Goal: Task Accomplishment & Management: Manage account settings

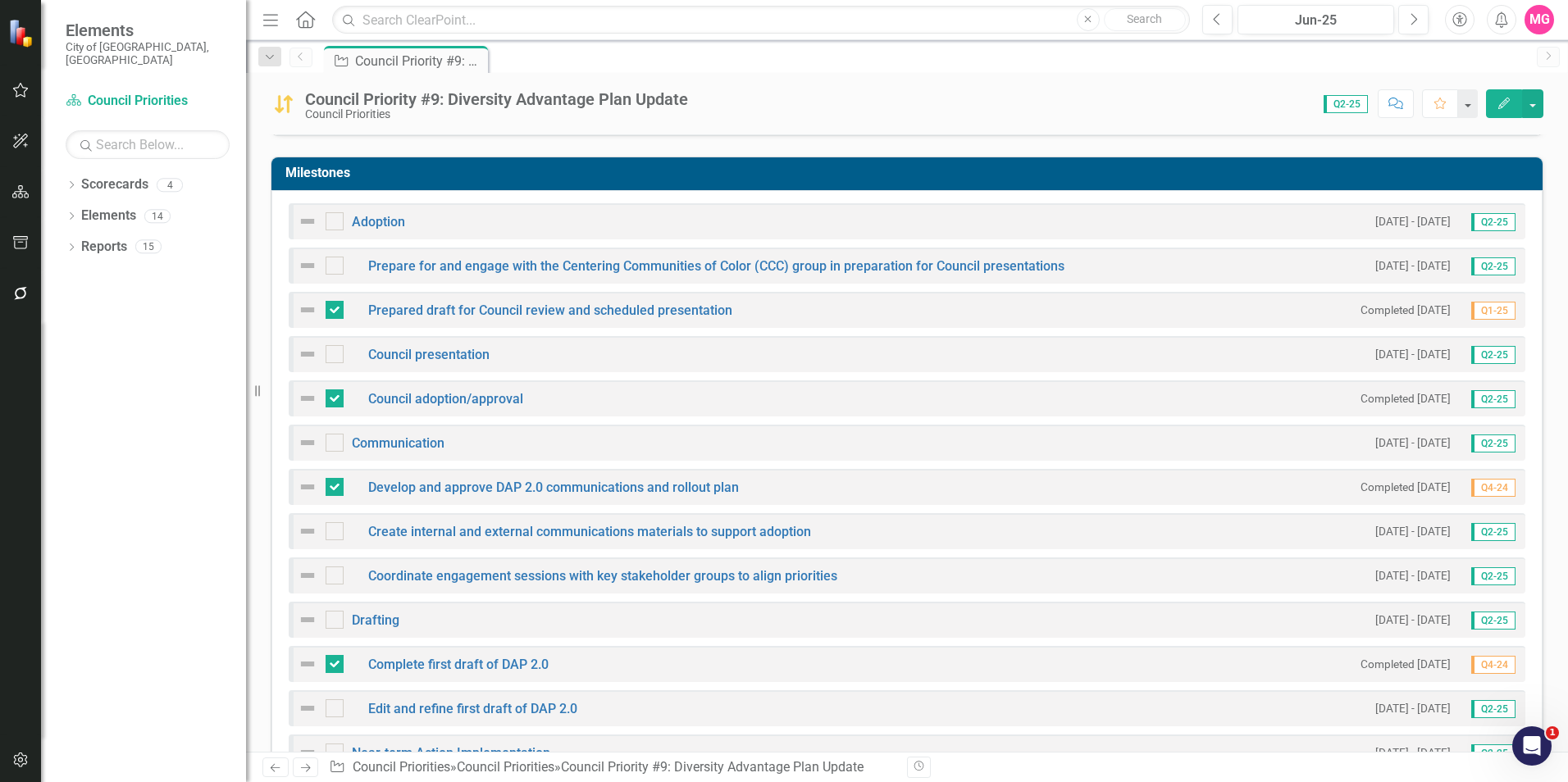
scroll to position [403, 0]
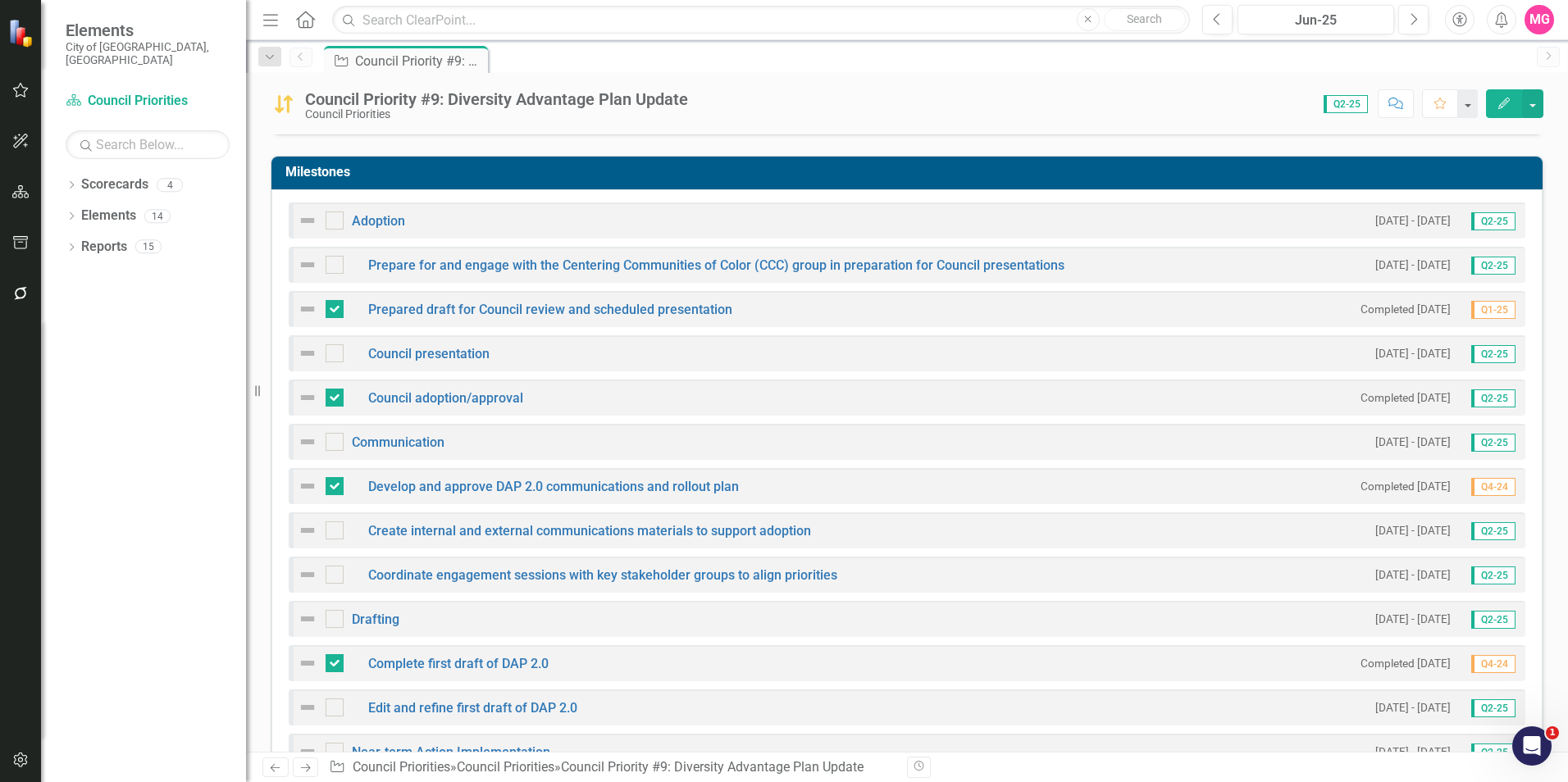
click at [1503, 104] on icon "button" at bounding box center [1503, 103] width 11 height 11
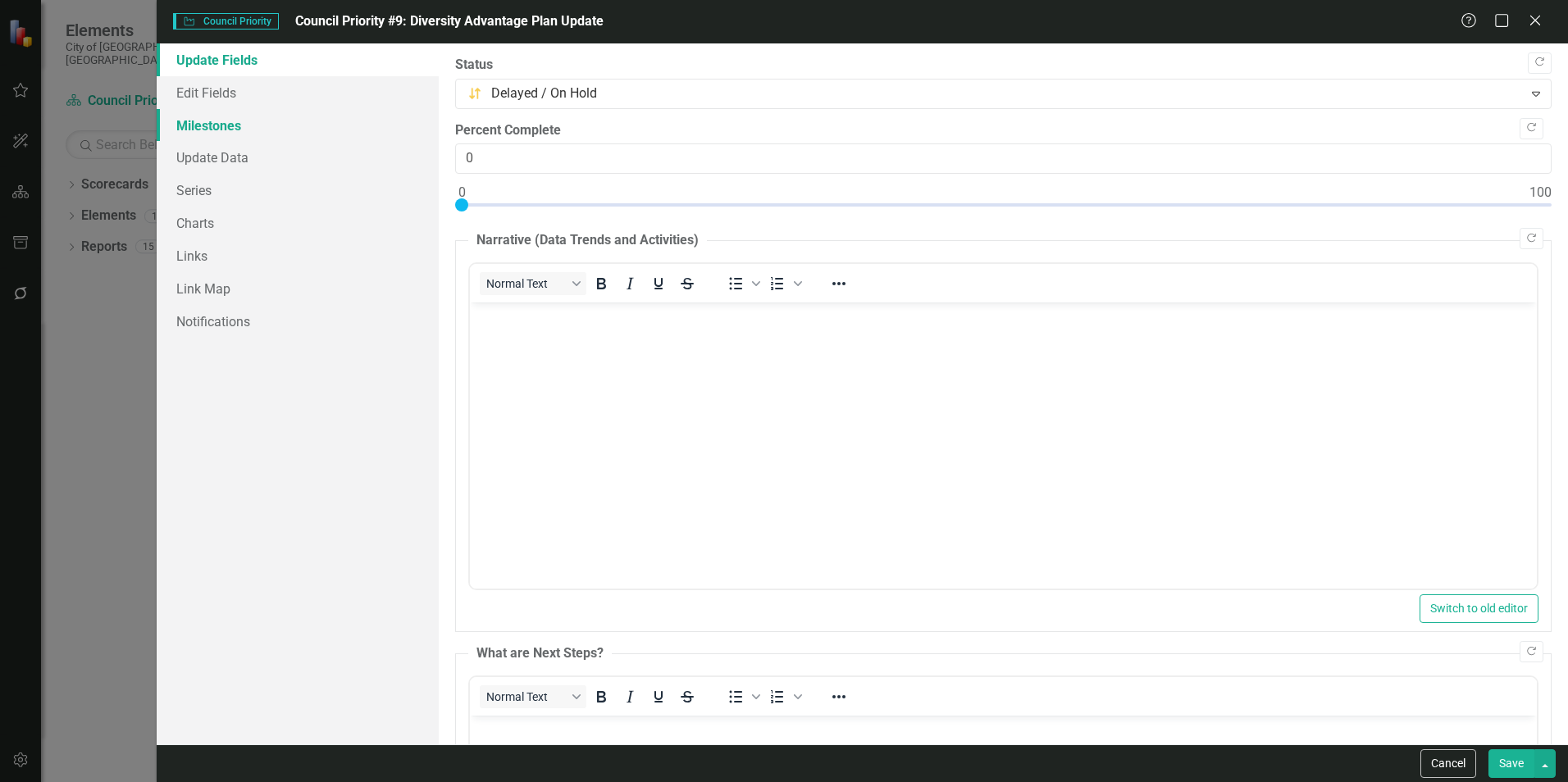
scroll to position [0, 0]
click at [230, 113] on link "Milestones" at bounding box center [297, 126] width 282 height 33
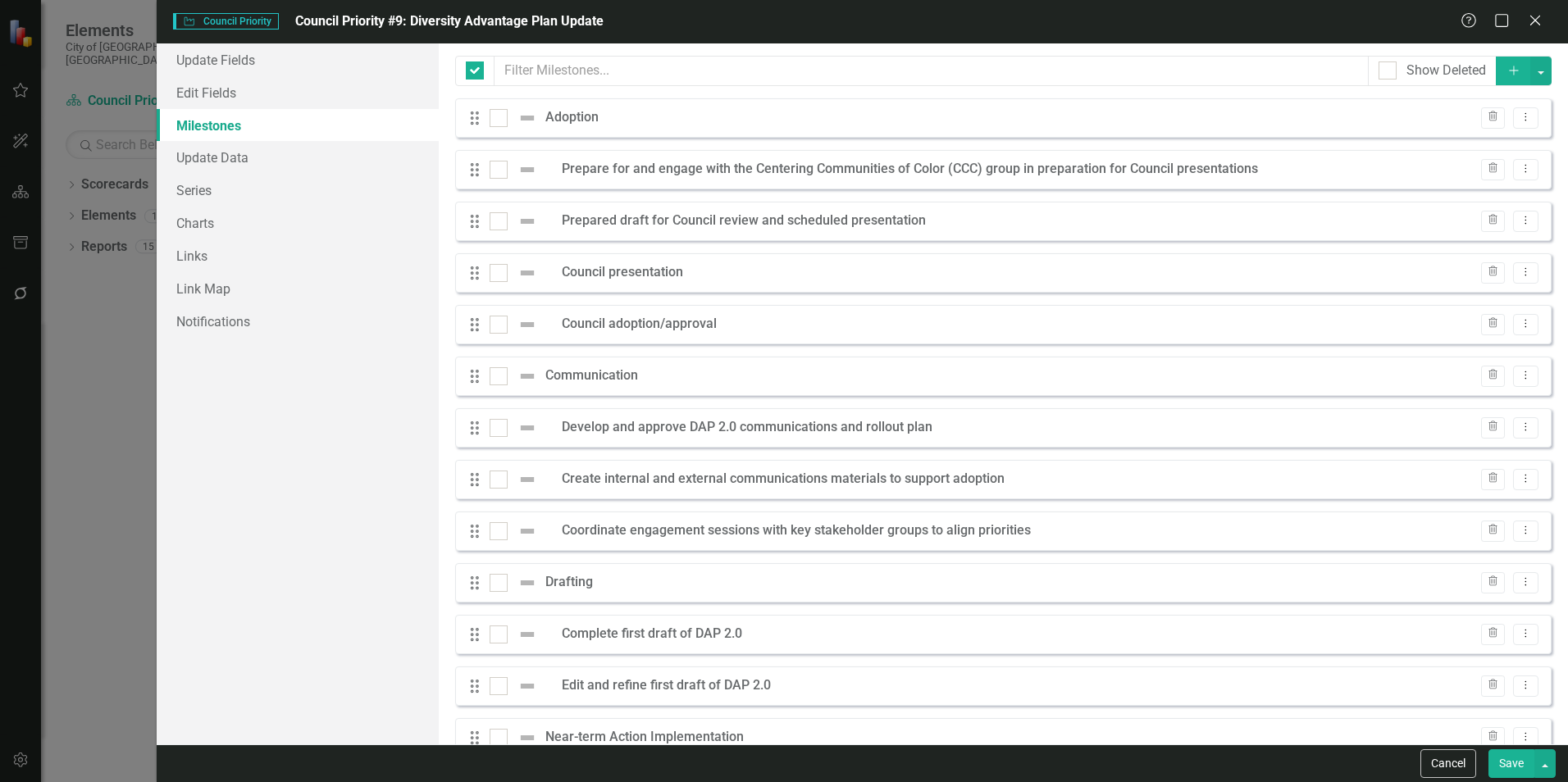
checkbox input "false"
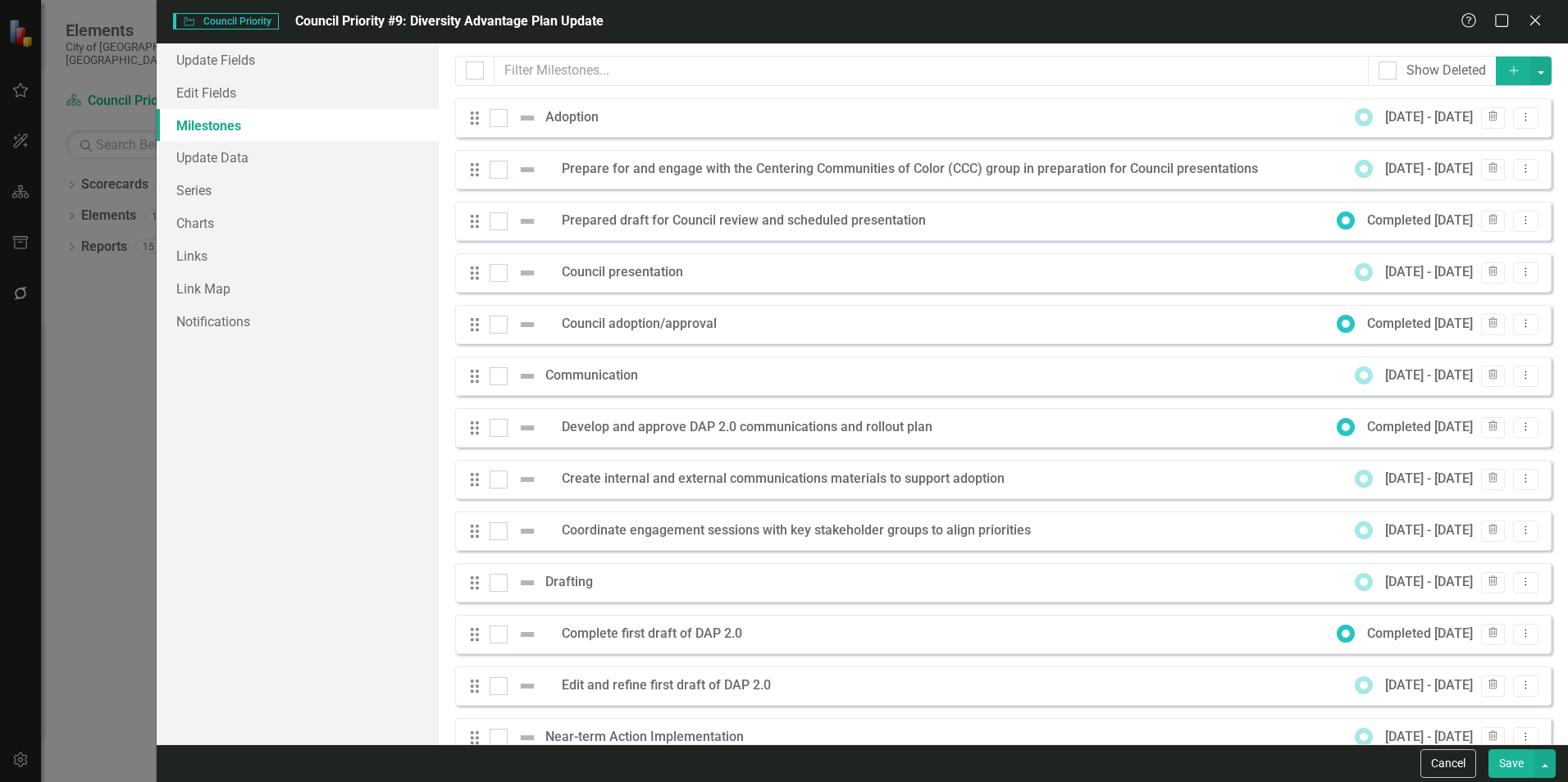
scroll to position [192, 0]
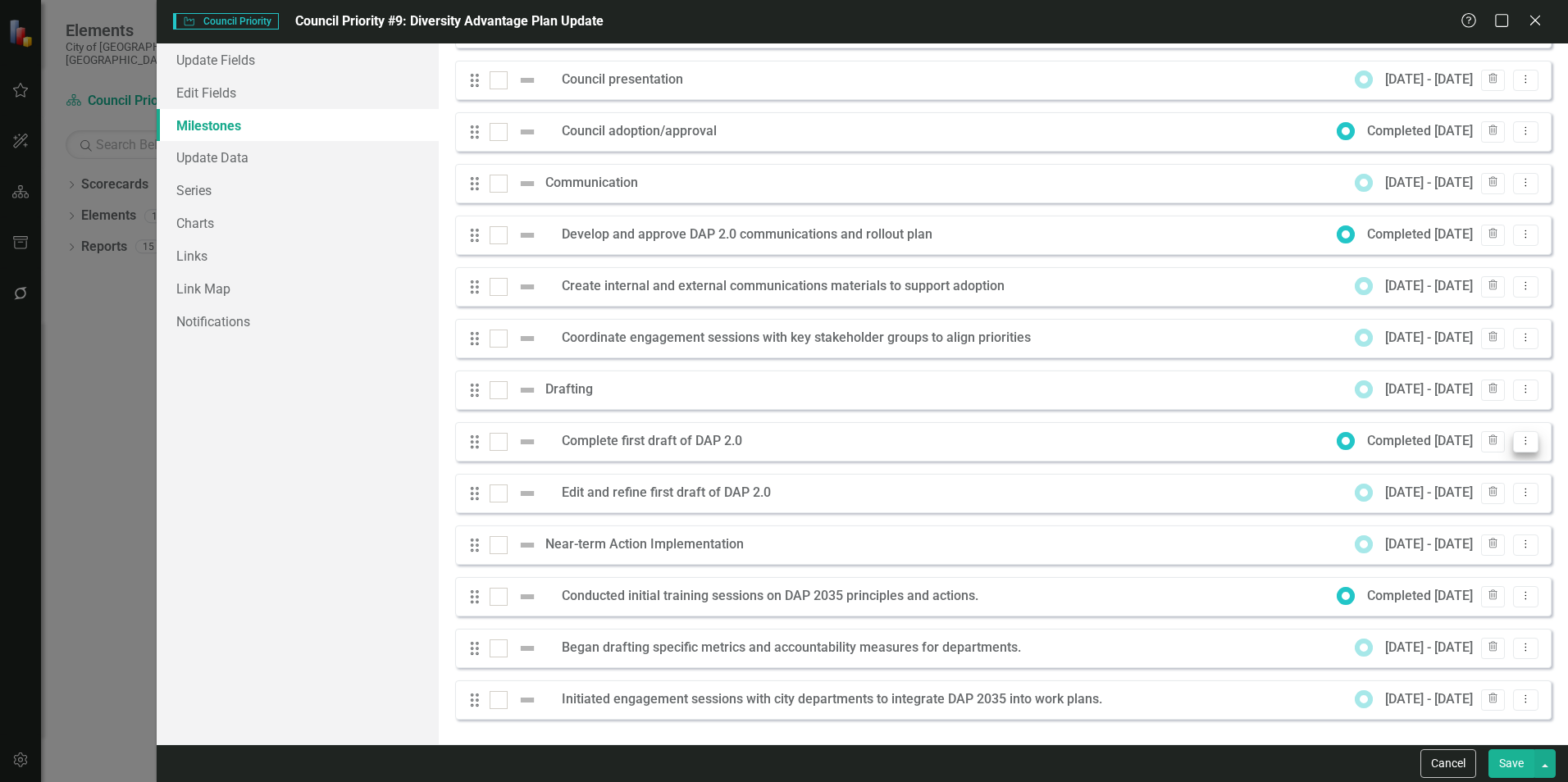
click at [1518, 437] on icon "Dropdown Menu" at bounding box center [1525, 440] width 14 height 10
click at [1481, 468] on link "Edit Edit Milestone" at bounding box center [1448, 468] width 154 height 31
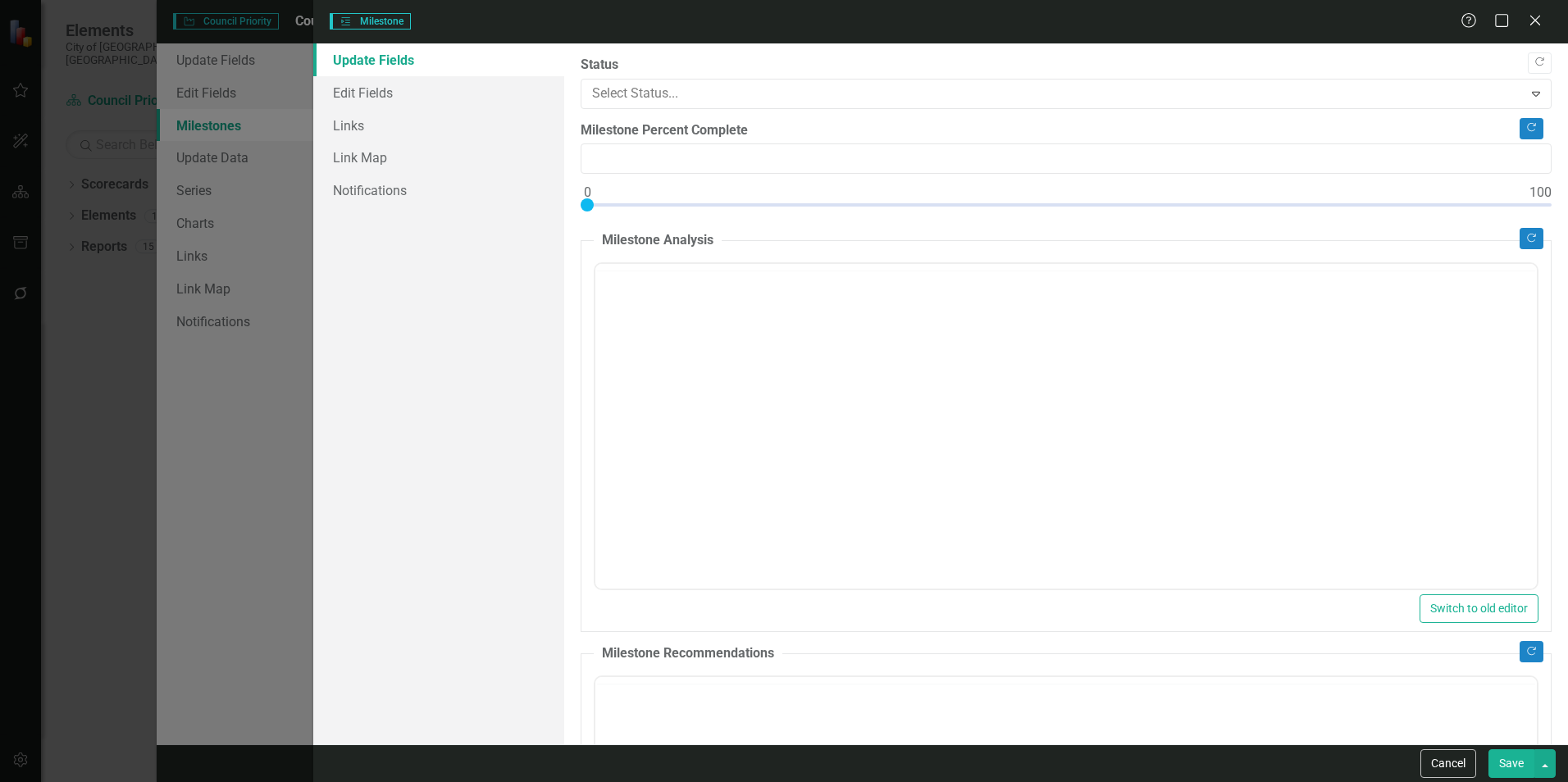
type input "0"
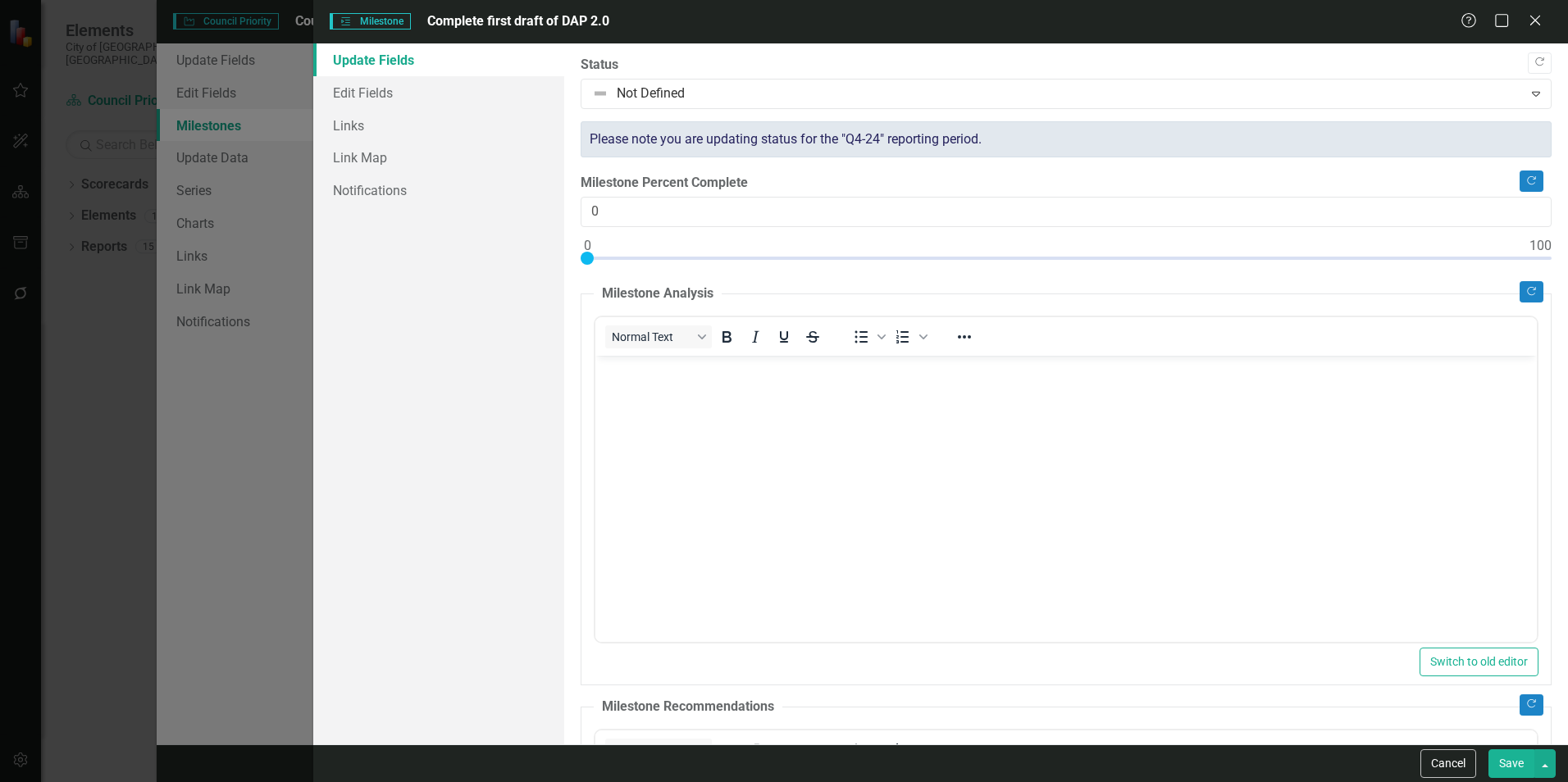
scroll to position [0, 0]
click at [342, 88] on link "Edit Fields" at bounding box center [438, 93] width 251 height 33
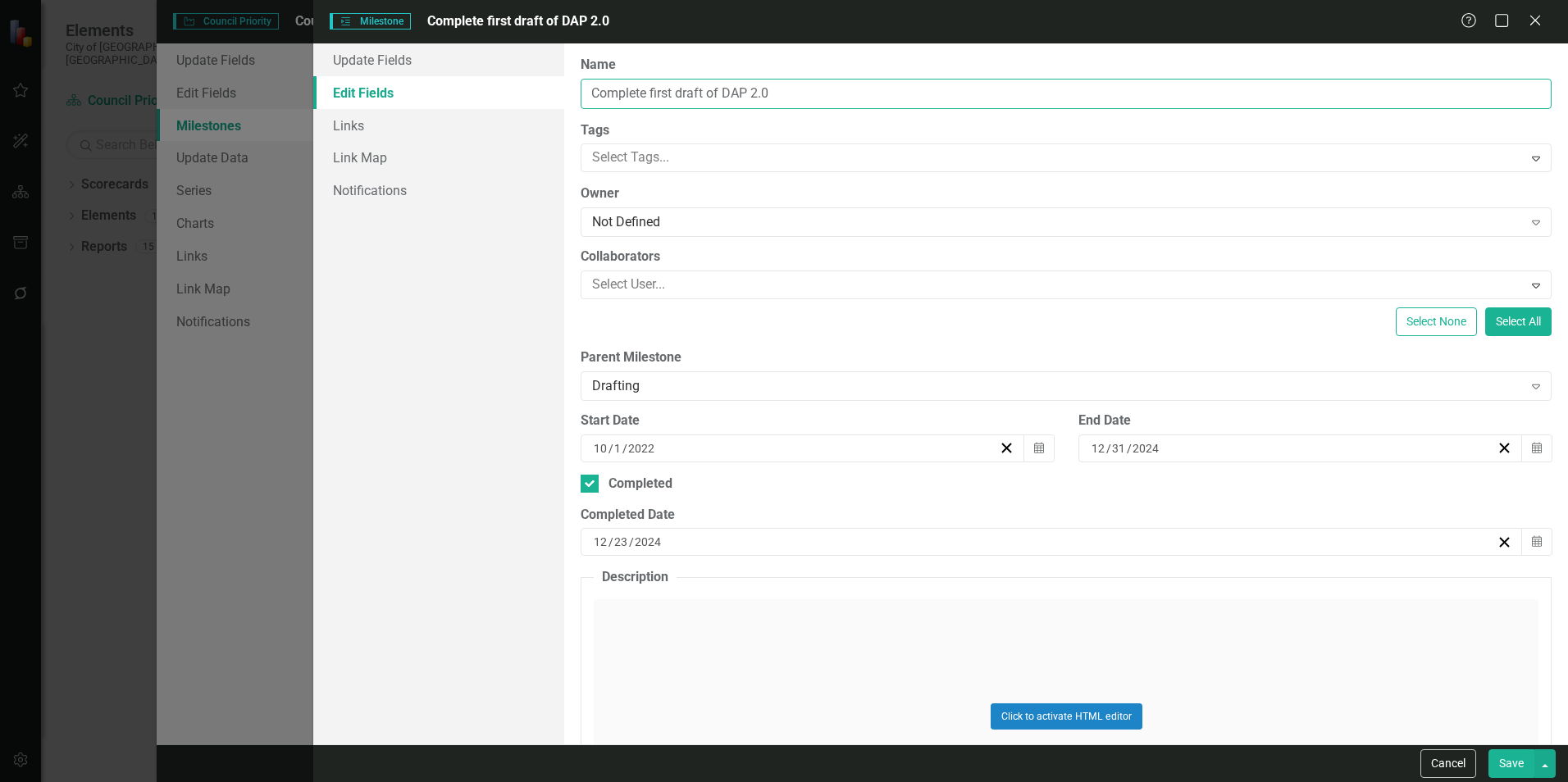
click at [931, 84] on input "Complete first draft of DAP 2.0" at bounding box center [1065, 93] width 971 height 31
click at [645, 81] on input "Complete first draft of DAP 2035" at bounding box center [1065, 93] width 971 height 31
type input "Completed first draft of DAP 2035"
click at [1027, 434] on button "Calendar" at bounding box center [1039, 448] width 31 height 28
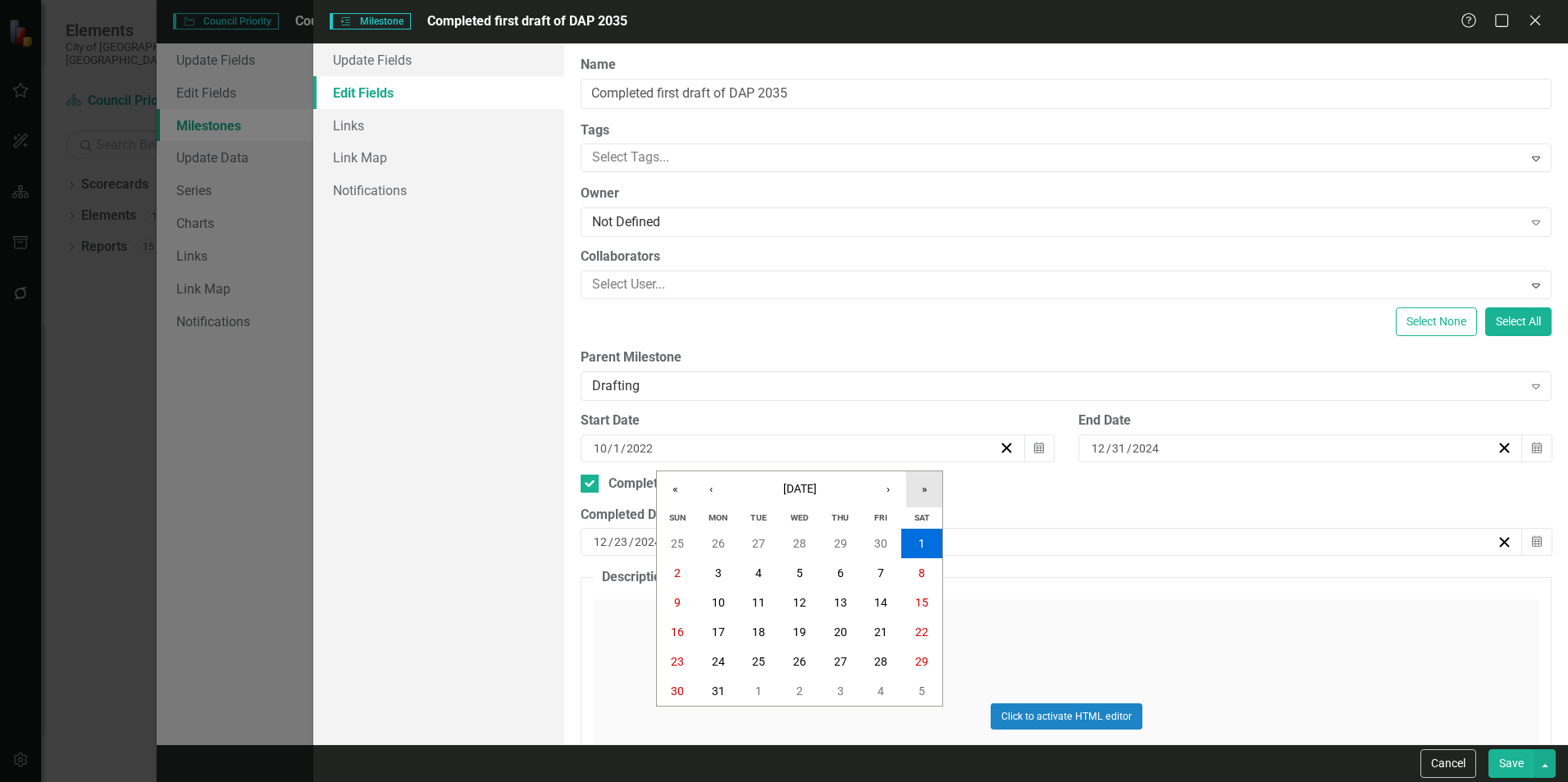
click at [908, 481] on button "»" at bounding box center [924, 488] width 36 height 36
click at [767, 541] on button "1" at bounding box center [758, 543] width 41 height 30
click at [1521, 539] on button "Calendar" at bounding box center [1537, 542] width 31 height 28
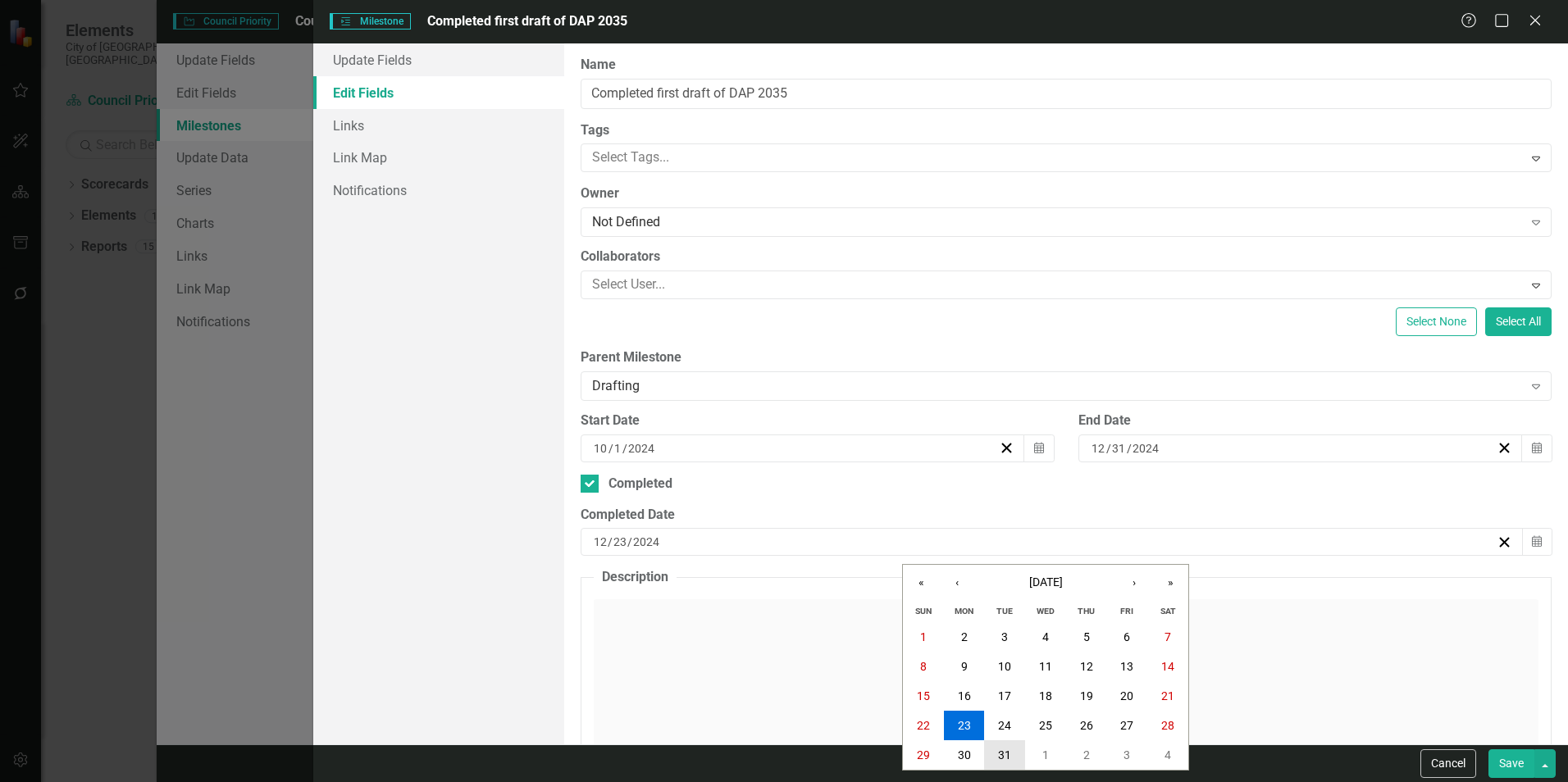
click at [1004, 741] on button "31" at bounding box center [1004, 755] width 41 height 30
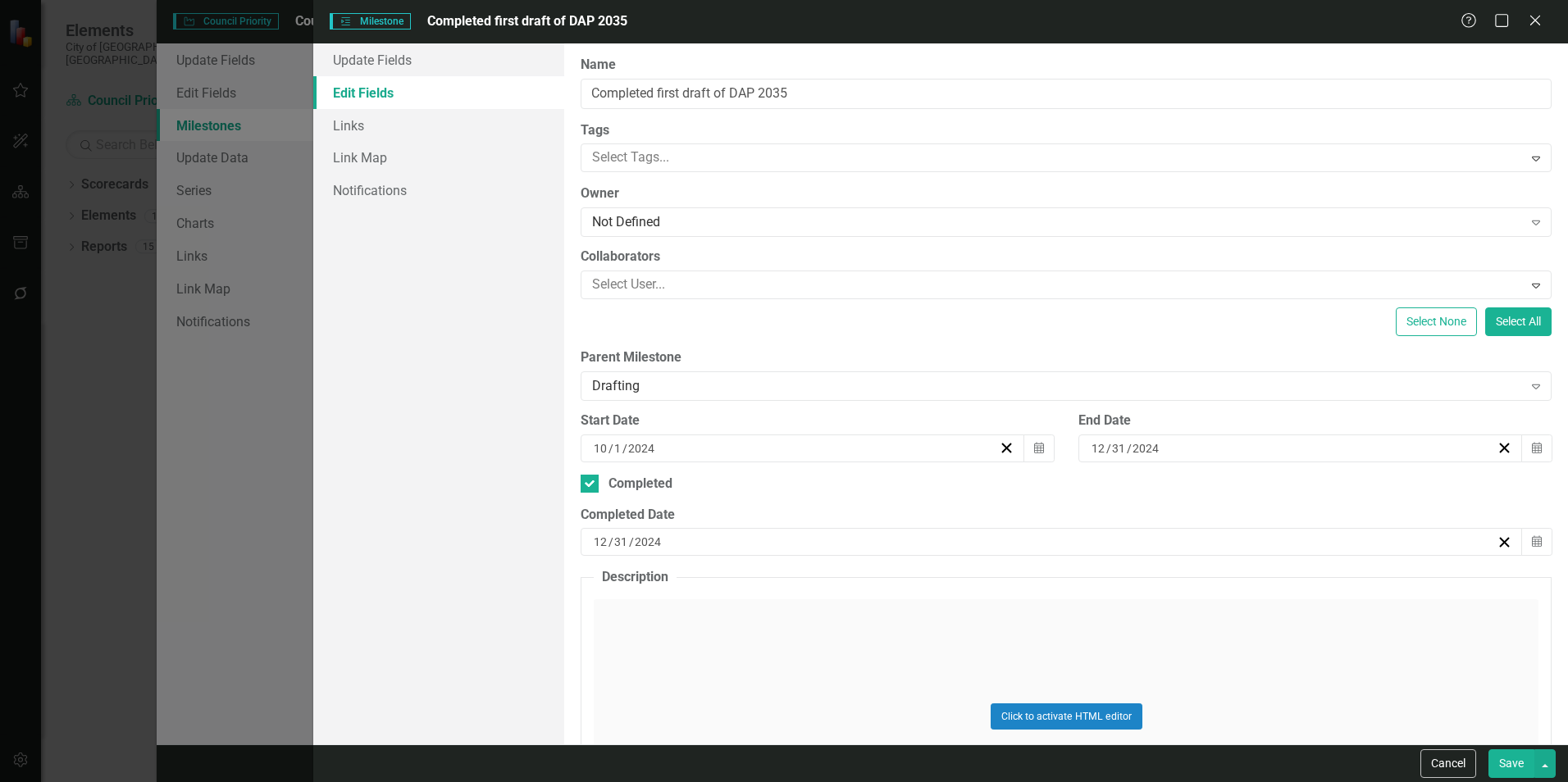
click at [1529, 770] on button "Save" at bounding box center [1511, 763] width 46 height 29
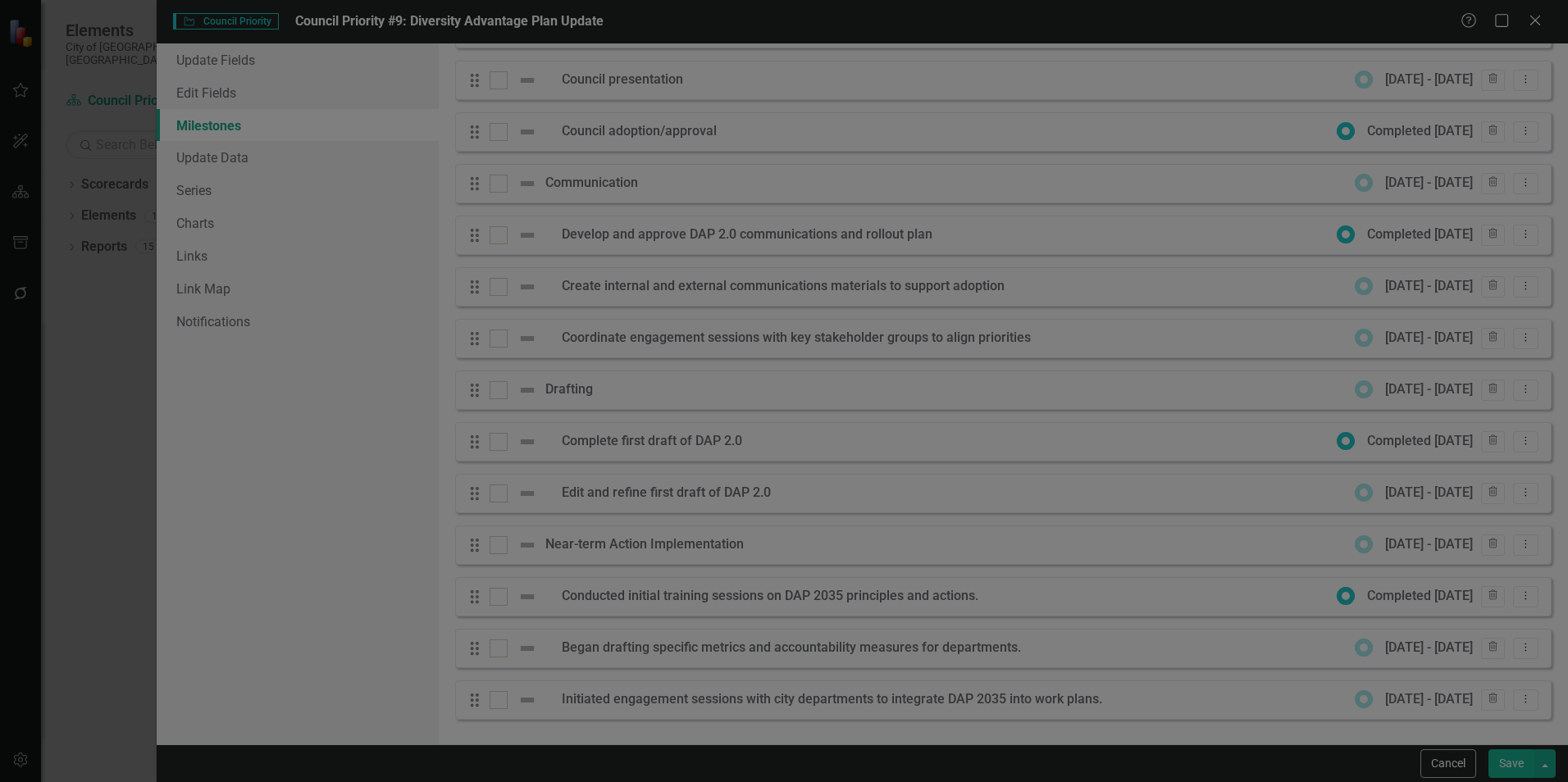
checkbox input "false"
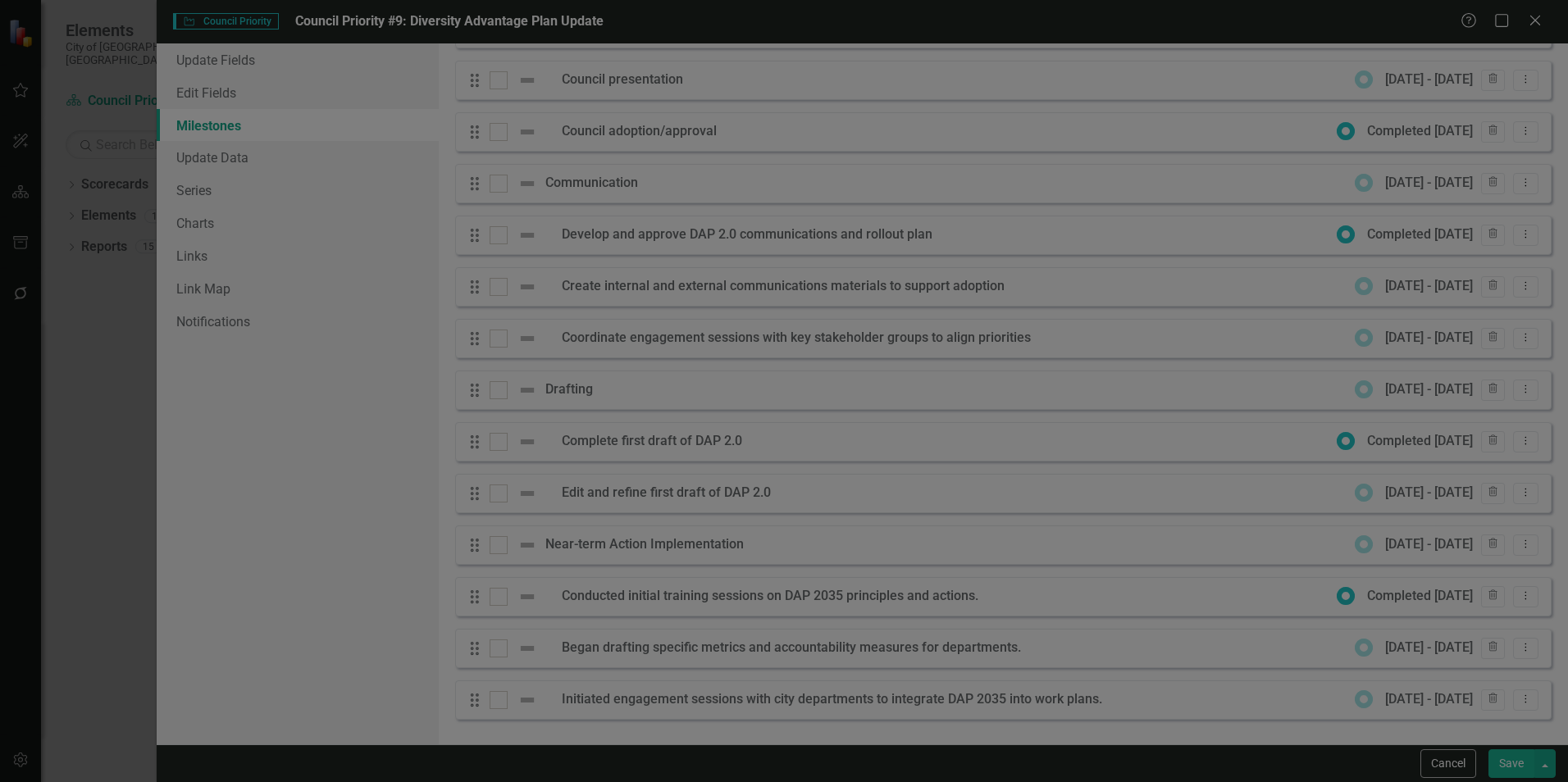
checkbox input "true"
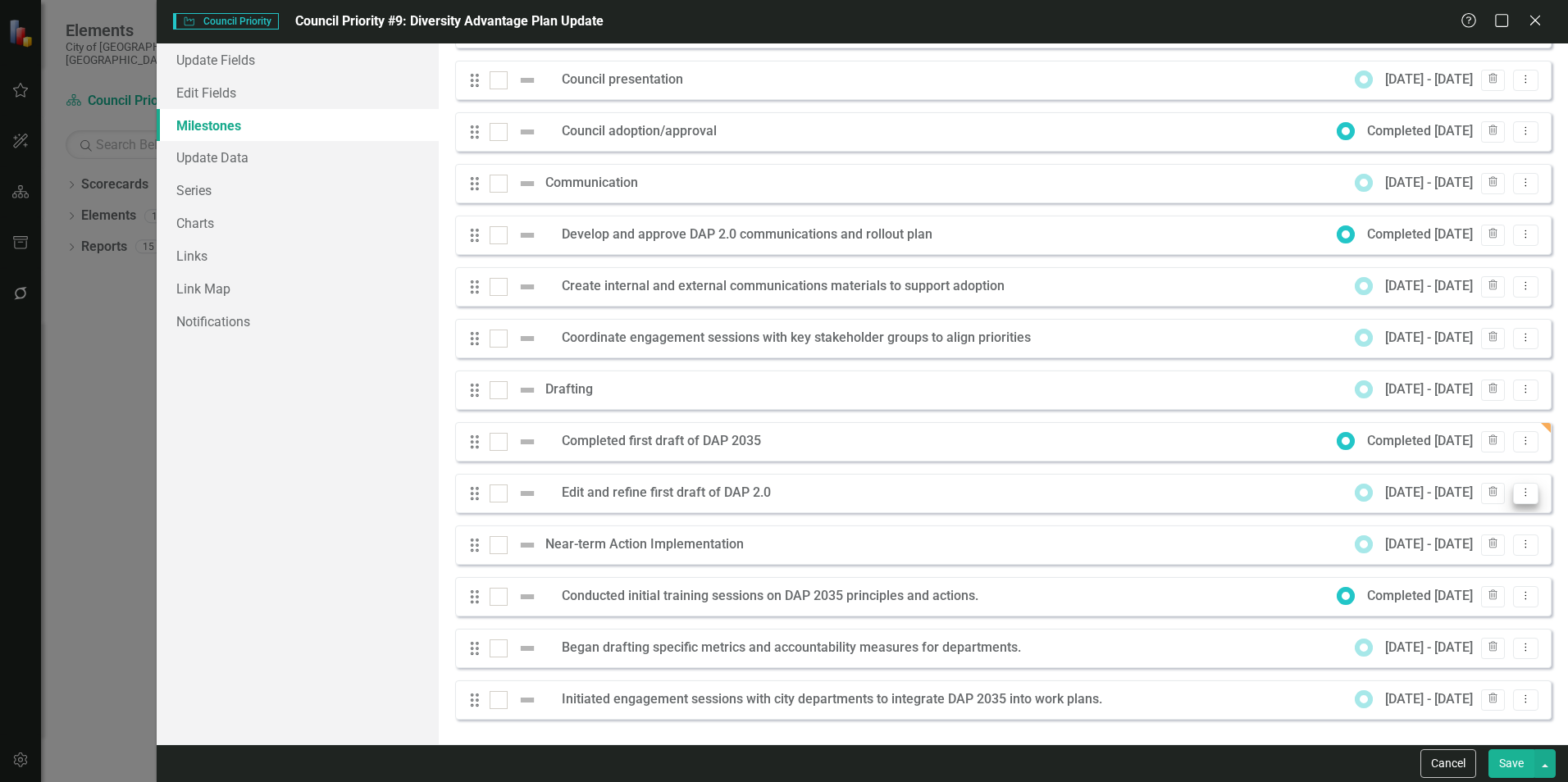
click at [1514, 484] on button "Dropdown Menu" at bounding box center [1525, 494] width 25 height 22
click at [1482, 522] on link "Edit Edit Milestone" at bounding box center [1448, 520] width 154 height 31
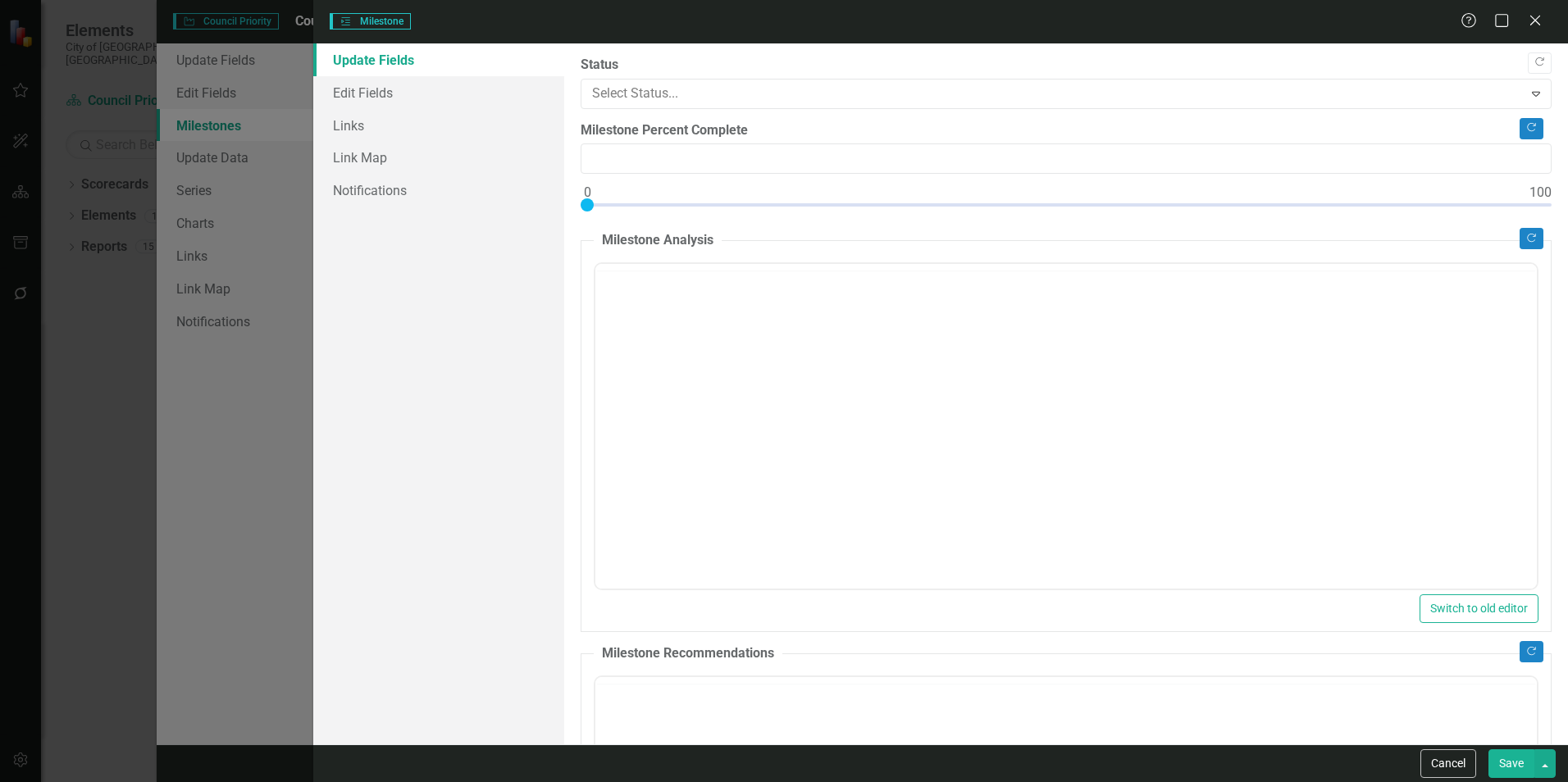
type input "0"
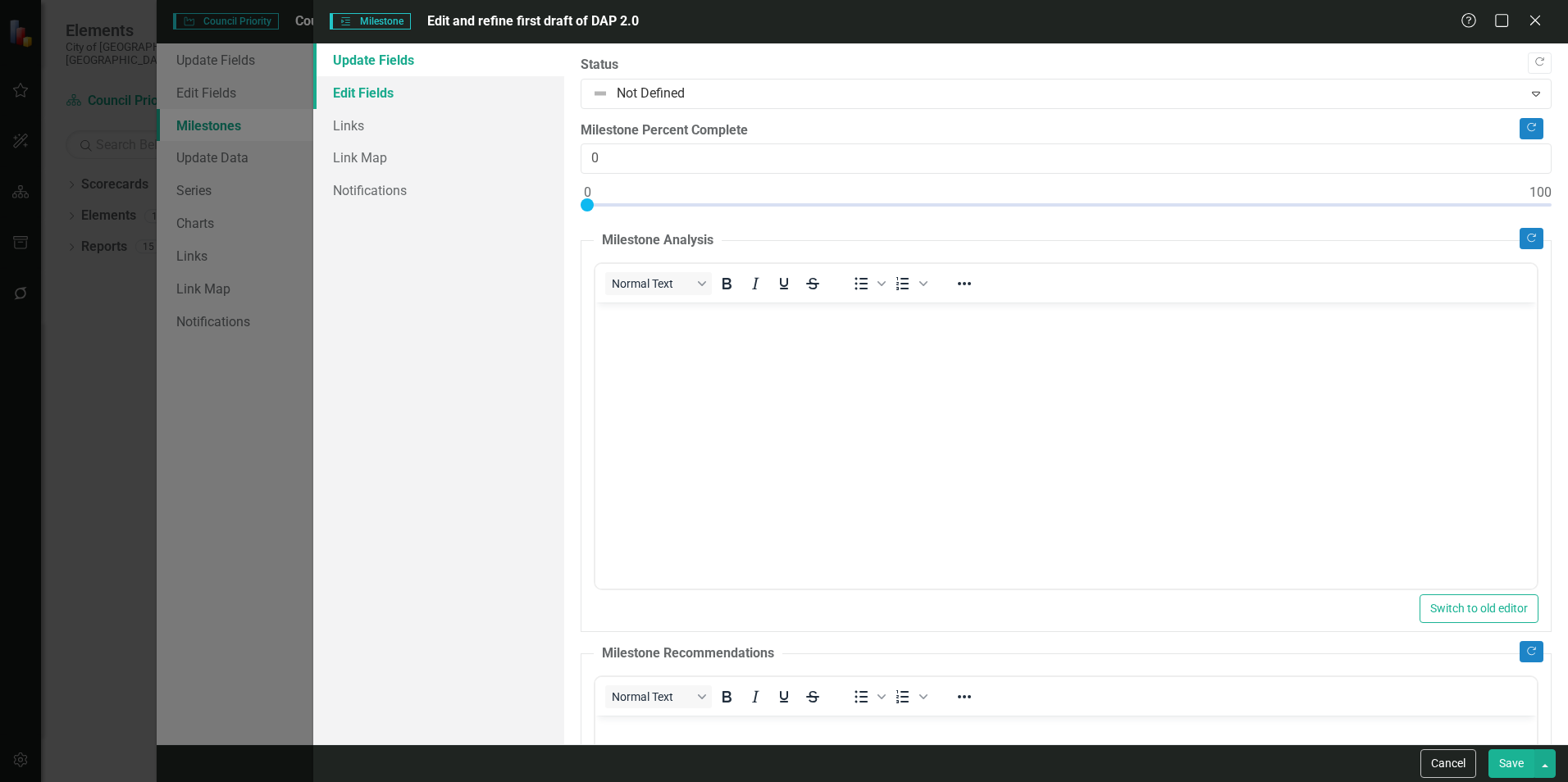
click at [382, 97] on link "Edit Fields" at bounding box center [438, 93] width 251 height 33
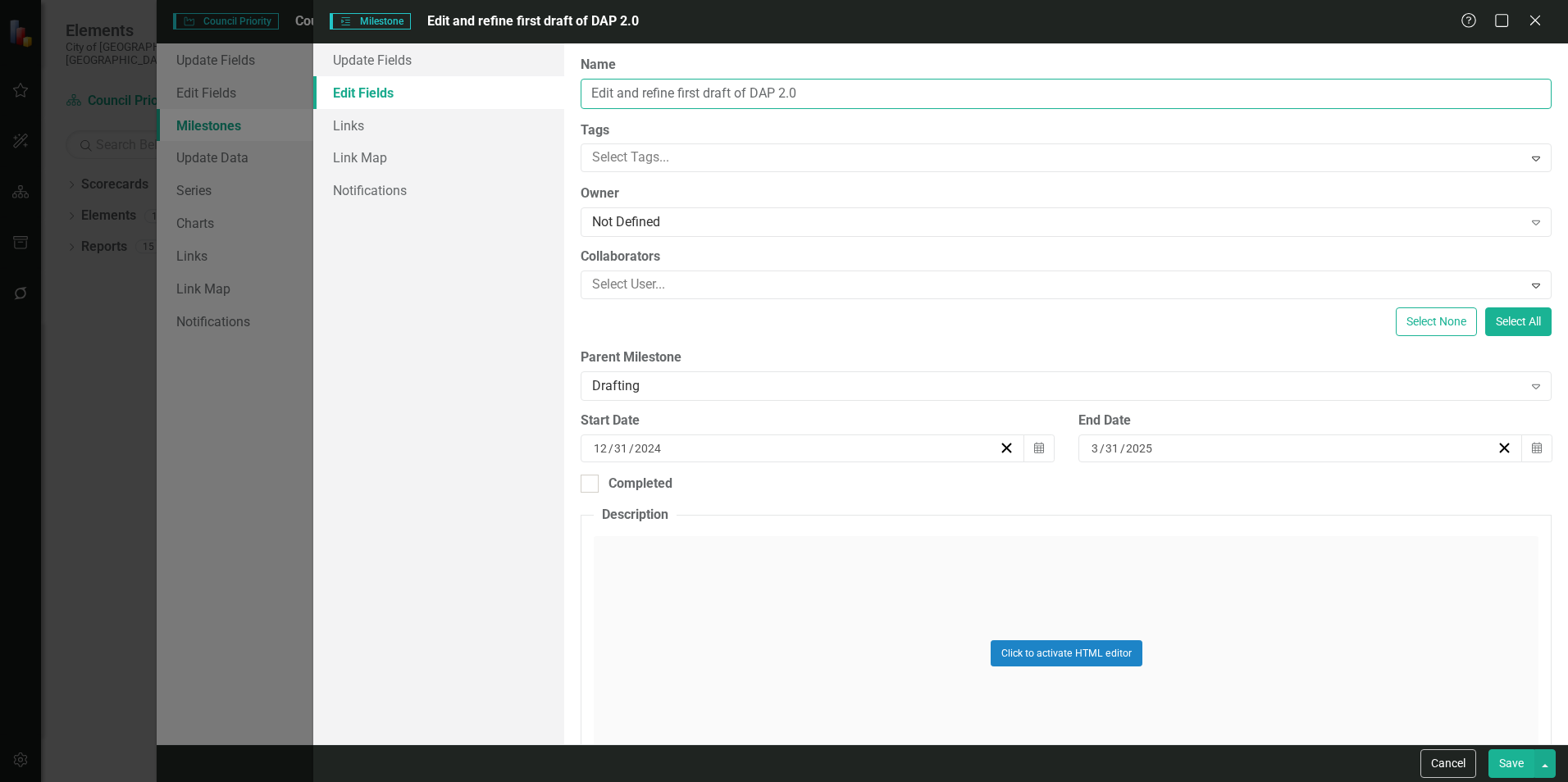
click at [907, 88] on input "Edit and refine first draft of DAP 2.0" at bounding box center [1065, 93] width 971 height 31
type input "Edit and refine first draft of DAP 2035"
click at [1522, 770] on button "Save" at bounding box center [1511, 763] width 46 height 29
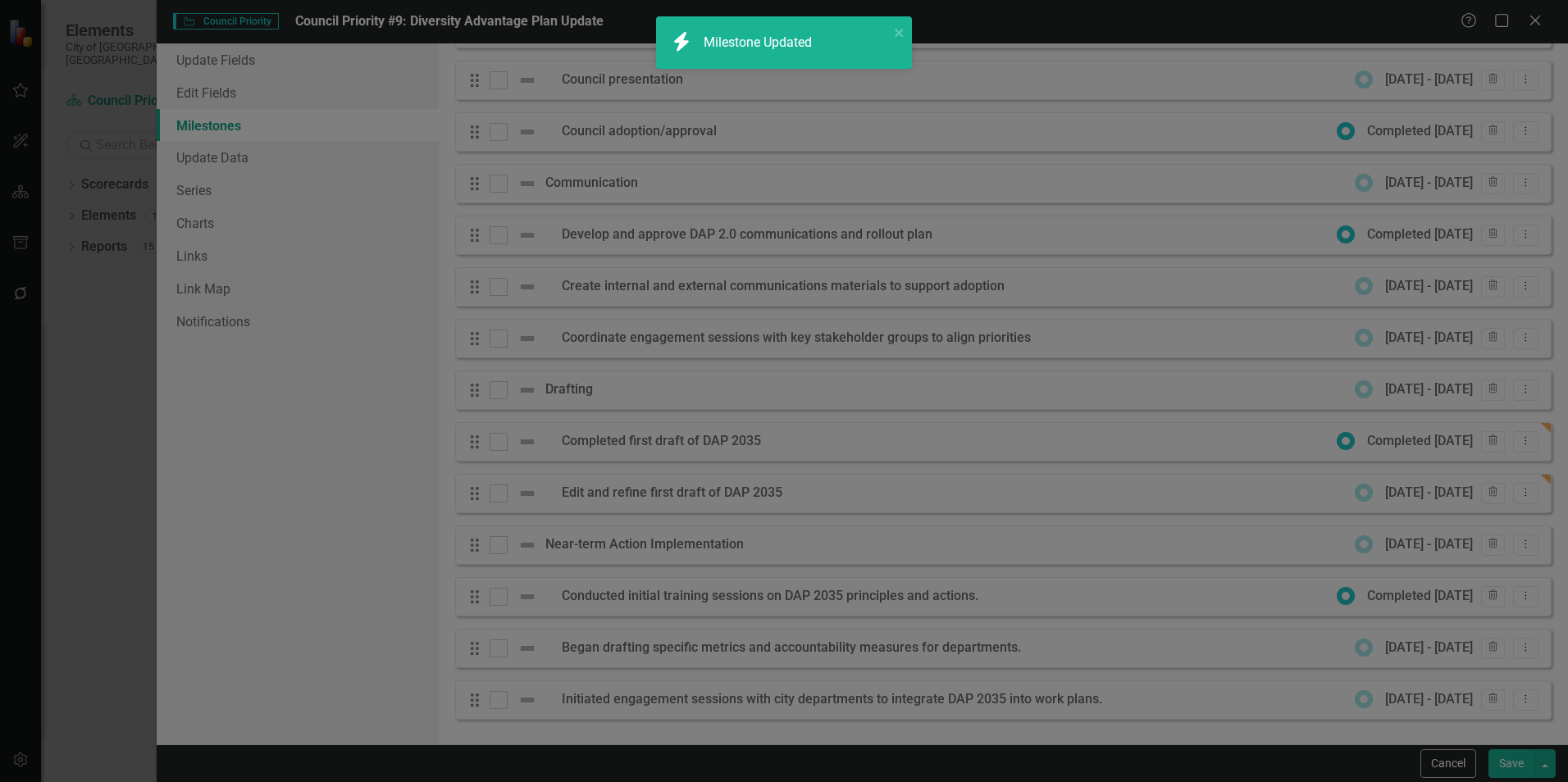
checkbox input "false"
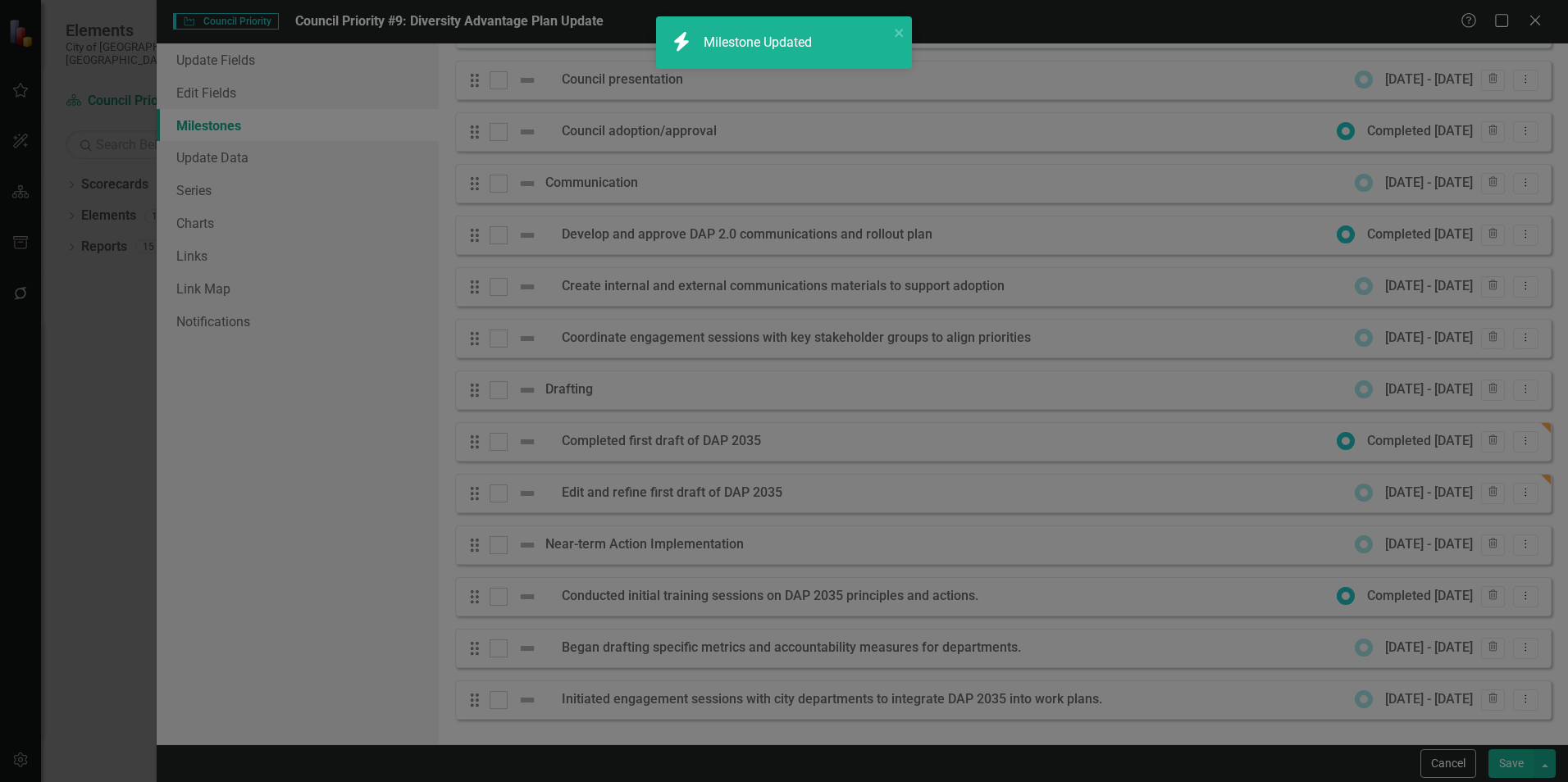
checkbox input "true"
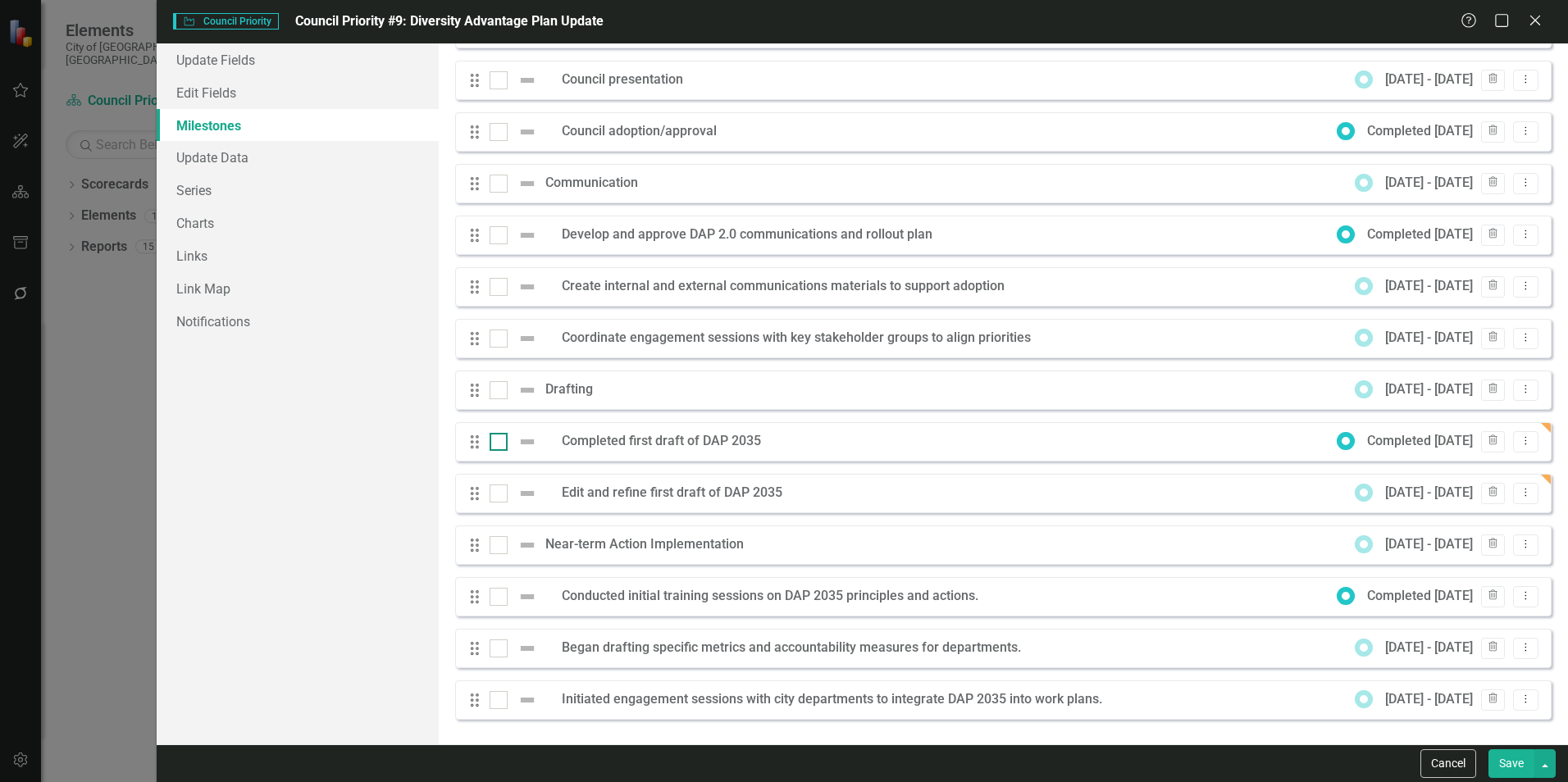
click at [497, 442] on input "checkbox" at bounding box center [495, 438] width 10 height 10
click at [522, 439] on img at bounding box center [527, 441] width 20 height 20
click at [500, 439] on input "checkbox" at bounding box center [495, 438] width 10 height 10
click at [522, 439] on img at bounding box center [527, 441] width 20 height 20
click at [500, 439] on input "checkbox" at bounding box center [495, 438] width 10 height 10
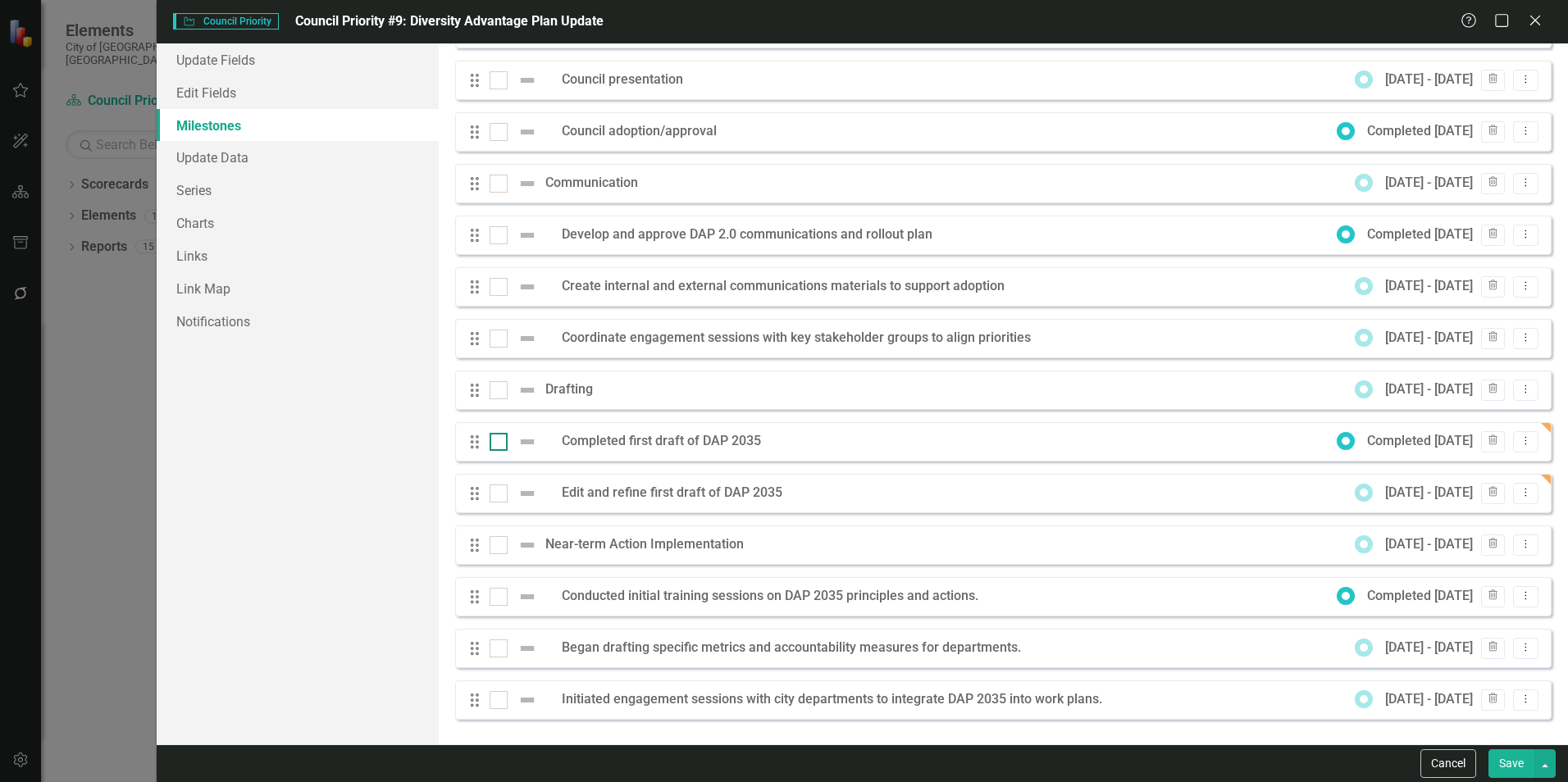
checkbox input "true"
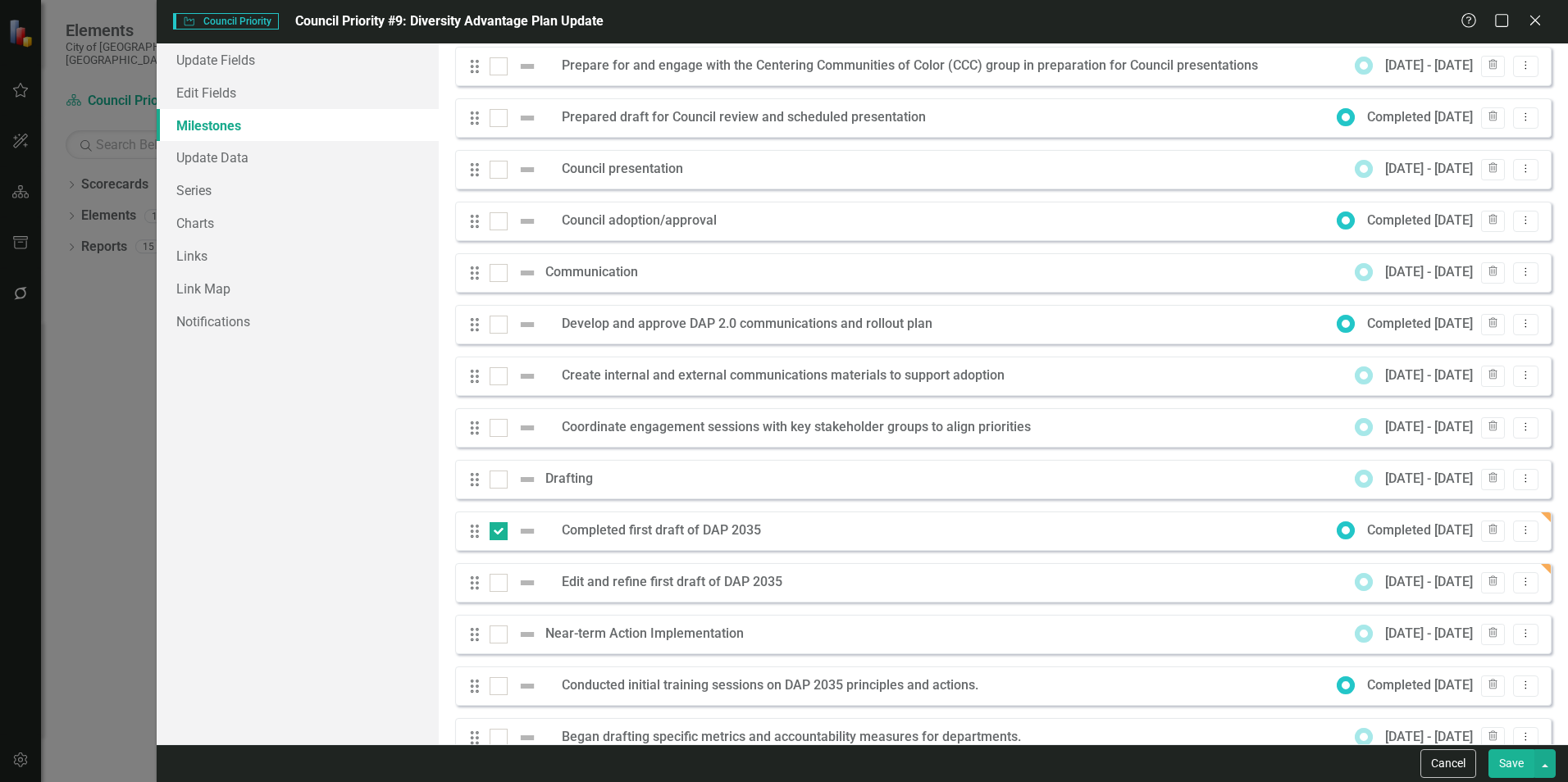
scroll to position [102, 0]
click at [497, 330] on div at bounding box center [498, 325] width 18 height 18
click at [497, 327] on input "checkbox" at bounding box center [495, 322] width 10 height 10
checkbox input "true"
click at [506, 685] on div at bounding box center [498, 687] width 18 height 18
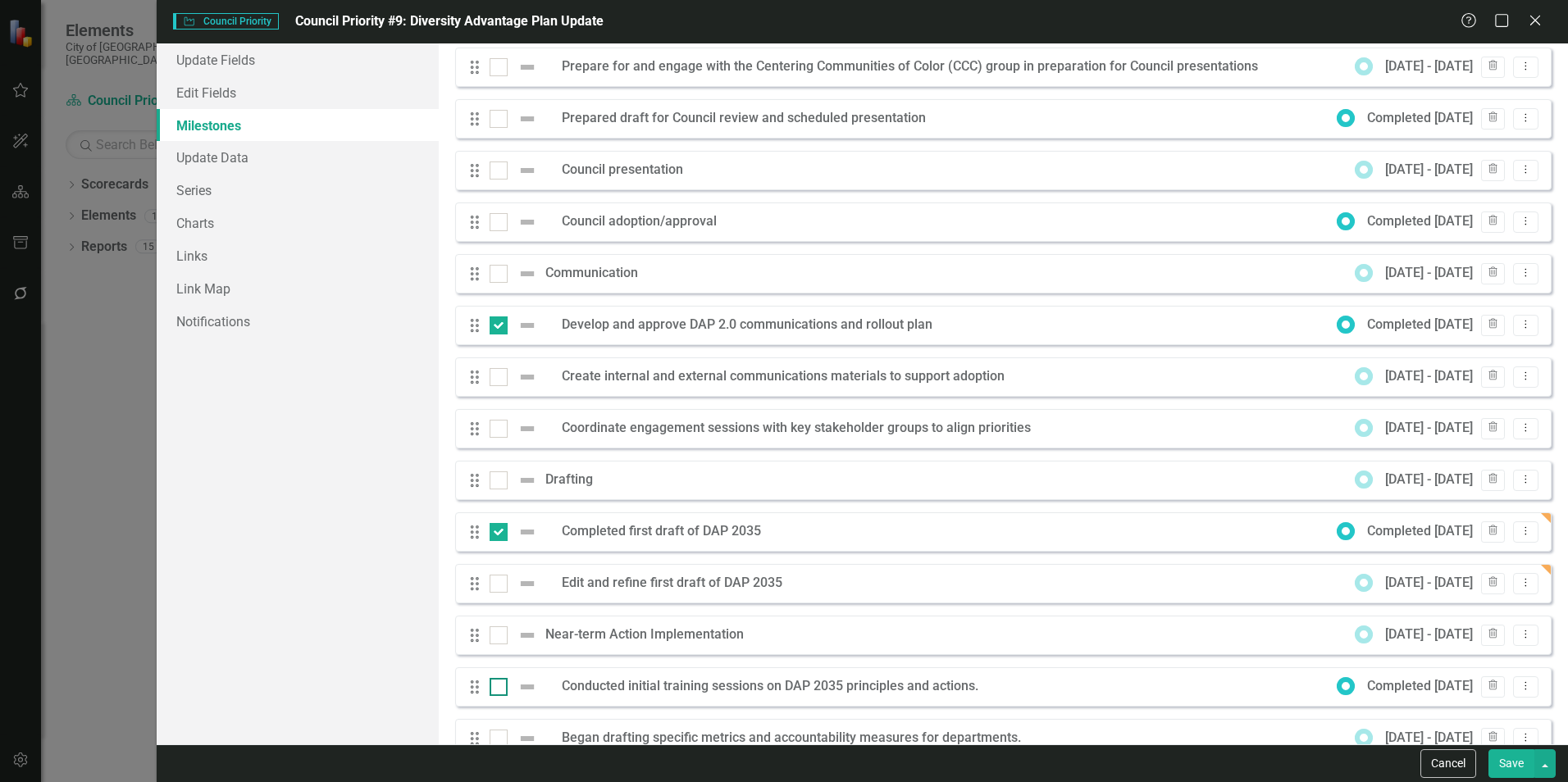
click at [500, 685] on input "checkbox" at bounding box center [495, 683] width 10 height 10
checkbox input "true"
click at [488, 116] on div "Drag" at bounding box center [479, 119] width 30 height 17
click at [496, 116] on input "checkbox" at bounding box center [495, 115] width 10 height 10
checkbox input "true"
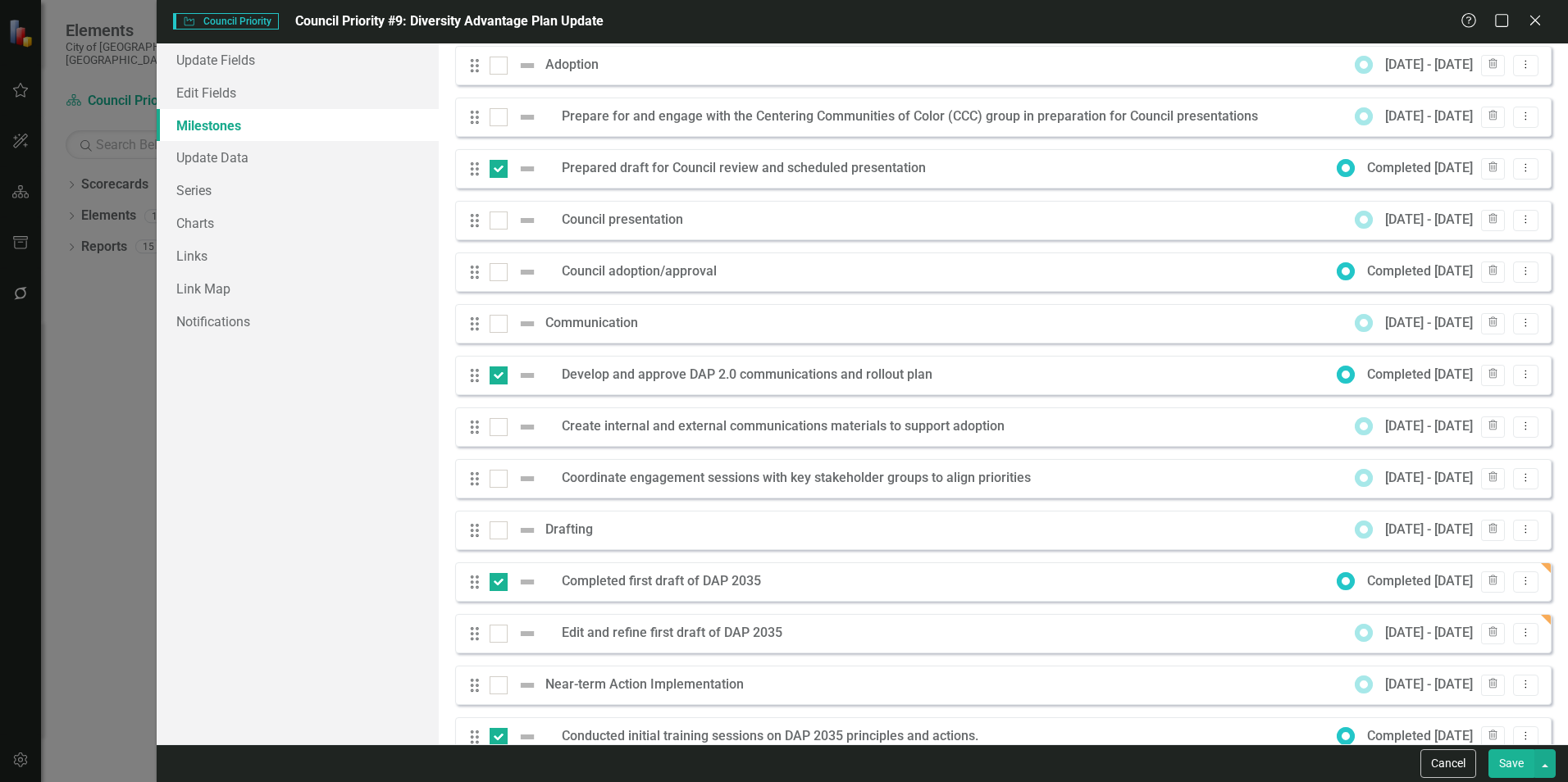
scroll to position [52, 0]
click at [1518, 168] on icon "Dropdown Menu" at bounding box center [1525, 169] width 14 height 10
click at [1469, 186] on link "Edit Edit Milestone" at bounding box center [1448, 196] width 154 height 31
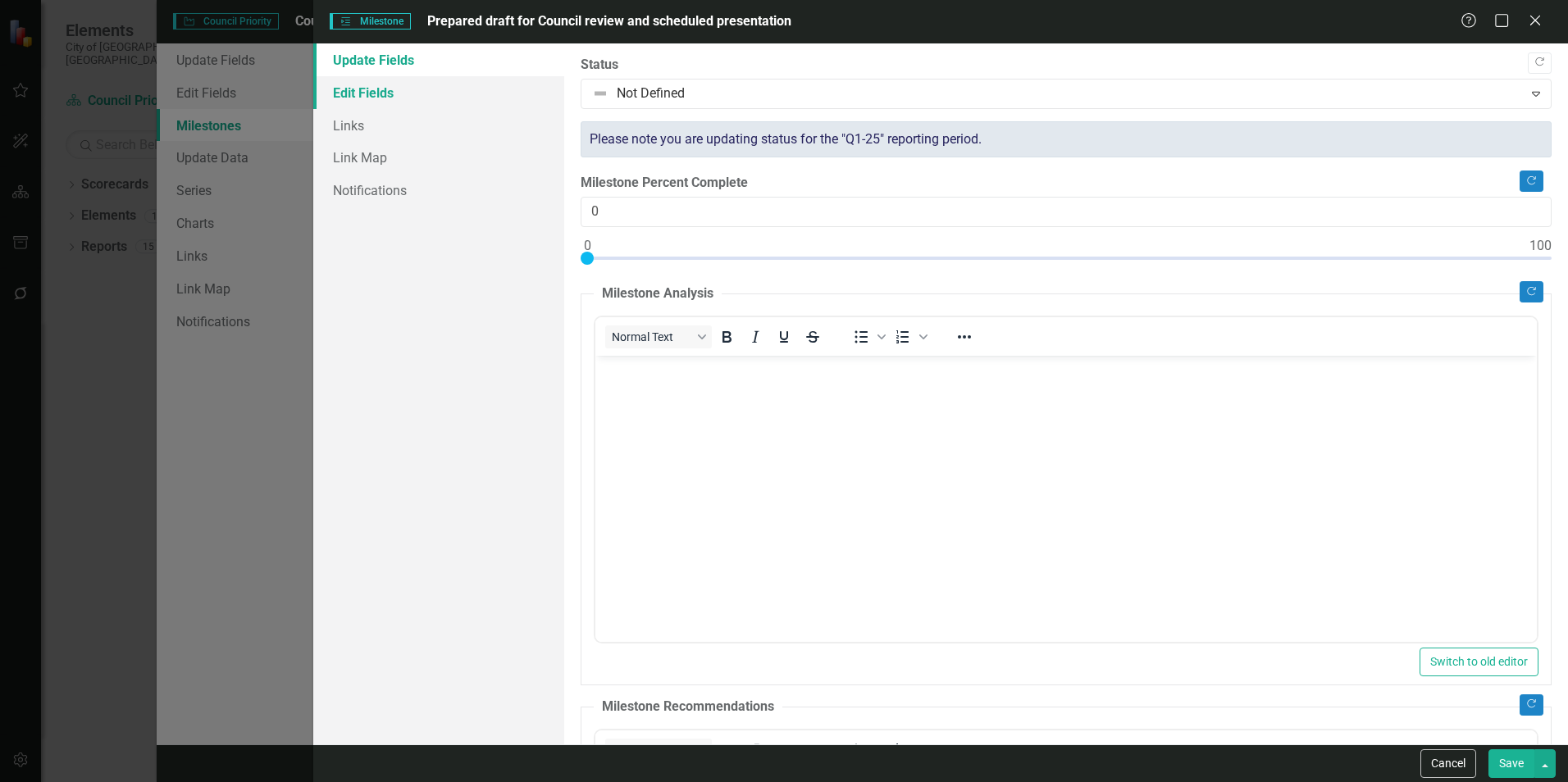
scroll to position [0, 0]
click at [383, 94] on link "Edit Fields" at bounding box center [438, 93] width 251 height 33
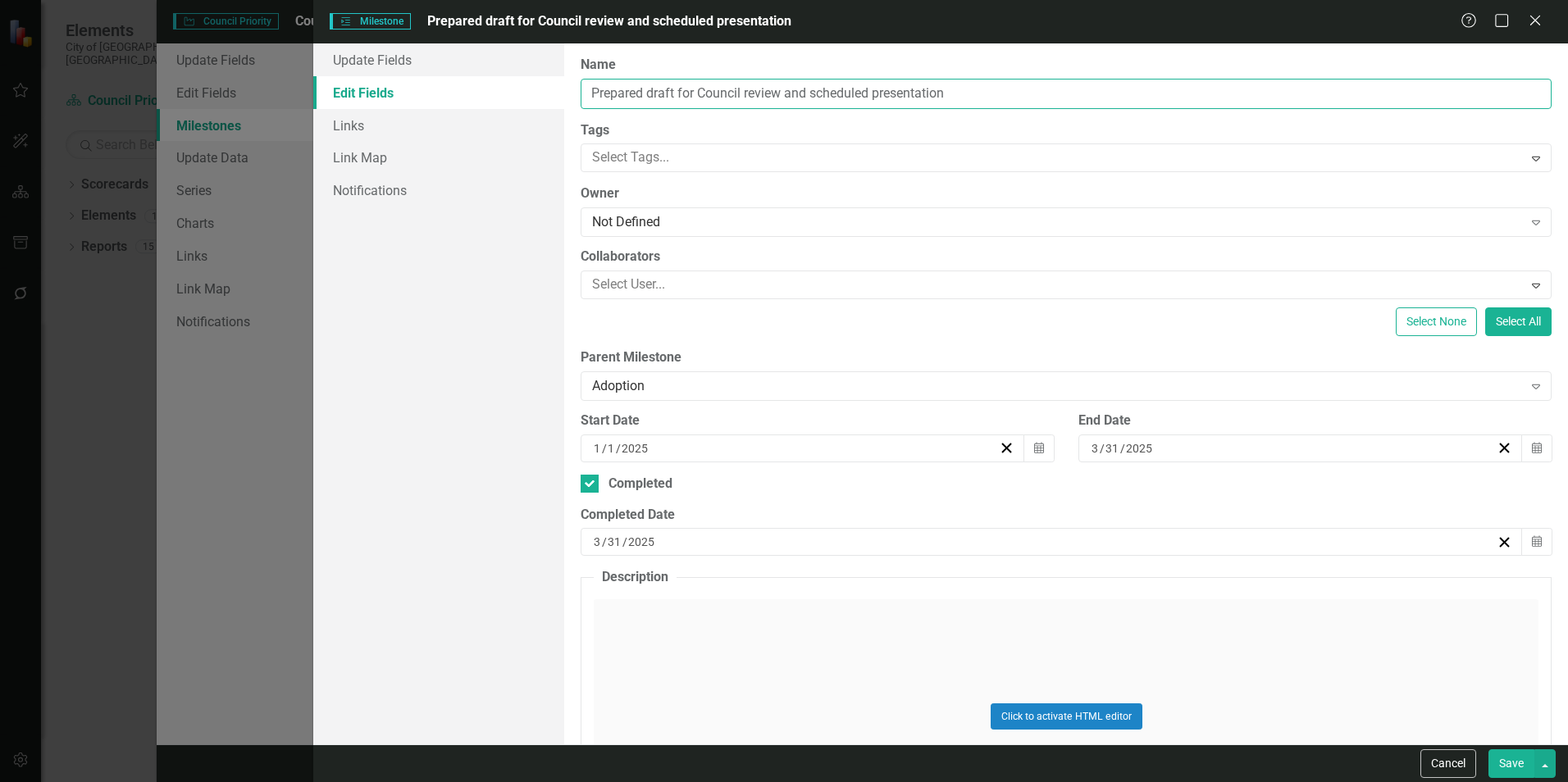
click at [646, 96] on input "Prepared draft for Council review and scheduled presentation" at bounding box center [1065, 93] width 971 height 31
type input "Prepare draft for Council review and scheduled presentation"
click at [1517, 758] on button "Save" at bounding box center [1511, 763] width 46 height 29
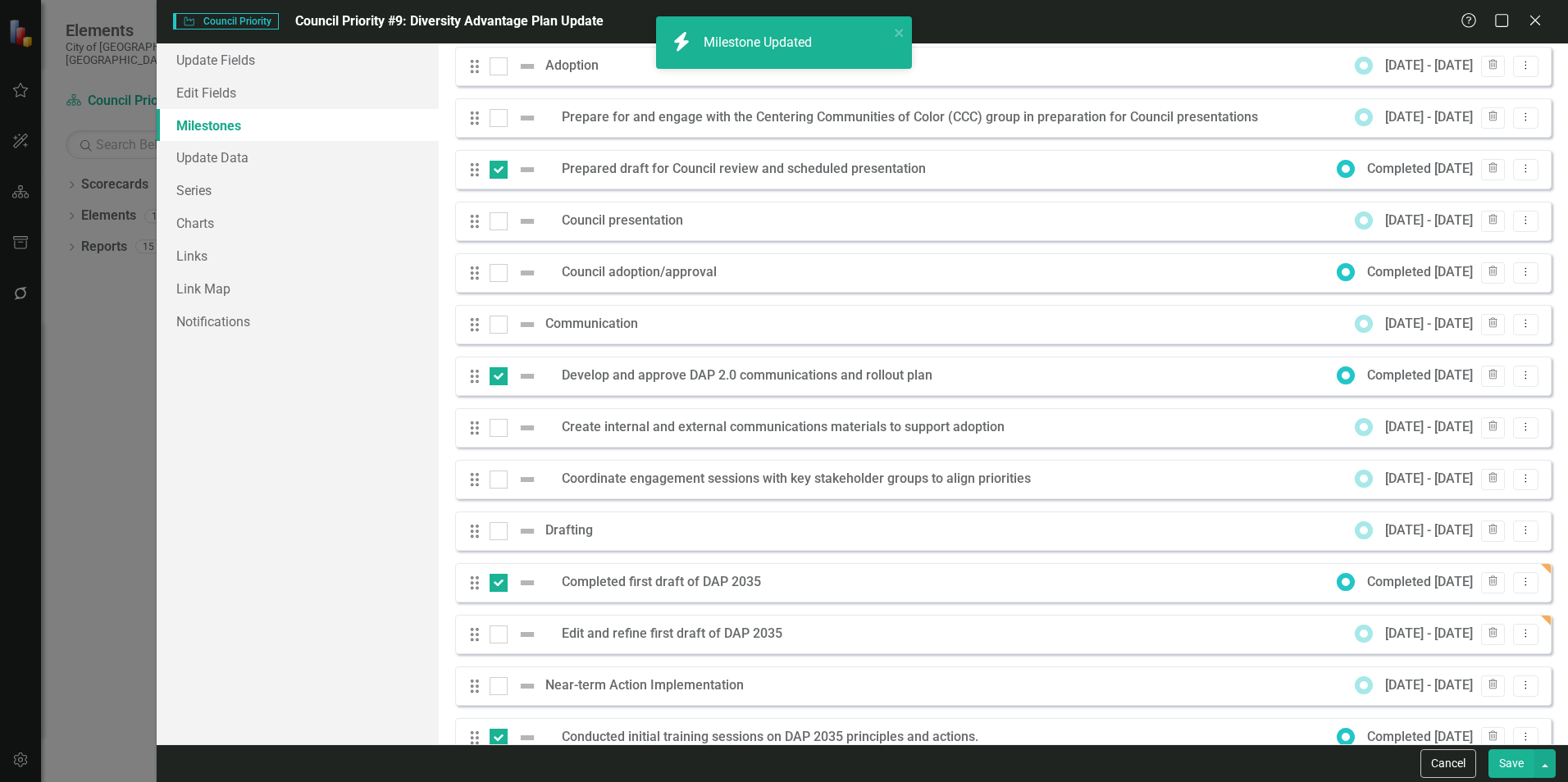
checkbox input "false"
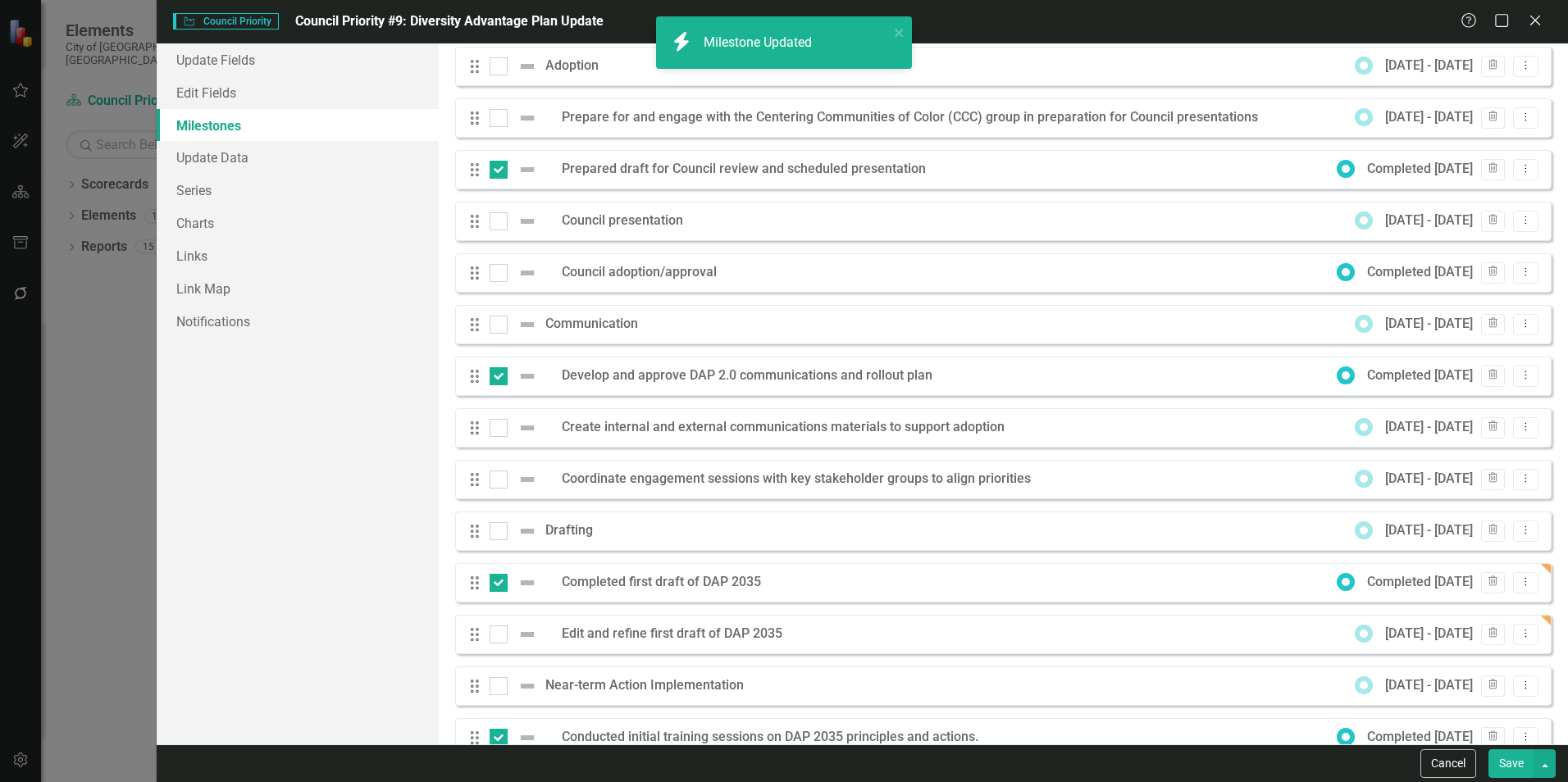
checkbox input "true"
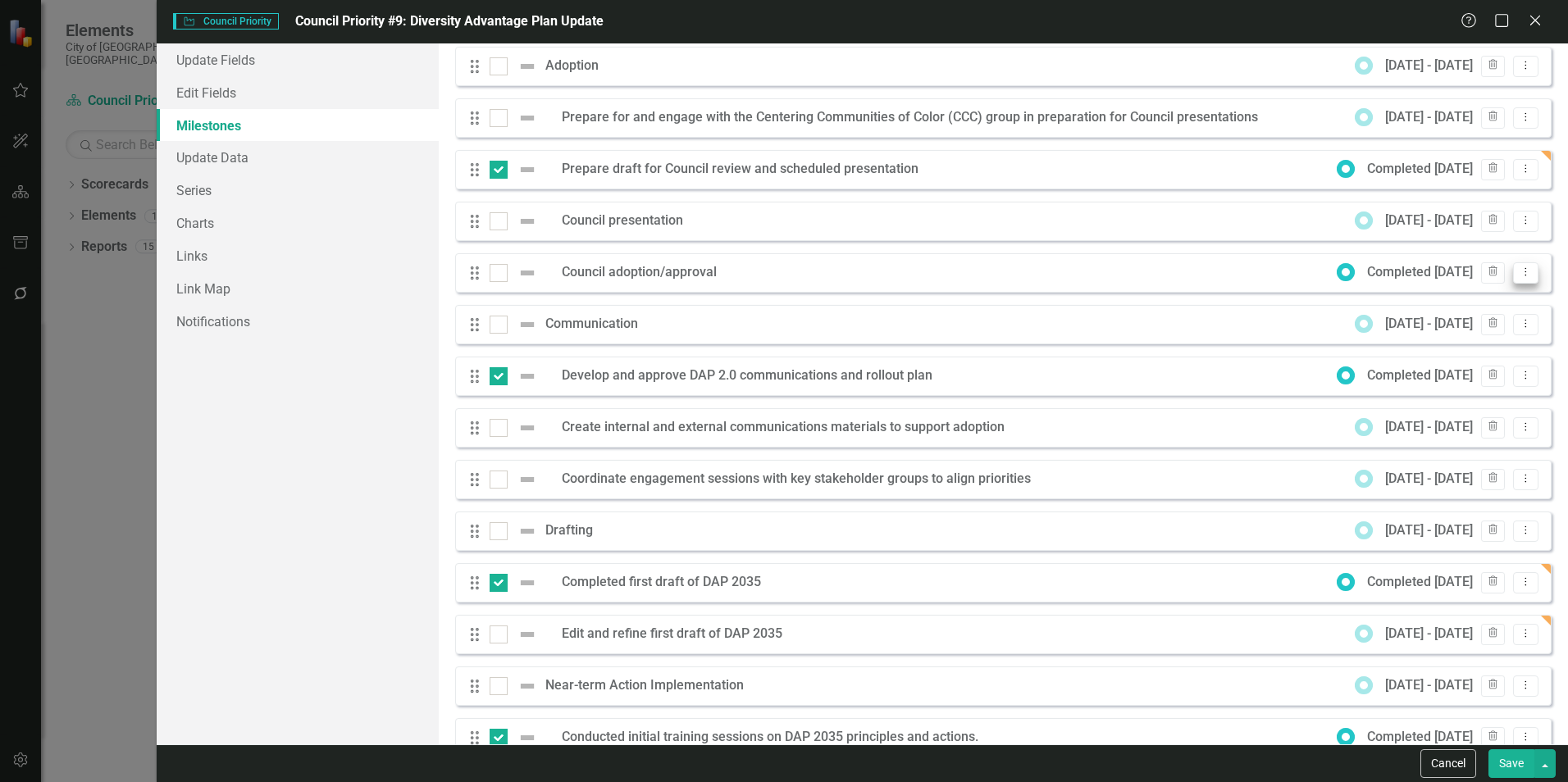
click at [1513, 272] on button "Dropdown Menu" at bounding box center [1525, 273] width 25 height 22
click at [1470, 286] on link "Edit Edit Milestone" at bounding box center [1448, 300] width 154 height 31
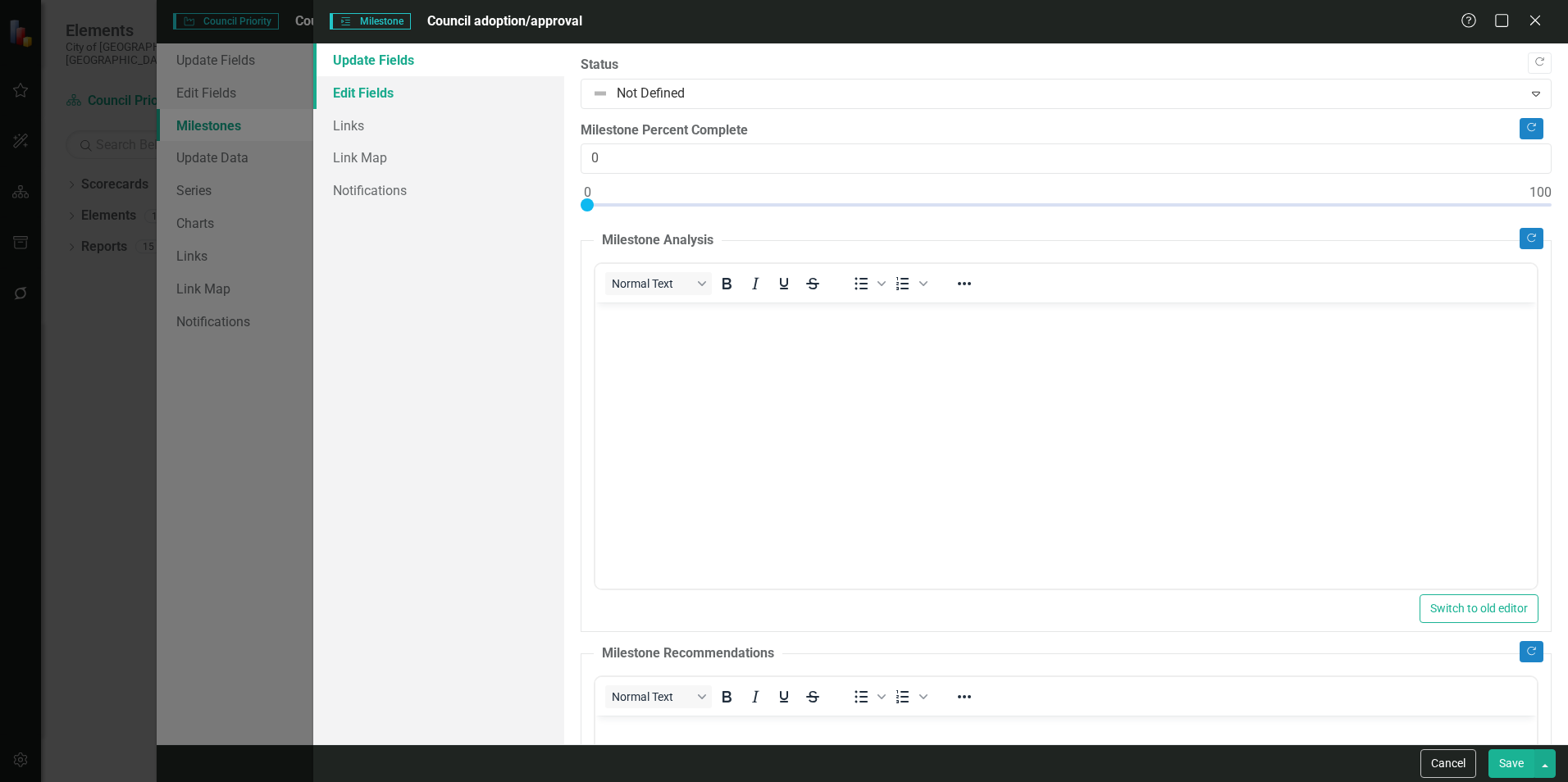
click at [456, 101] on link "Edit Fields" at bounding box center [438, 93] width 251 height 33
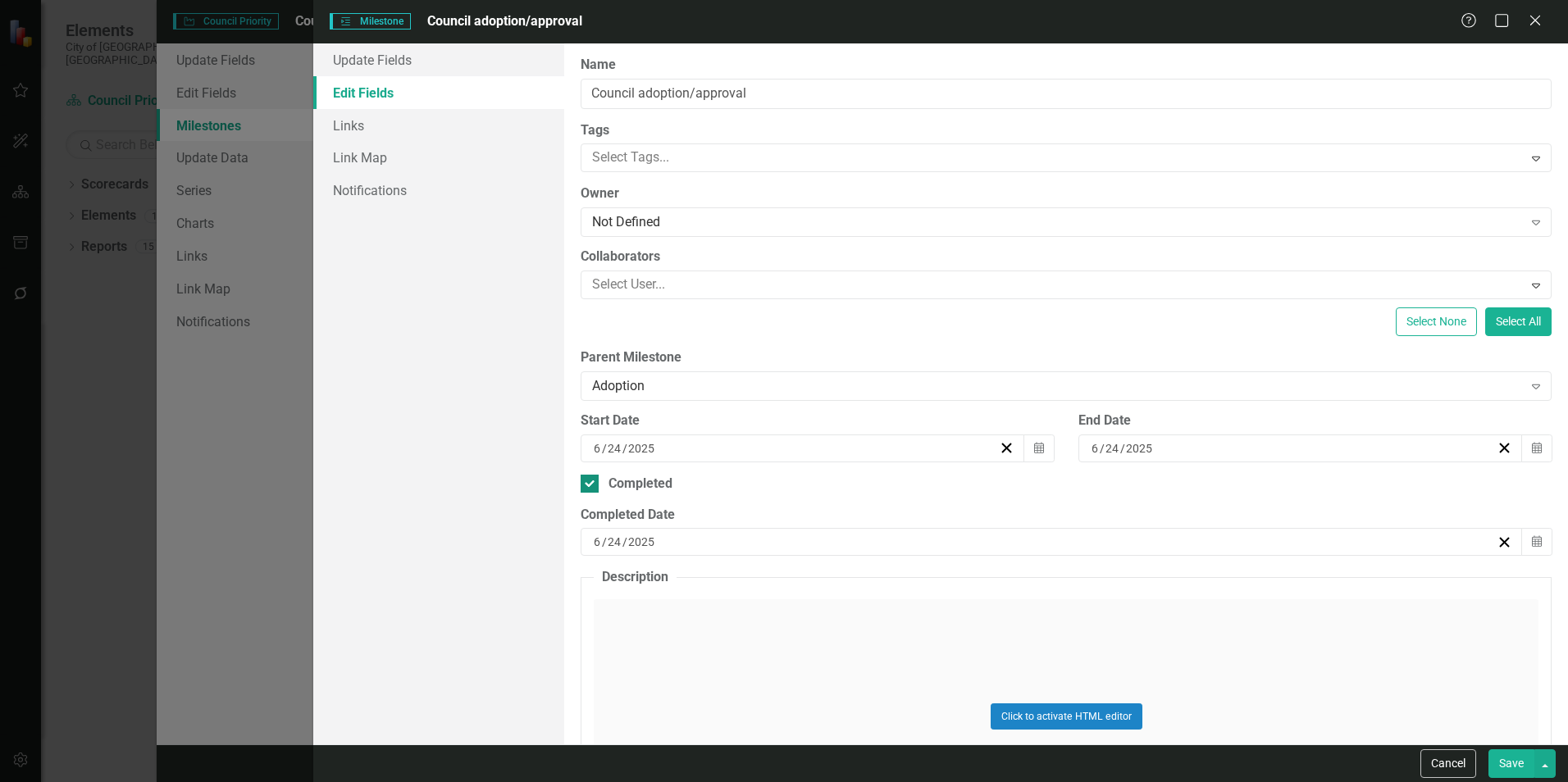
click at [643, 487] on div "Completed" at bounding box center [640, 484] width 64 height 19
click at [591, 485] on input "Completed" at bounding box center [586, 480] width 10 height 10
checkbox input "false"
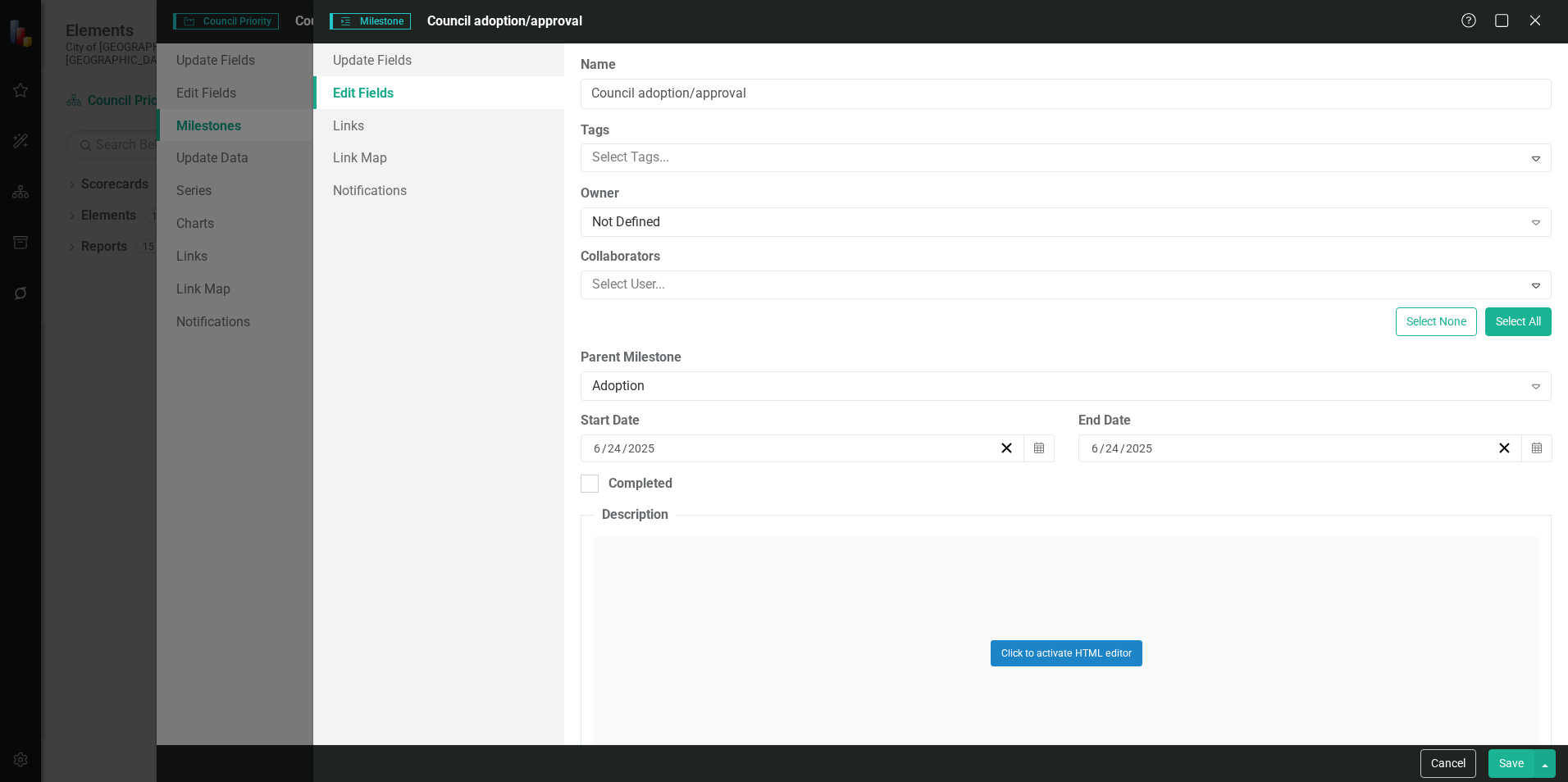
click at [1509, 777] on button "Save" at bounding box center [1511, 763] width 46 height 29
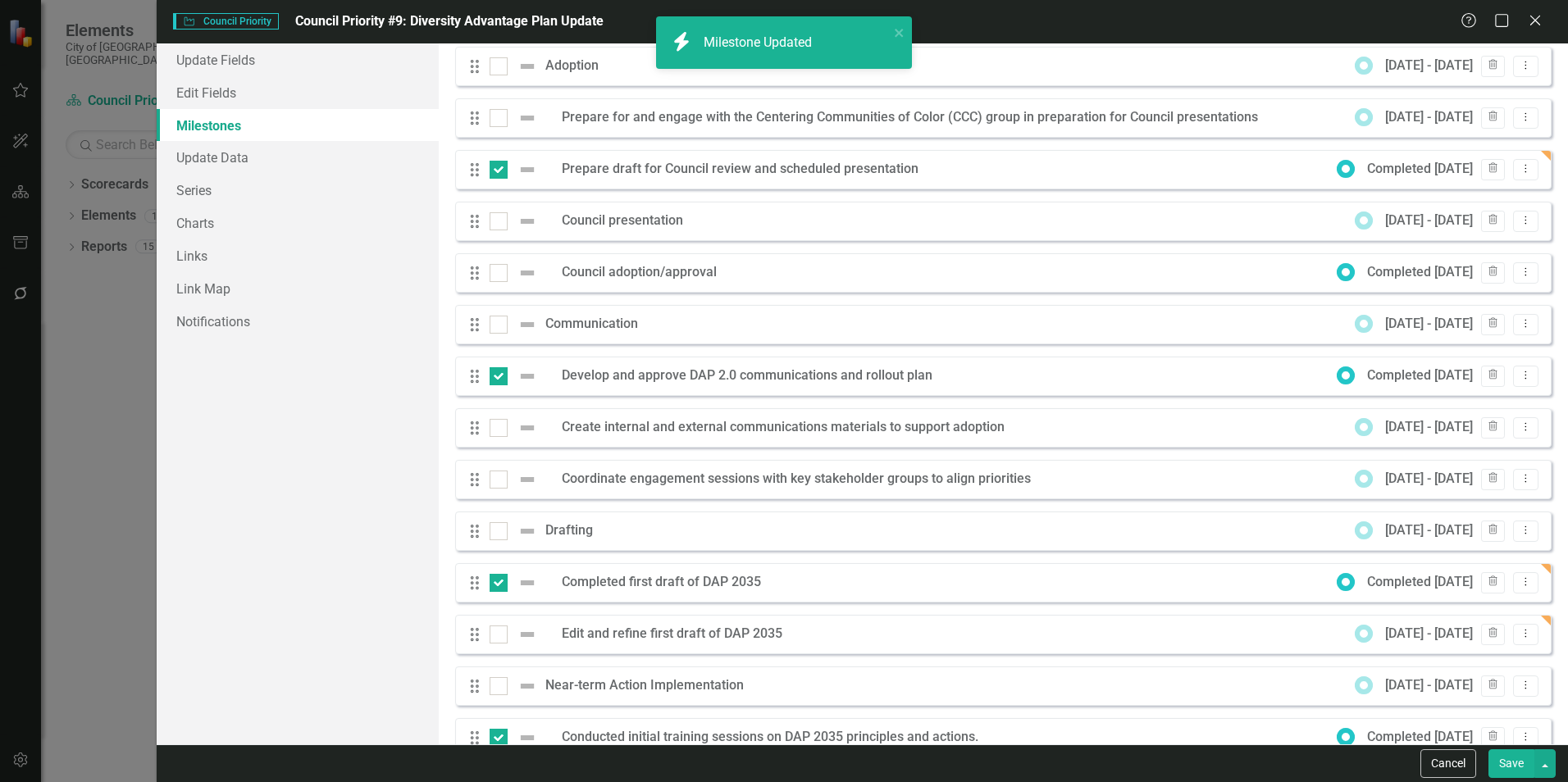
checkbox input "false"
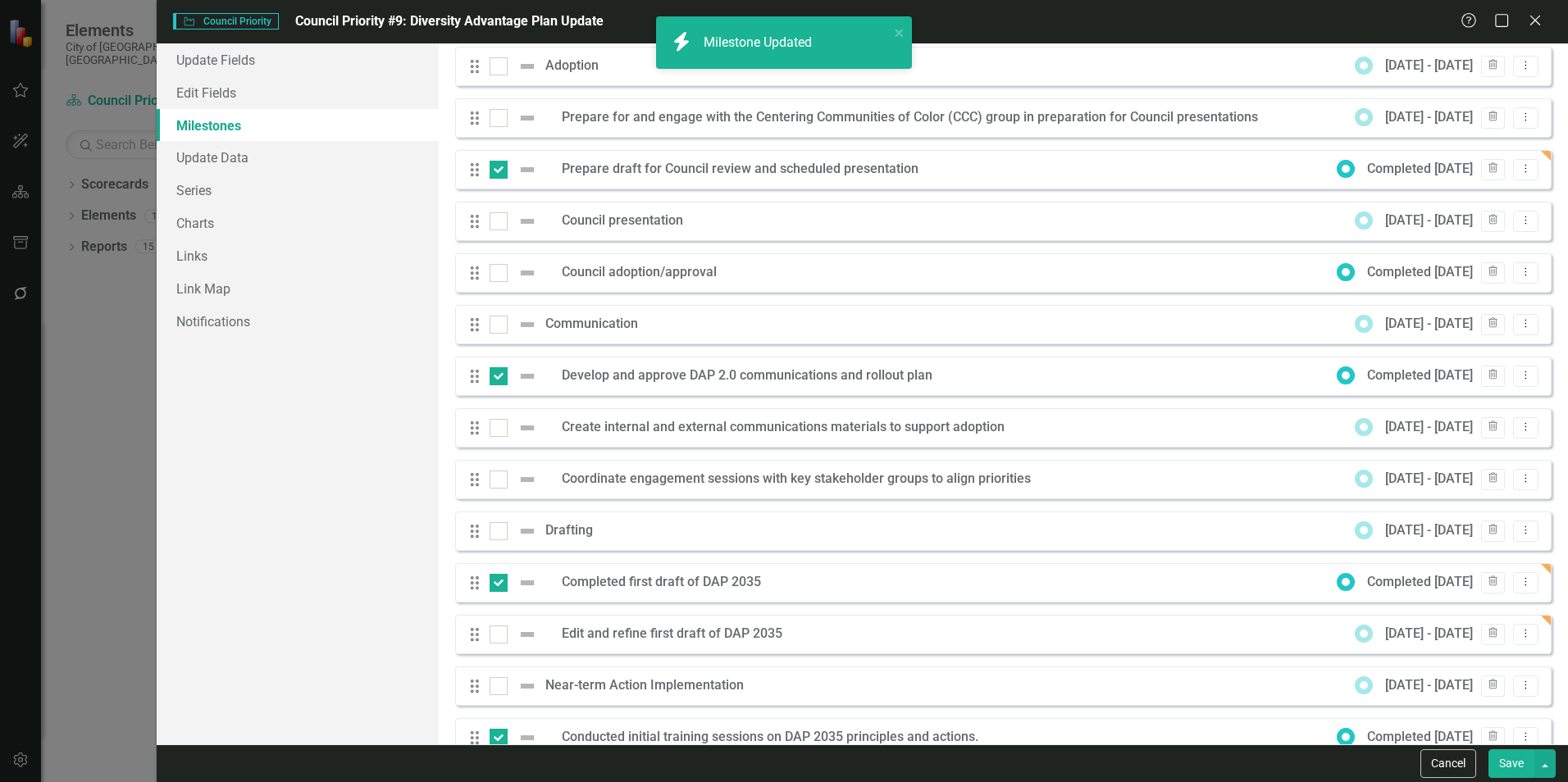
checkbox input "true"
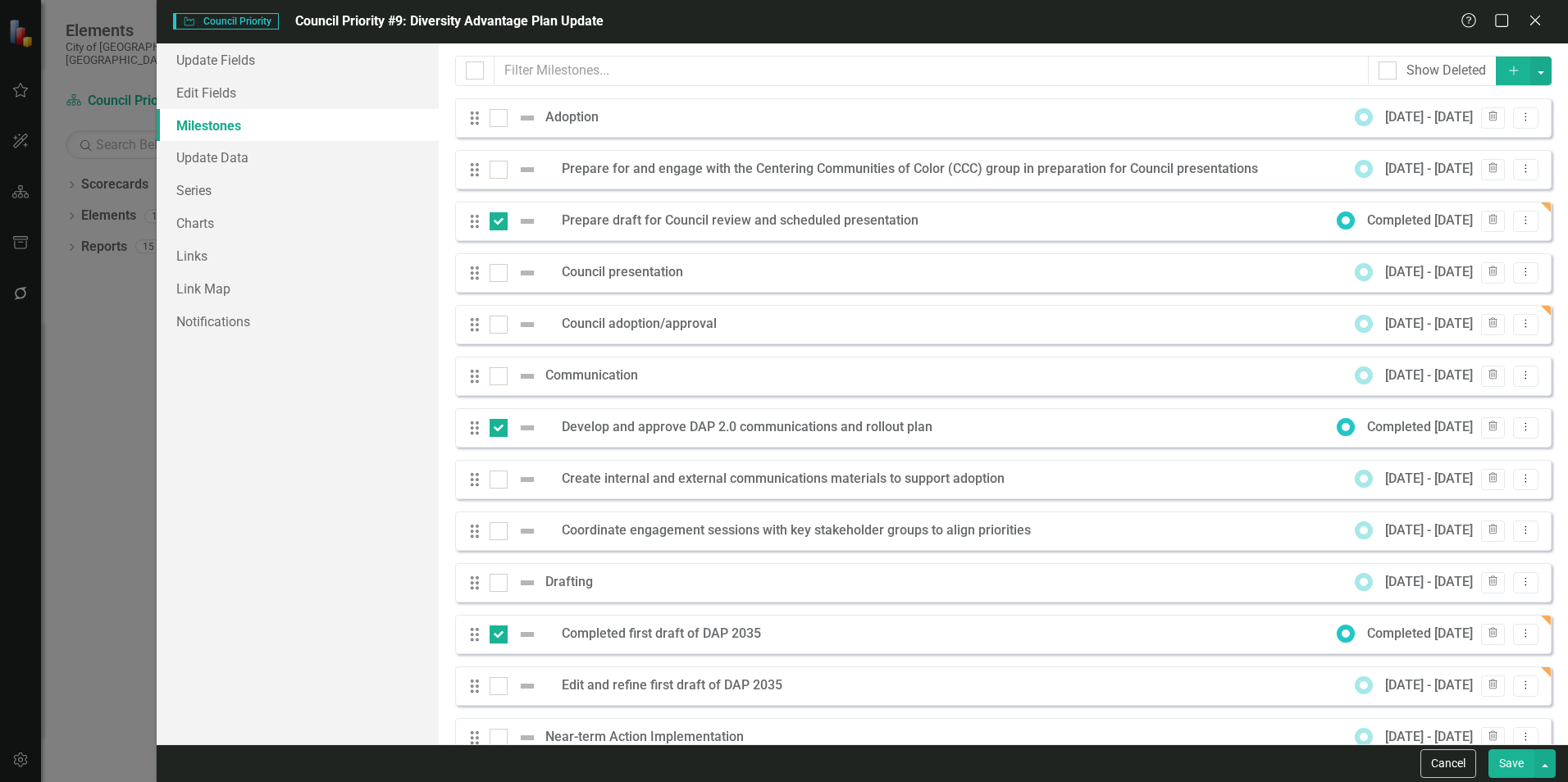
click at [1509, 760] on button "Save" at bounding box center [1511, 763] width 46 height 29
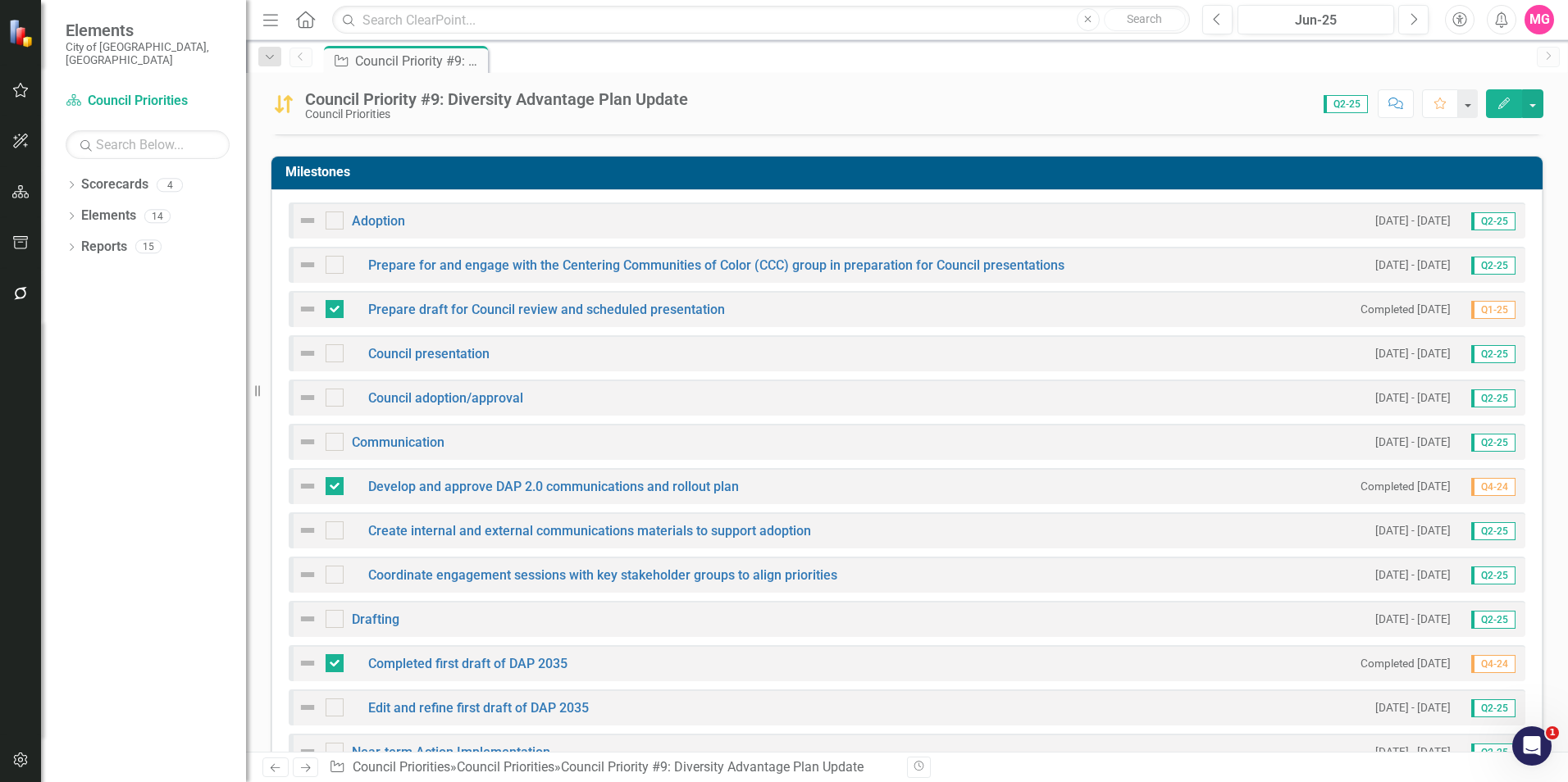
click at [307, 299] on img at bounding box center [308, 308] width 20 height 20
click at [306, 299] on img at bounding box center [308, 308] width 20 height 20
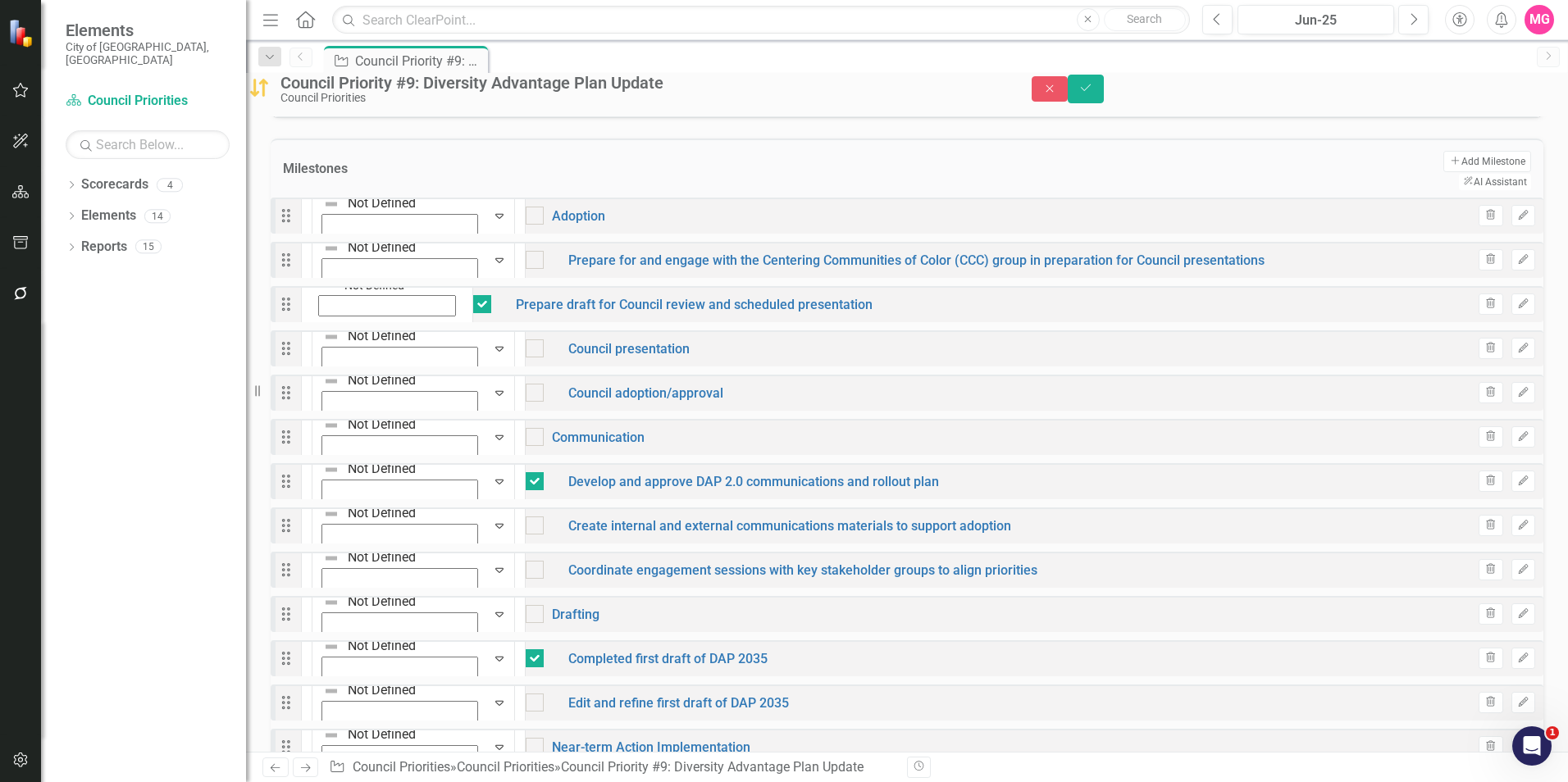
click at [343, 305] on div "Not Defined" at bounding box center [386, 295] width 151 height 45
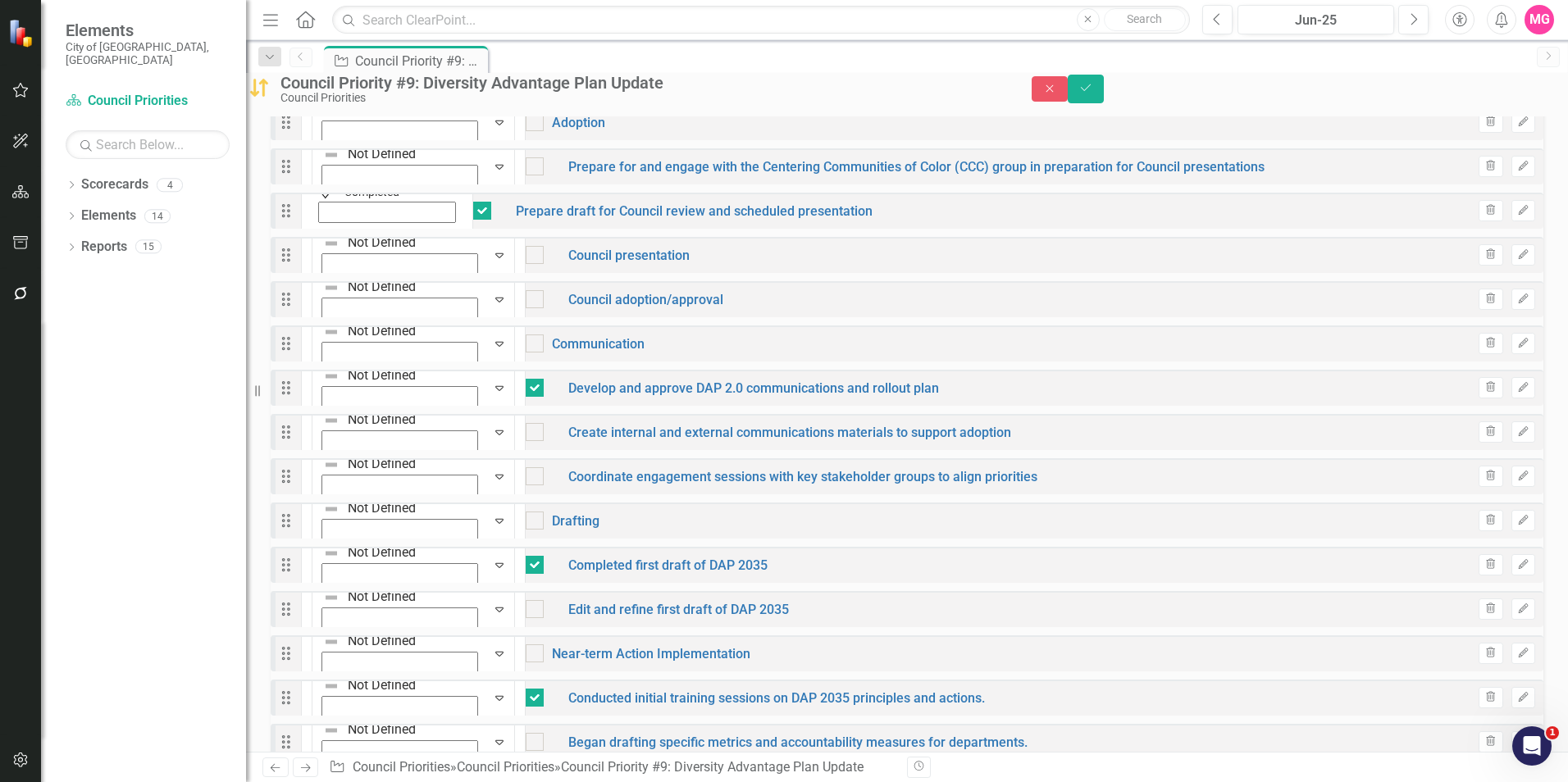
scroll to position [500, 0]
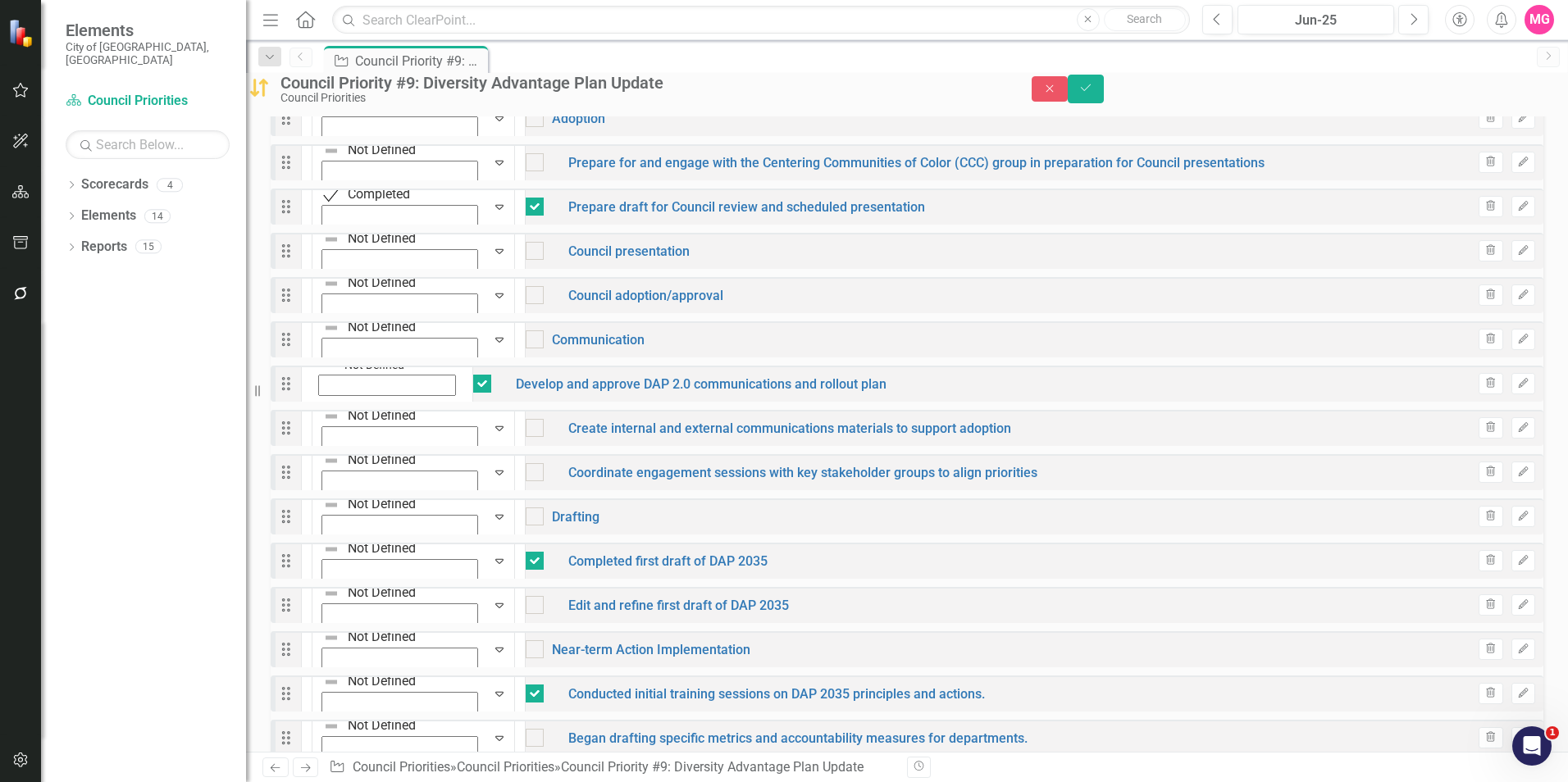
click at [336, 373] on img at bounding box center [328, 364] width 17 height 17
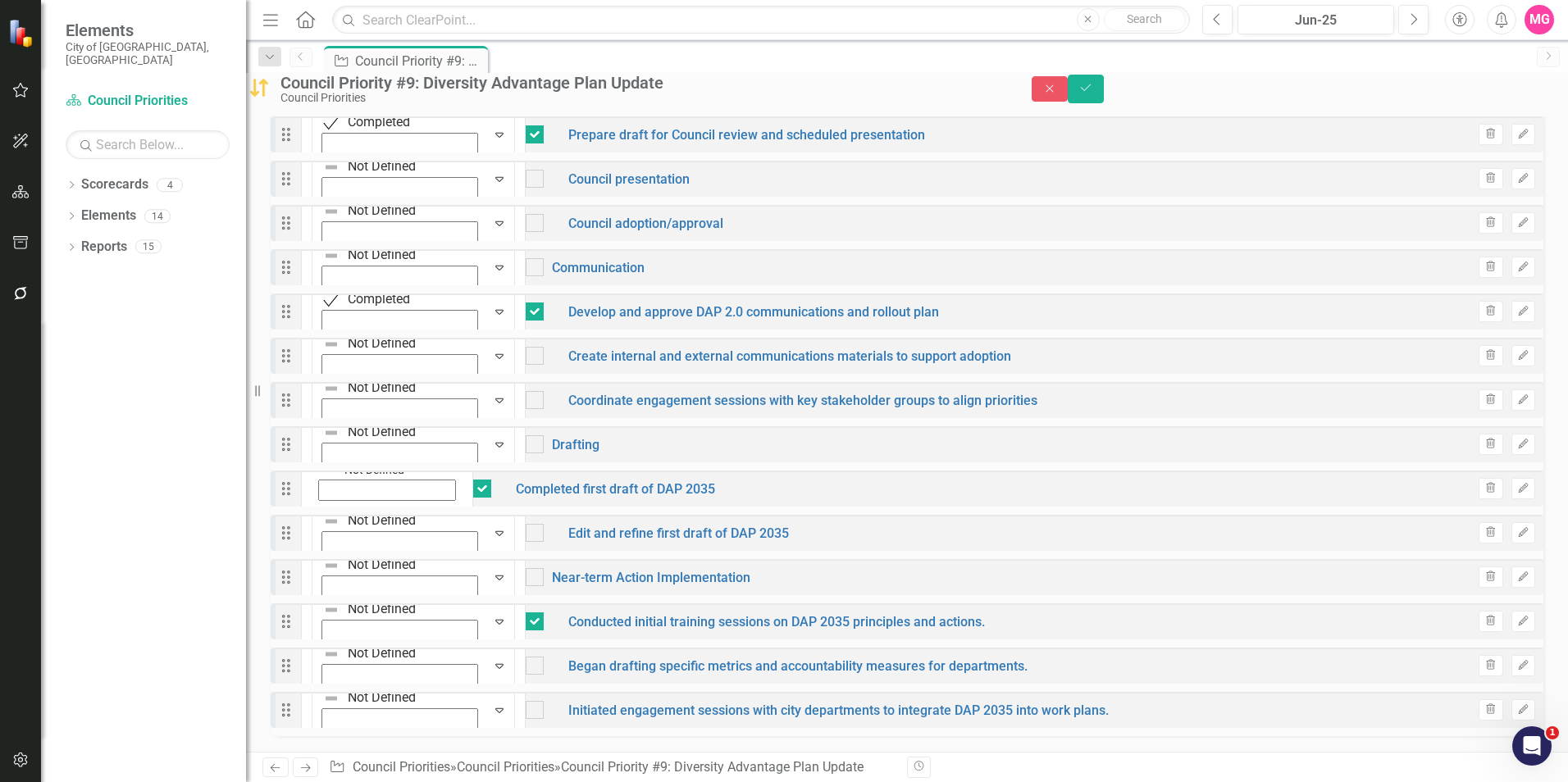
click at [326, 505] on icon "Expand" at bounding box center [318, 510] width 15 height 11
click at [326, 638] on icon "Expand" at bounding box center [318, 643] width 15 height 11
click at [326, 195] on icon "Expand" at bounding box center [318, 200] width 15 height 11
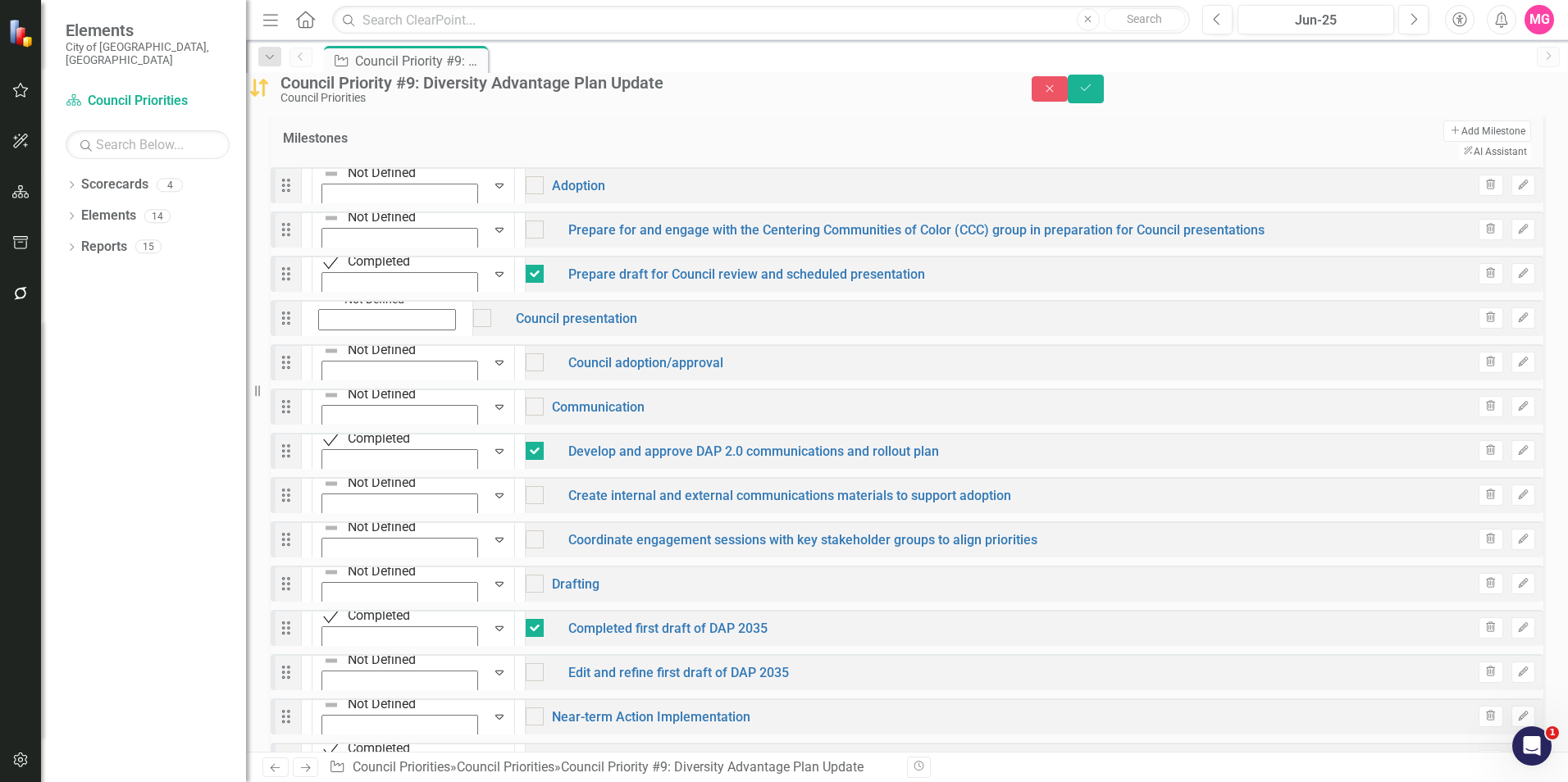
scroll to position [432, 0]
click at [342, 177] on div "Not Defined" at bounding box center [387, 167] width 135 height 20
click at [326, 246] on icon "Expand" at bounding box center [318, 252] width 15 height 11
click at [96, 781] on div "Not Defined" at bounding box center [62, 792] width 68 height 19
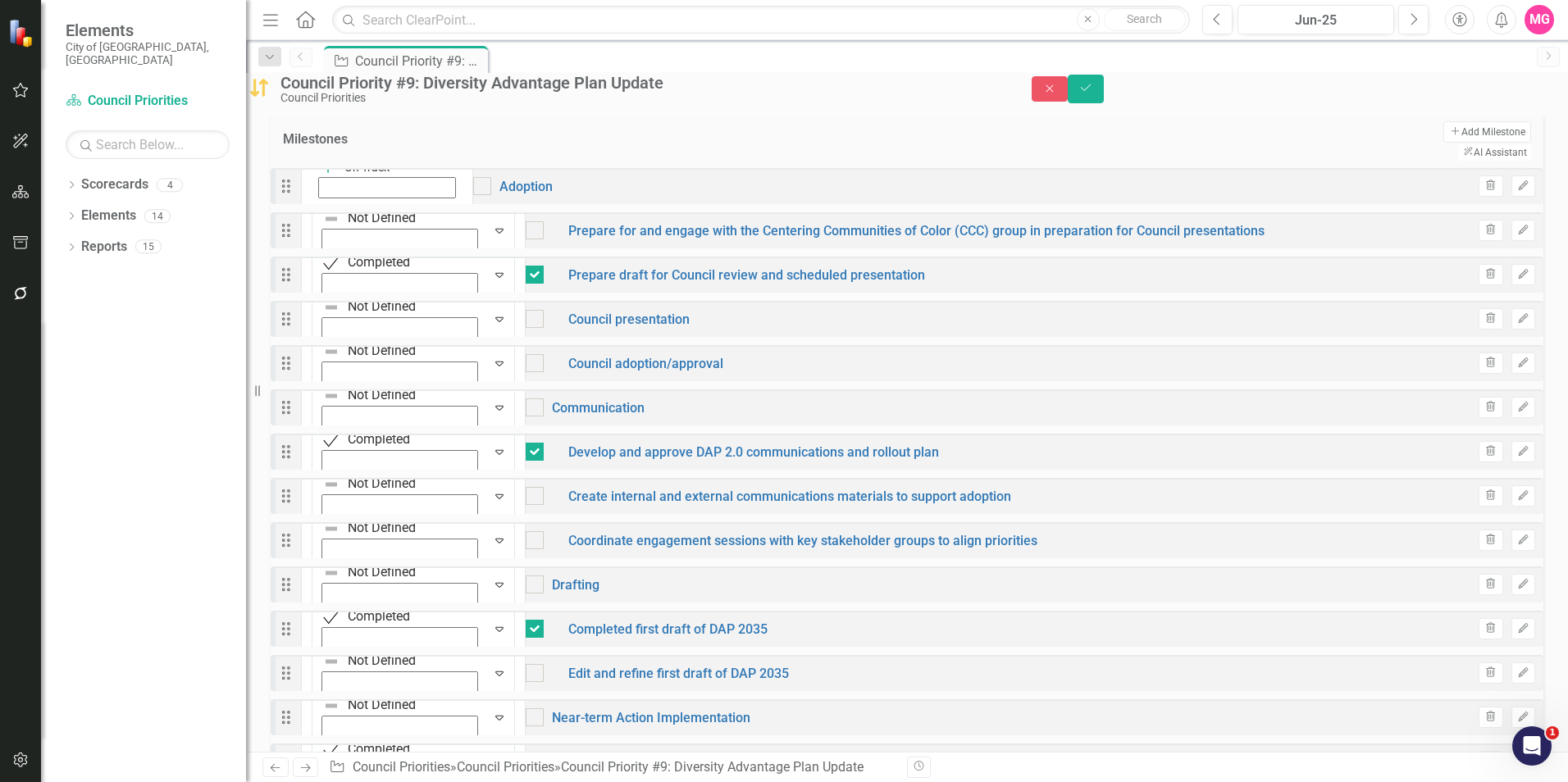
click at [343, 199] on div "On Track" at bounding box center [386, 177] width 151 height 45
click at [20, 781] on img at bounding box center [10, 792] width 20 height 20
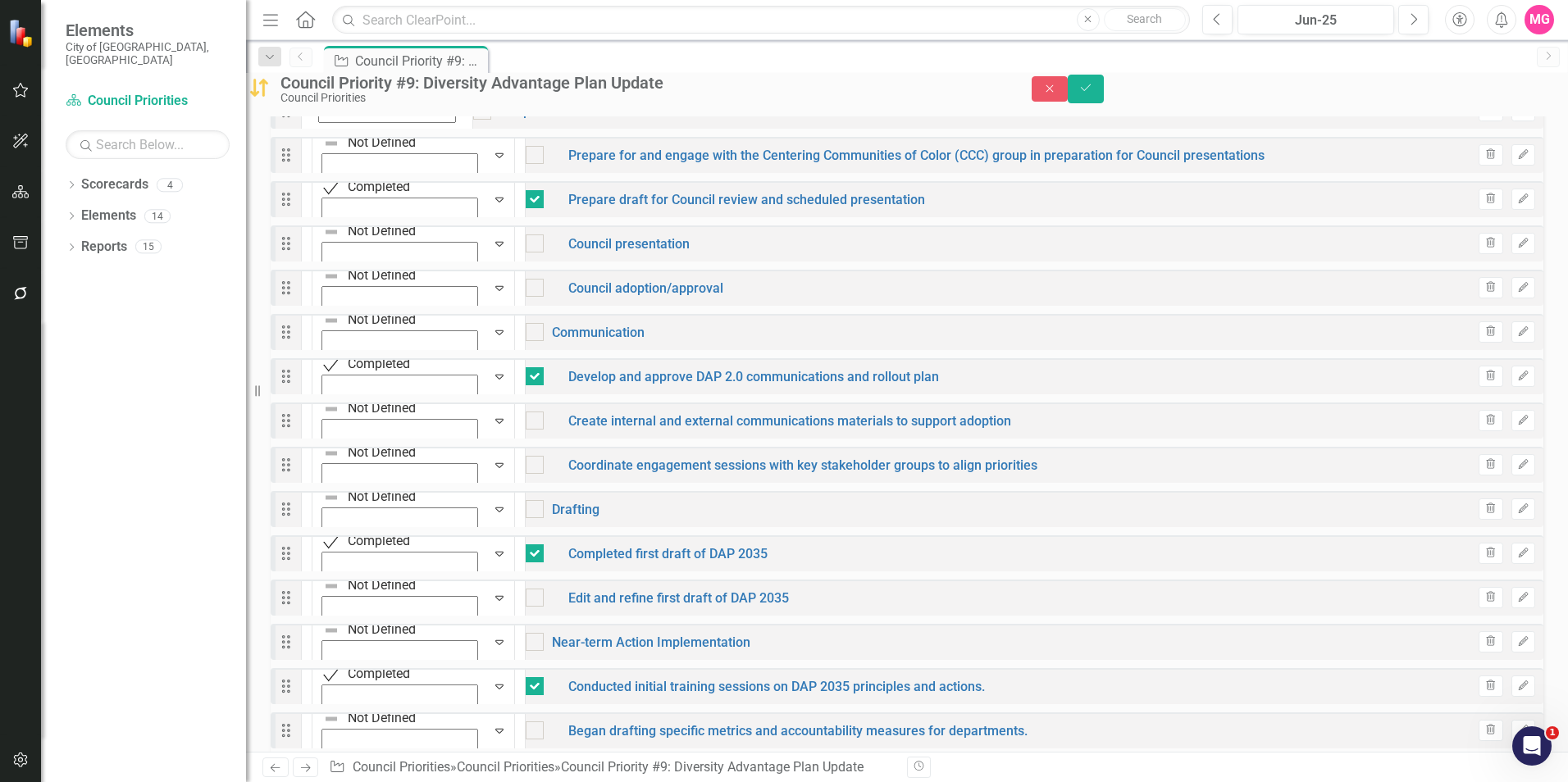
scroll to position [509, 0]
click at [363, 463] on div "Not Defined Expand" at bounding box center [413, 464] width 225 height 59
click at [326, 481] on icon "Expand" at bounding box center [318, 486] width 15 height 11
click at [525, 463] on input "checkbox" at bounding box center [531, 460] width 10 height 10
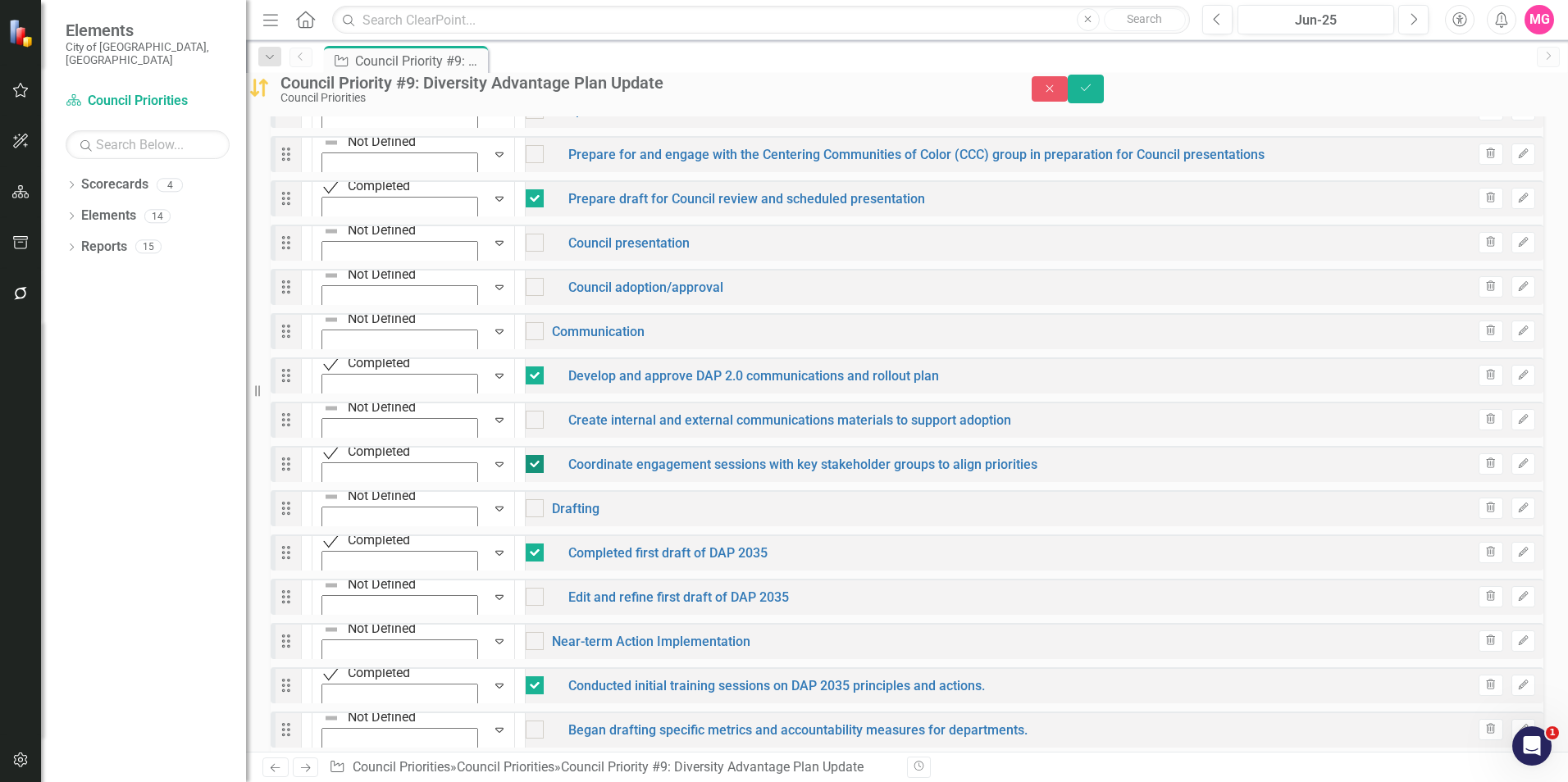
click at [525, 463] on input "checkbox" at bounding box center [531, 460] width 10 height 10
checkbox input "false"
click at [326, 481] on icon "Expand" at bounding box center [318, 486] width 15 height 11
click at [326, 436] on icon "Expand" at bounding box center [318, 441] width 15 height 11
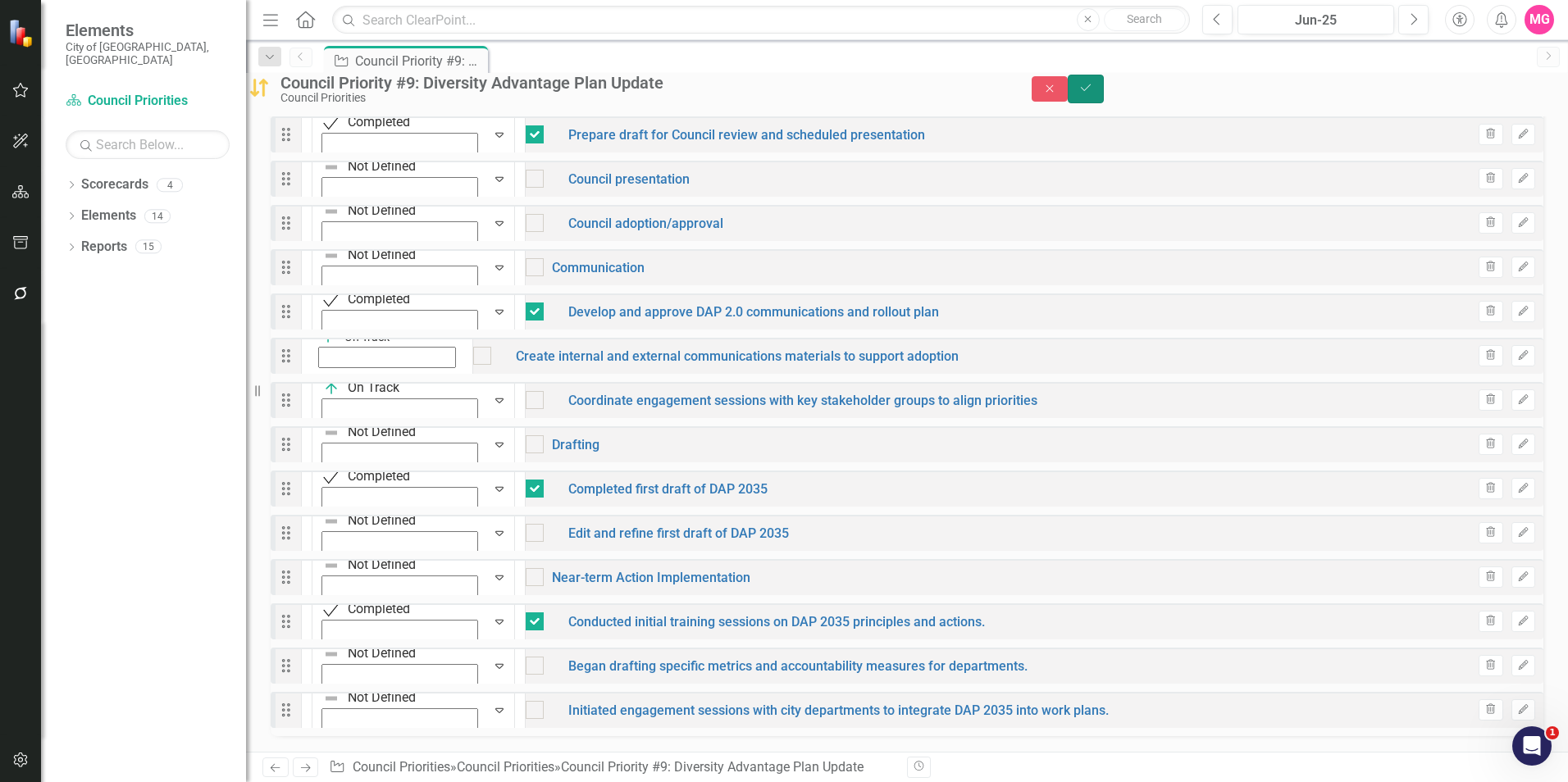
click at [1104, 103] on button "Save" at bounding box center [1085, 88] width 36 height 29
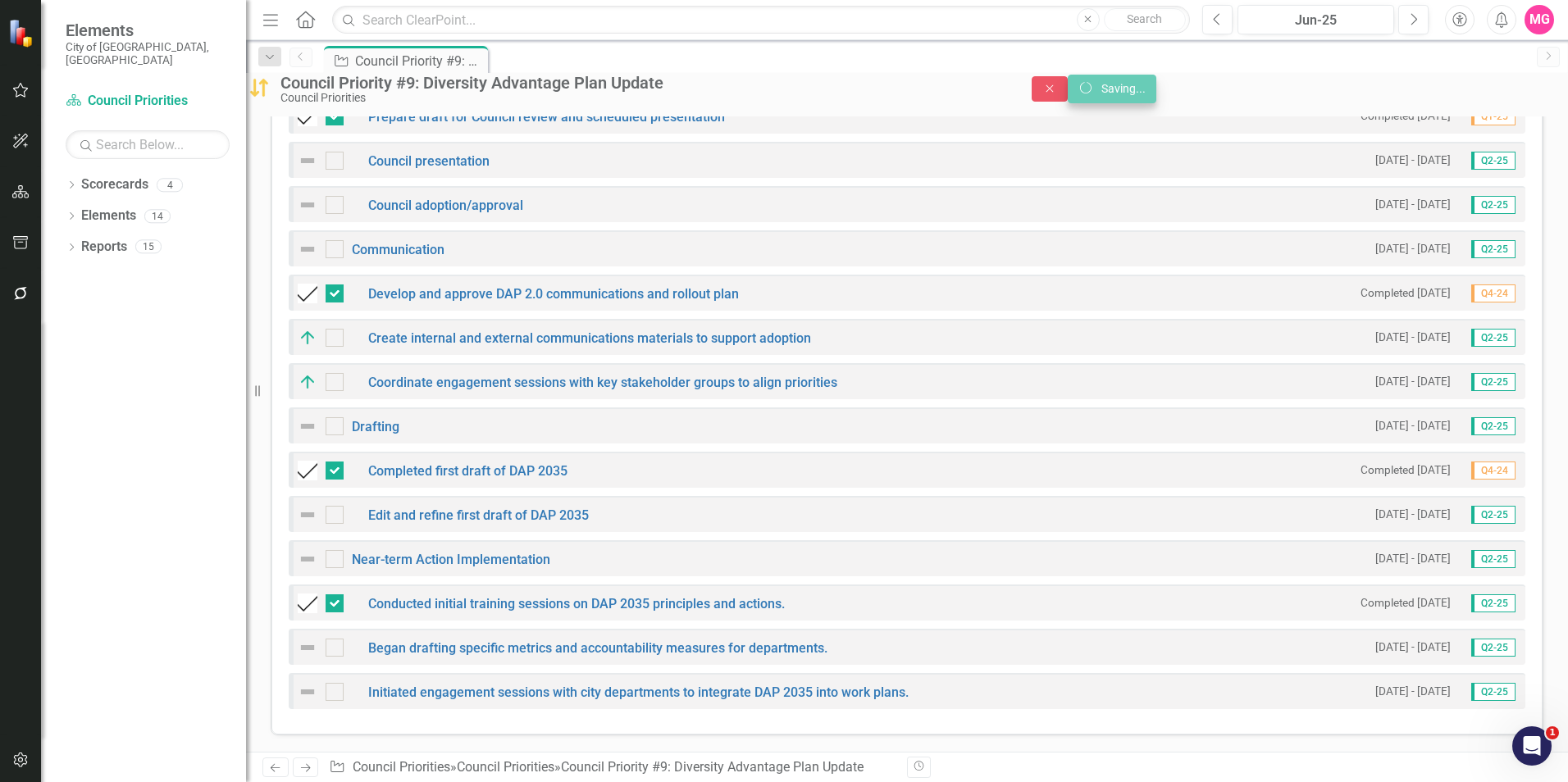
scroll to position [582, 0]
checkbox input "false"
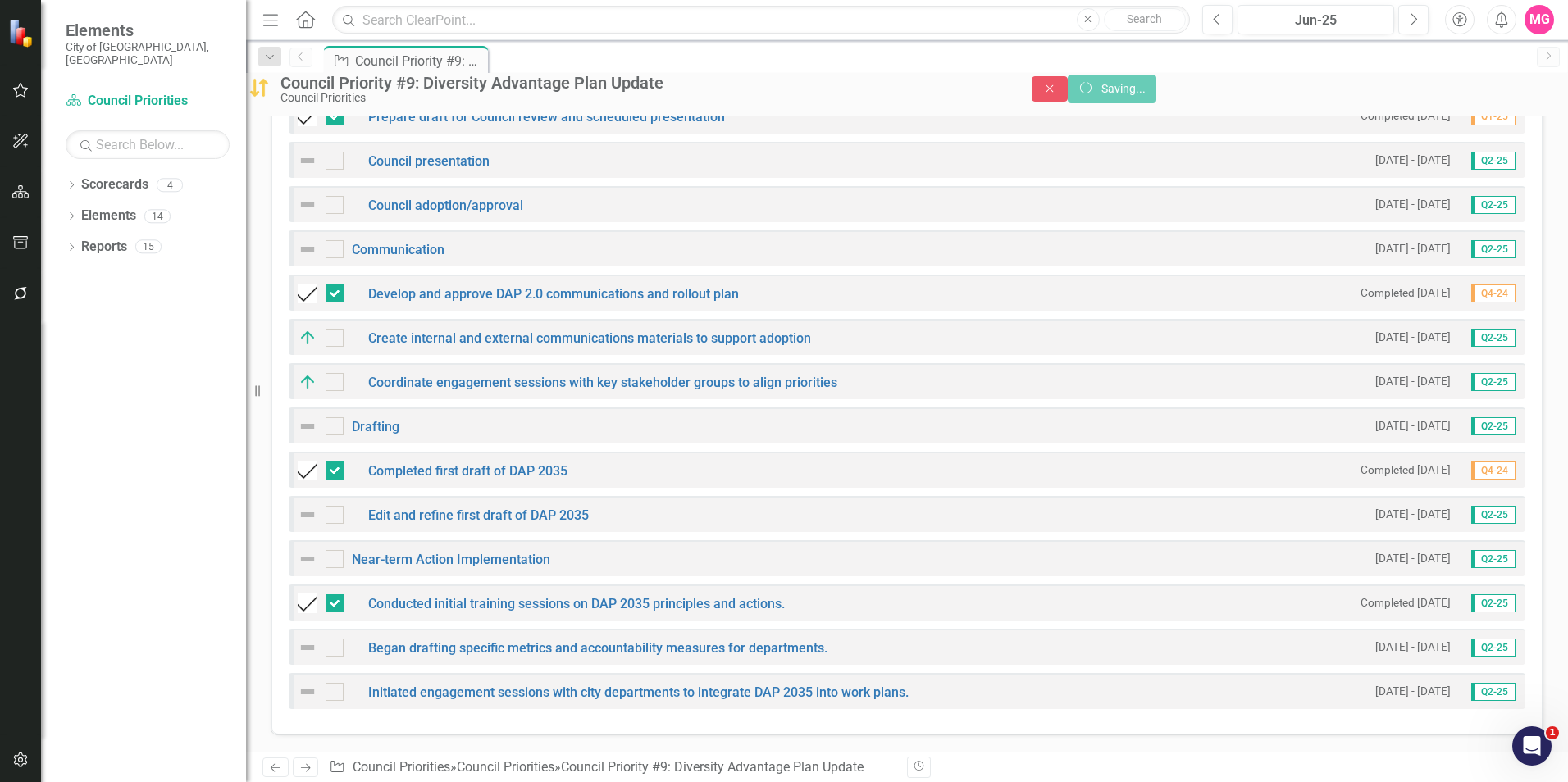
checkbox input "true"
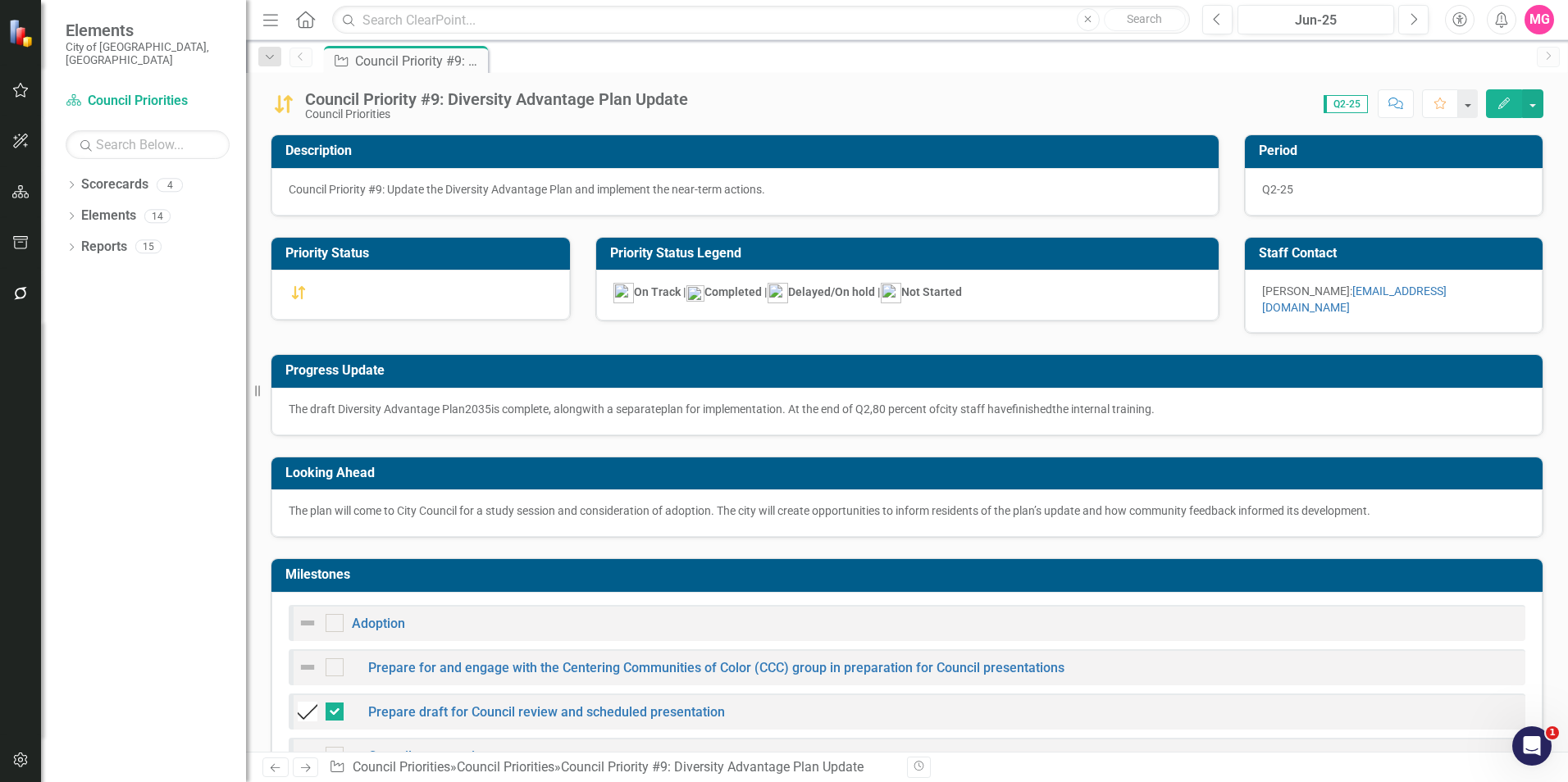
checkbox input "false"
checkbox input "true"
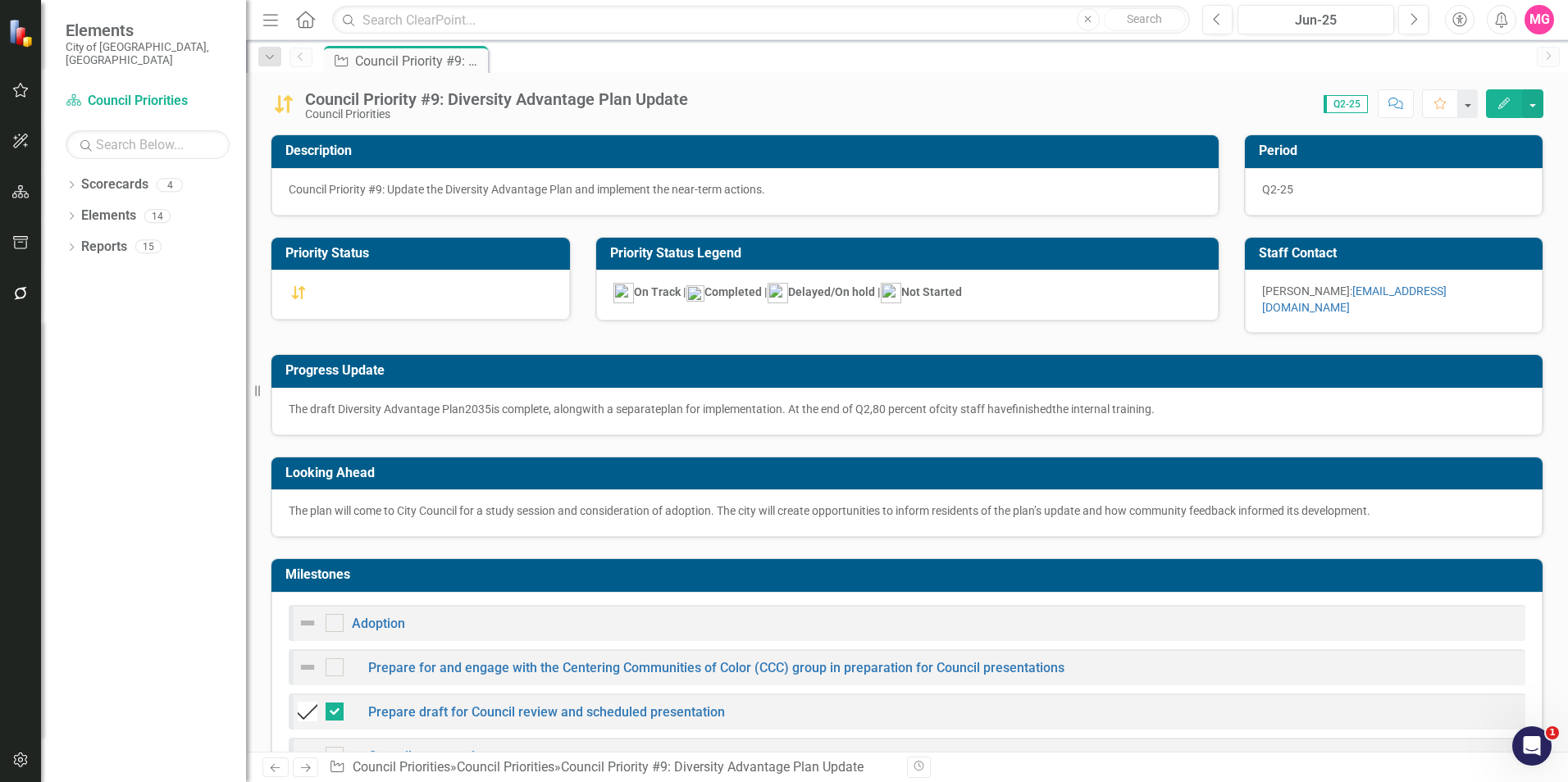
checkbox input "true"
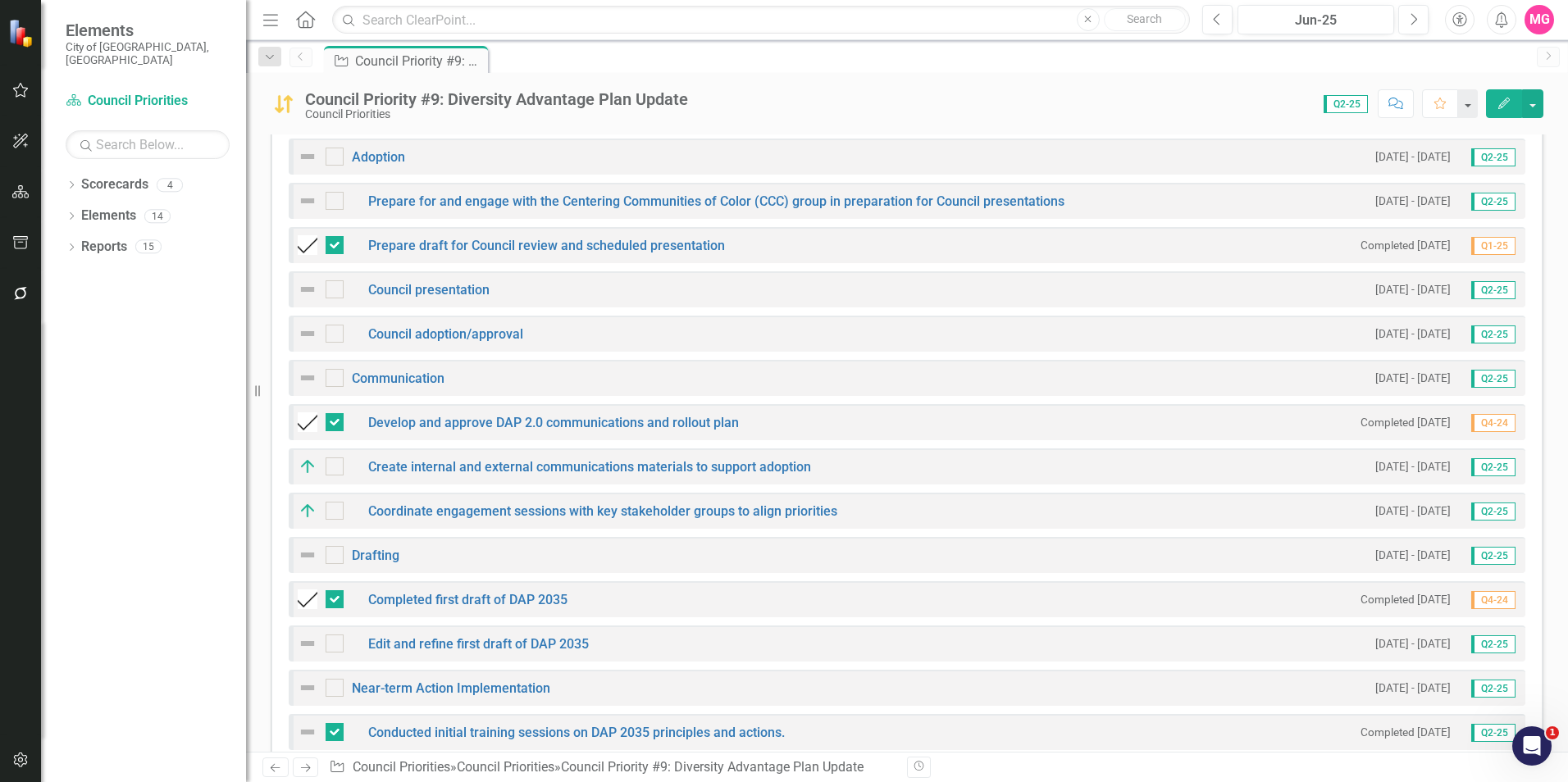
scroll to position [476, 0]
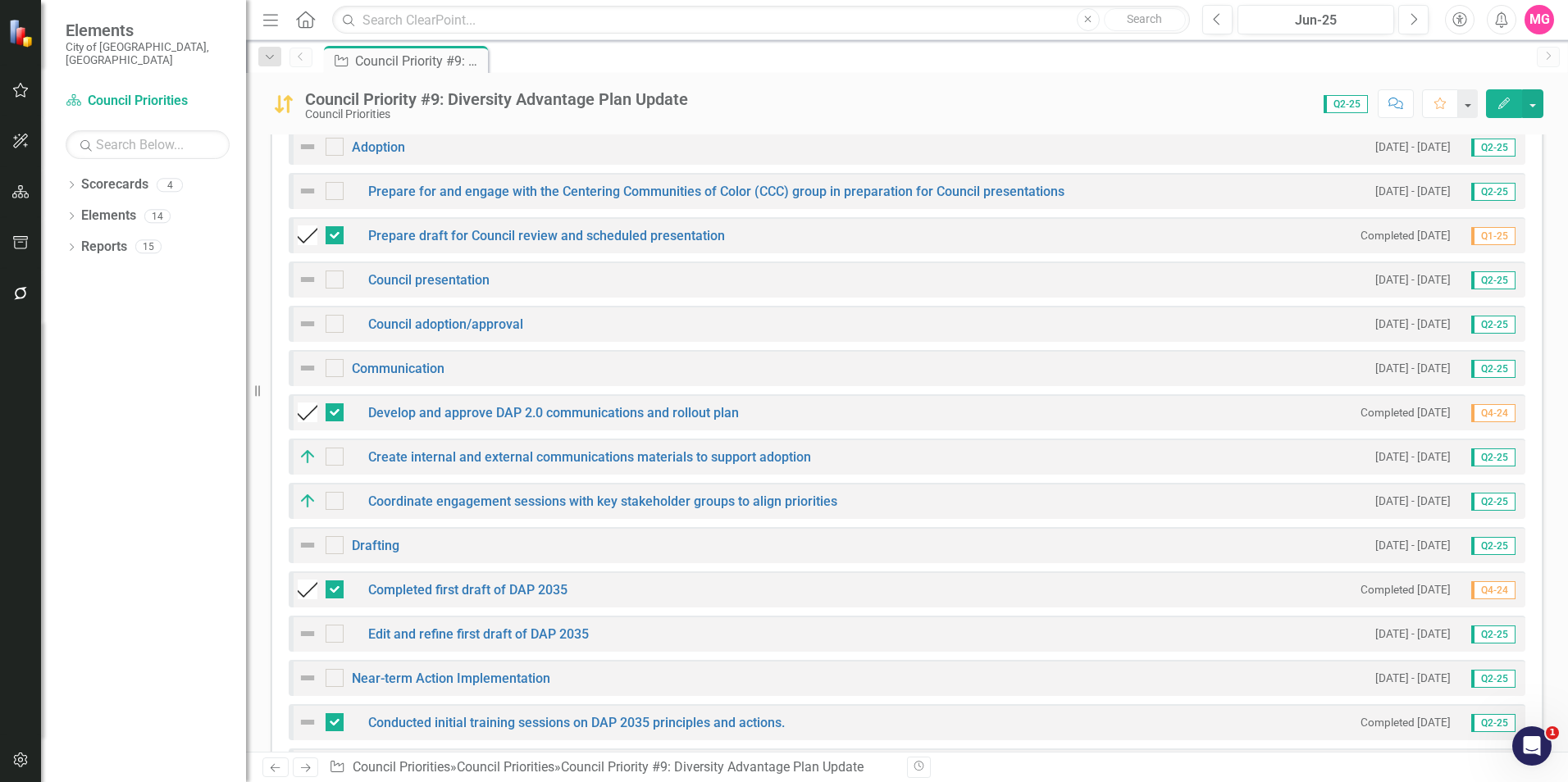
click at [302, 491] on img at bounding box center [308, 501] width 20 height 20
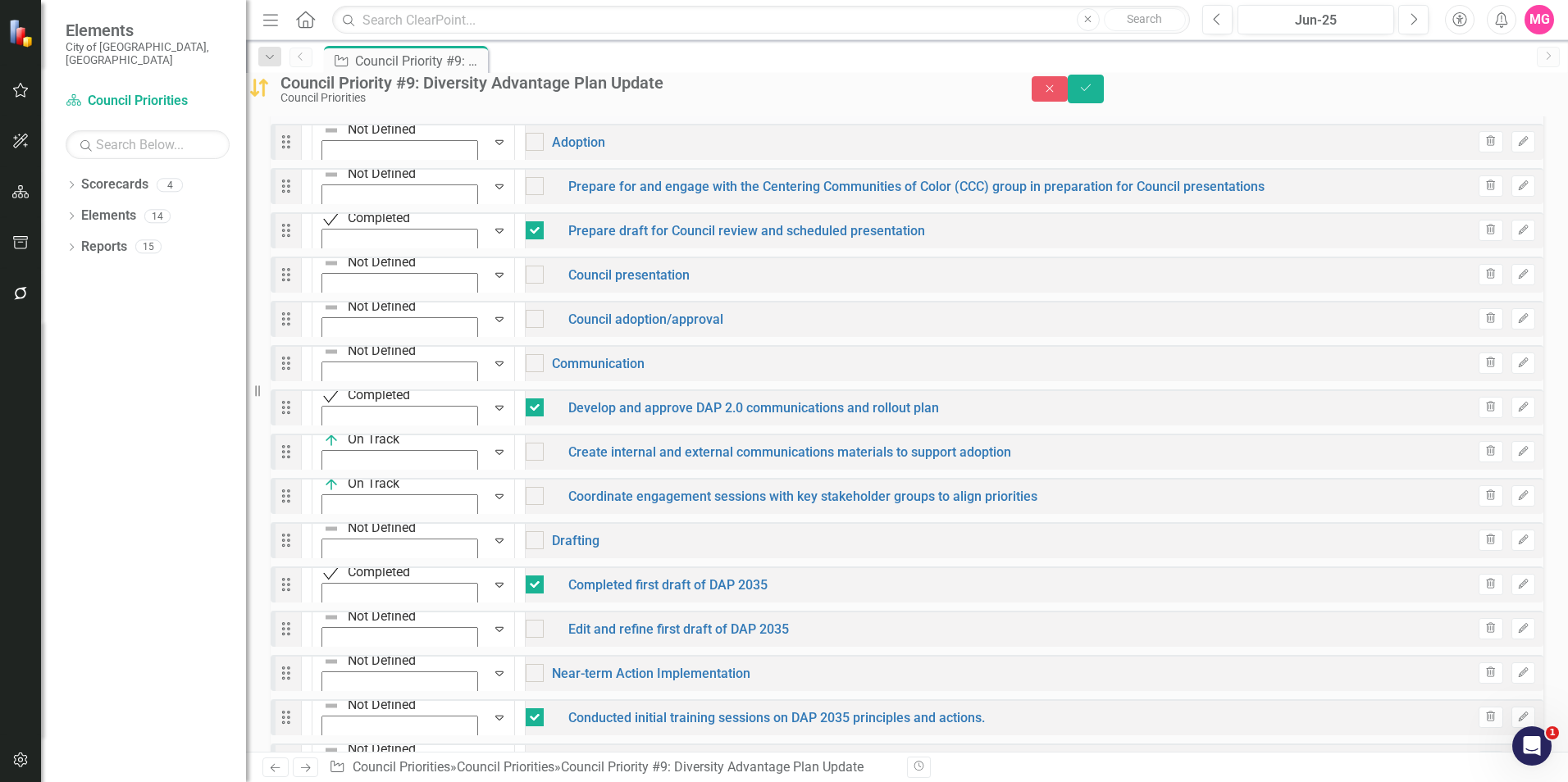
scroll to position [483, 0]
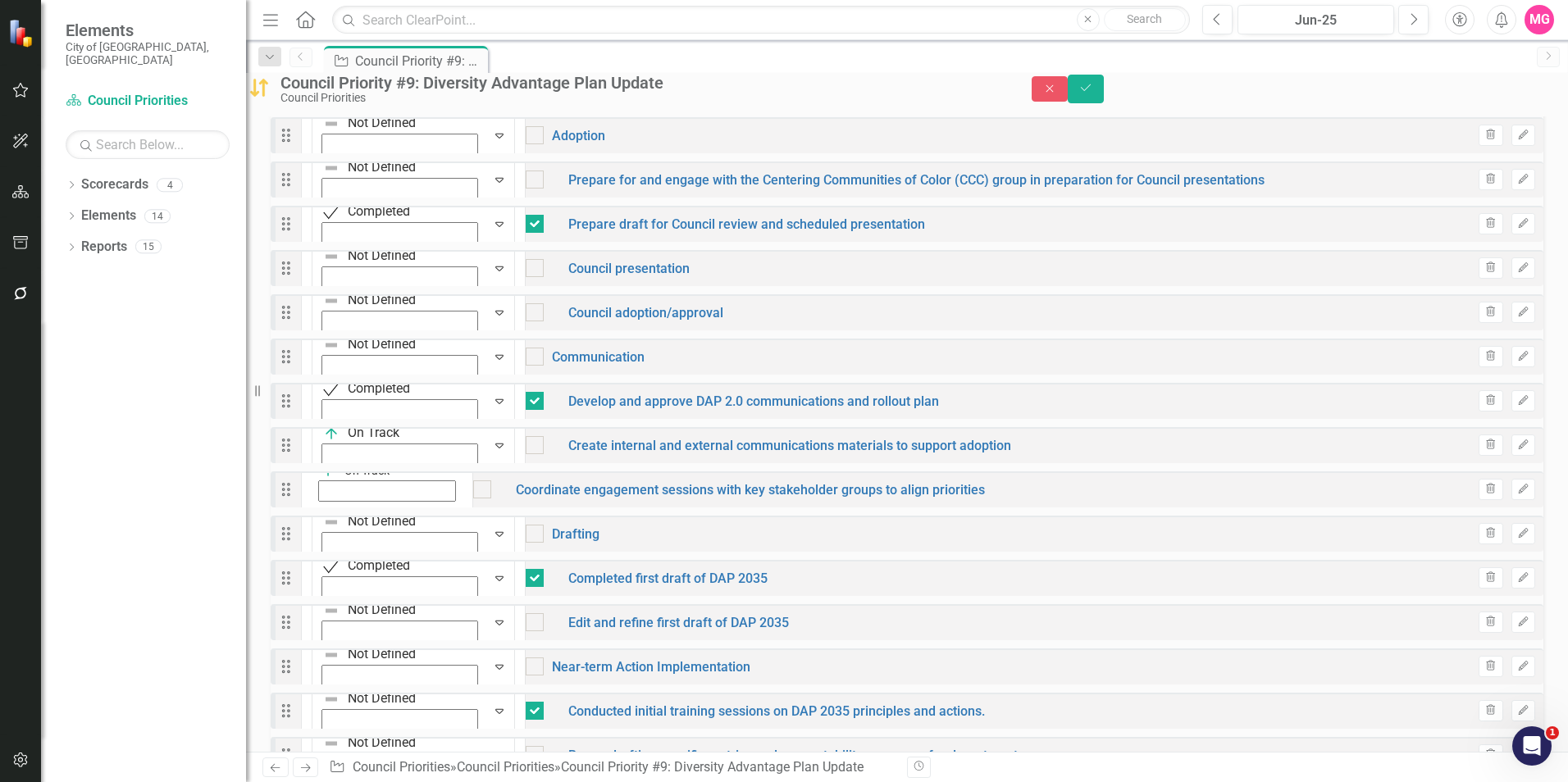
click at [336, 479] on img at bounding box center [328, 470] width 17 height 17
click at [96, 781] on div "Not Defined" at bounding box center [62, 792] width 68 height 19
click at [1093, 91] on icon "Save" at bounding box center [1086, 87] width 15 height 11
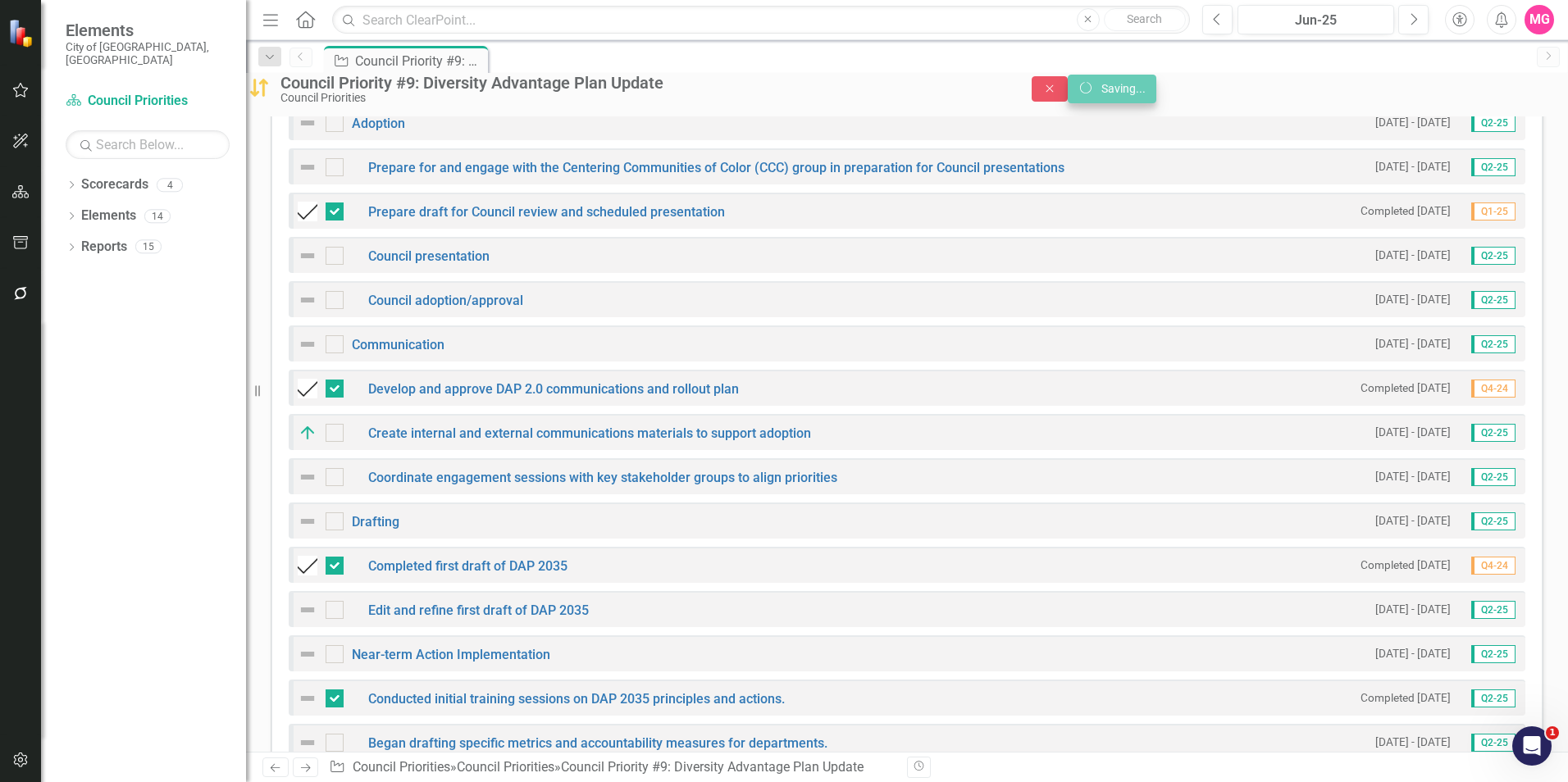
scroll to position [476, 0]
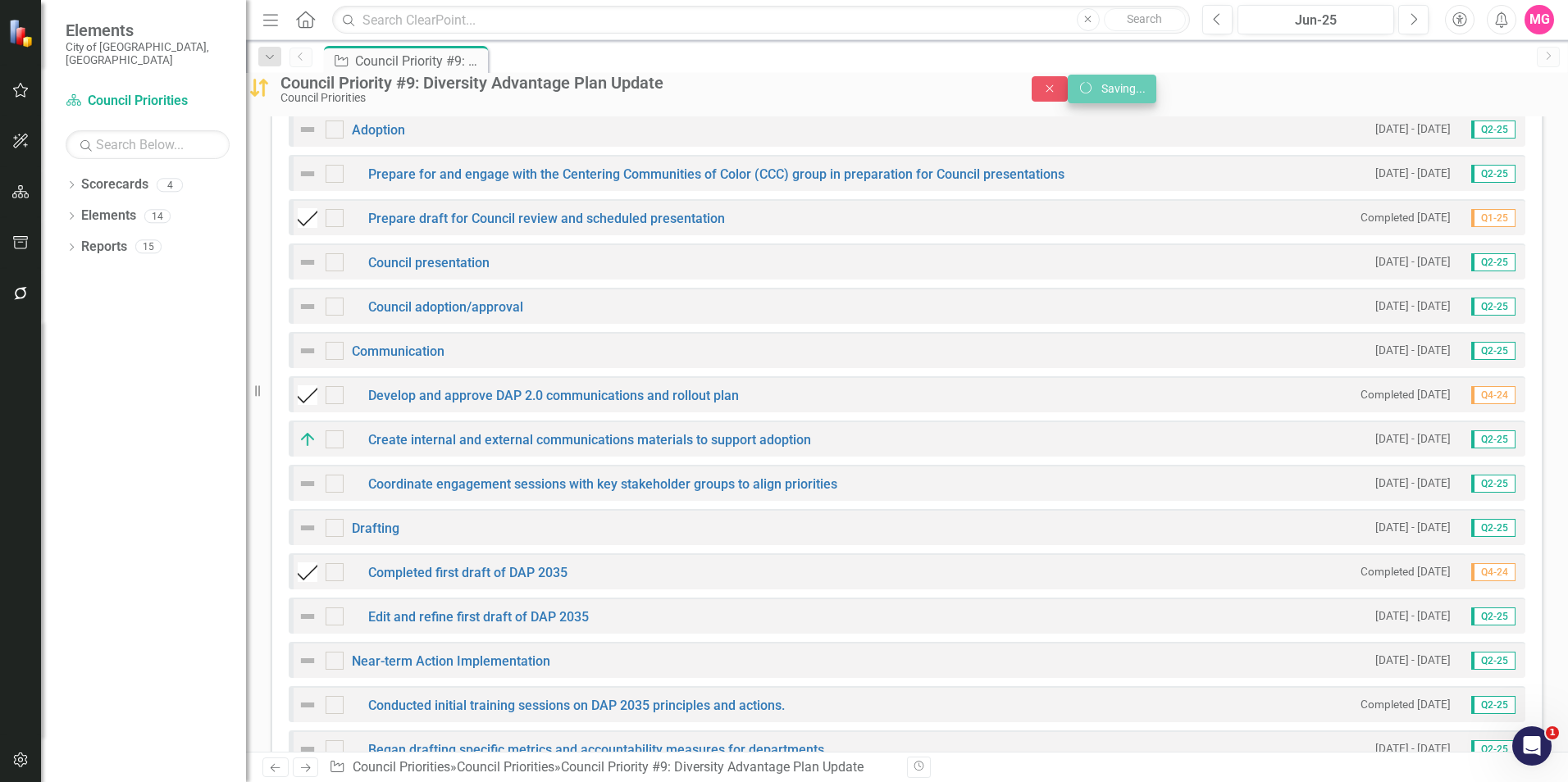
checkbox input "false"
checkbox input "true"
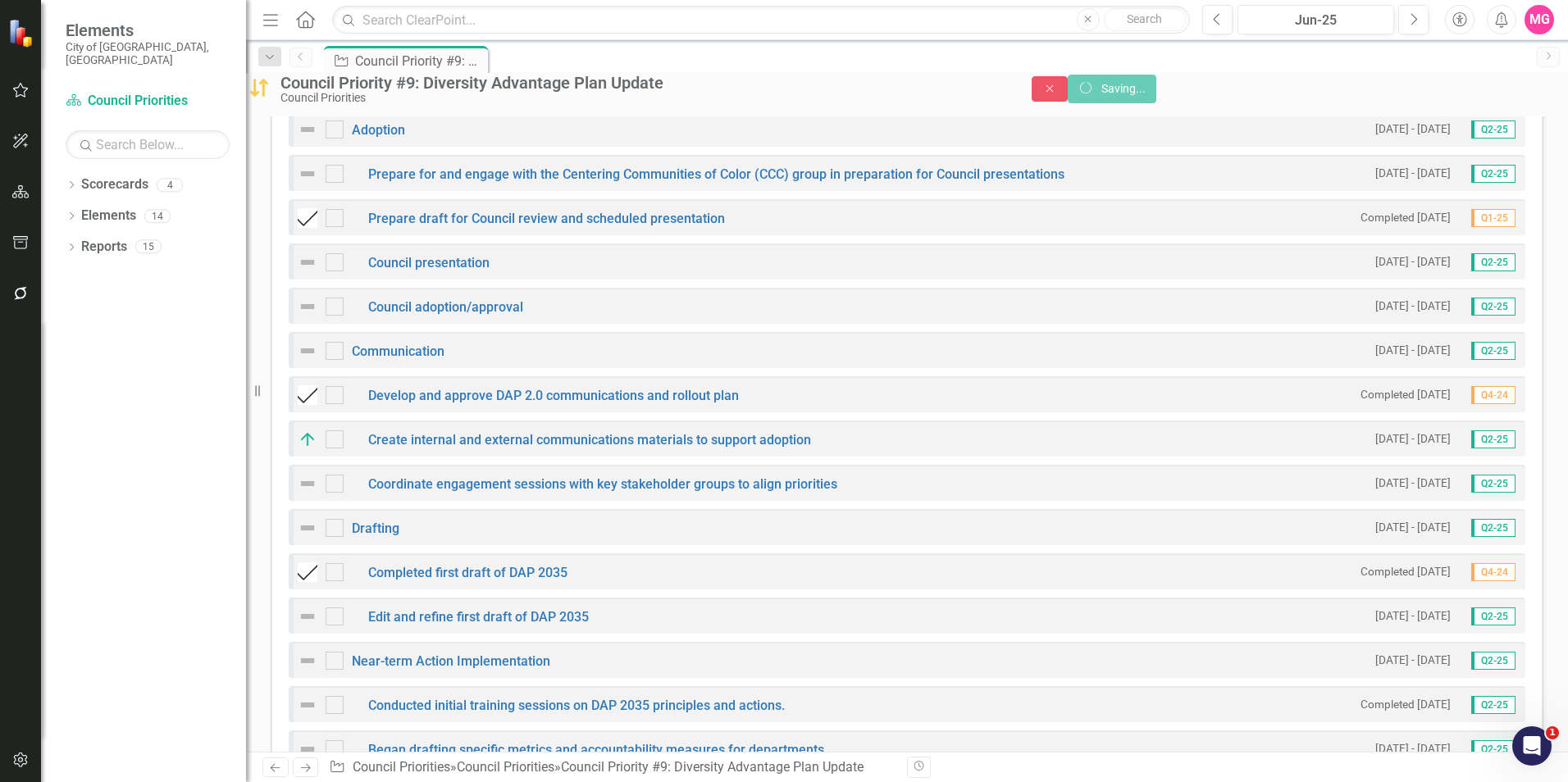
checkbox input "true"
checkbox input "false"
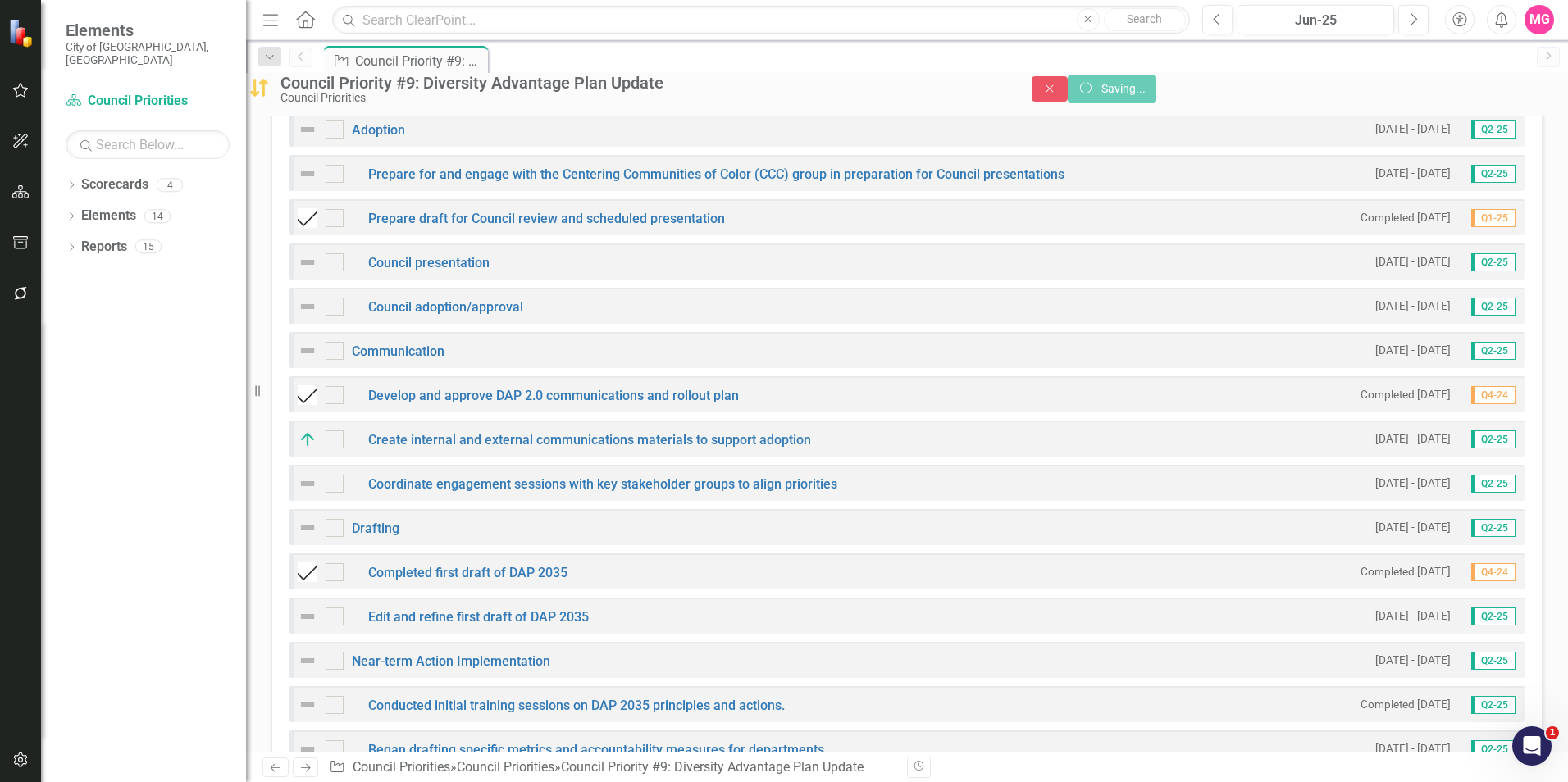
checkbox input "false"
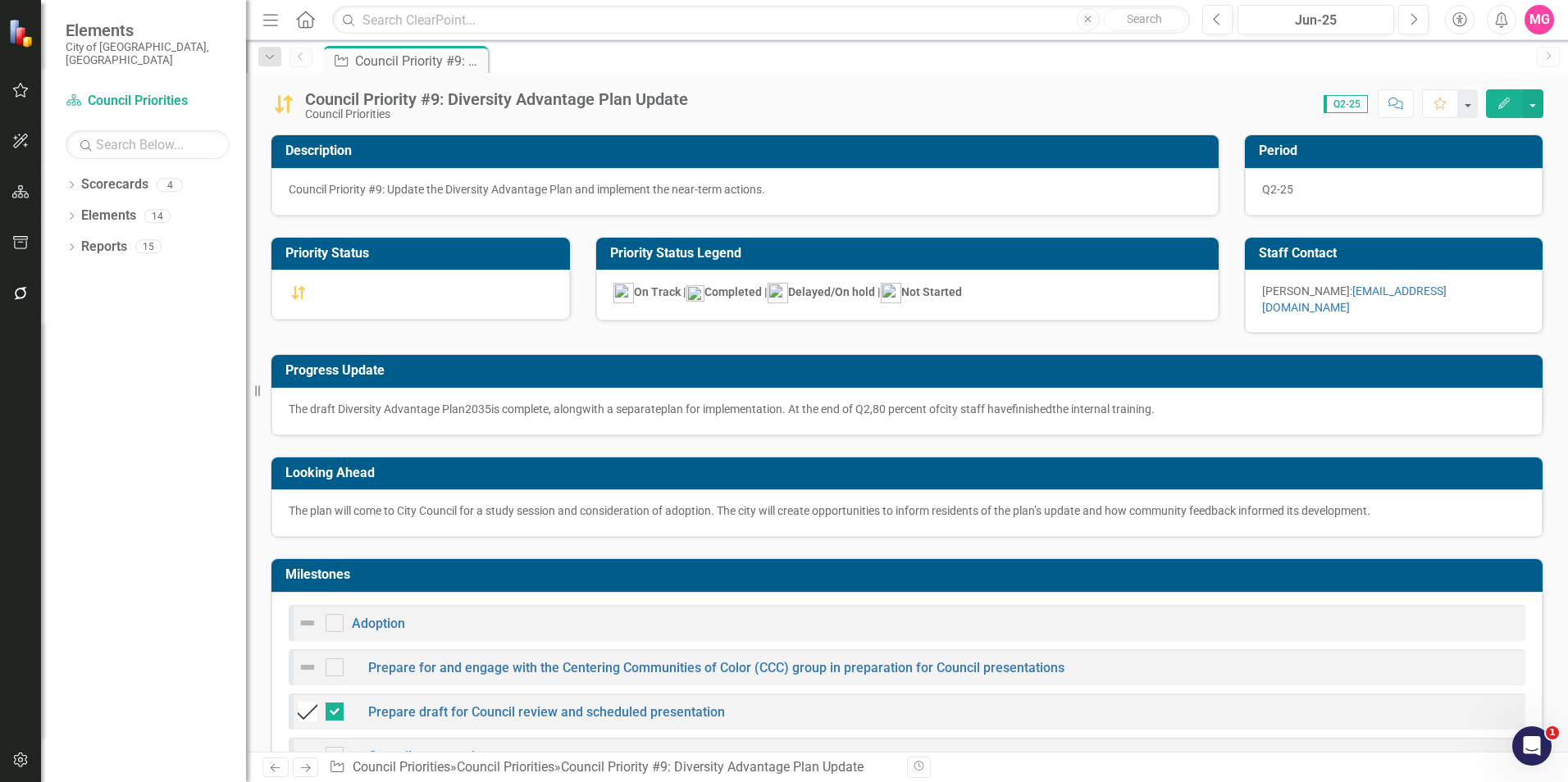
checkbox input "false"
checkbox input "true"
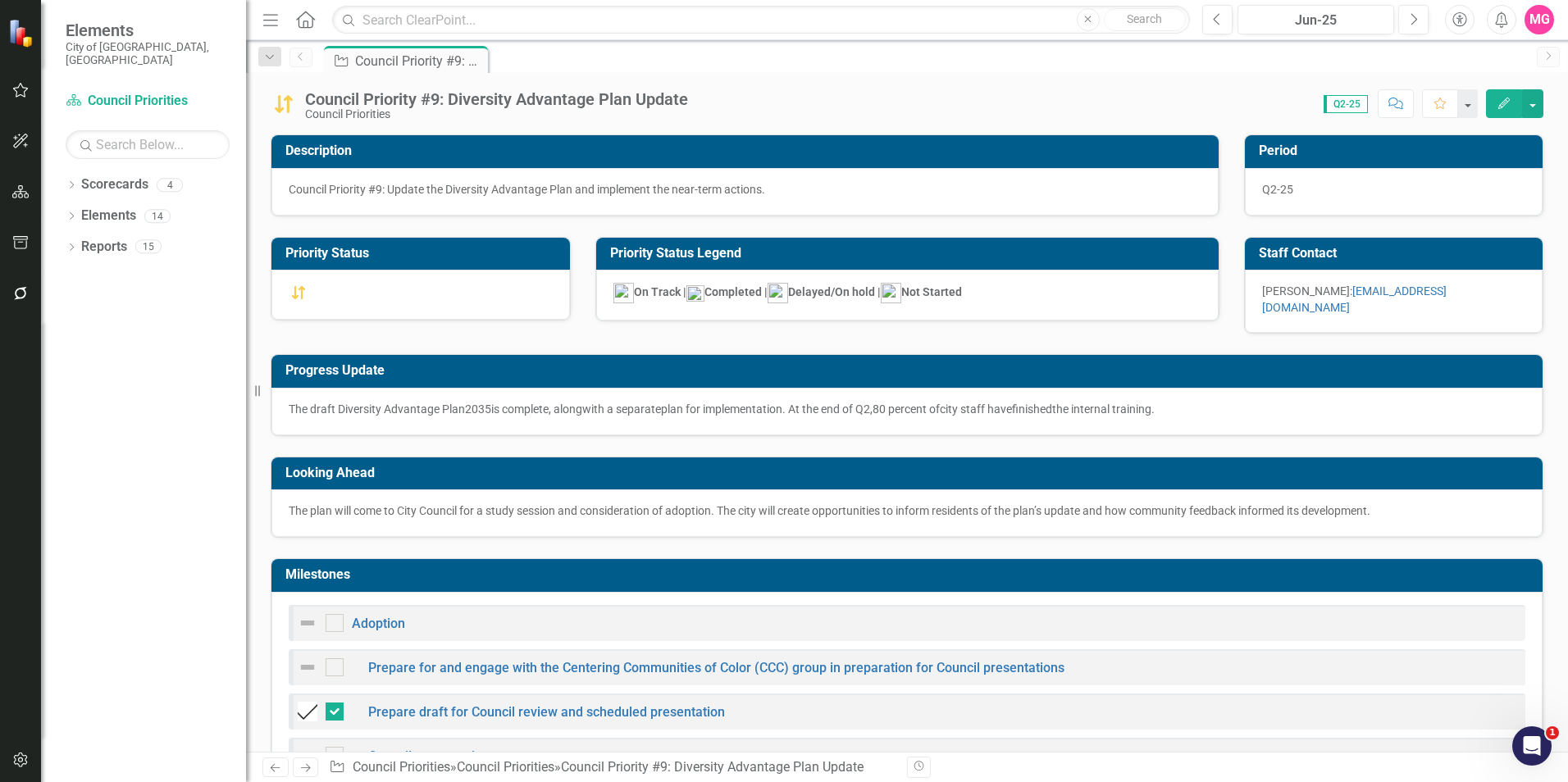
checkbox input "true"
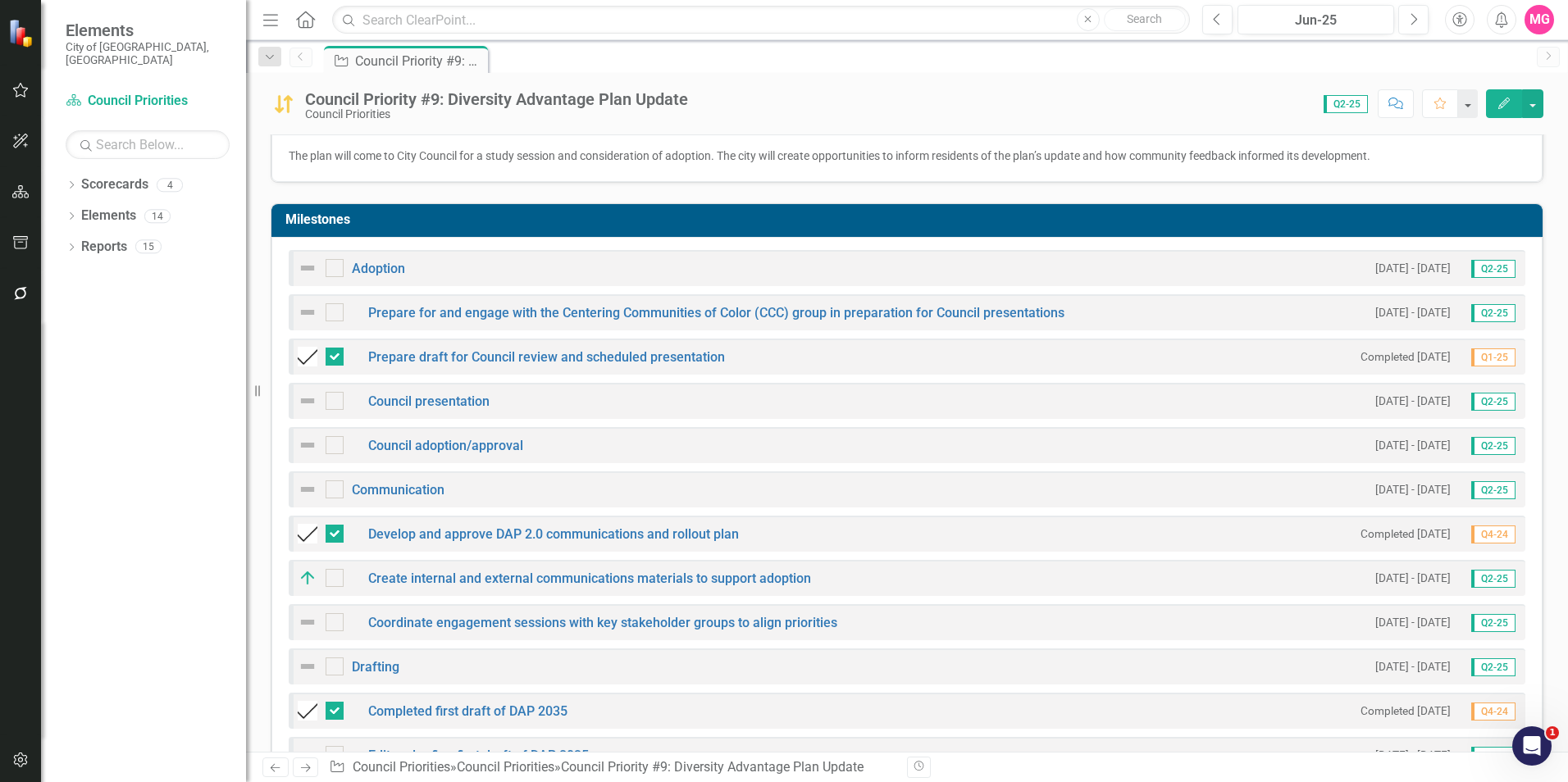
scroll to position [0, 0]
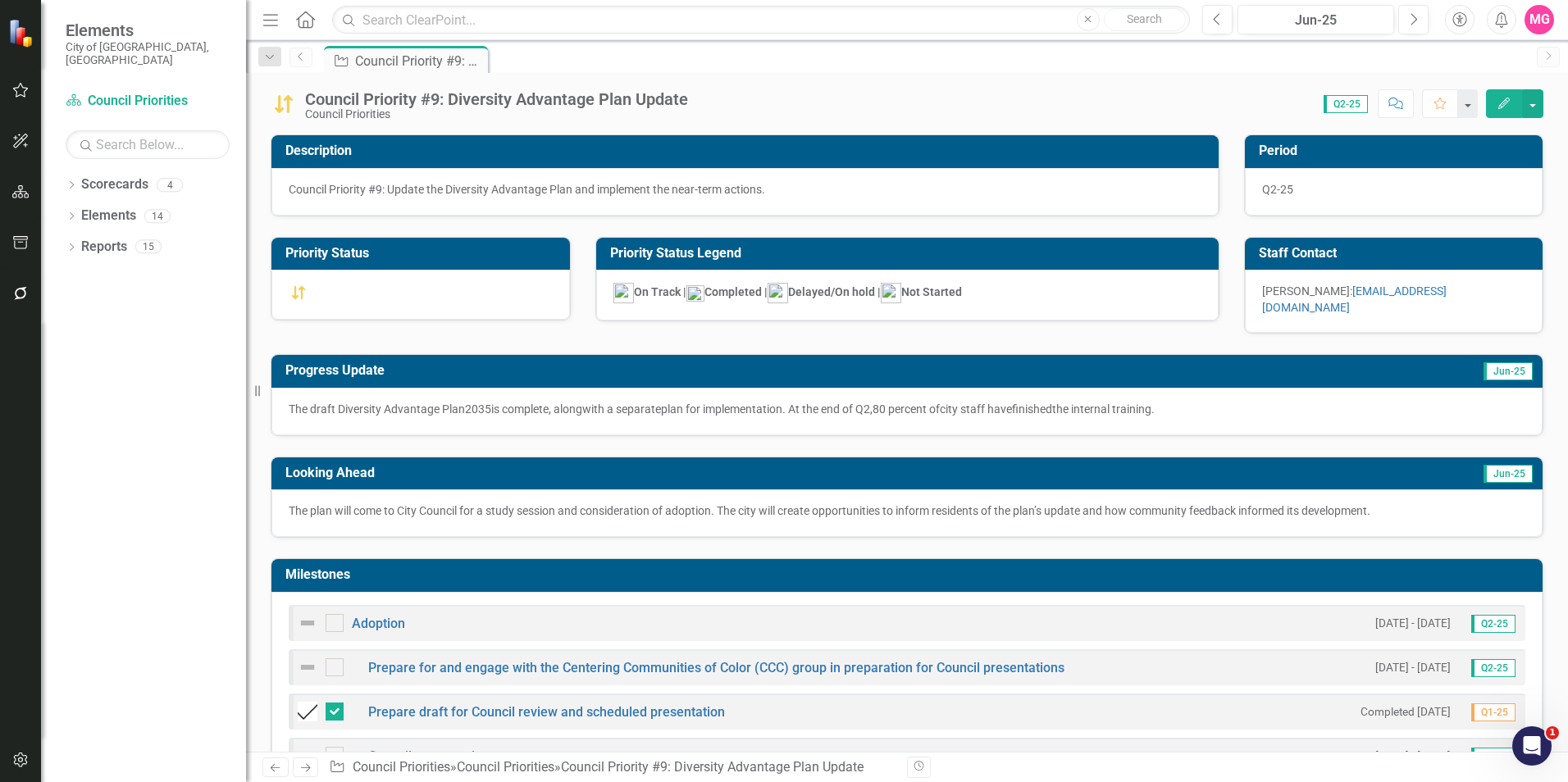
click at [301, 56] on icon "Previous" at bounding box center [301, 56] width 13 height 10
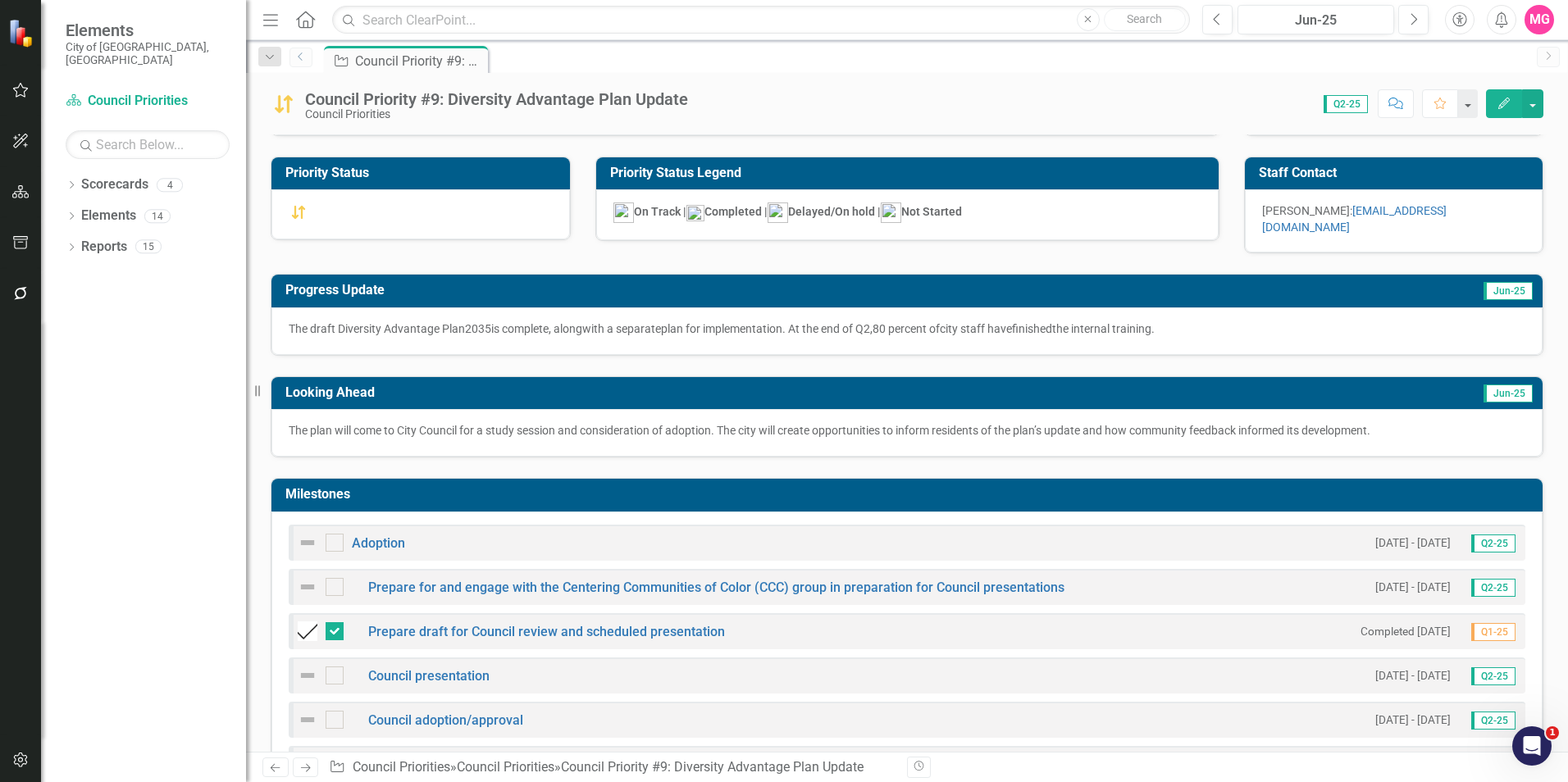
scroll to position [83, 0]
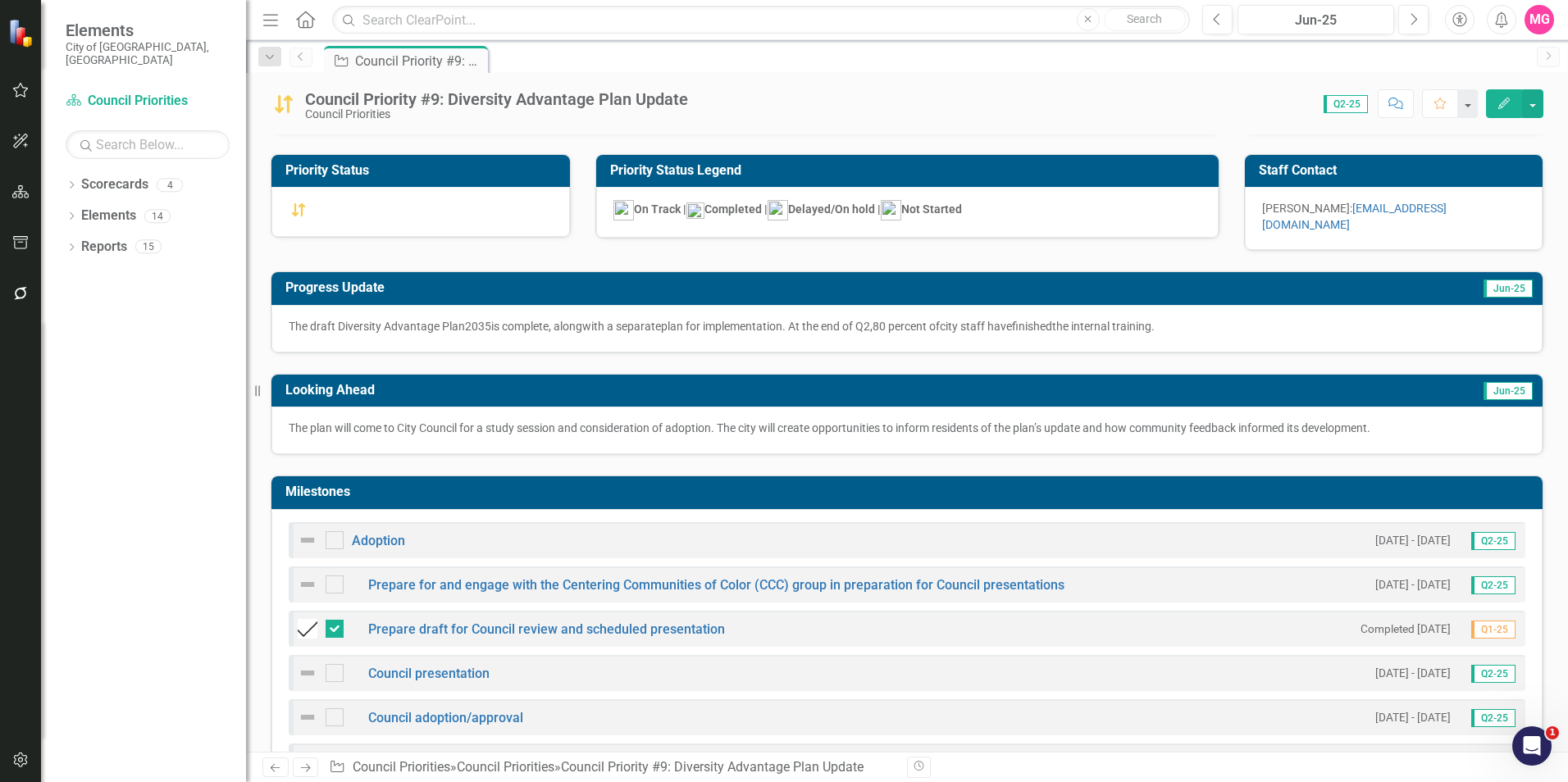
click at [302, 57] on icon "Previous" at bounding box center [301, 56] width 13 height 10
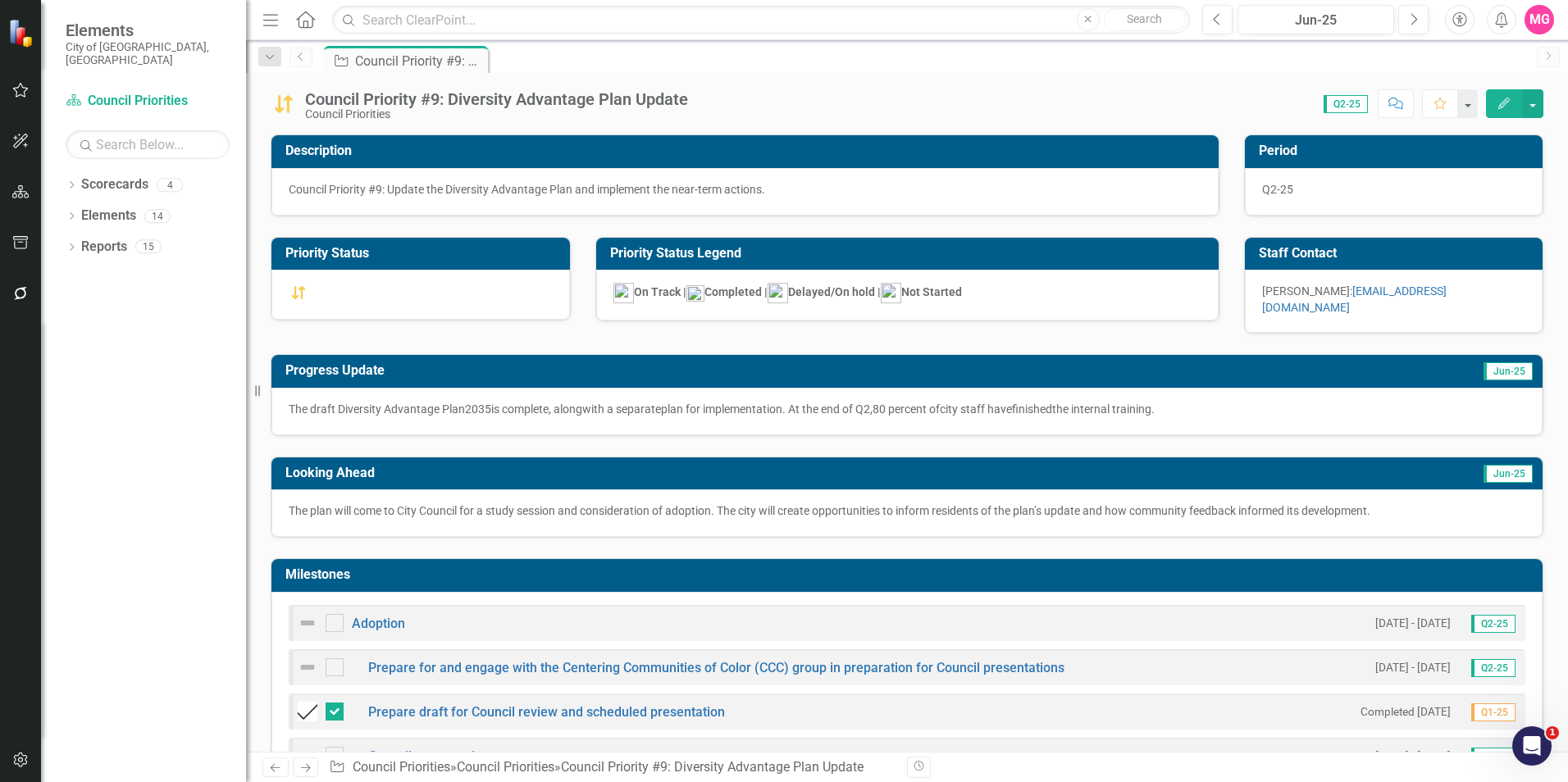
click at [303, 50] on link "Previous" at bounding box center [301, 57] width 23 height 20
click at [119, 176] on link "Scorecards" at bounding box center [114, 185] width 67 height 19
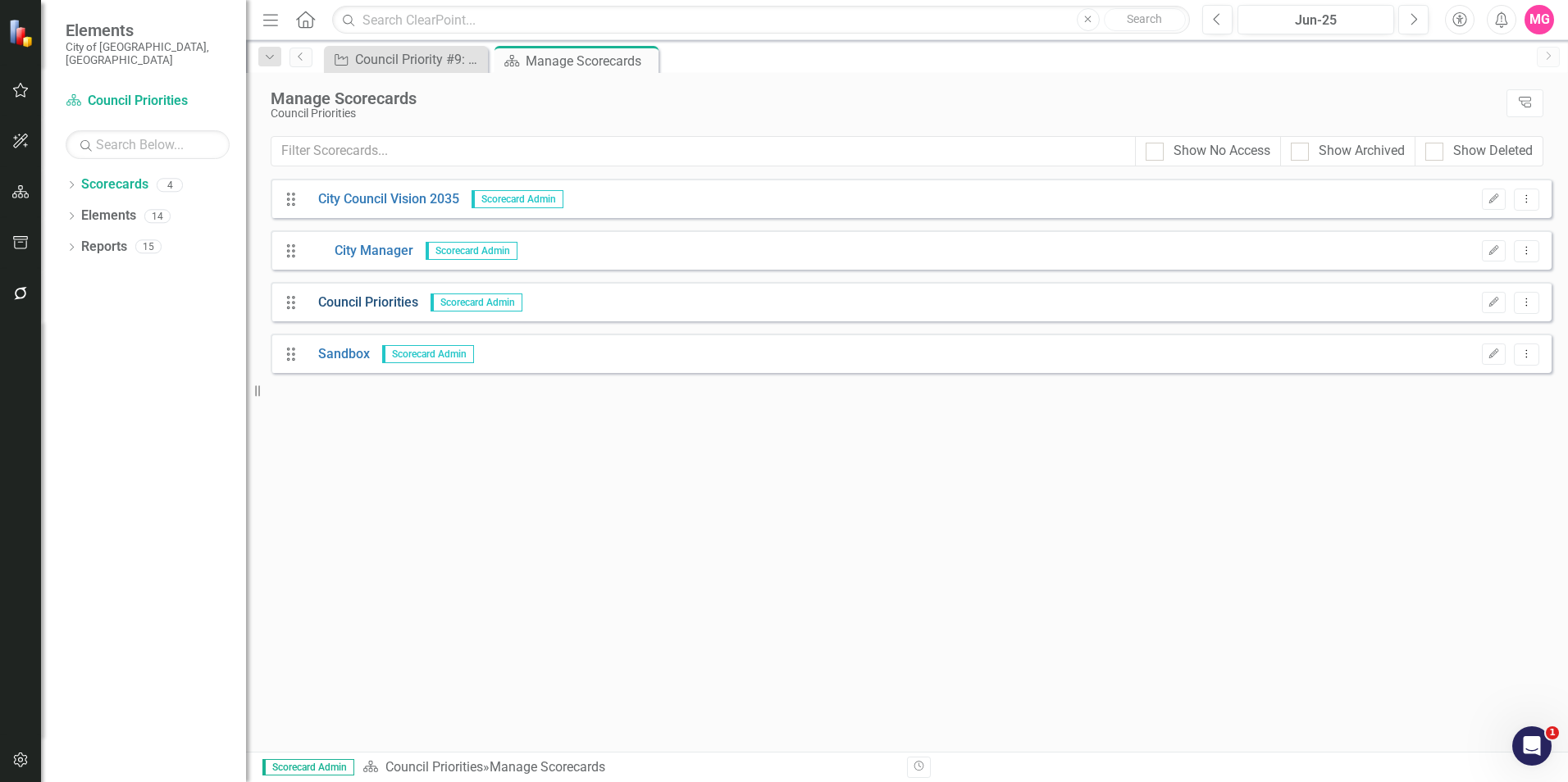
click at [351, 301] on link "Council Priorities" at bounding box center [362, 303] width 113 height 19
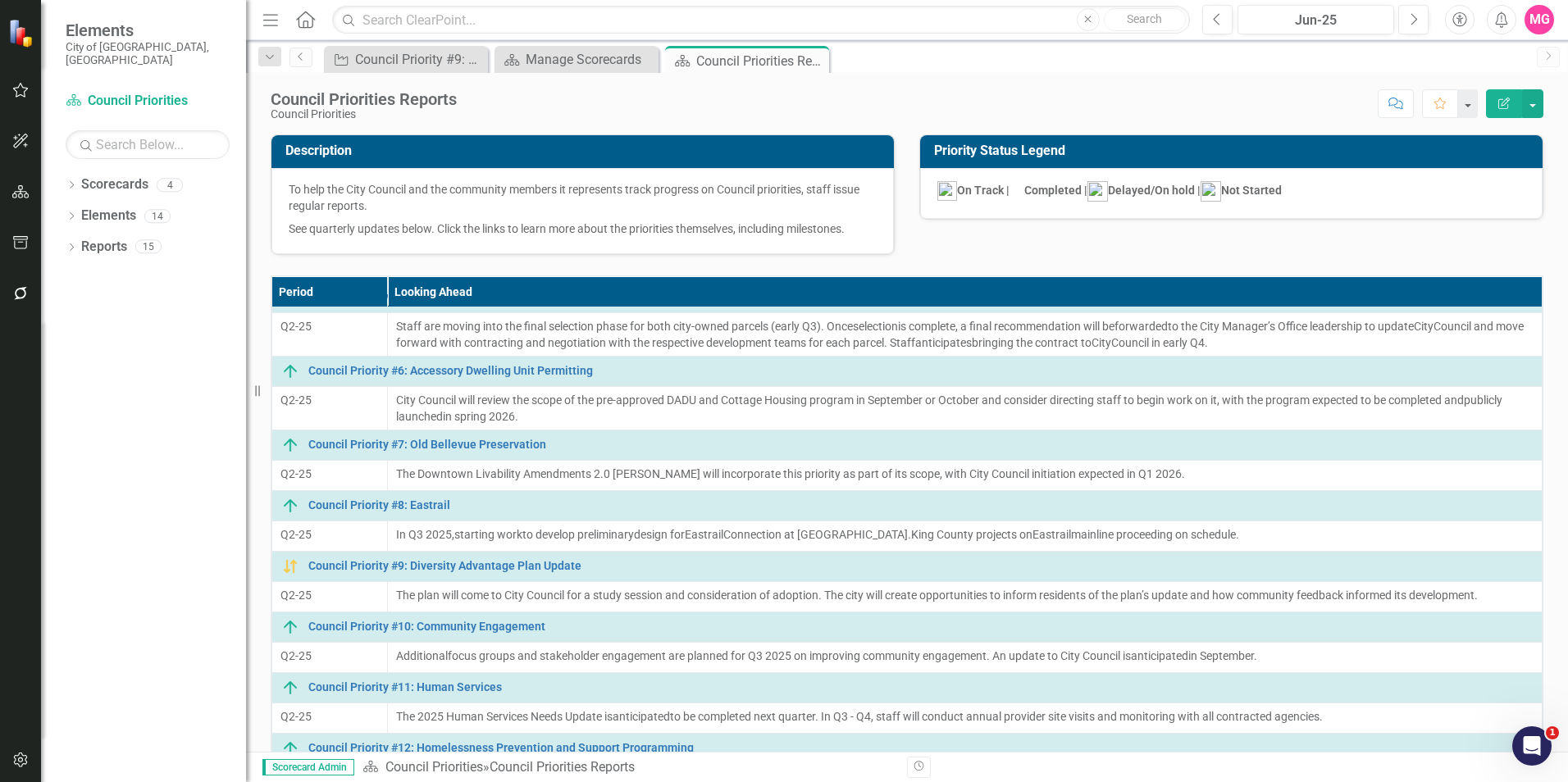
scroll to position [168, 0]
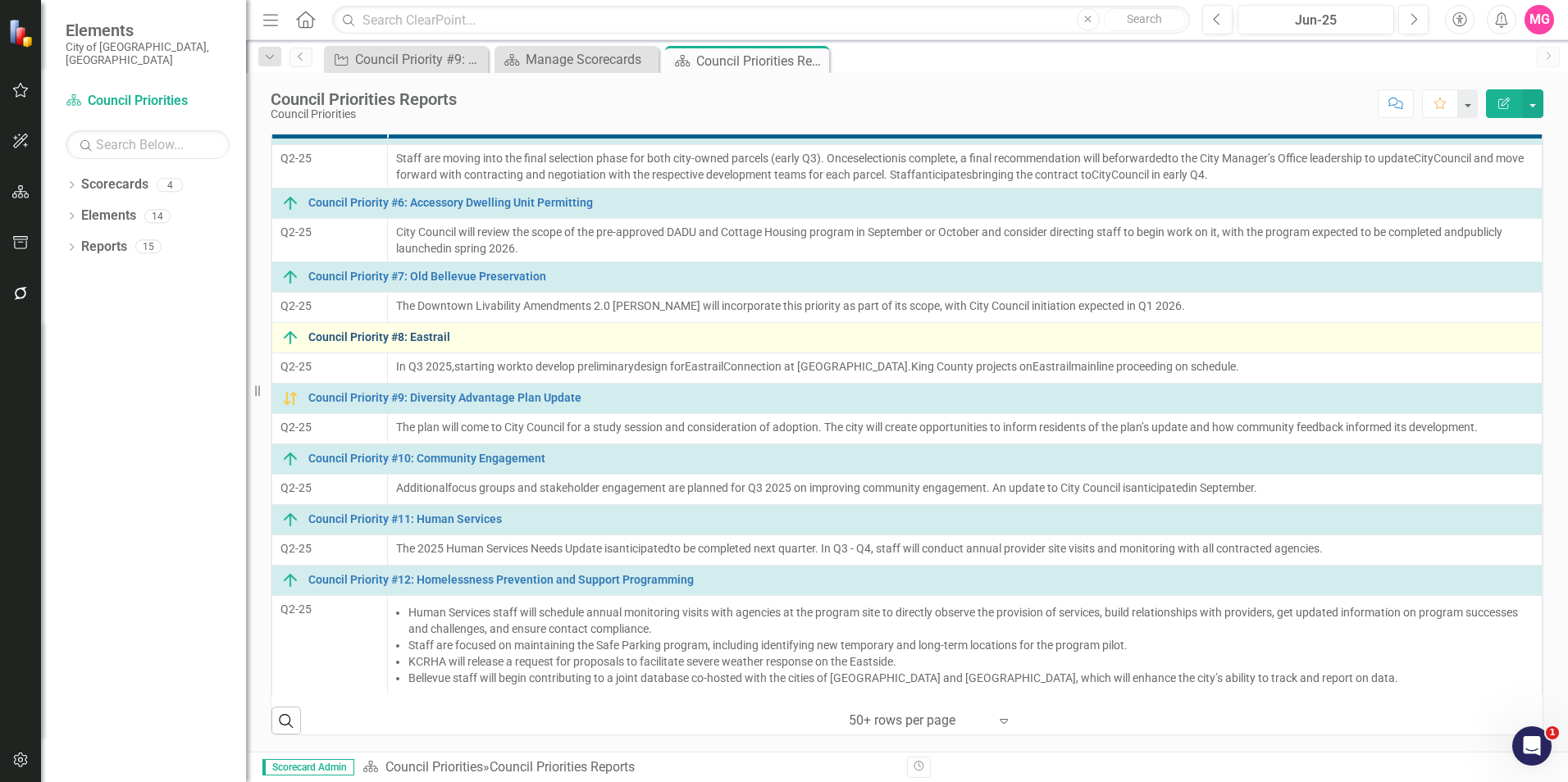
click at [396, 334] on link "Council Priority #8: Eastrail" at bounding box center [921, 337] width 1225 height 12
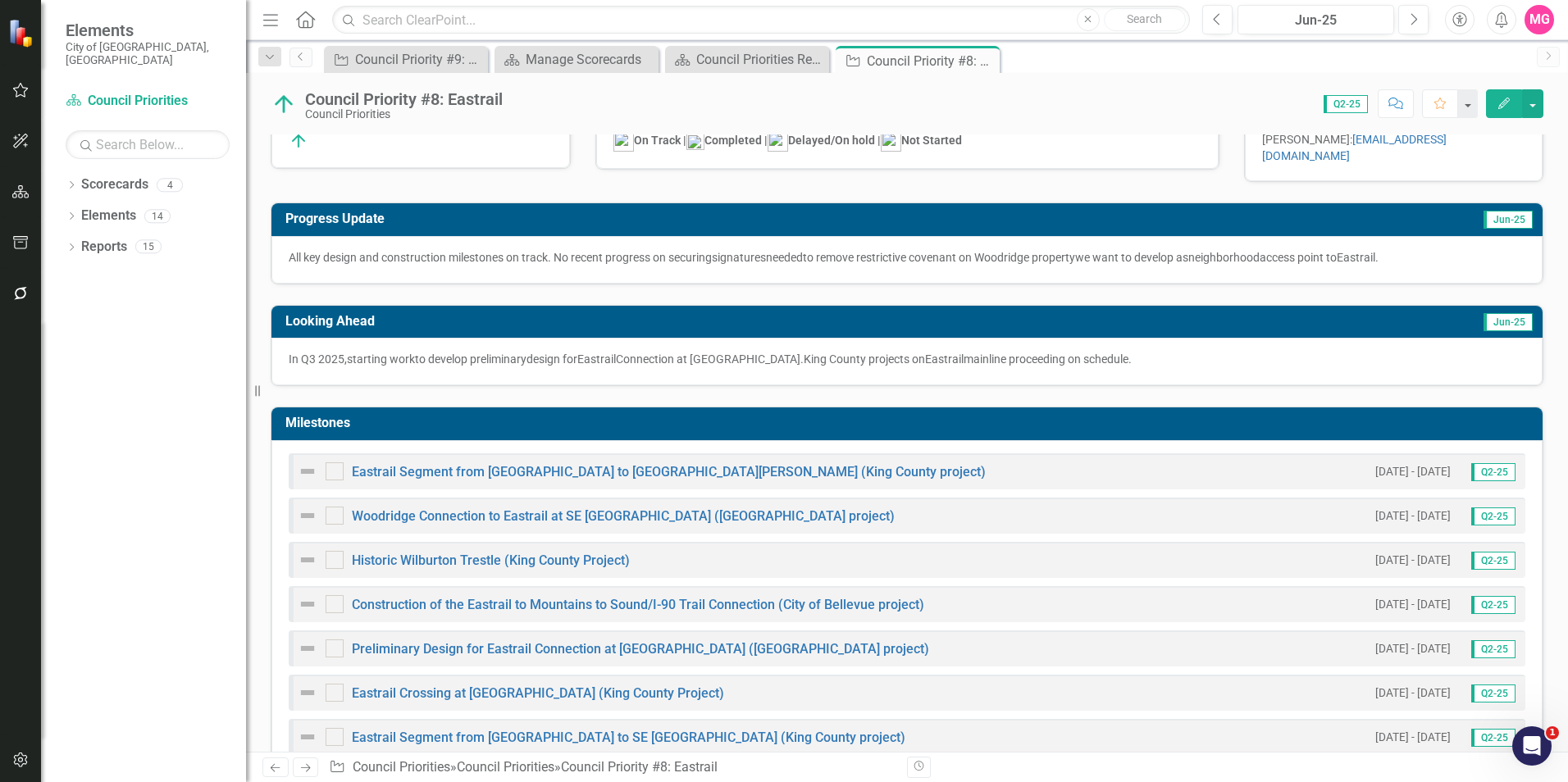
scroll to position [185, 0]
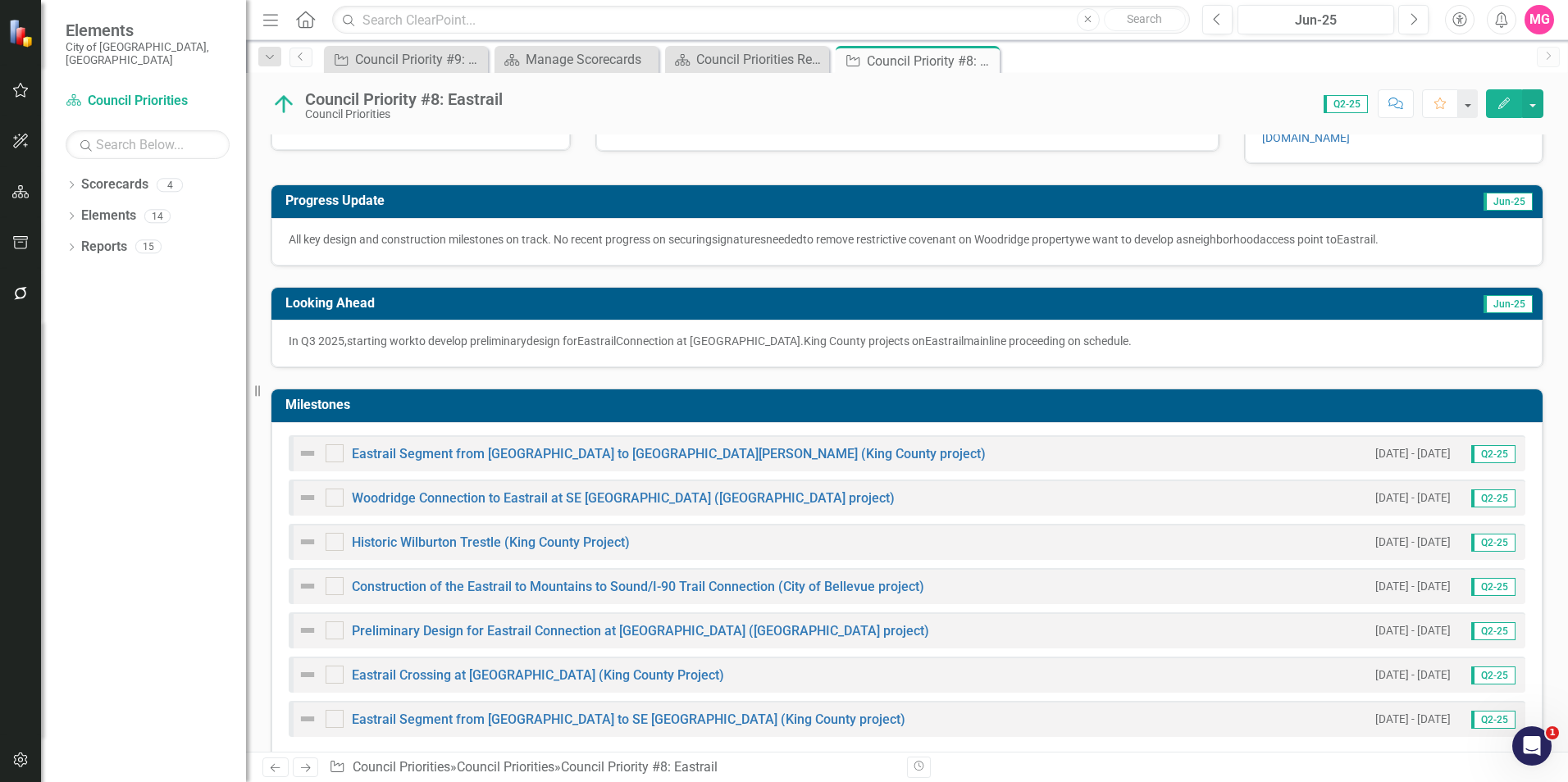
click at [529, 532] on div "Historic Wilburton Trestle (King County Project)" at bounding box center [464, 542] width 332 height 20
click at [538, 535] on link "Historic Wilburton Trestle (King County Project)" at bounding box center [490, 543] width 278 height 16
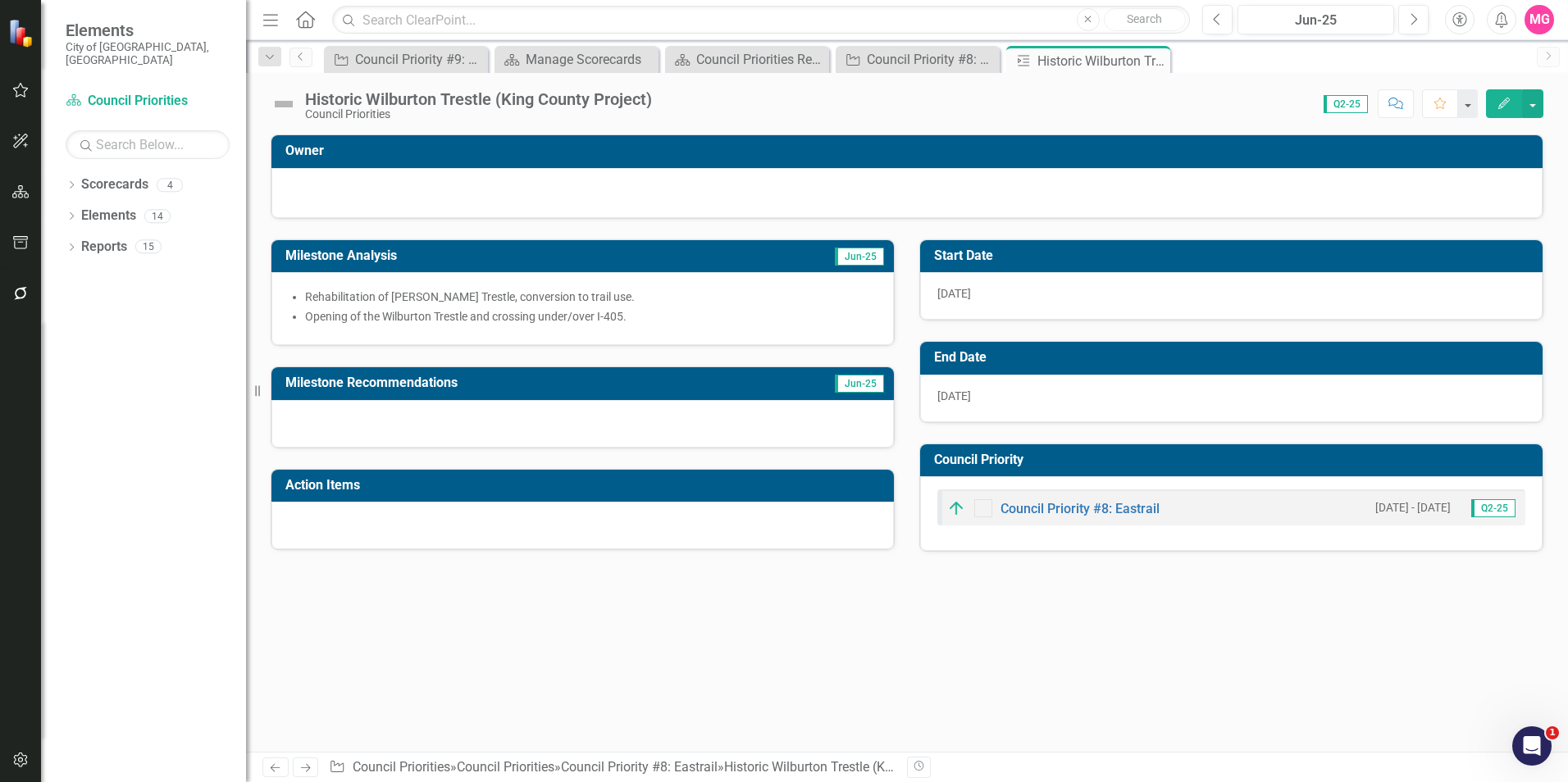
drag, startPoint x: 735, startPoint y: 344, endPoint x: 670, endPoint y: 310, distance: 73.4
click at [670, 310] on div "Rehabilitation of [PERSON_NAME] Trestle, conversion to trail use. Opening of th…" at bounding box center [583, 308] width 622 height 73
drag, startPoint x: 670, startPoint y: 310, endPoint x: 608, endPoint y: 312, distance: 62.0
click at [608, 312] on p "Opening of the Wilburton Trestle and crossing under/over I-405." at bounding box center [591, 316] width 572 height 17
click at [608, 312] on span "Opening of the Wilburton Trestle and crossing under/over I-405." at bounding box center [466, 316] width 322 height 13
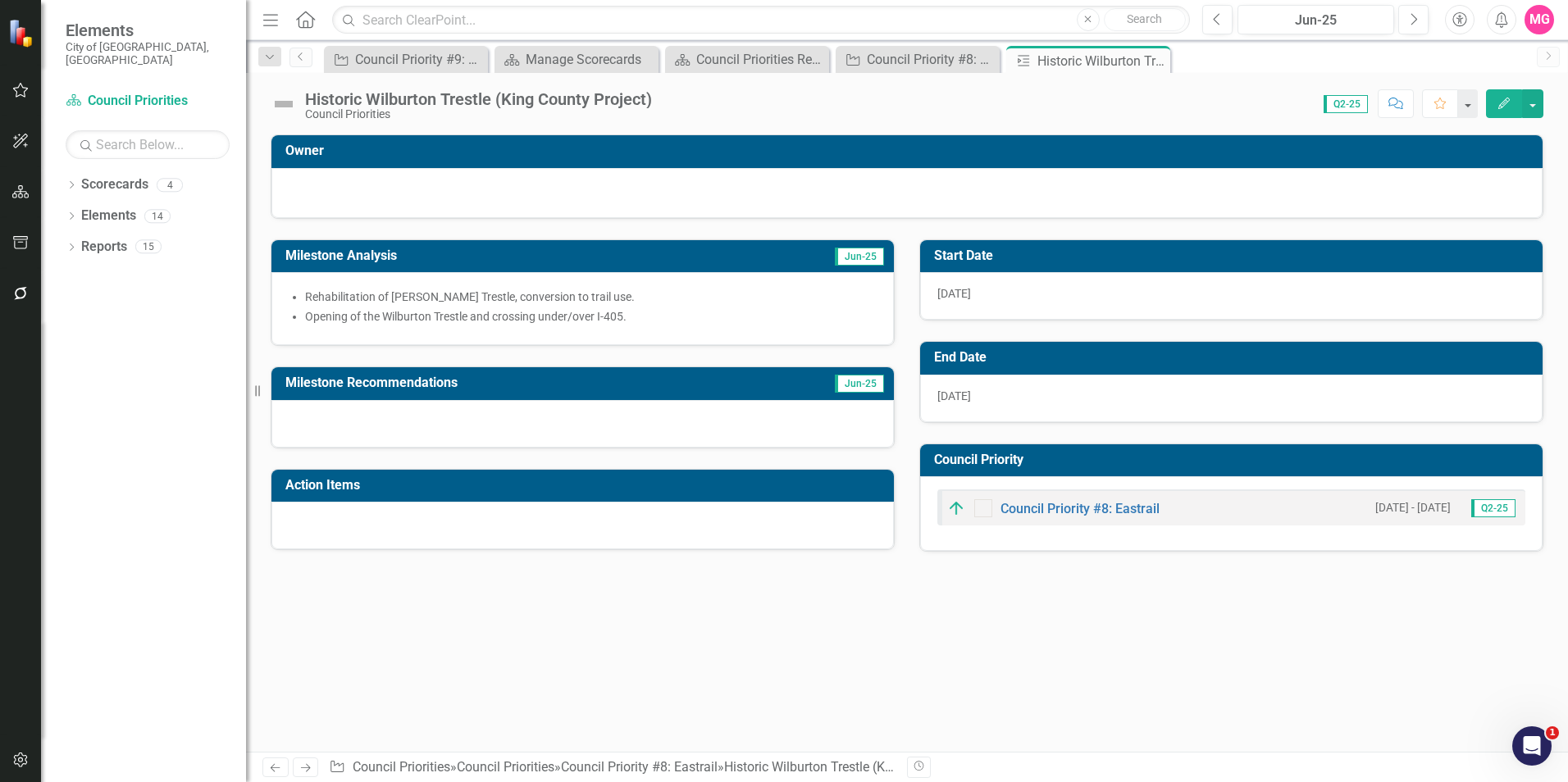
click at [608, 312] on span "Opening of the Wilburton Trestle and crossing under/over I-405." at bounding box center [466, 316] width 322 height 13
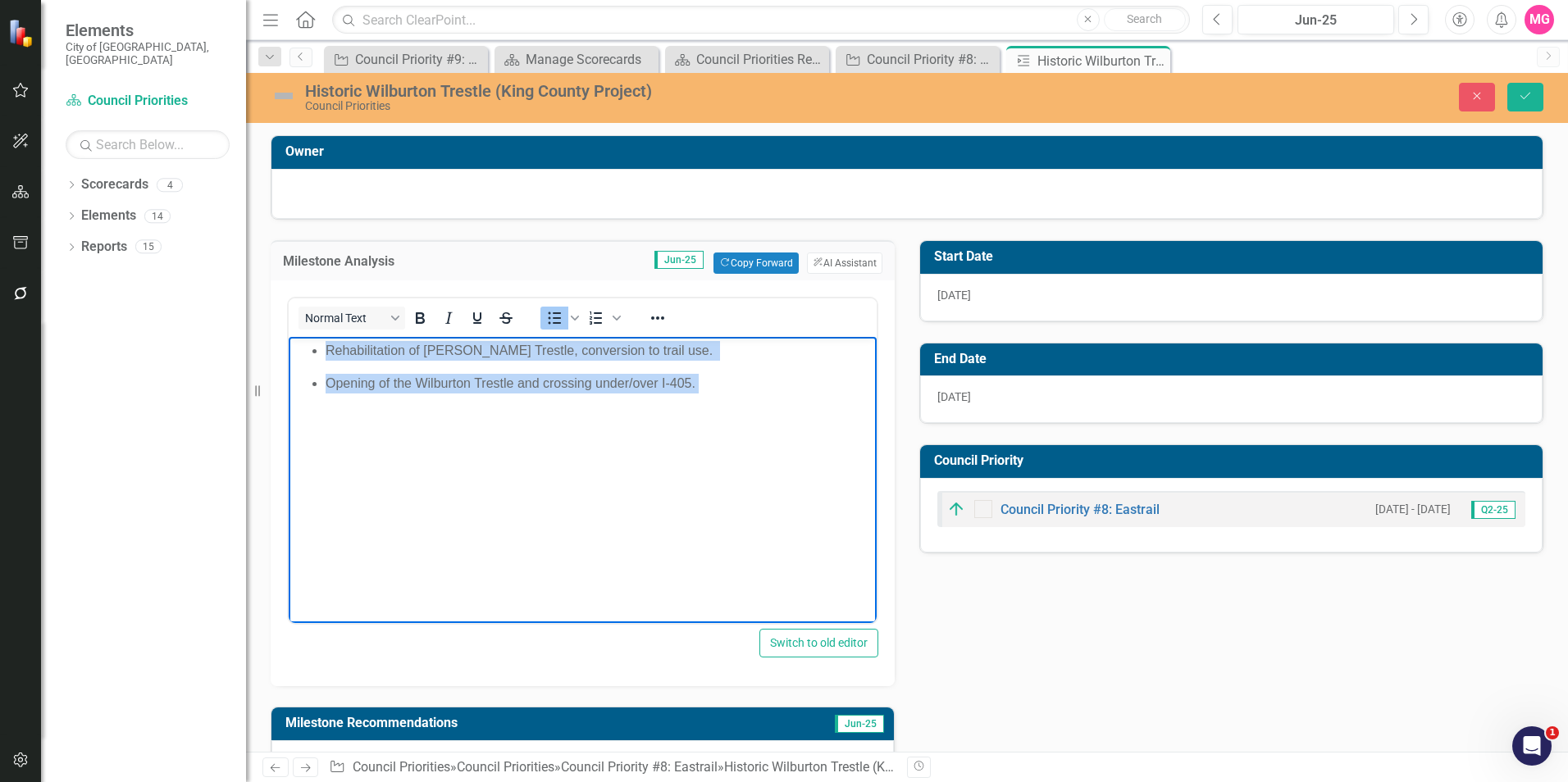
drag, startPoint x: 759, startPoint y: 431, endPoint x: 316, endPoint y: 355, distance: 449.5
click at [316, 355] on body "Rehabilitation of [PERSON_NAME] Trestle, conversion to trail use. Opening of th…" at bounding box center [582, 460] width 588 height 246
copy body "Rehabilitation of [PERSON_NAME] Trestle, conversion to trail use. Opening of th…"
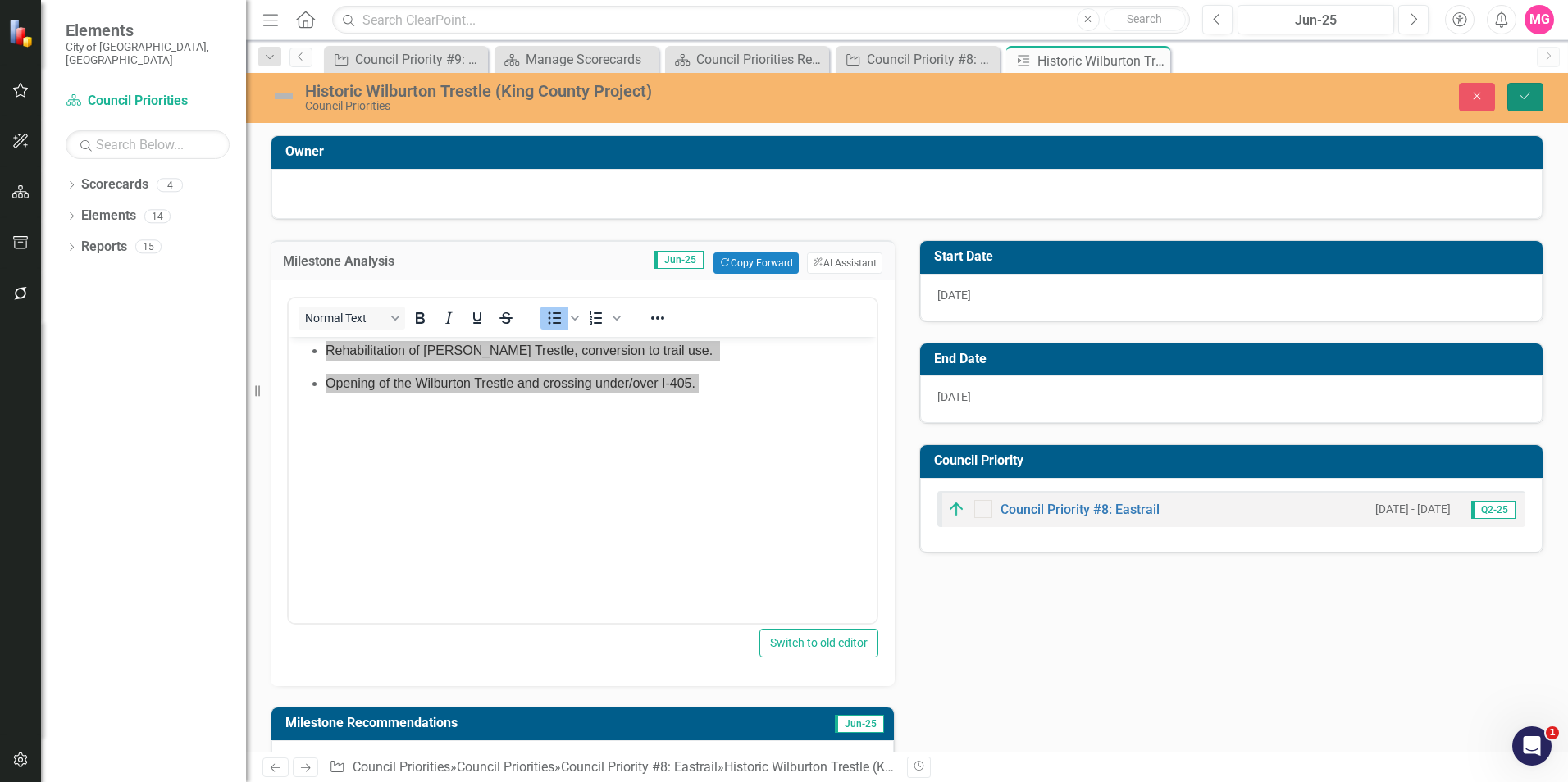
click at [1530, 93] on icon "Save" at bounding box center [1524, 95] width 15 height 11
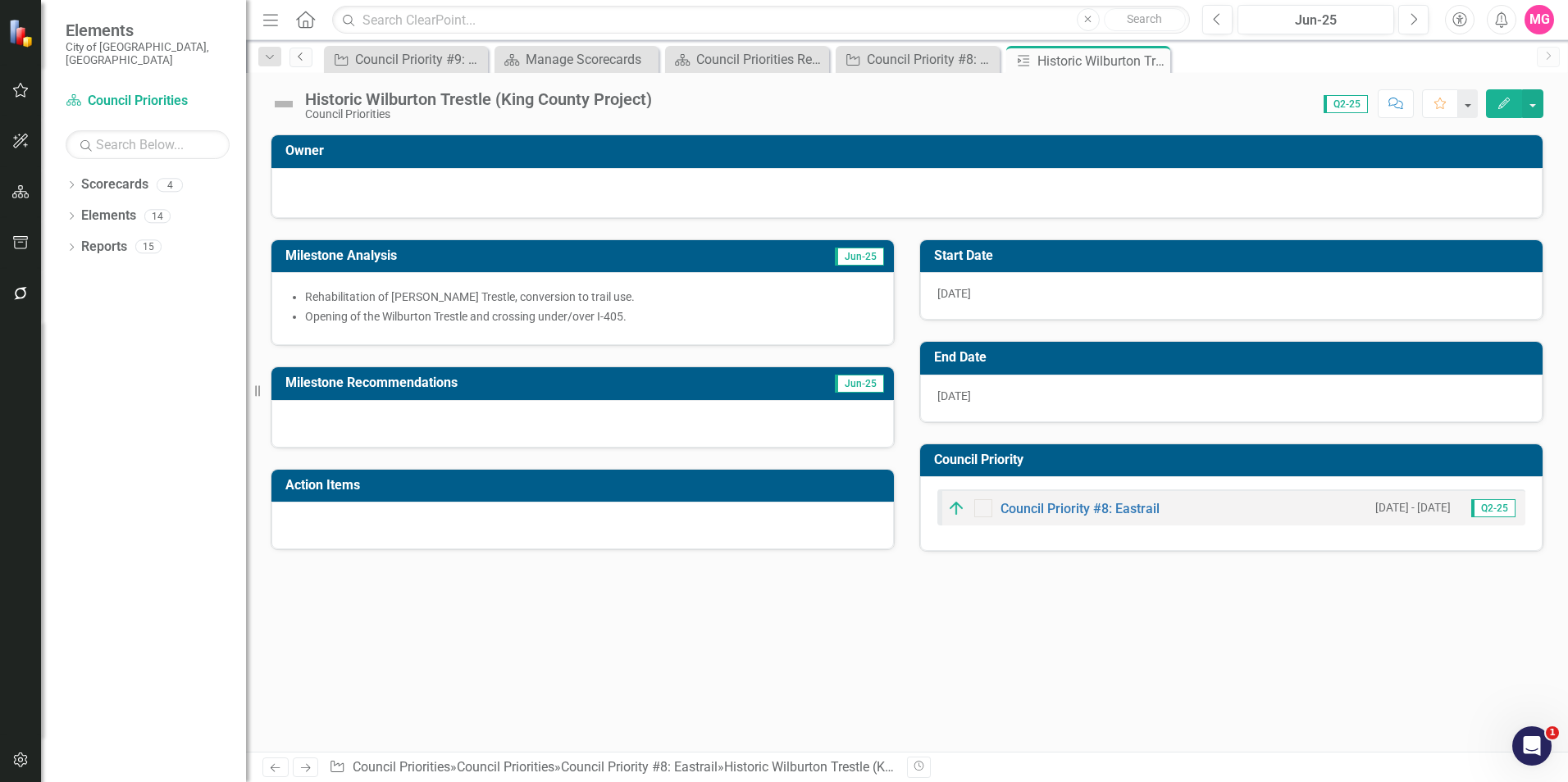
click at [309, 49] on link "Previous" at bounding box center [301, 57] width 23 height 20
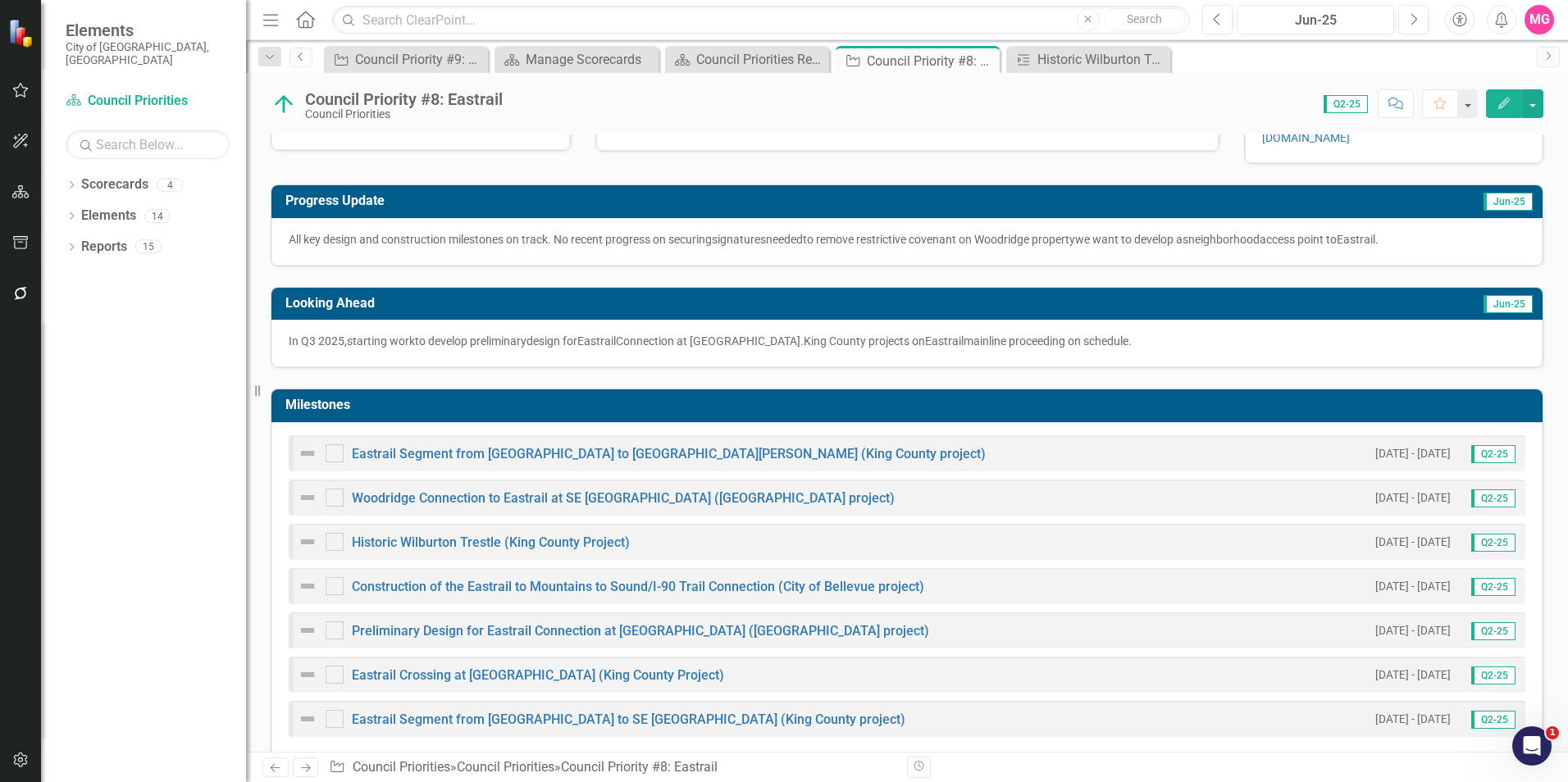
scroll to position [185, 0]
click at [1501, 100] on icon "Edit" at bounding box center [1503, 103] width 15 height 11
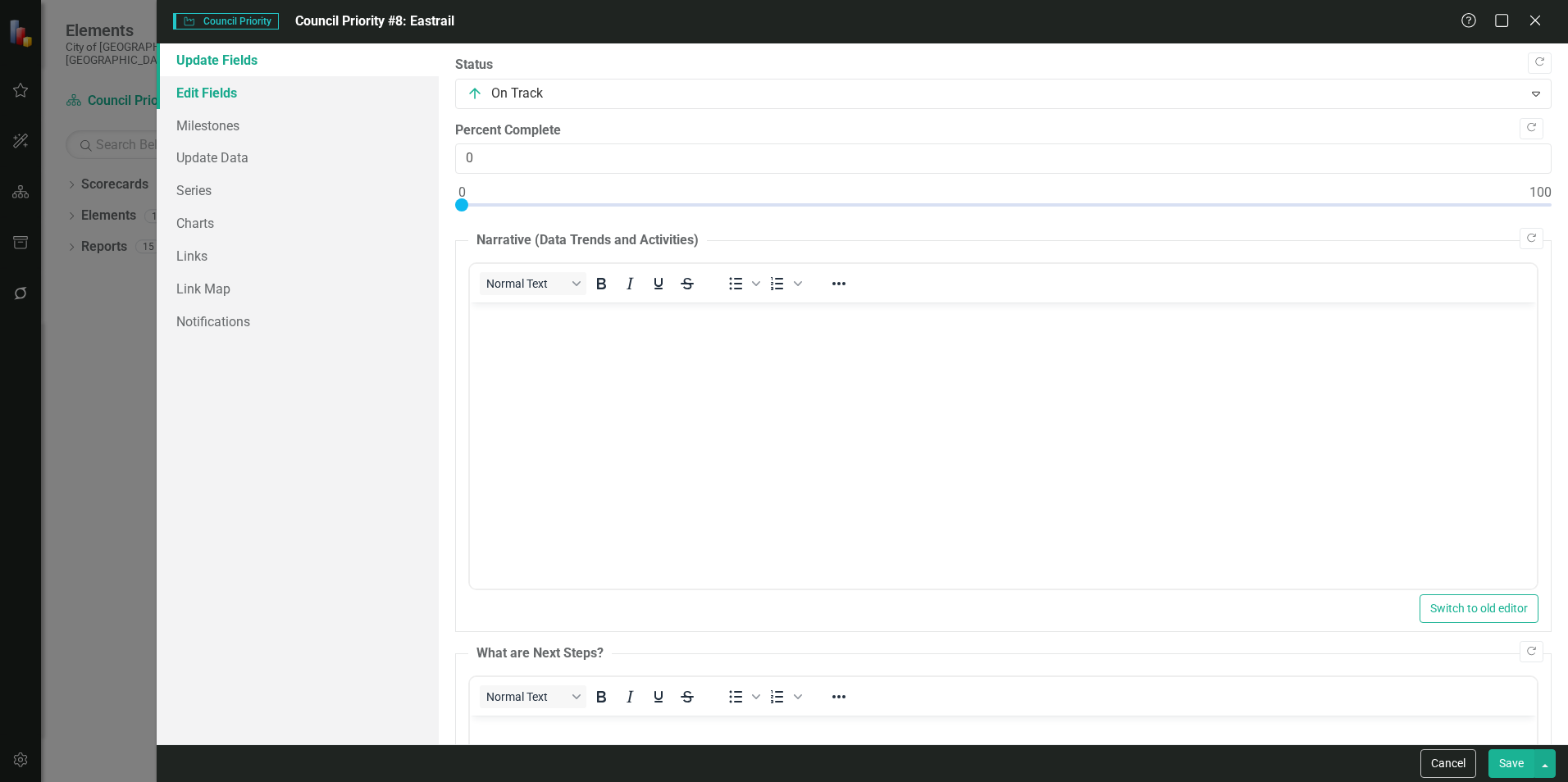
scroll to position [0, 0]
click at [277, 104] on link "Edit Fields" at bounding box center [297, 93] width 282 height 33
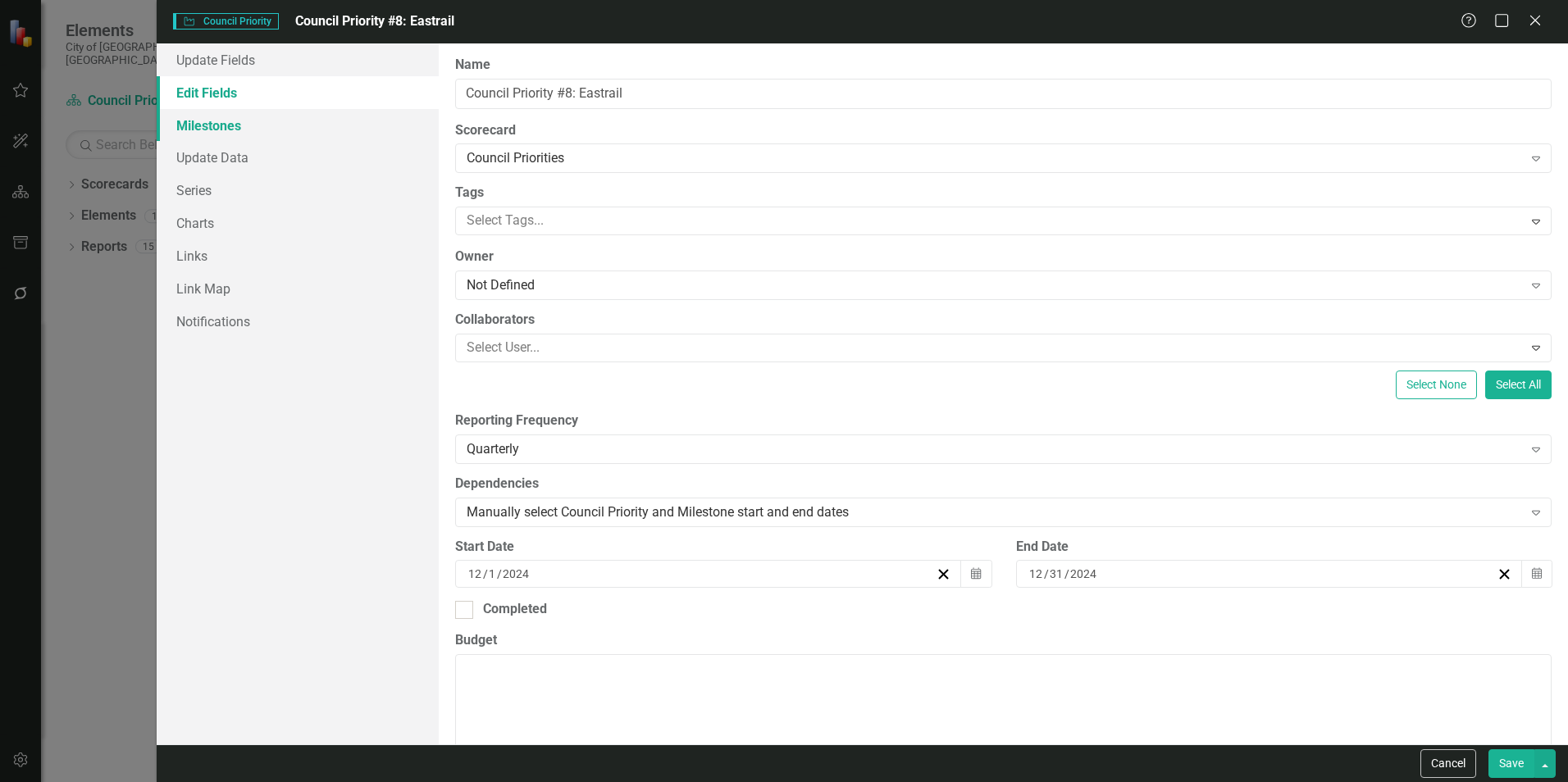
click at [217, 128] on link "Milestones" at bounding box center [297, 126] width 282 height 33
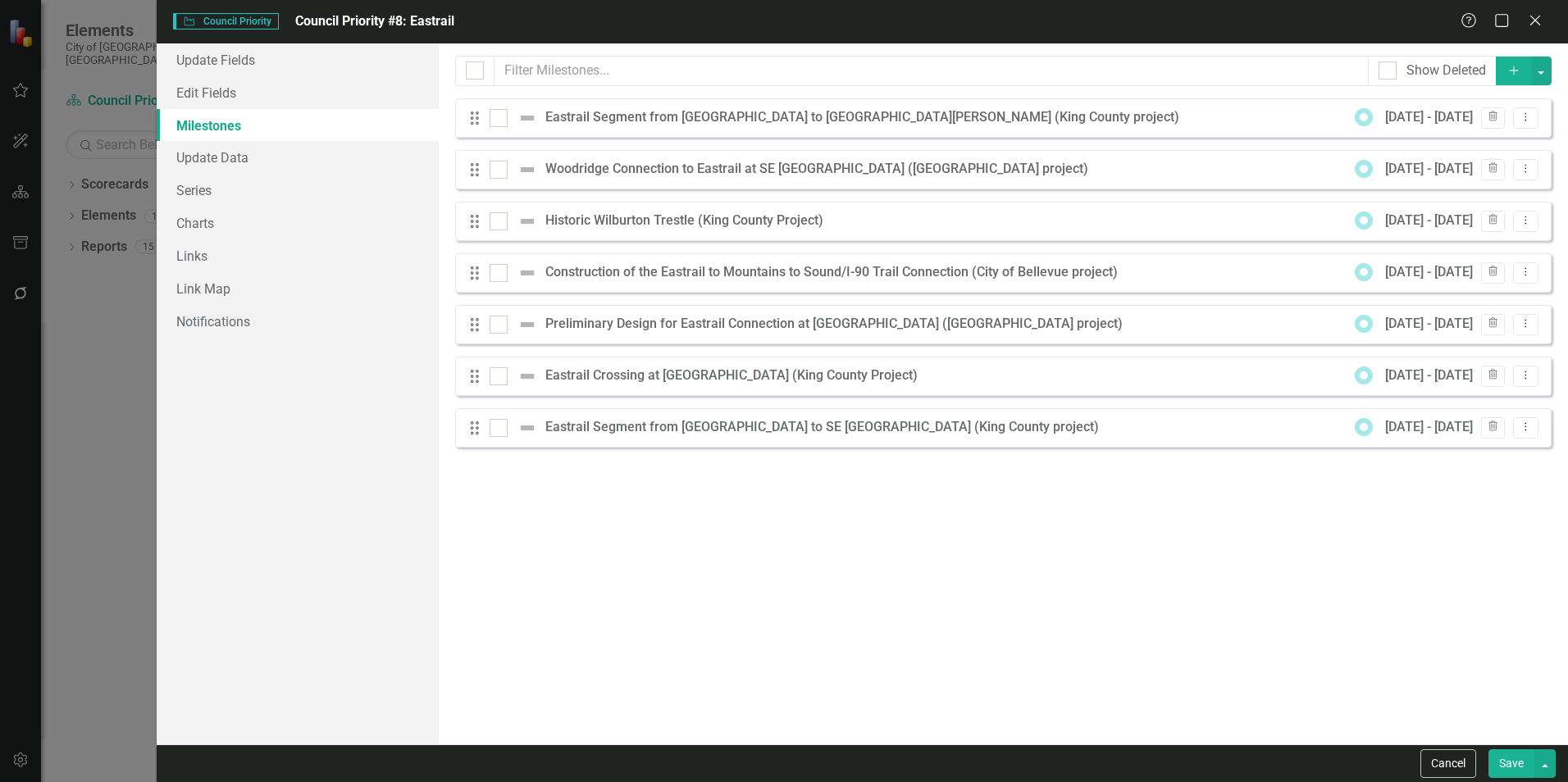
click at [1509, 70] on icon "Add" at bounding box center [1513, 70] width 15 height 11
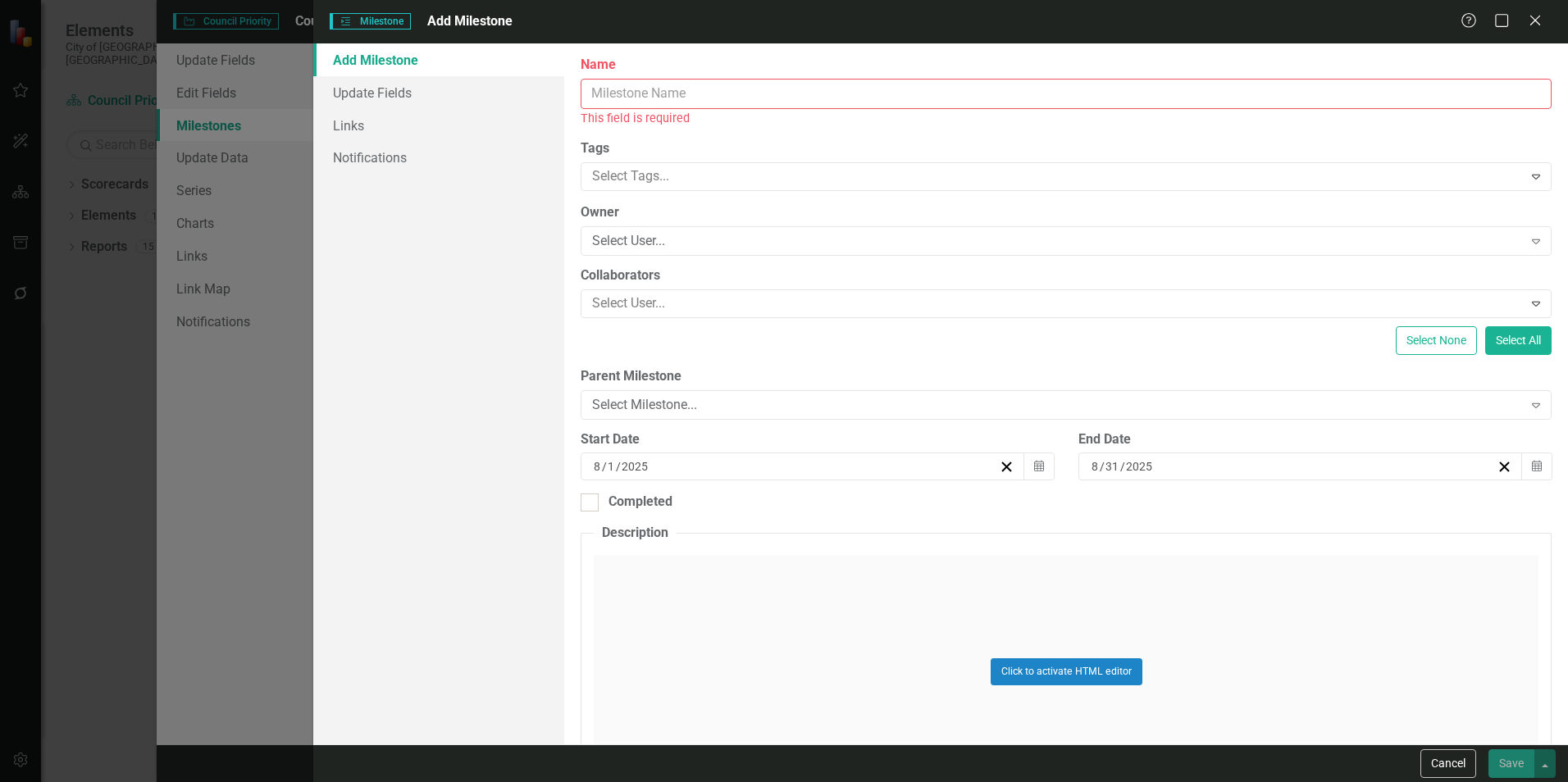
click at [996, 86] on input "Name" at bounding box center [1065, 93] width 971 height 31
paste input "Rehabilitation of [PERSON_NAME] Trestle, conversion to trail use. Opening of th…"
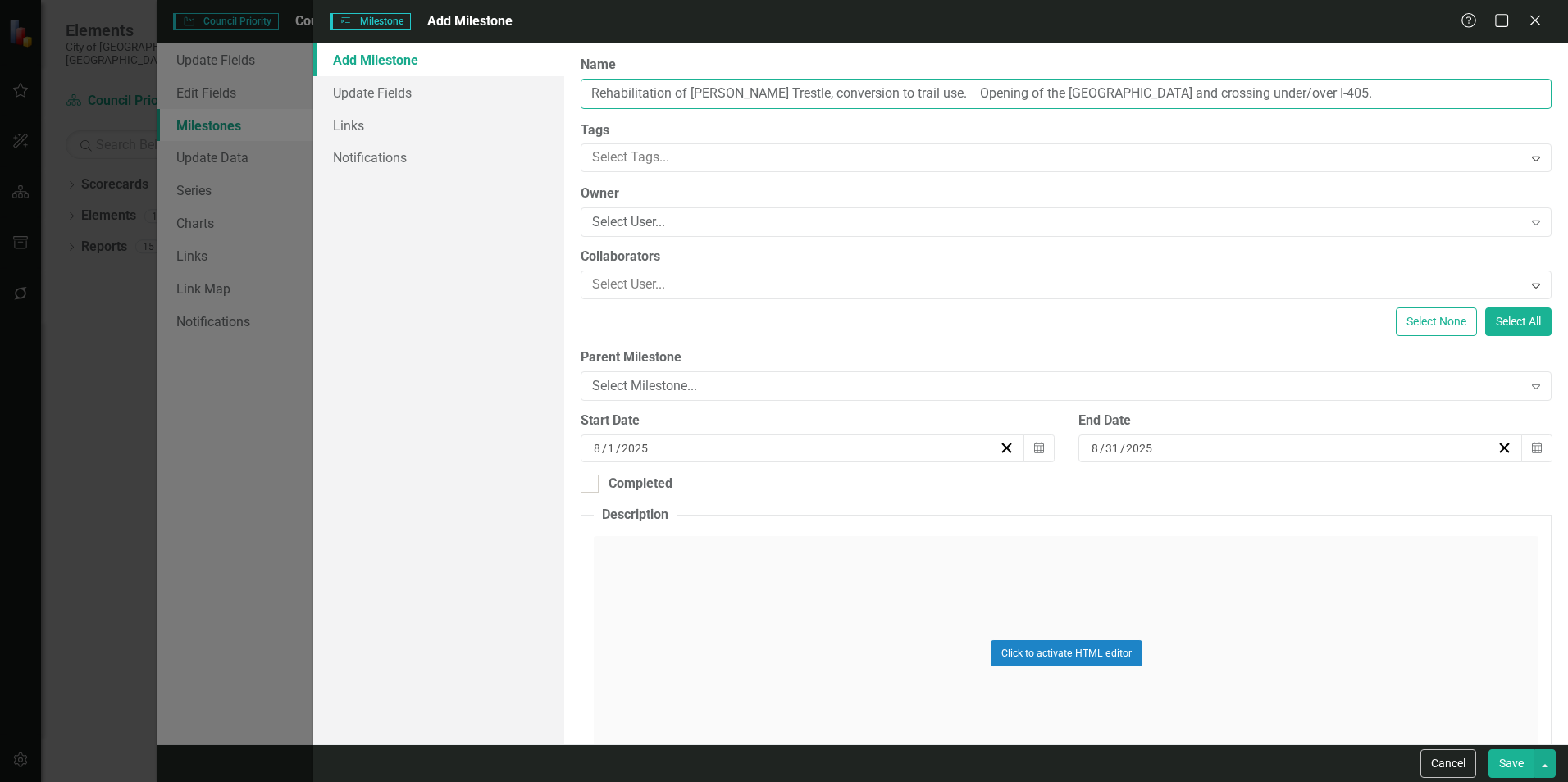
drag, startPoint x: 1358, startPoint y: 97, endPoint x: 942, endPoint y: 134, distance: 417.6
click at [942, 134] on div "ClearPoint Can Do More! How ClearPoint Can Help Close Enterprise plans can auto…" at bounding box center [1065, 394] width 1003 height 701
type input "Rehabilitation of [PERSON_NAME] Trestle, conversion to trail use."
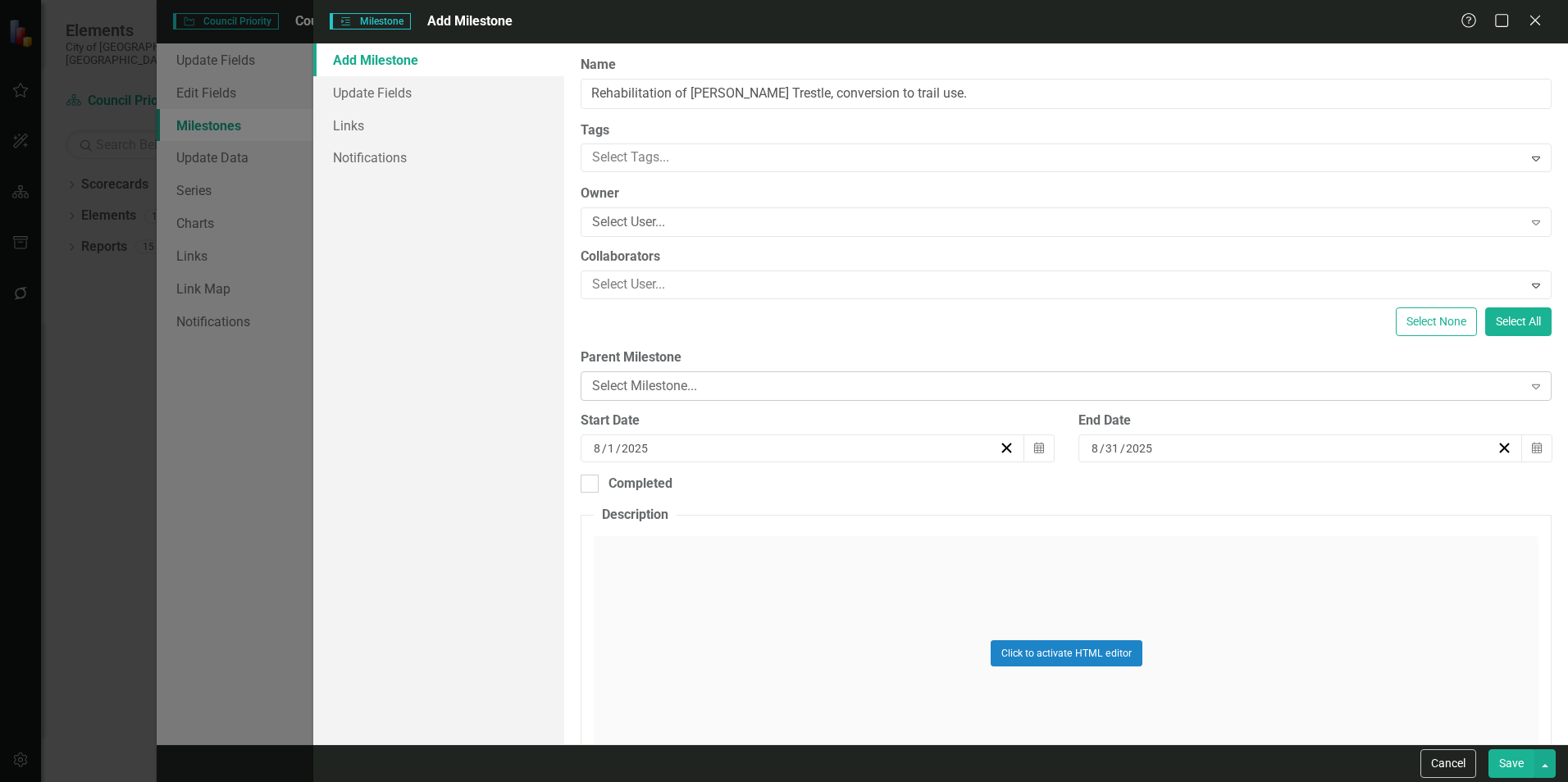
click at [945, 372] on div "Select Milestone... Expand" at bounding box center [1065, 386] width 971 height 30
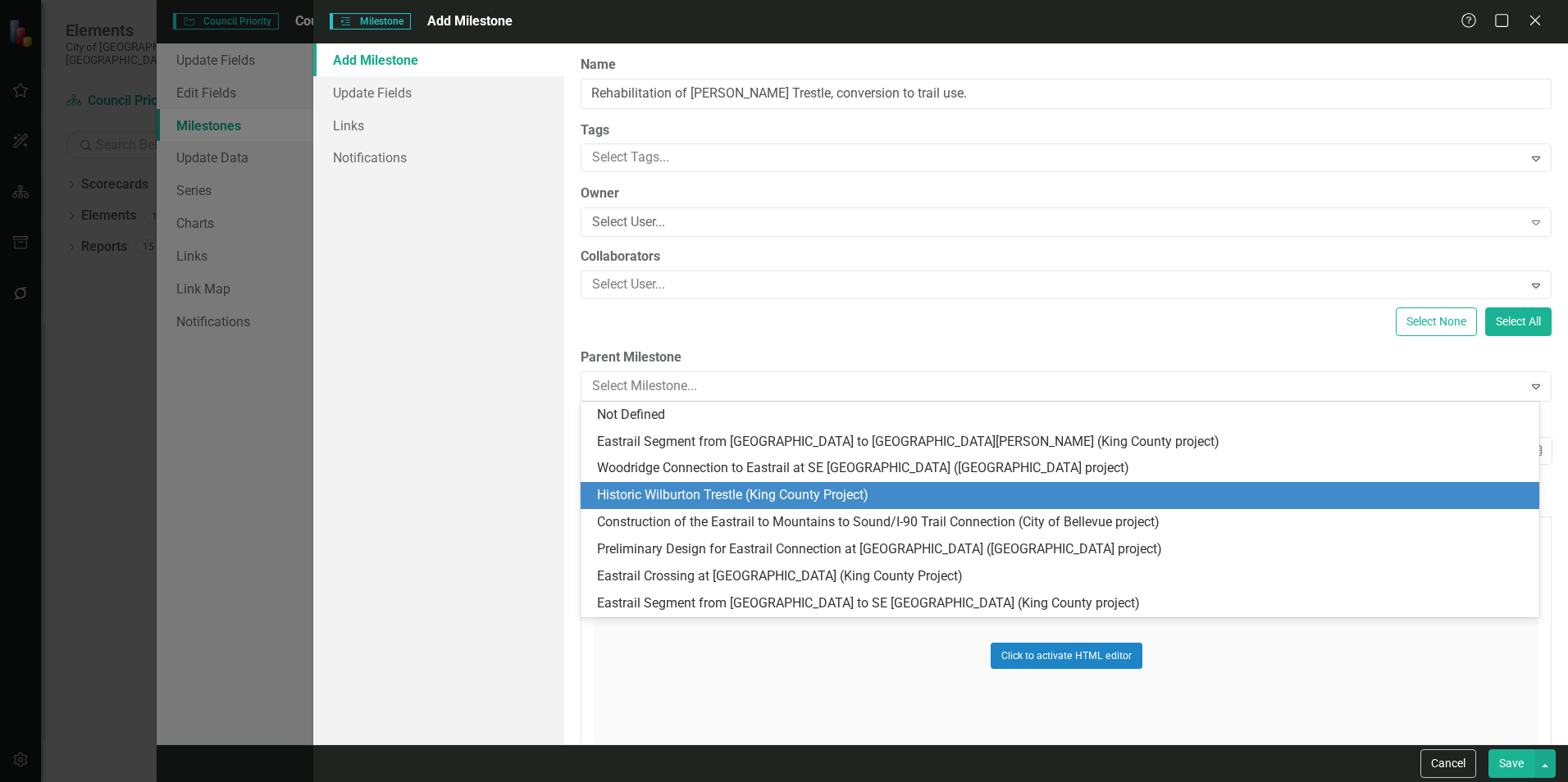
click at [737, 497] on div "Historic Wilburton Trestle (King County Project)" at bounding box center [1063, 495] width 933 height 19
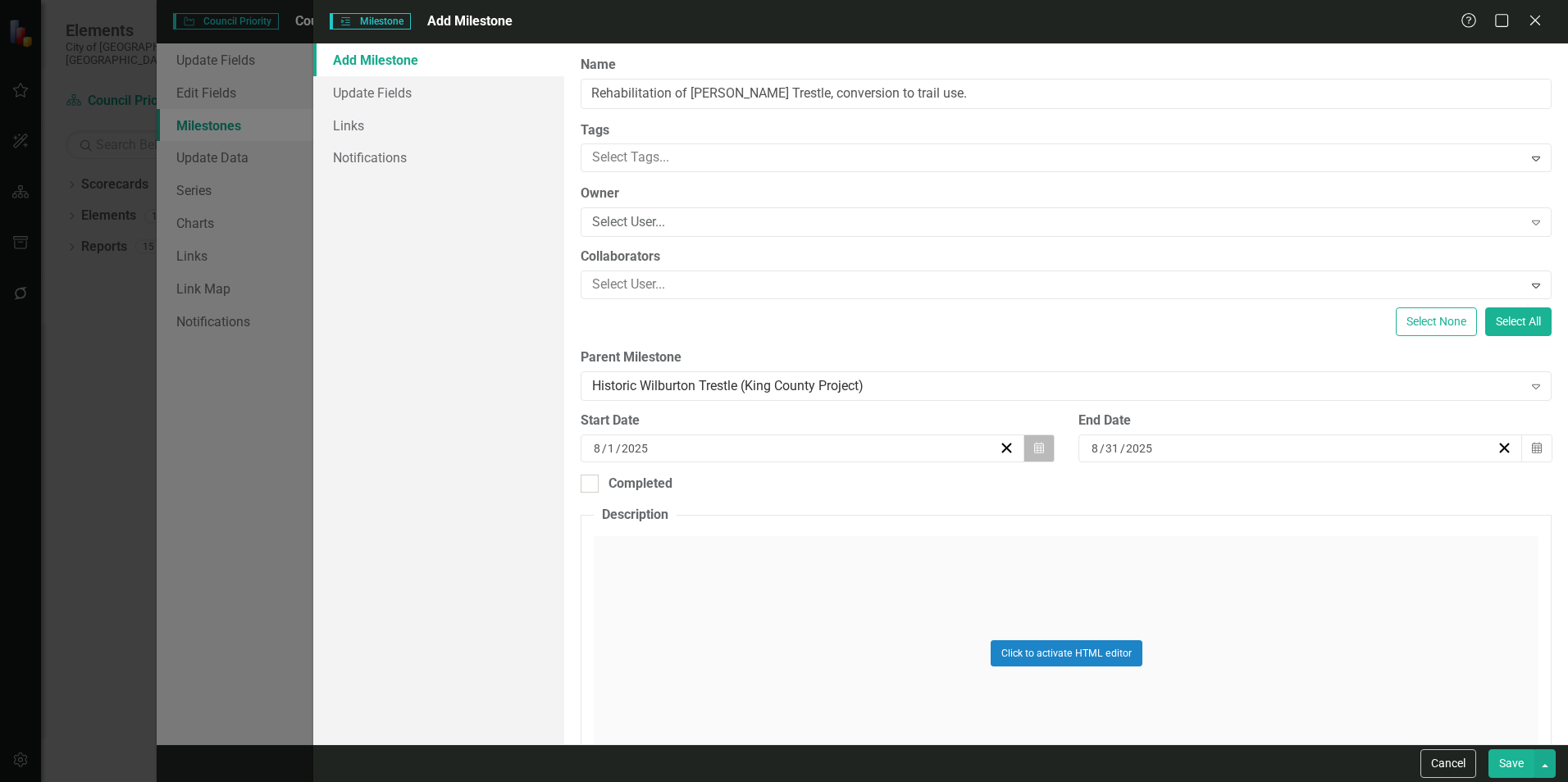
click at [1036, 446] on icon "button" at bounding box center [1038, 447] width 10 height 11
click at [678, 492] on button "«" at bounding box center [674, 488] width 36 height 36
click at [712, 488] on button "‹" at bounding box center [711, 488] width 36 height 36
click at [715, 573] on abbr "3" at bounding box center [718, 572] width 7 height 13
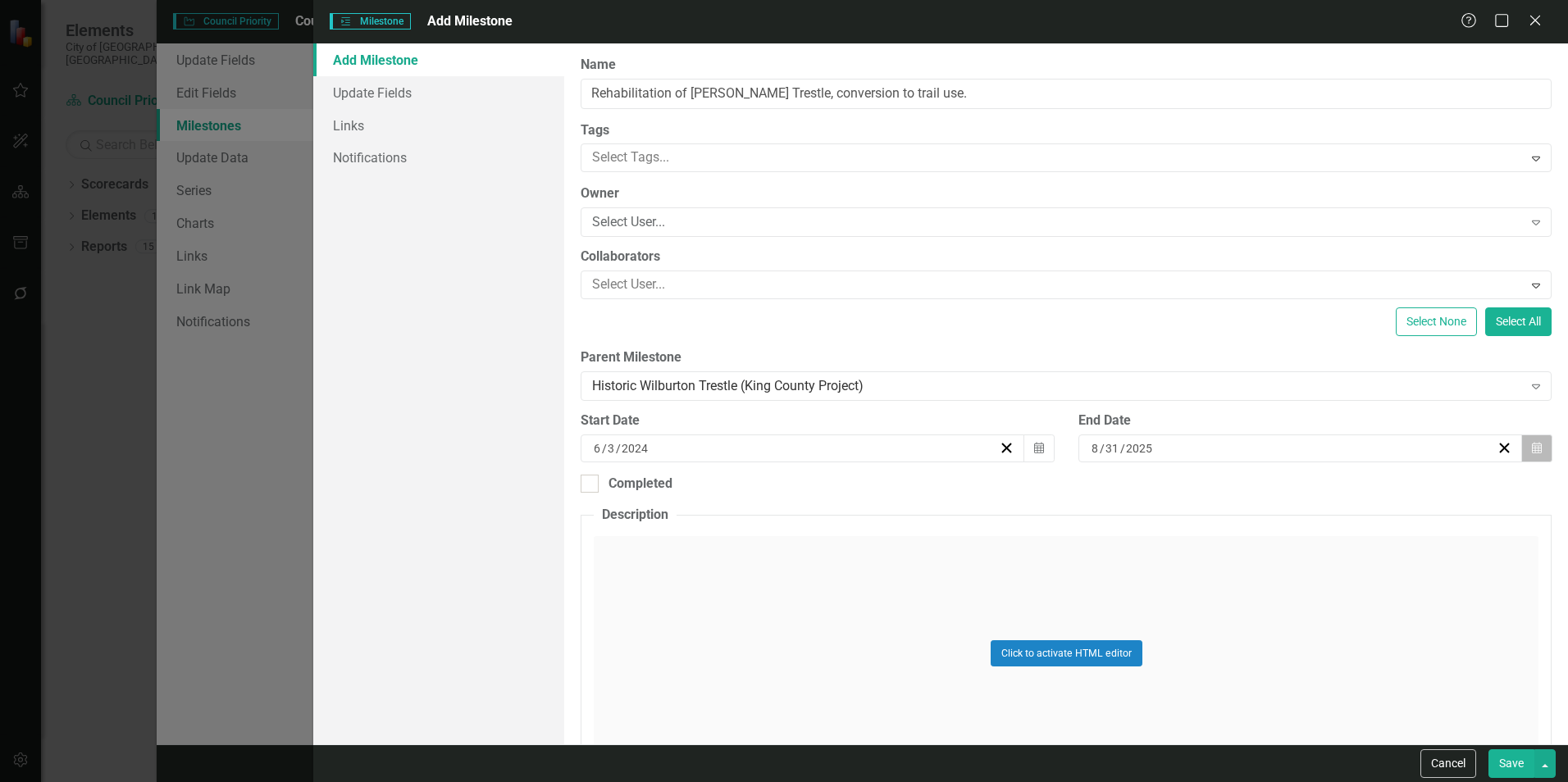
click at [1531, 450] on icon "Calendar" at bounding box center [1536, 448] width 10 height 11
click at [1404, 487] on button "»" at bounding box center [1416, 488] width 36 height 36
click at [1240, 690] on button "1" at bounding box center [1250, 691] width 41 height 30
click at [1533, 453] on button "Calendar" at bounding box center [1537, 448] width 31 height 28
click at [1295, 661] on abbr "30" at bounding box center [1291, 661] width 13 height 13
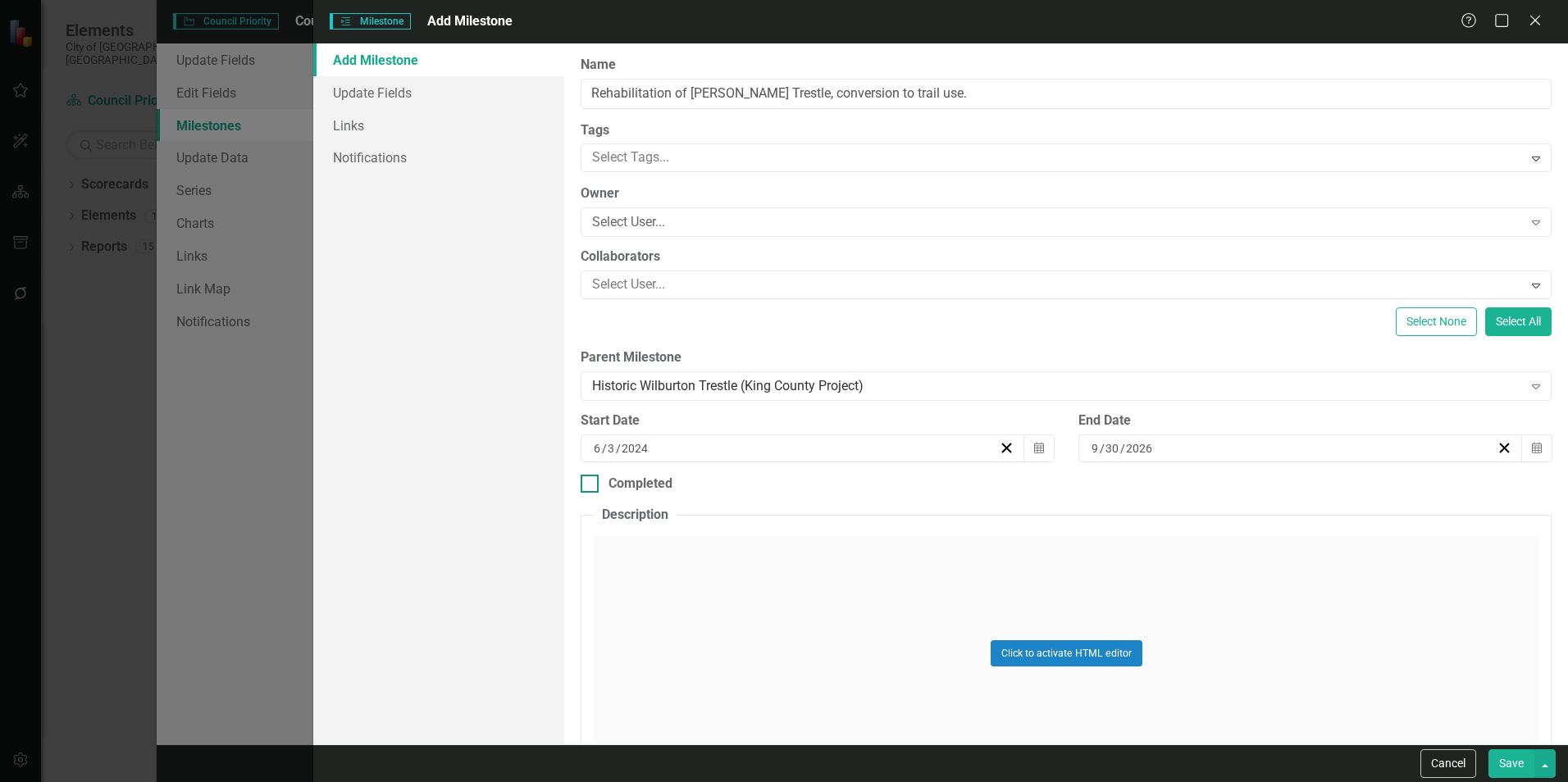
click at [1395, 488] on div "Completed" at bounding box center [1065, 484] width 971 height 19
click at [591, 485] on input "Completed" at bounding box center [586, 480] width 10 height 10
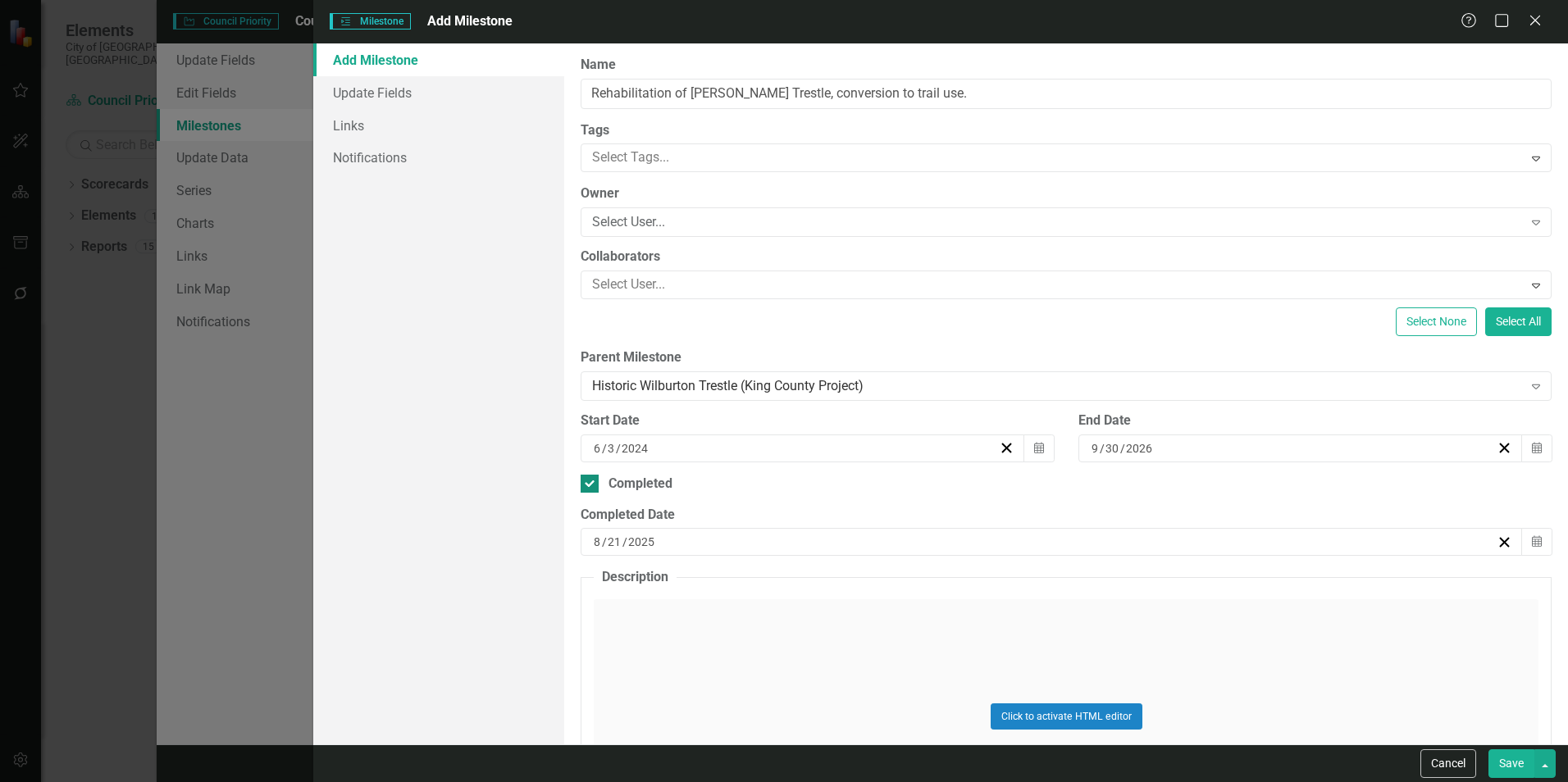
click at [1395, 488] on div "Completed" at bounding box center [1065, 484] width 971 height 19
click at [591, 485] on input "Completed" at bounding box center [586, 480] width 10 height 10
checkbox input "false"
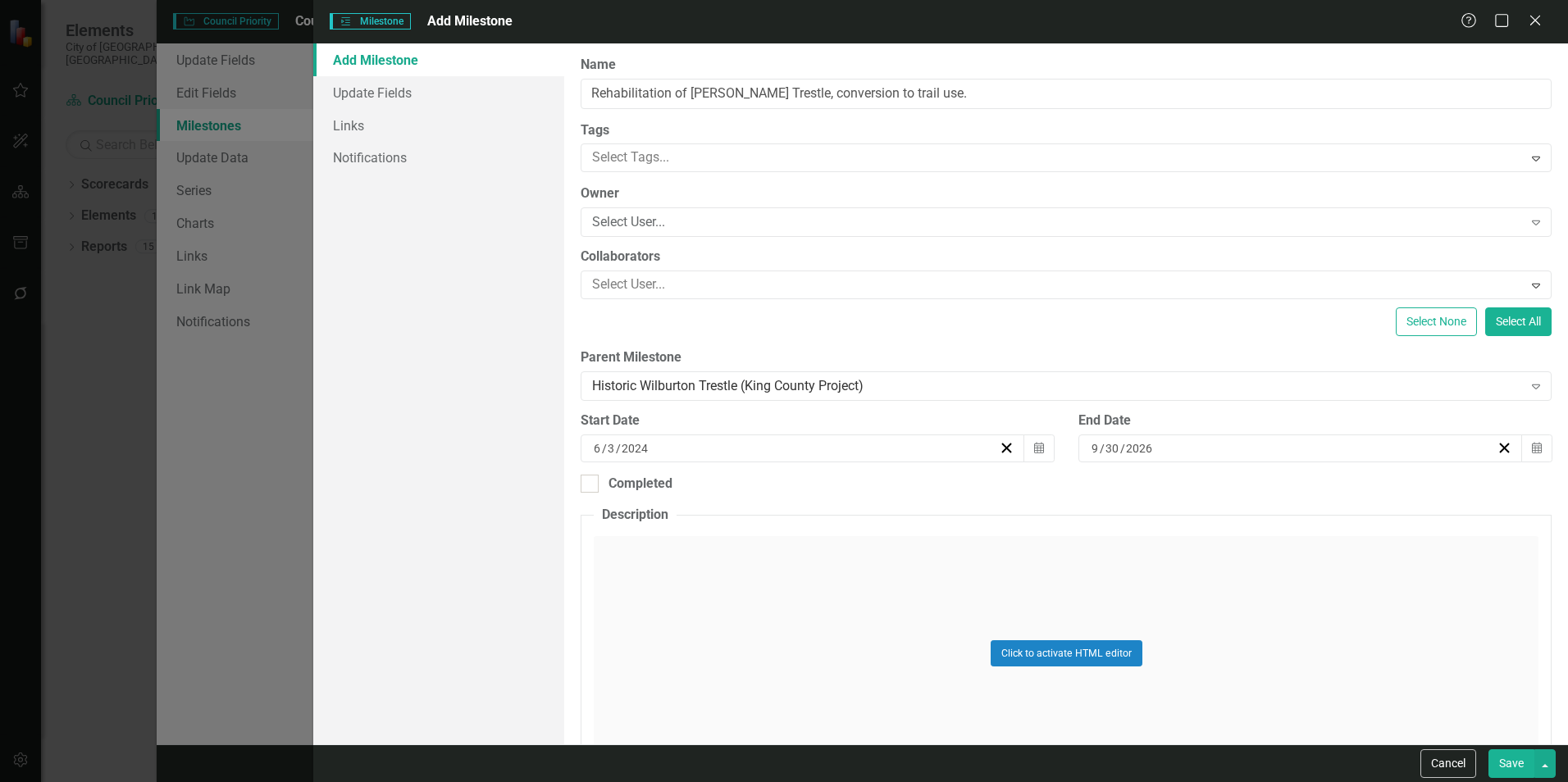
click at [1516, 764] on button "Save" at bounding box center [1511, 763] width 46 height 29
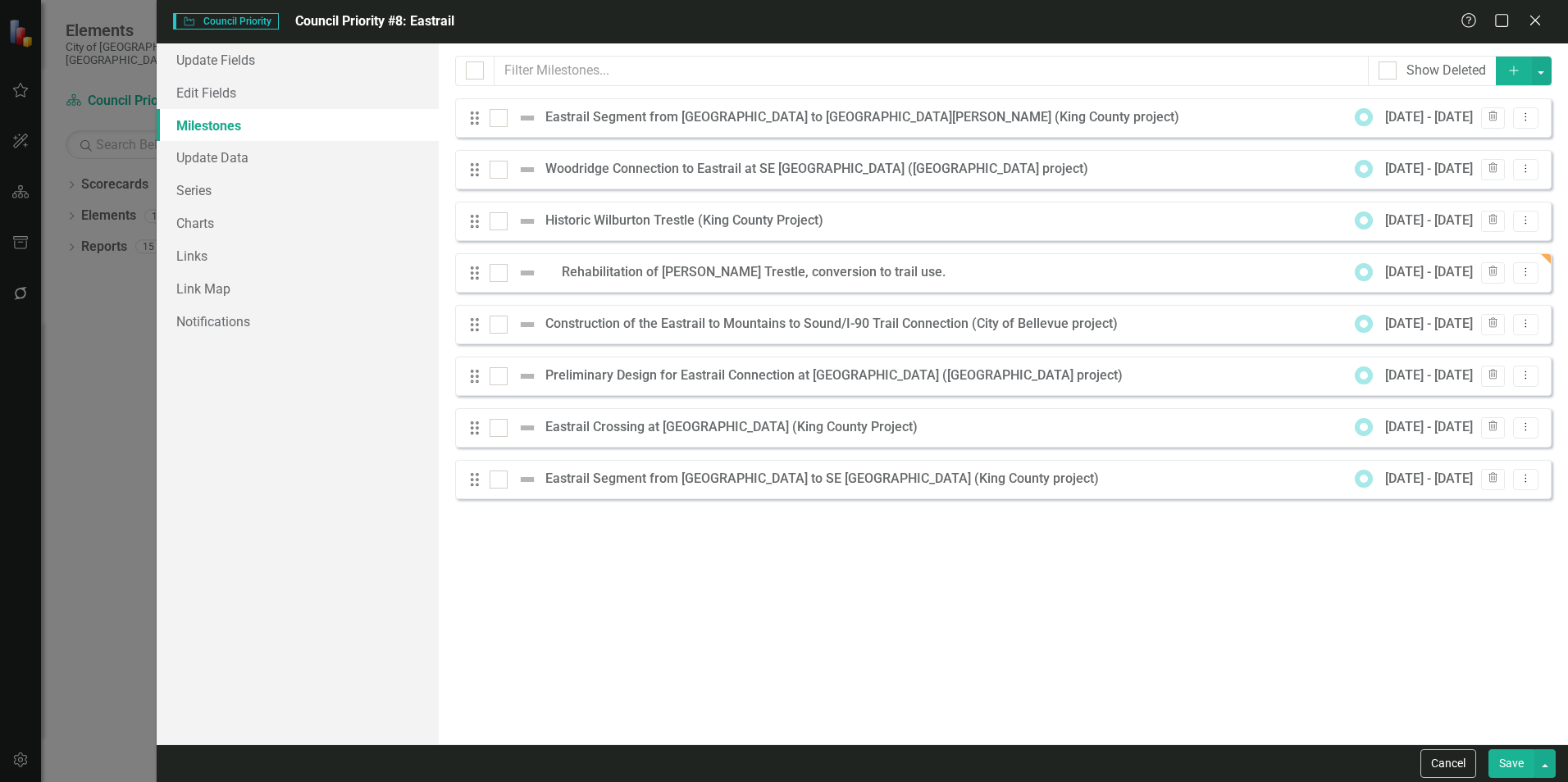
click at [1499, 73] on button "Add" at bounding box center [1513, 71] width 36 height 29
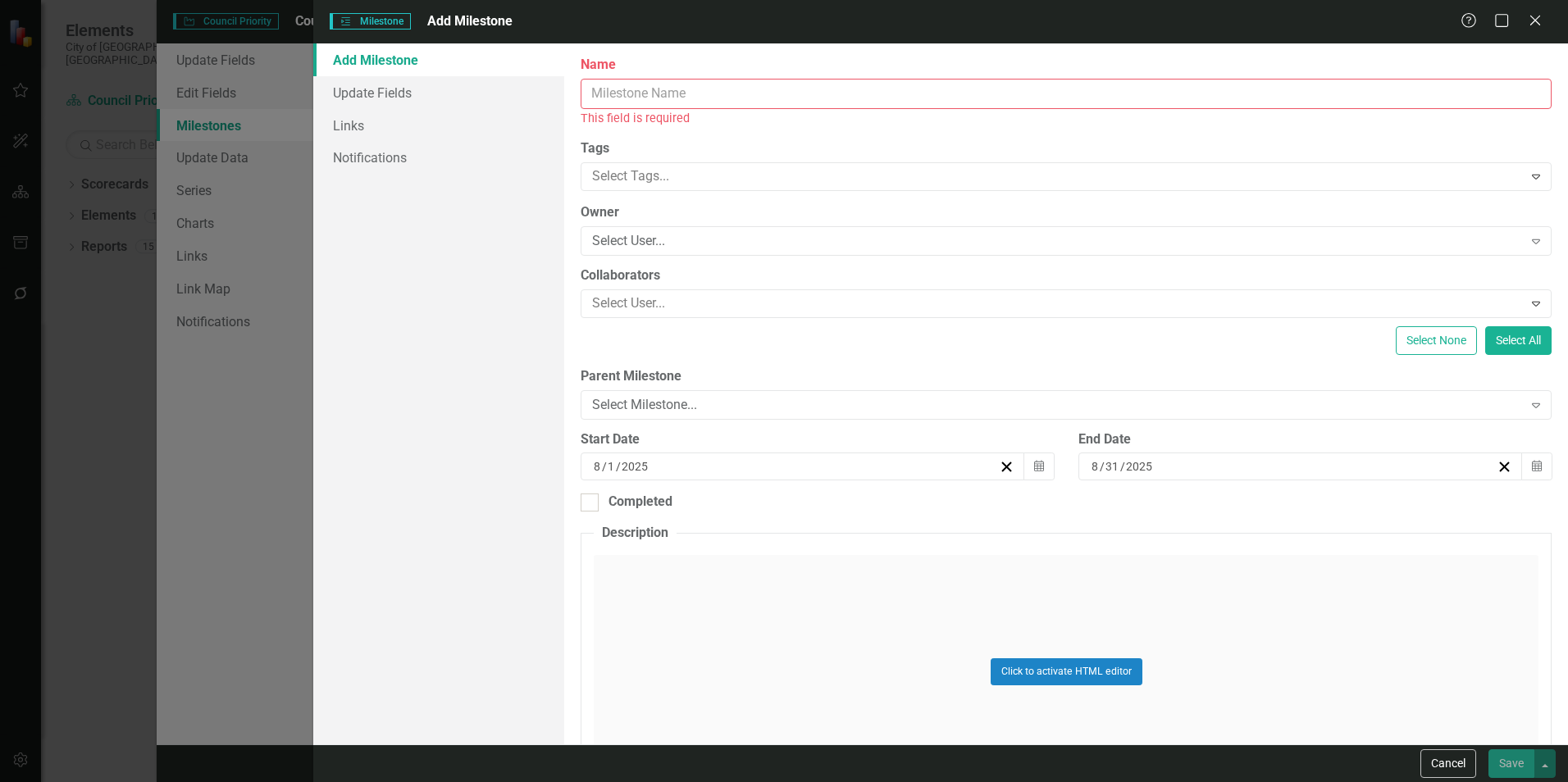
click at [661, 97] on input "Name" at bounding box center [1065, 93] width 971 height 31
paste input "Rehabilitation of [PERSON_NAME] Trestle, conversion to trail use. Opening of th…"
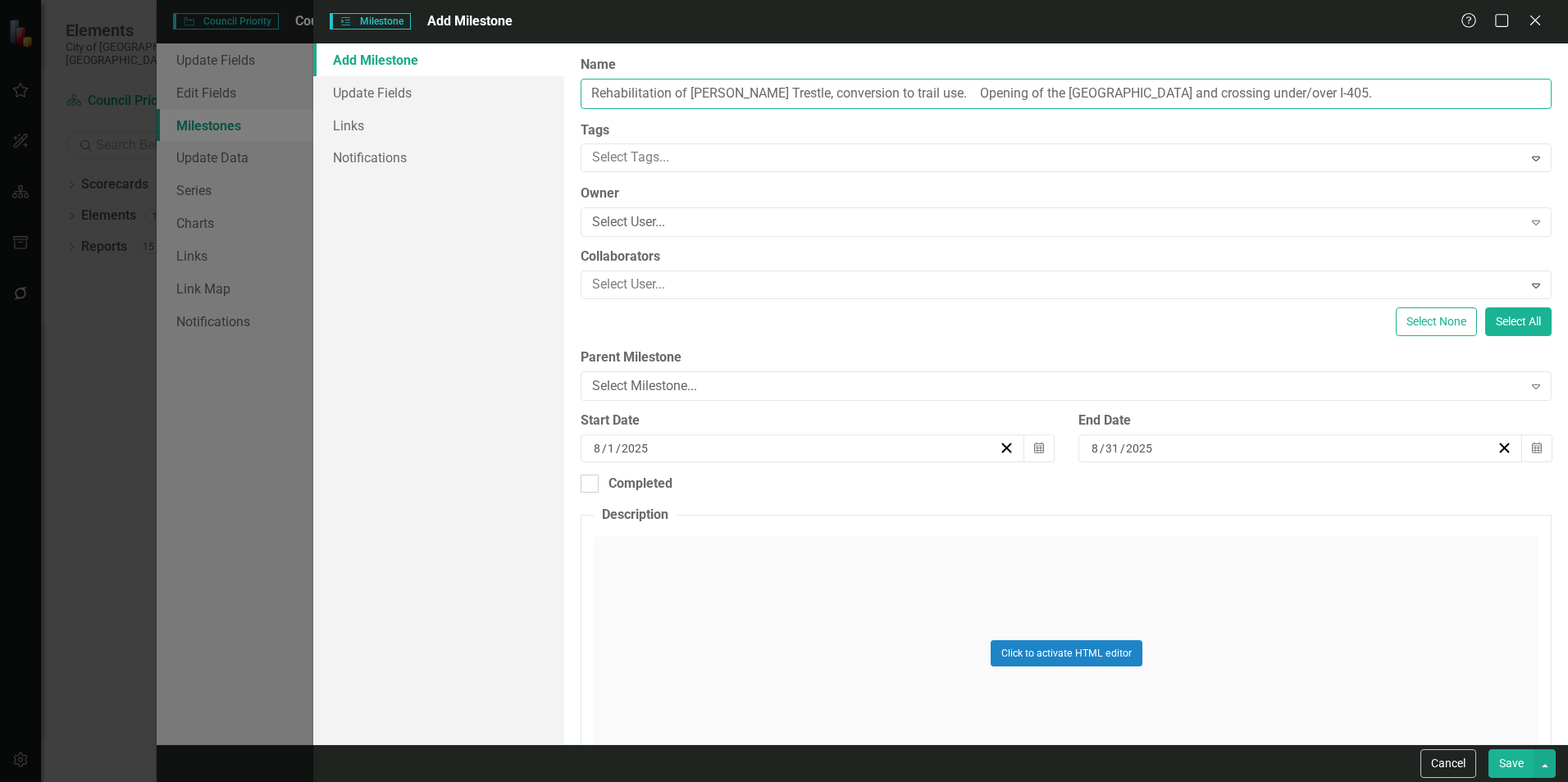
click at [937, 92] on input "Rehabilitation of [PERSON_NAME] Trestle, conversion to trail use. Opening of th…" at bounding box center [1065, 93] width 971 height 31
drag, startPoint x: 937, startPoint y: 92, endPoint x: 586, endPoint y: 76, distance: 351.4
click at [586, 76] on div "Name Rehabilitation of [PERSON_NAME] Trestle, conversion to trail use. Opening …" at bounding box center [1065, 82] width 971 height 53
type input "Opening of the Wilburton Trestle and crossing under/over I-405"
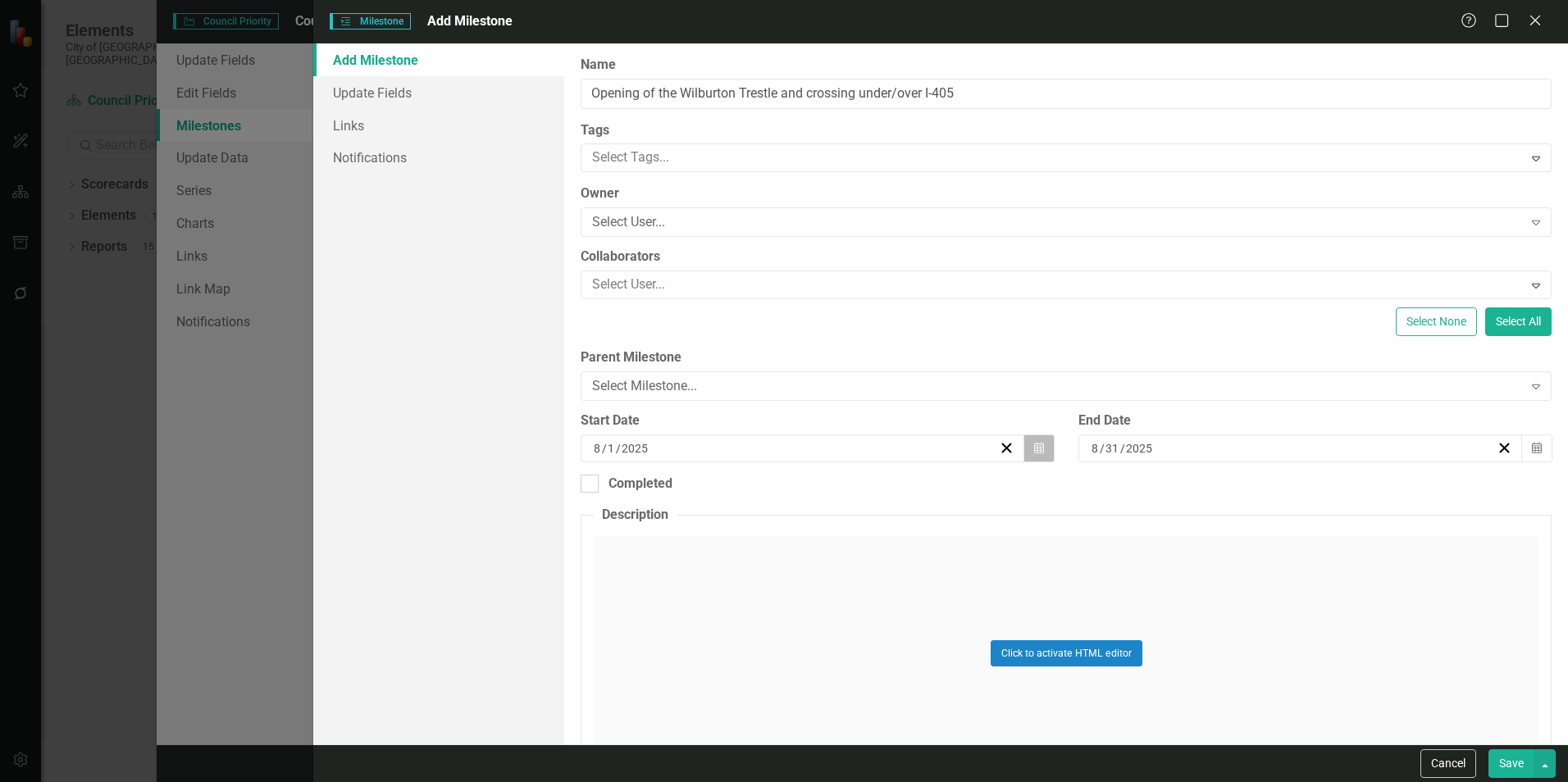
click at [1034, 445] on icon "Calendar" at bounding box center [1038, 448] width 10 height 11
click at [683, 483] on button "«" at bounding box center [674, 488] width 36 height 36
click at [714, 483] on button "‹" at bounding box center [711, 488] width 36 height 36
click at [720, 572] on abbr "3" at bounding box center [718, 572] width 7 height 13
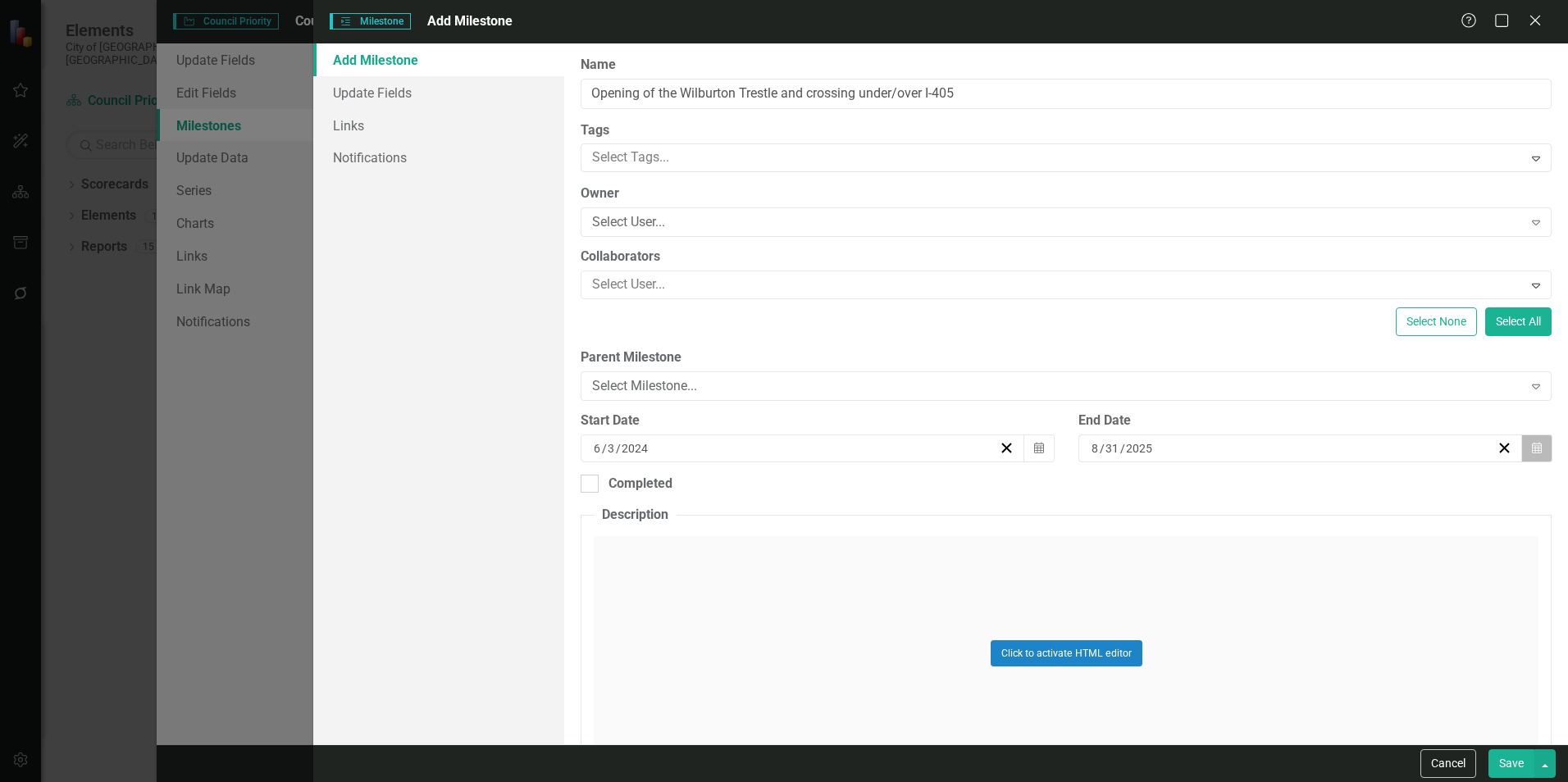
click at [1533, 446] on button "Calendar" at bounding box center [1537, 448] width 31 height 28
click at [1389, 485] on button "›" at bounding box center [1379, 488] width 36 height 36
click at [1198, 484] on button "‹" at bounding box center [1203, 488] width 36 height 36
click at [1417, 483] on button "»" at bounding box center [1416, 488] width 36 height 36
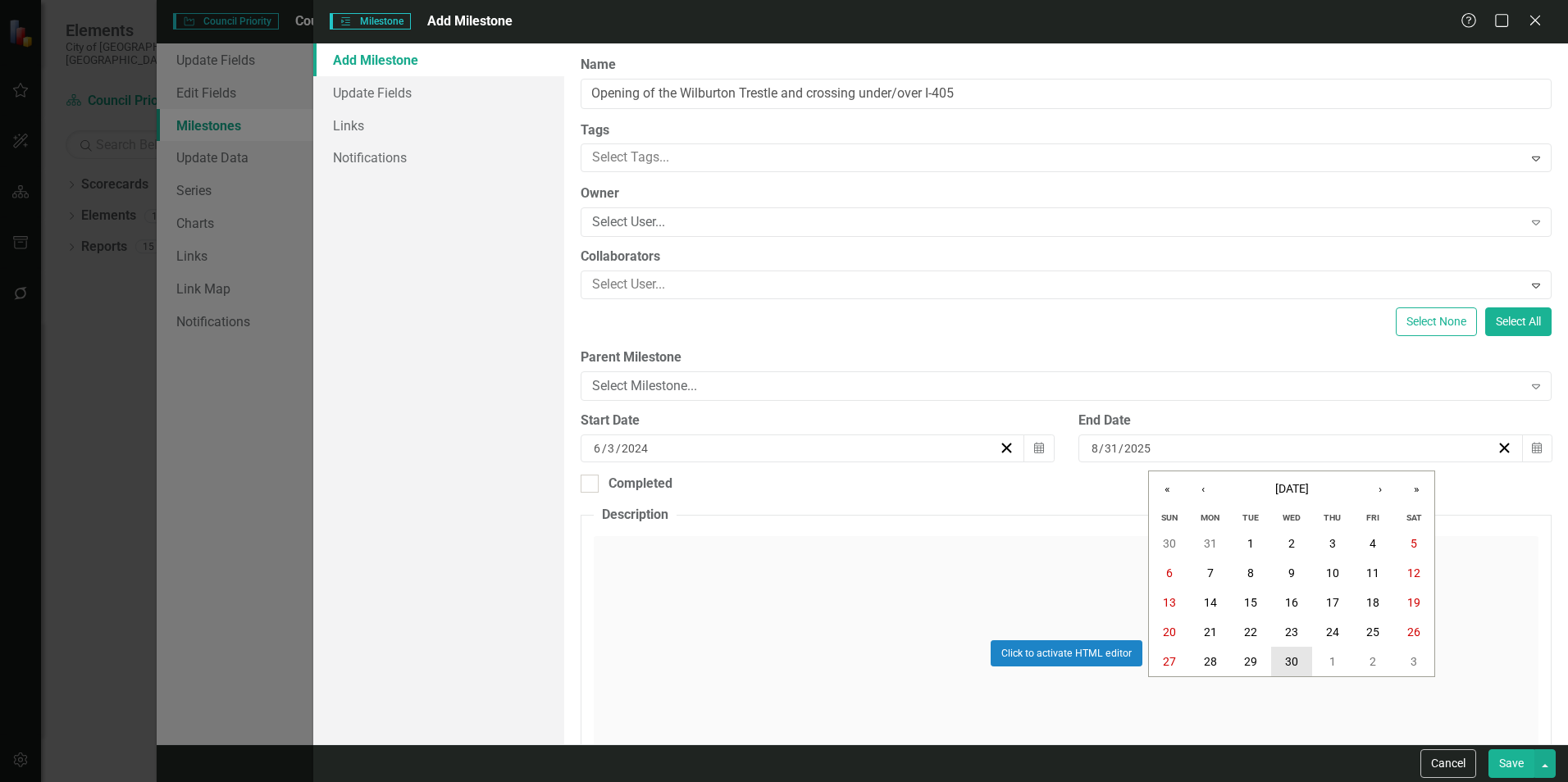
click at [1307, 664] on button "30" at bounding box center [1291, 661] width 41 height 30
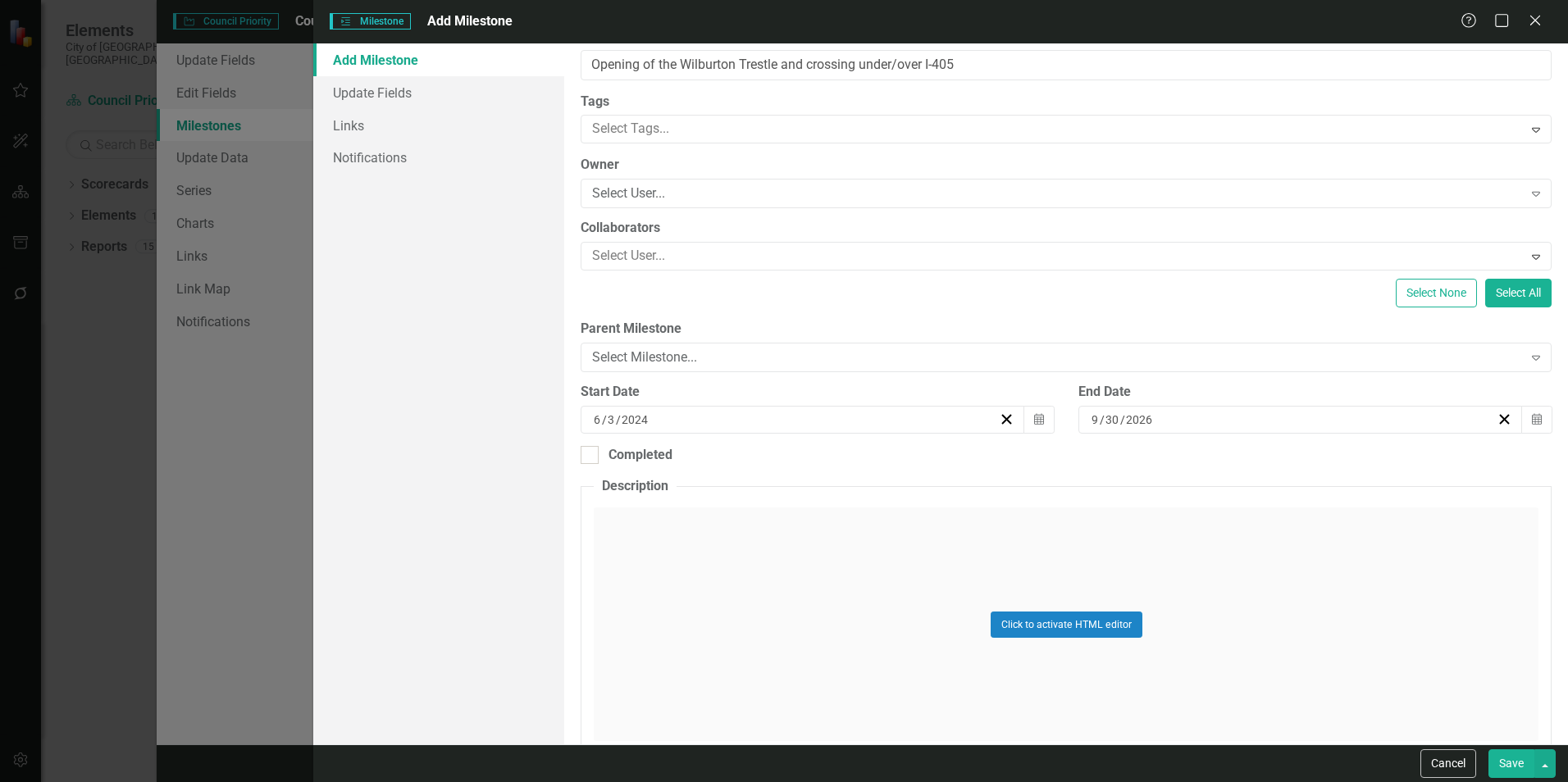
scroll to position [31, 0]
click at [954, 354] on div "Select Milestone..." at bounding box center [1057, 356] width 930 height 19
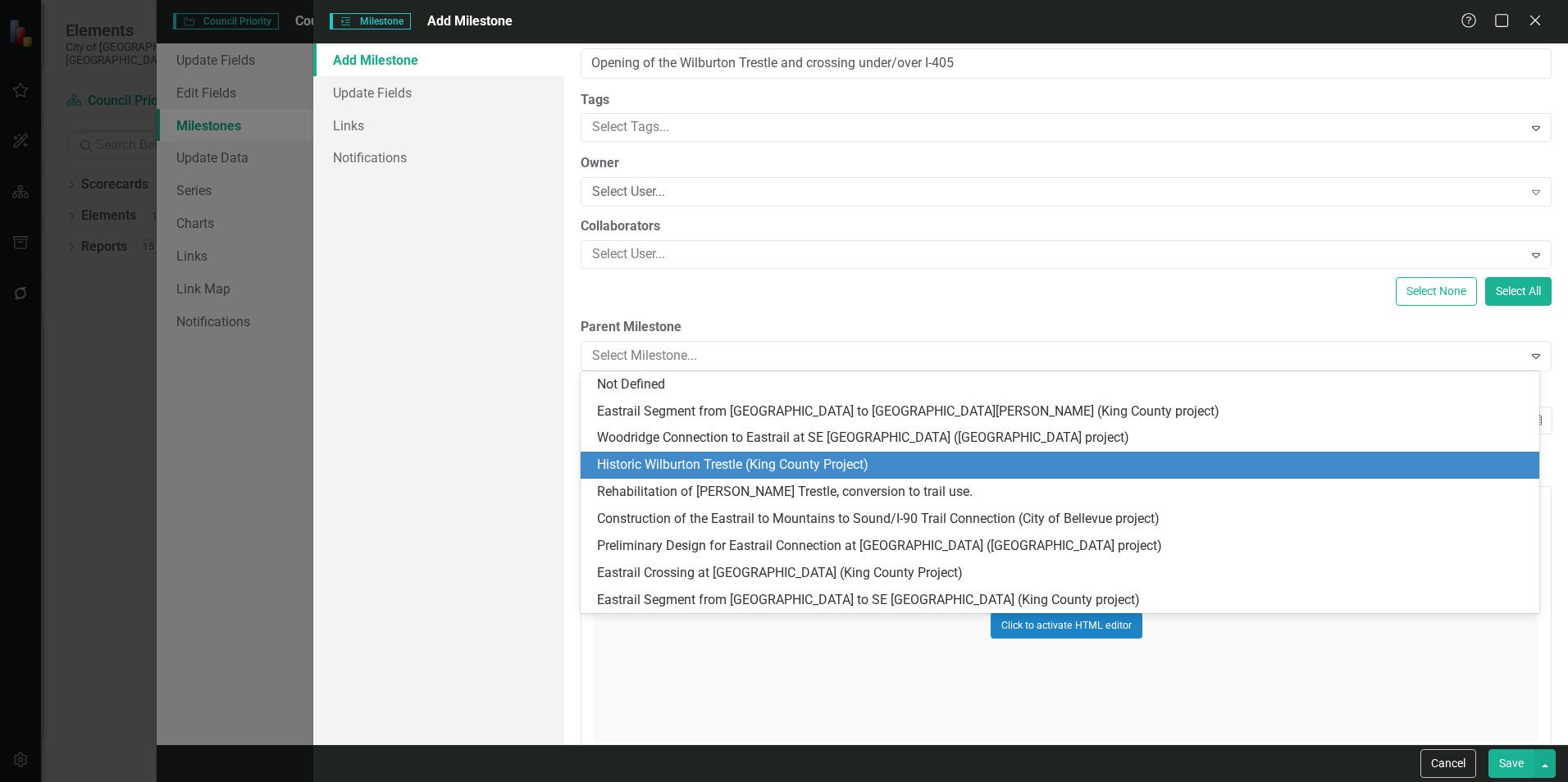
click at [809, 467] on div "Historic Wilburton Trestle (King County Project)" at bounding box center [1063, 466] width 933 height 19
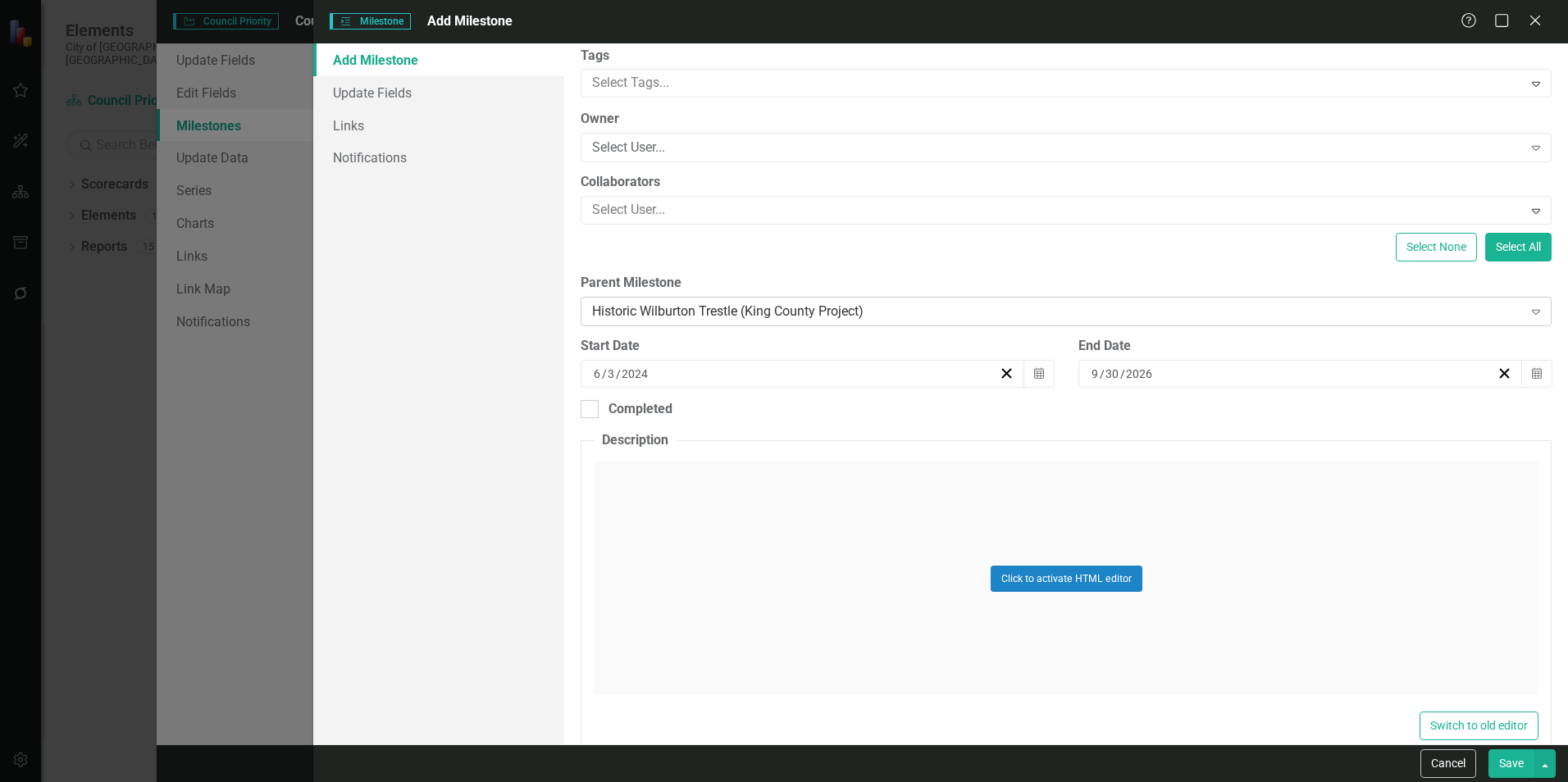
scroll to position [75, 0]
click at [1499, 766] on button "Save" at bounding box center [1511, 763] width 46 height 29
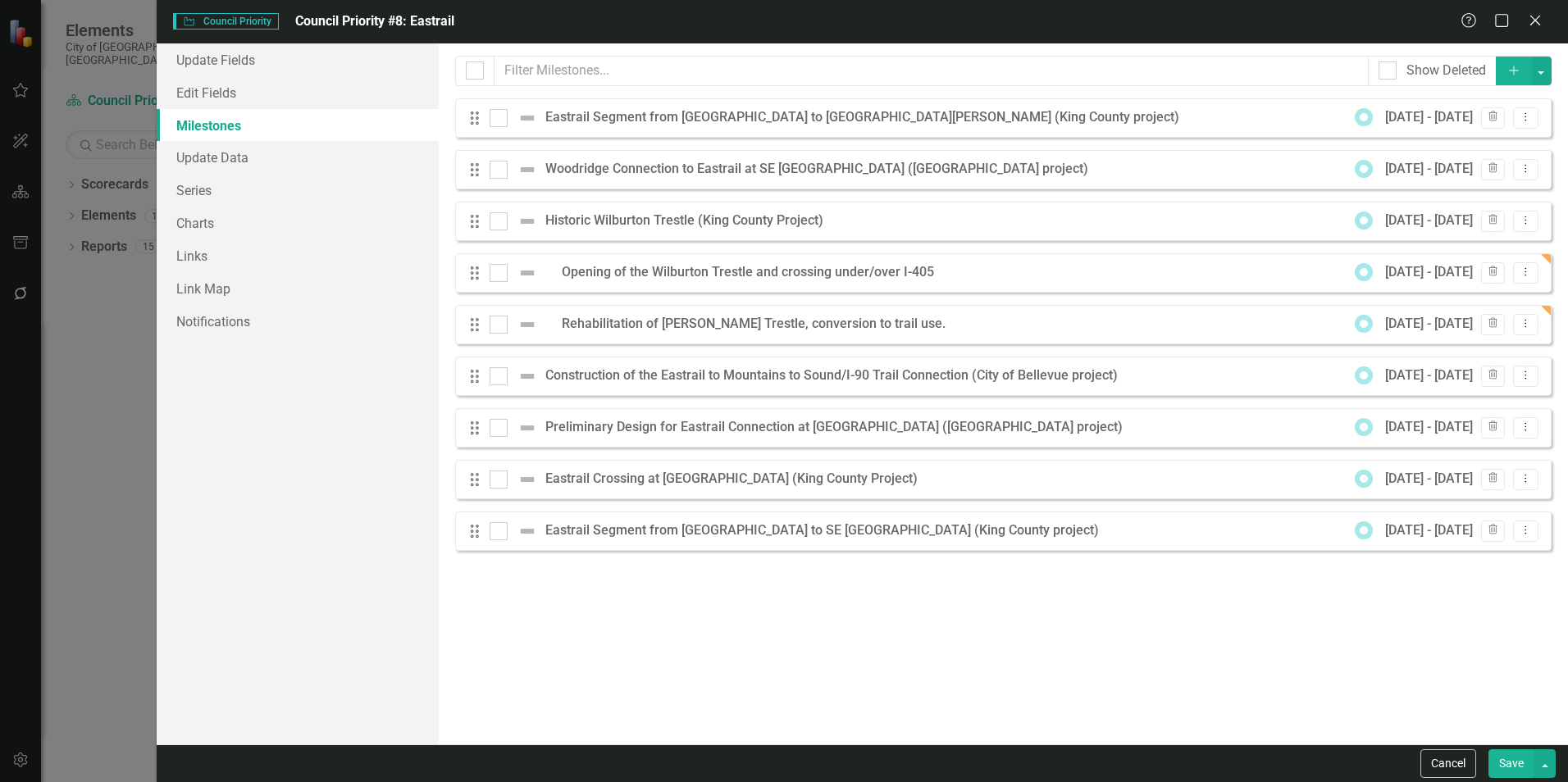
click at [1515, 62] on button "Add" at bounding box center [1513, 71] width 36 height 29
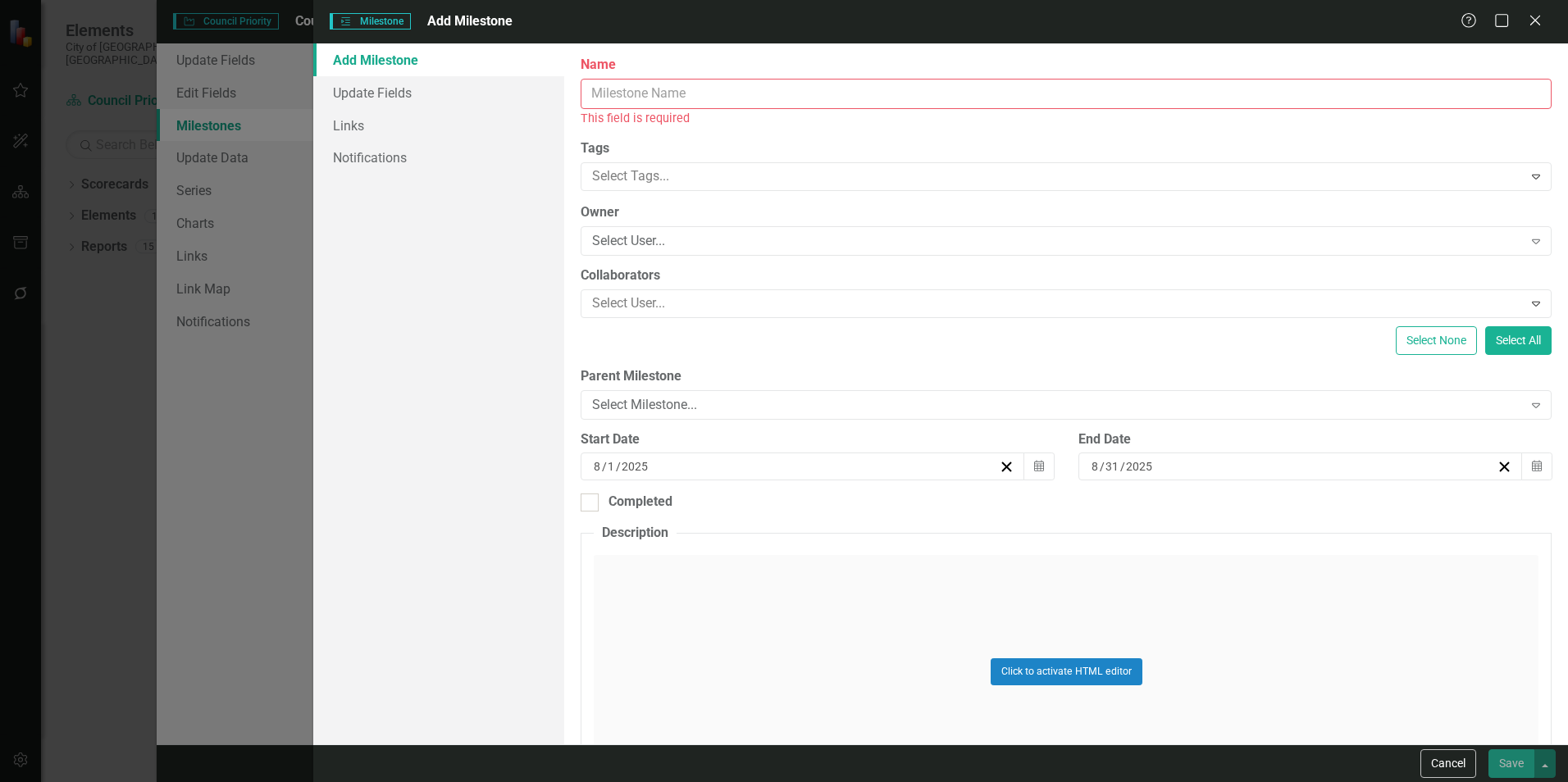
click at [669, 105] on input "Name" at bounding box center [1065, 93] width 971 height 31
paste input "King County has submitted permit application to City."
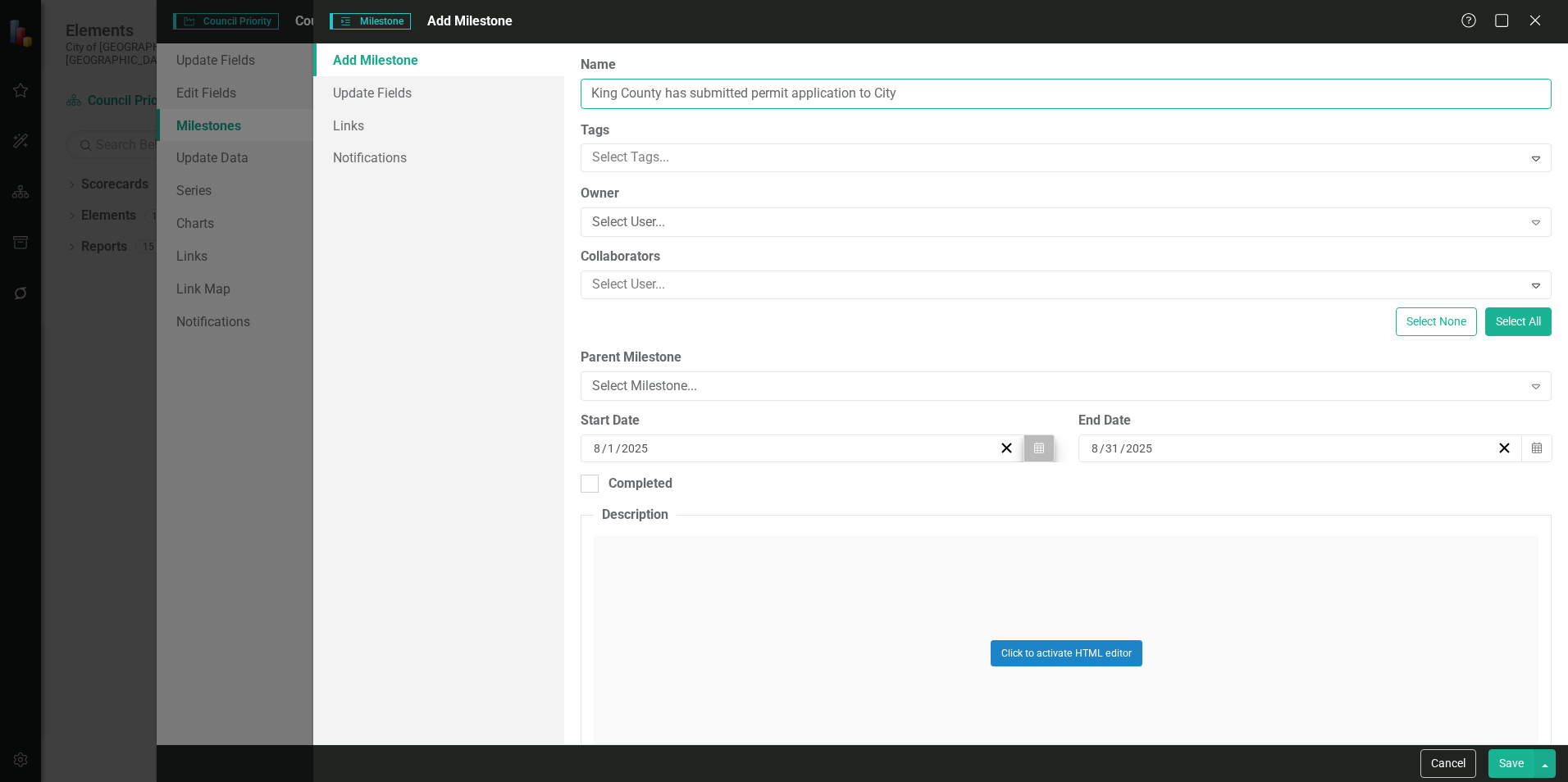
type input "King County has submitted permit application to City"
click at [1034, 455] on button "Calendar" at bounding box center [1039, 448] width 31 height 28
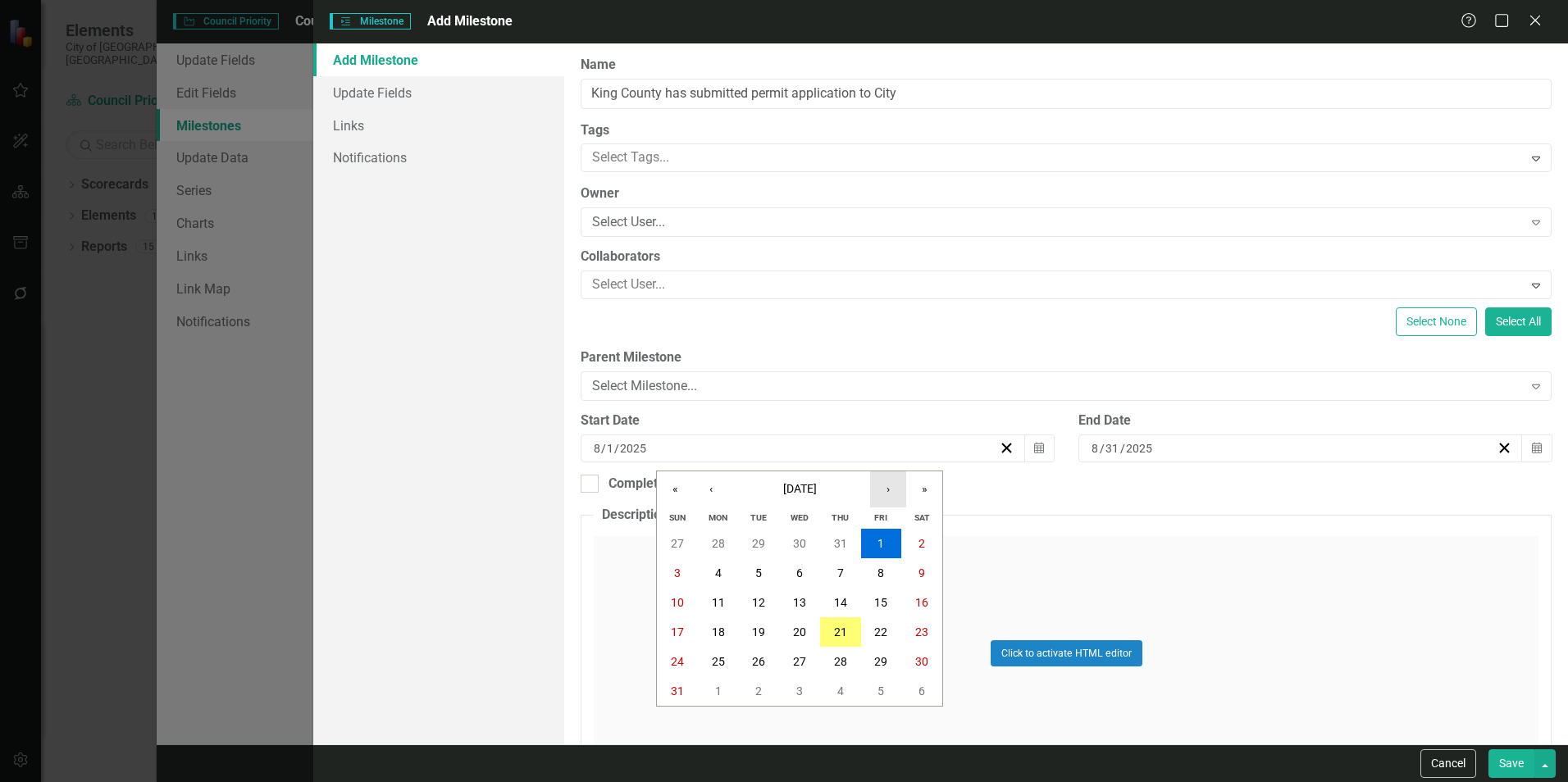
click at [881, 489] on button "›" at bounding box center [887, 488] width 36 height 36
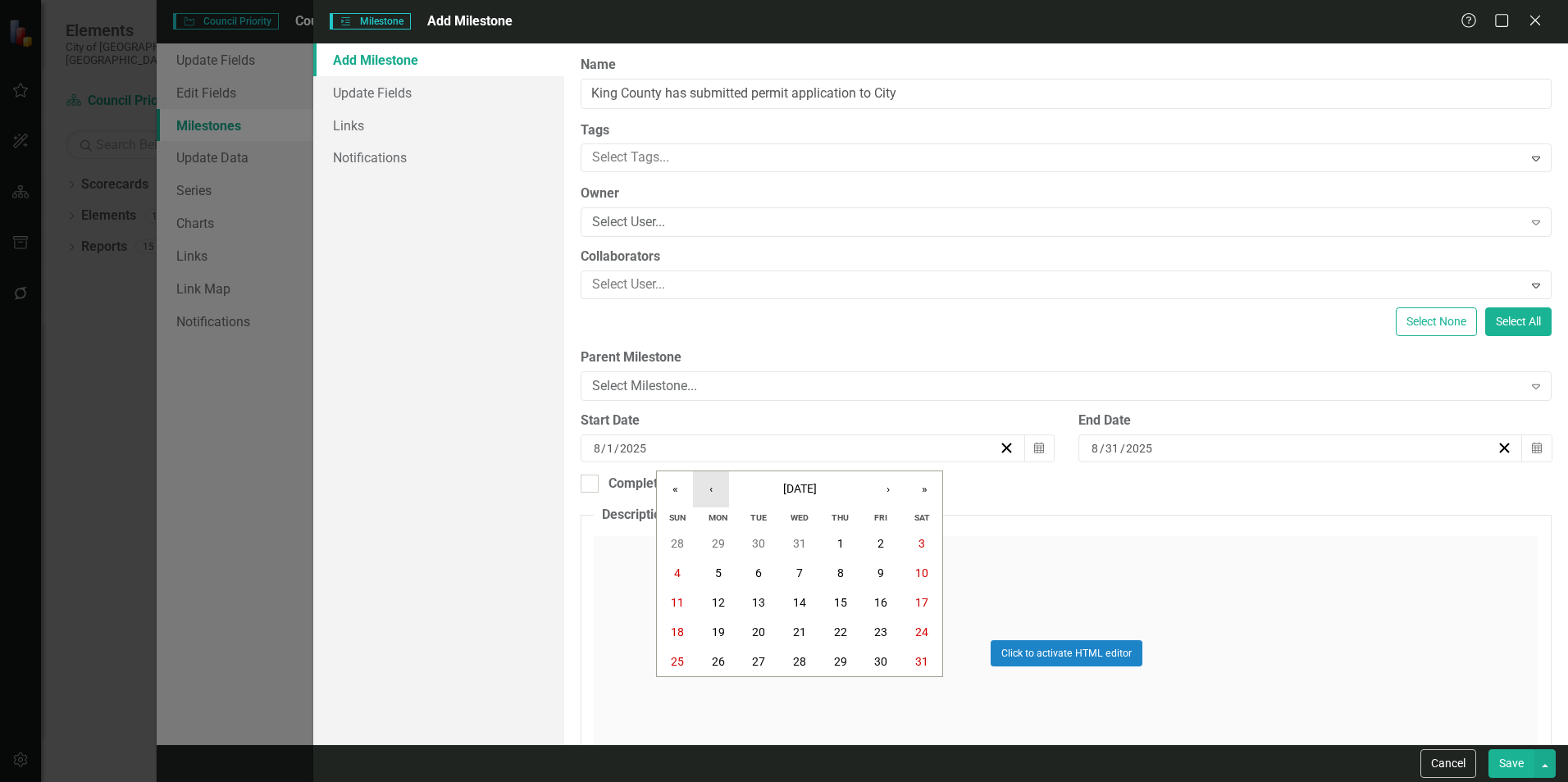
click at [710, 499] on button "‹" at bounding box center [711, 488] width 36 height 36
click at [725, 541] on button "1" at bounding box center [718, 543] width 41 height 30
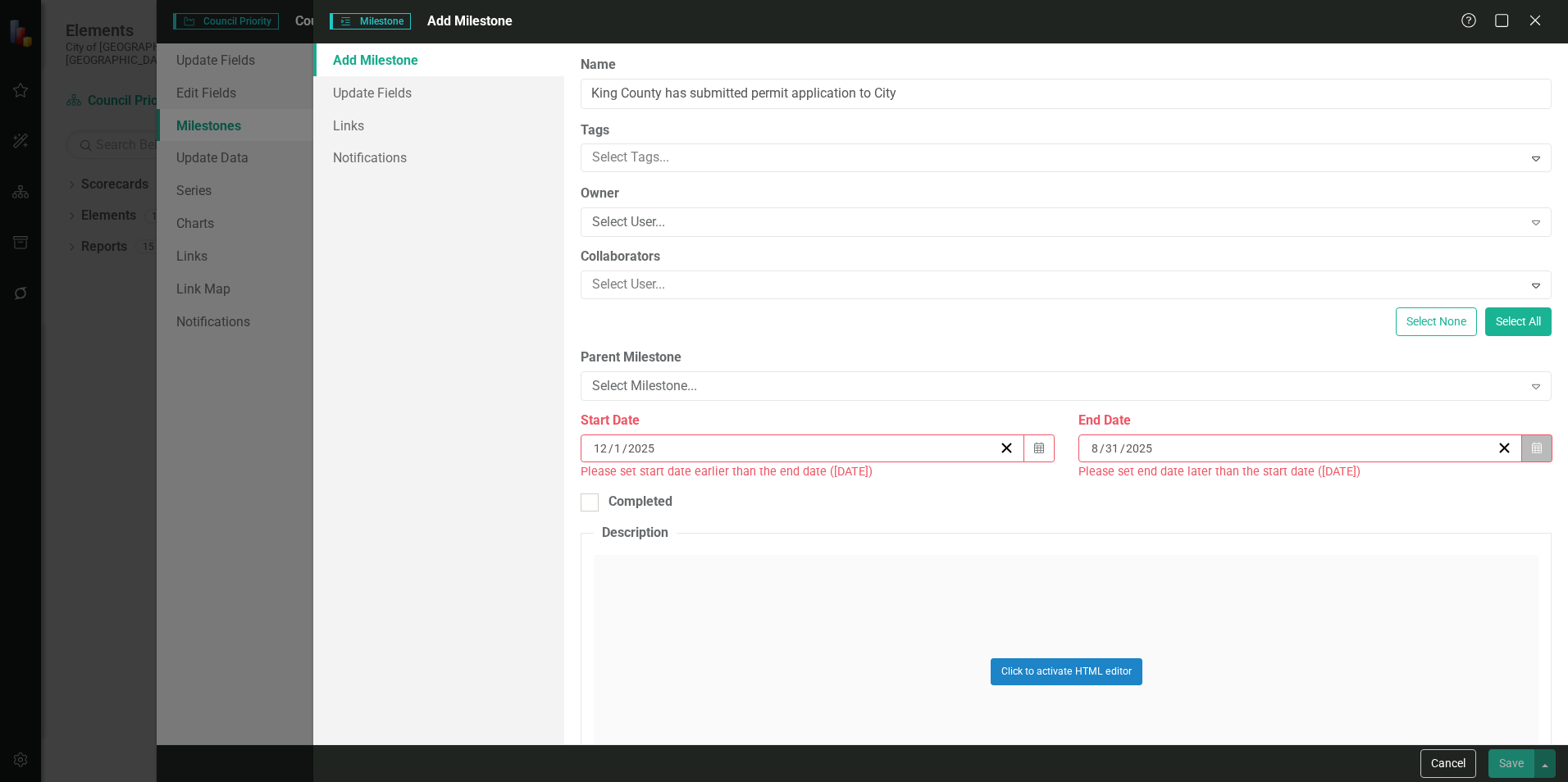
click at [1531, 442] on icon "button" at bounding box center [1536, 447] width 10 height 11
click at [1384, 487] on button "›" at bounding box center [1379, 488] width 36 height 36
click at [1416, 487] on button "»" at bounding box center [1416, 488] width 36 height 36
click at [1302, 661] on button "30" at bounding box center [1291, 661] width 41 height 30
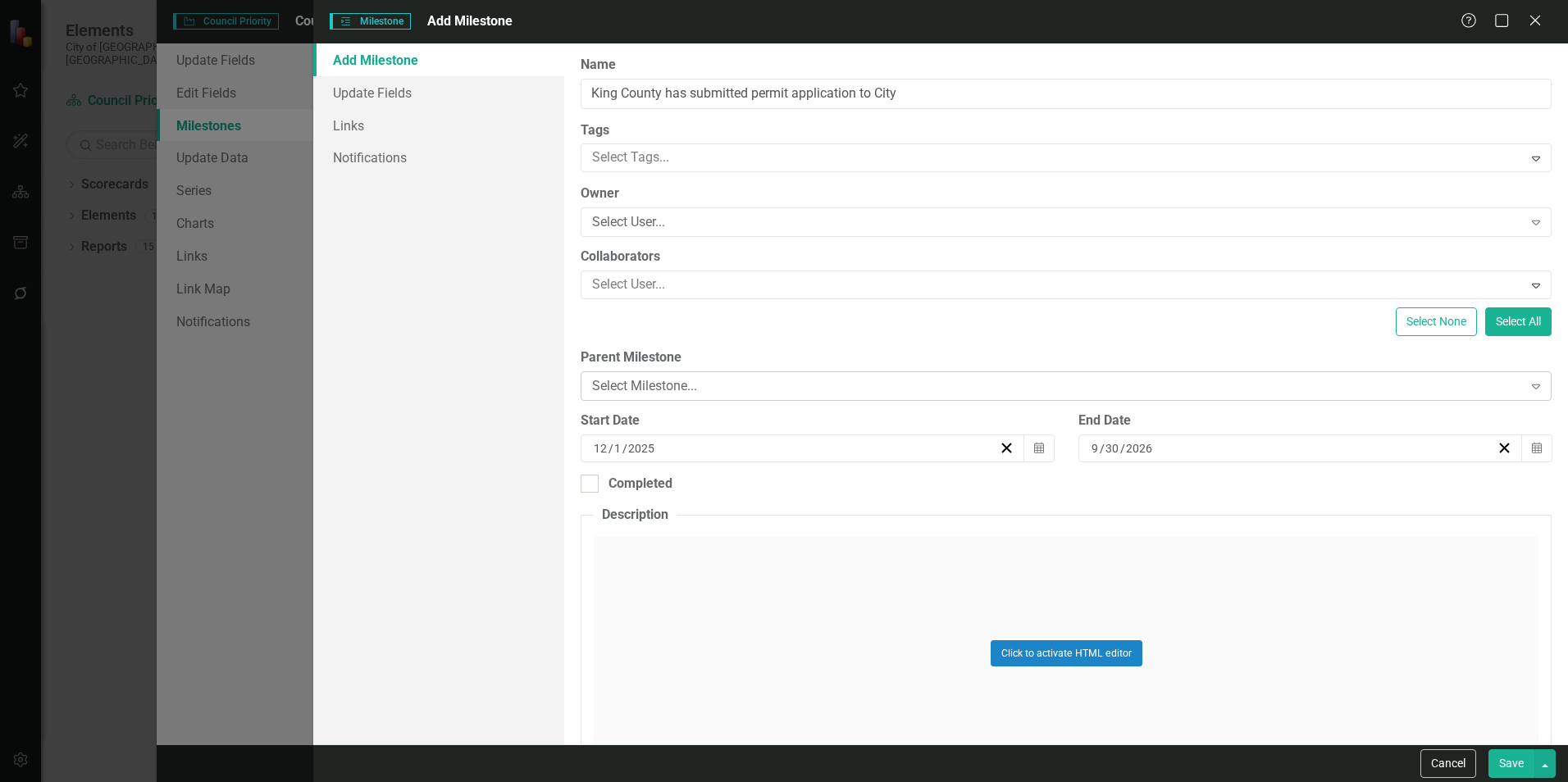
click at [985, 376] on div "Select Milestone... Expand" at bounding box center [1065, 386] width 971 height 30
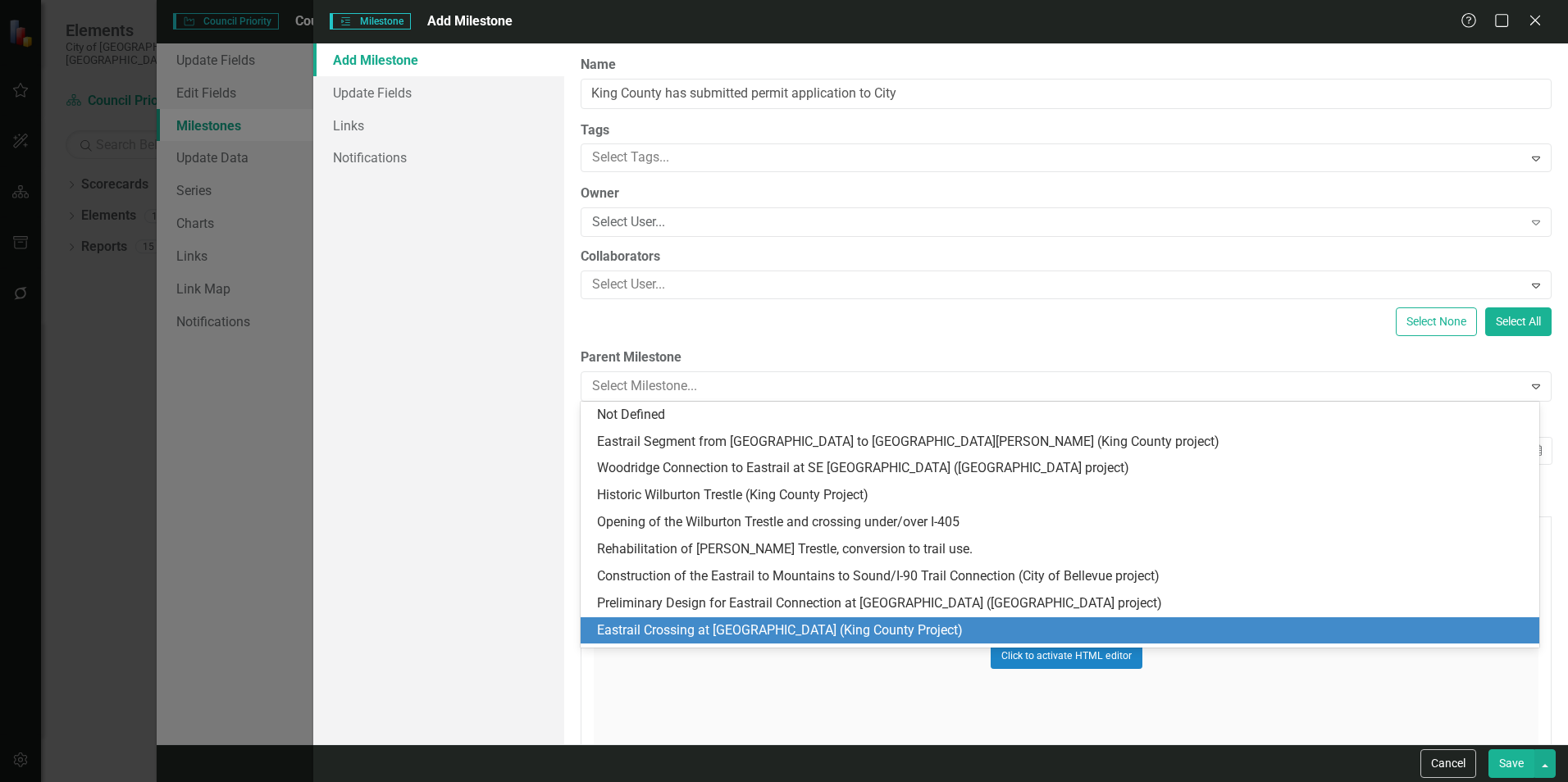
click at [659, 621] on div "Eastrail Crossing at [GEOGRAPHIC_DATA] (King County Project)" at bounding box center [1063, 631] width 933 height 19
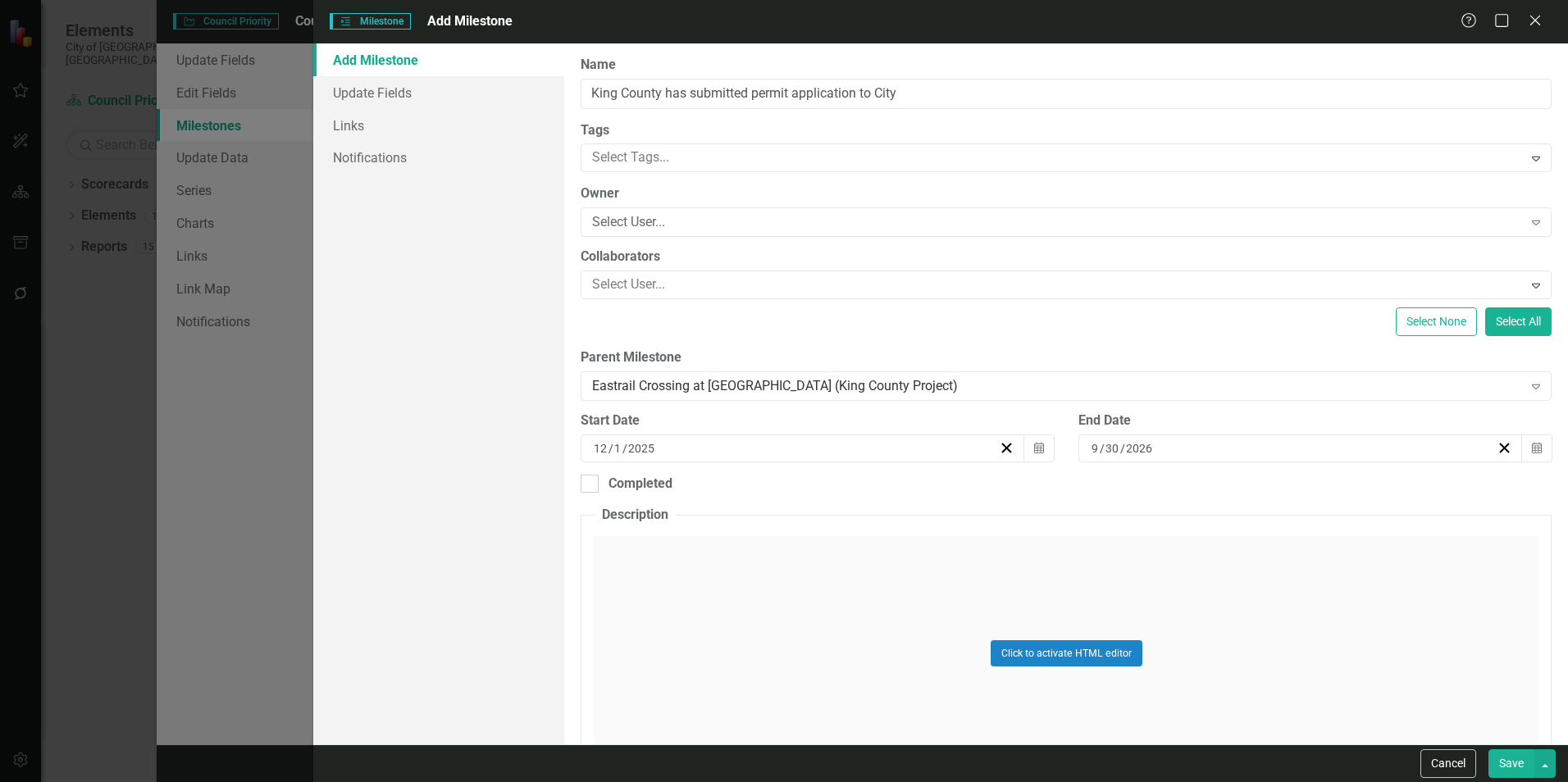
click at [1510, 762] on button "Save" at bounding box center [1511, 763] width 46 height 29
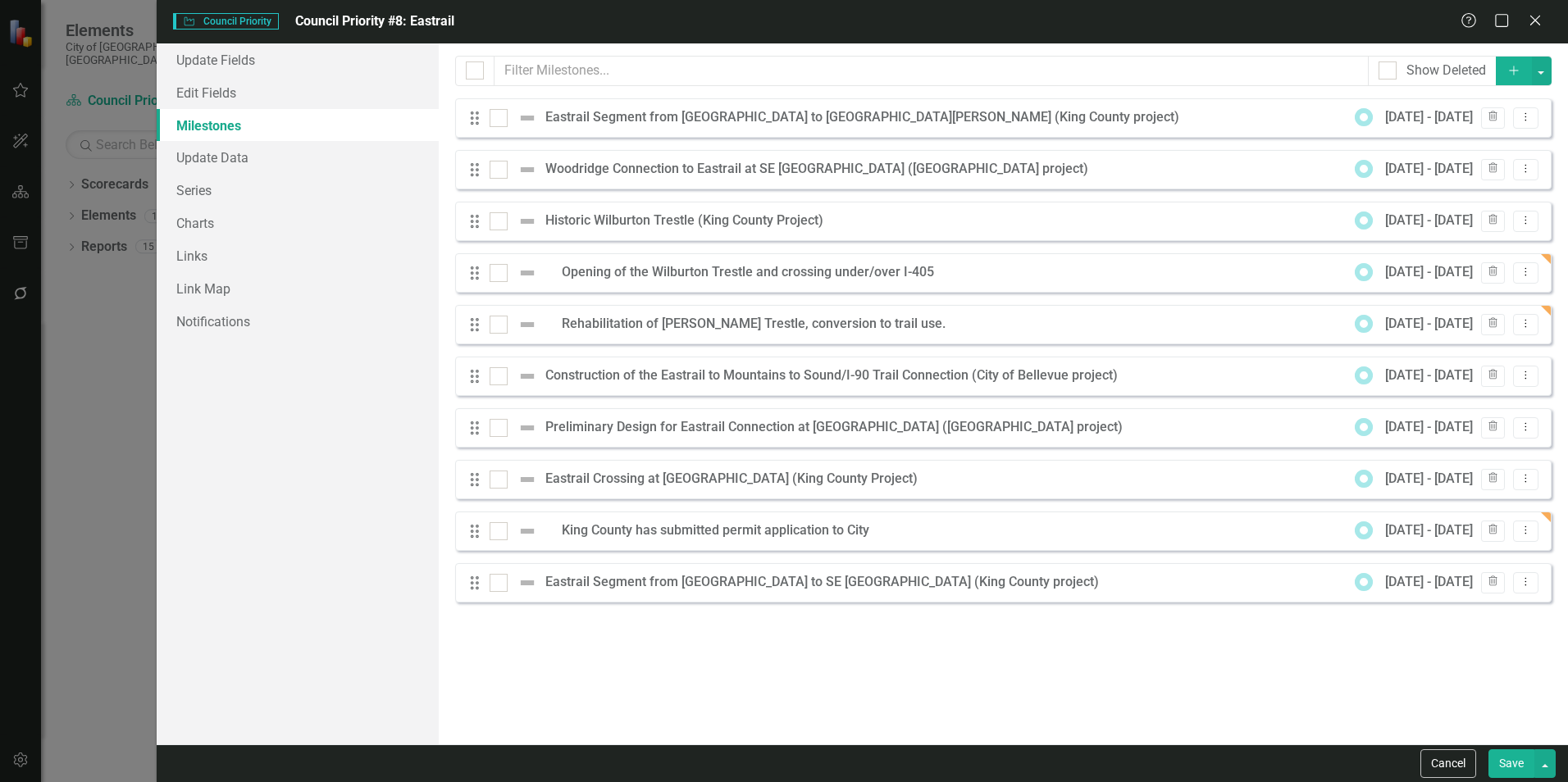
click at [1510, 70] on icon "Add" at bounding box center [1513, 70] width 15 height 11
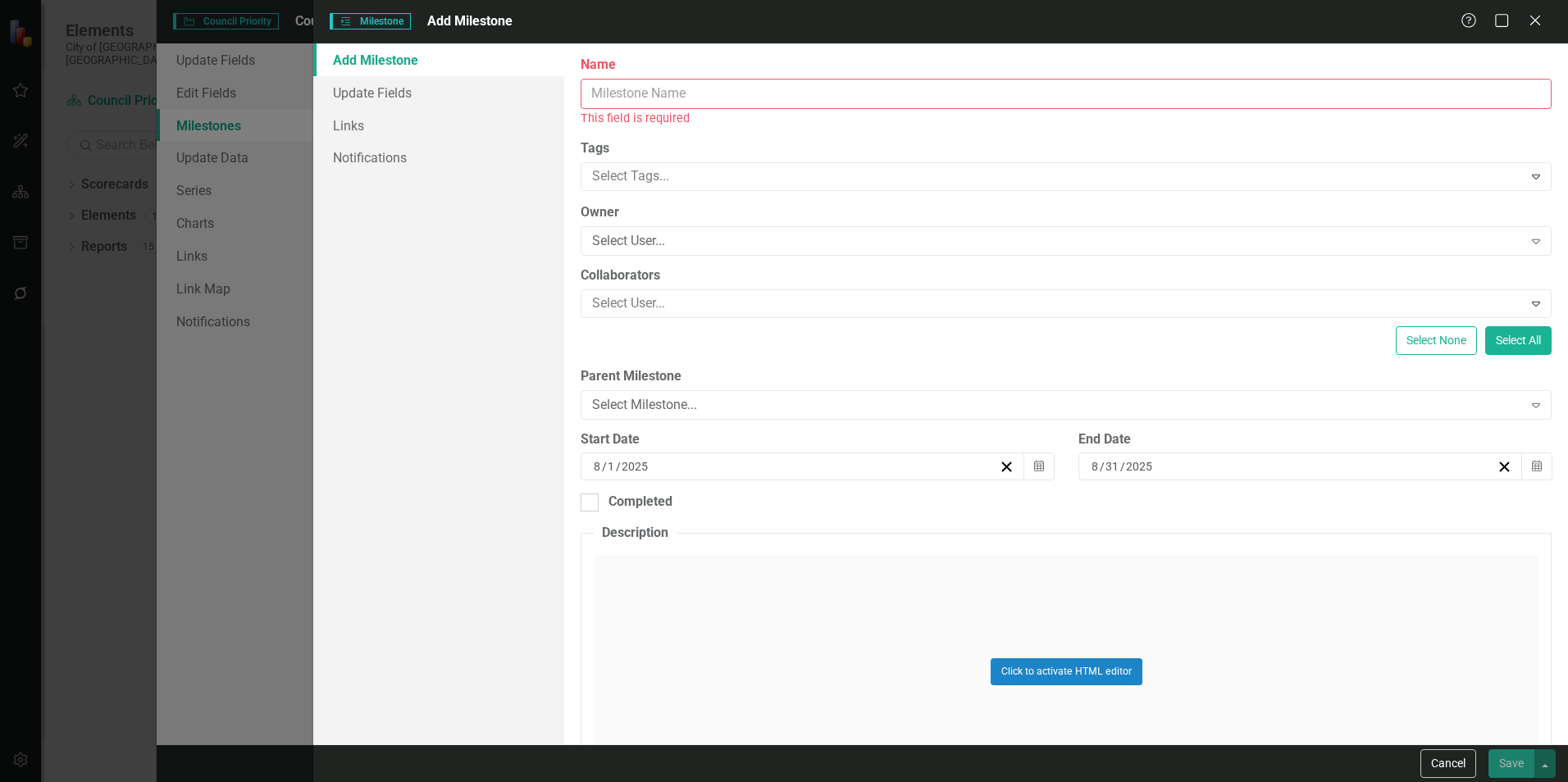
click at [738, 87] on input "Name" at bounding box center [1065, 93] width 971 height 31
paste input "Anticipate awarding construction contract later this year, with active construc…"
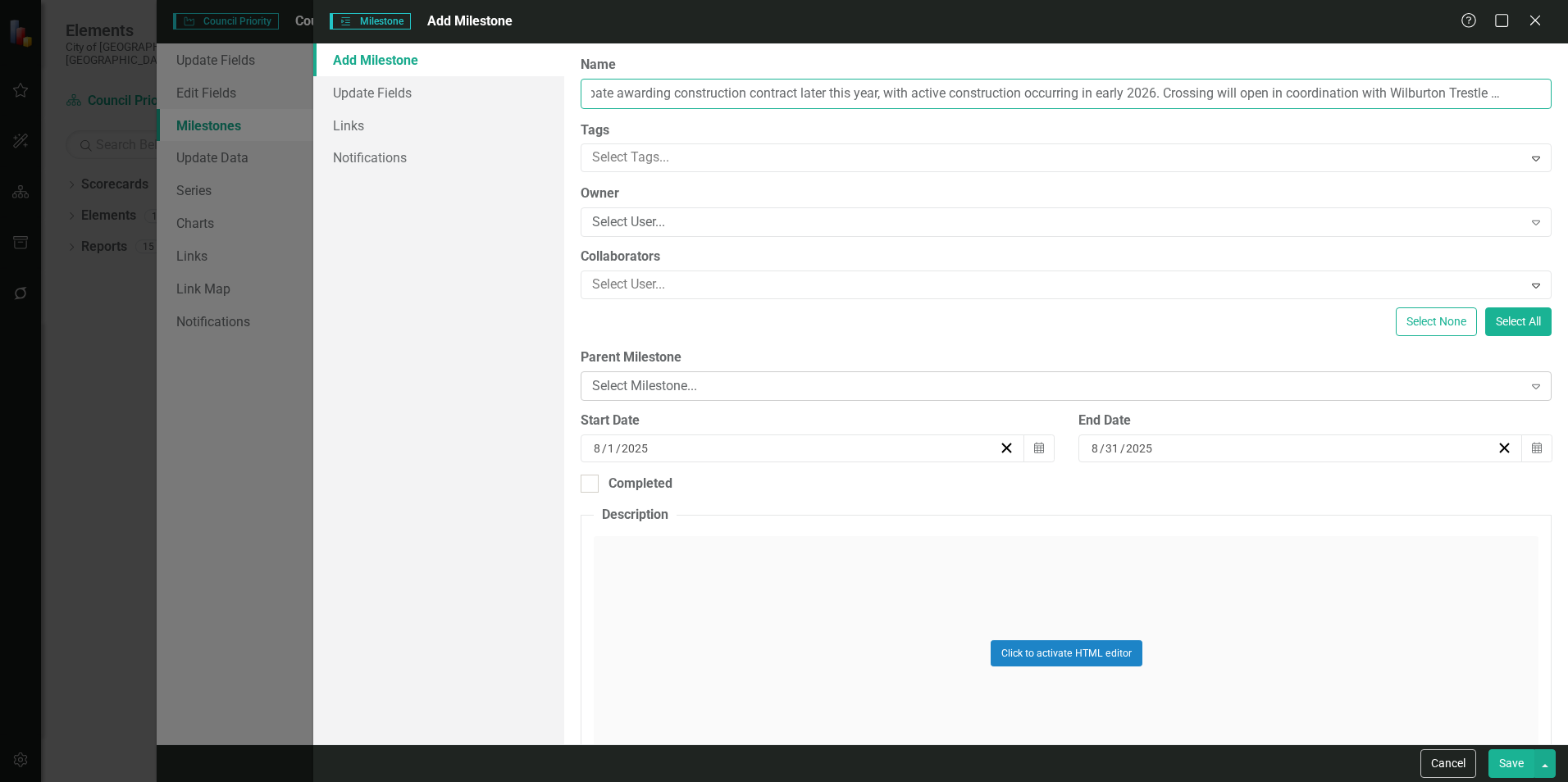
type input "Anticipate awarding construction contract later this year, with active construc…"
click at [938, 382] on div "Select Milestone..." at bounding box center [1057, 387] width 930 height 19
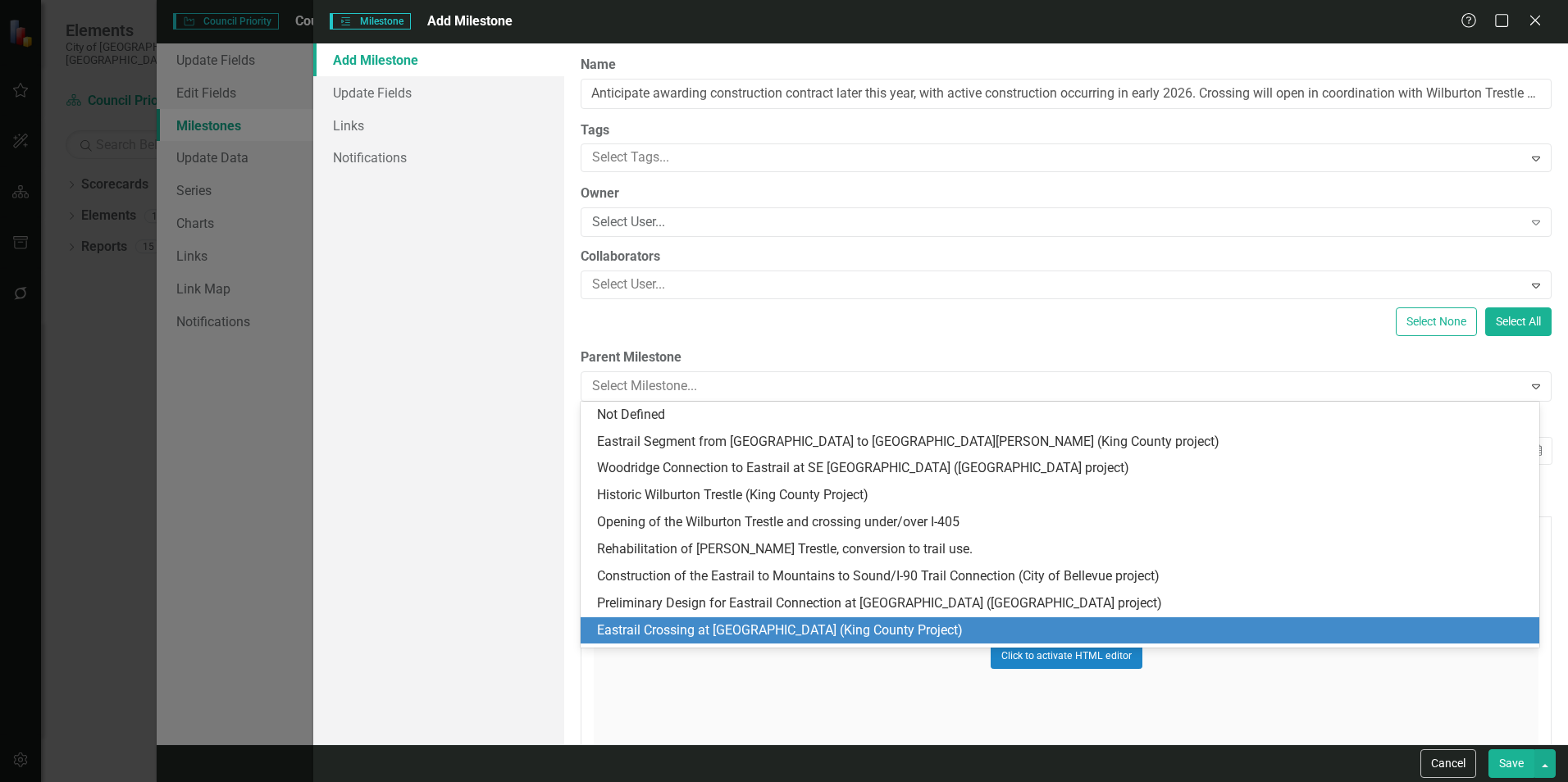
click at [748, 617] on div "Eastrail Crossing at [GEOGRAPHIC_DATA] (King County Project)" at bounding box center [1059, 630] width 959 height 27
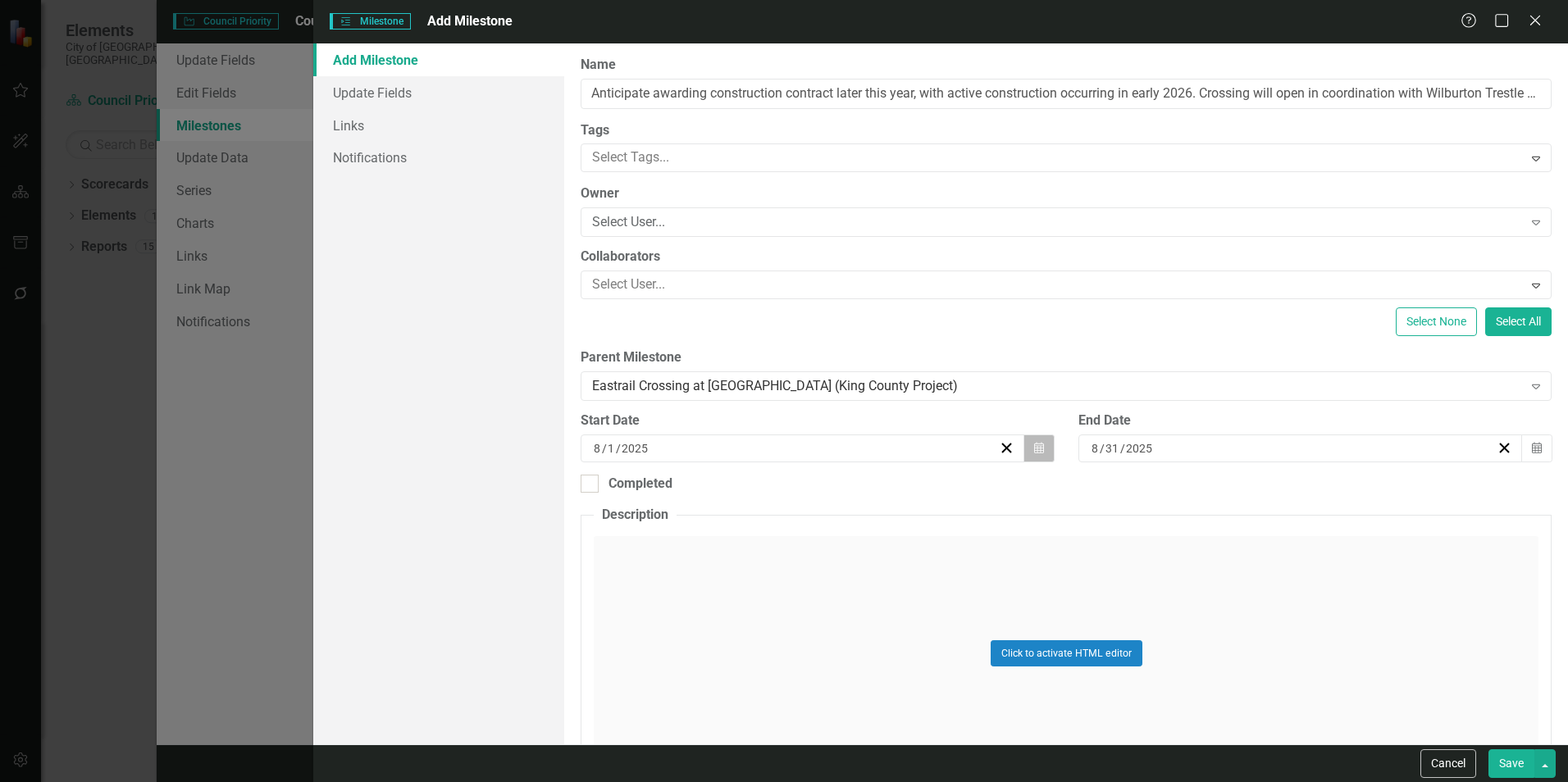
click at [1024, 452] on button "Calendar" at bounding box center [1039, 448] width 31 height 28
click at [900, 482] on button "›" at bounding box center [887, 488] width 36 height 36
click at [891, 493] on button "›" at bounding box center [887, 488] width 36 height 36
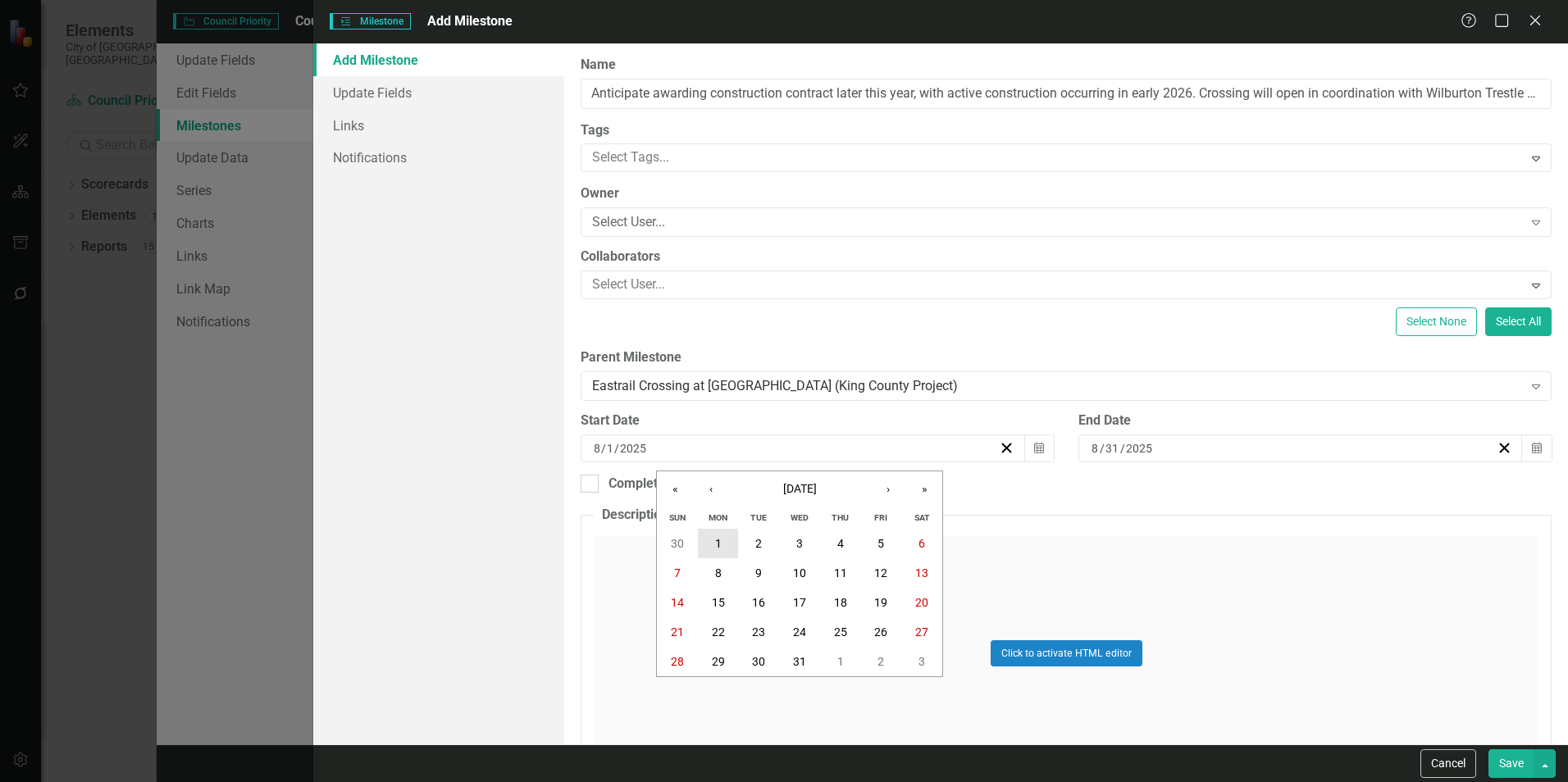
click at [725, 537] on button "1" at bounding box center [718, 543] width 41 height 30
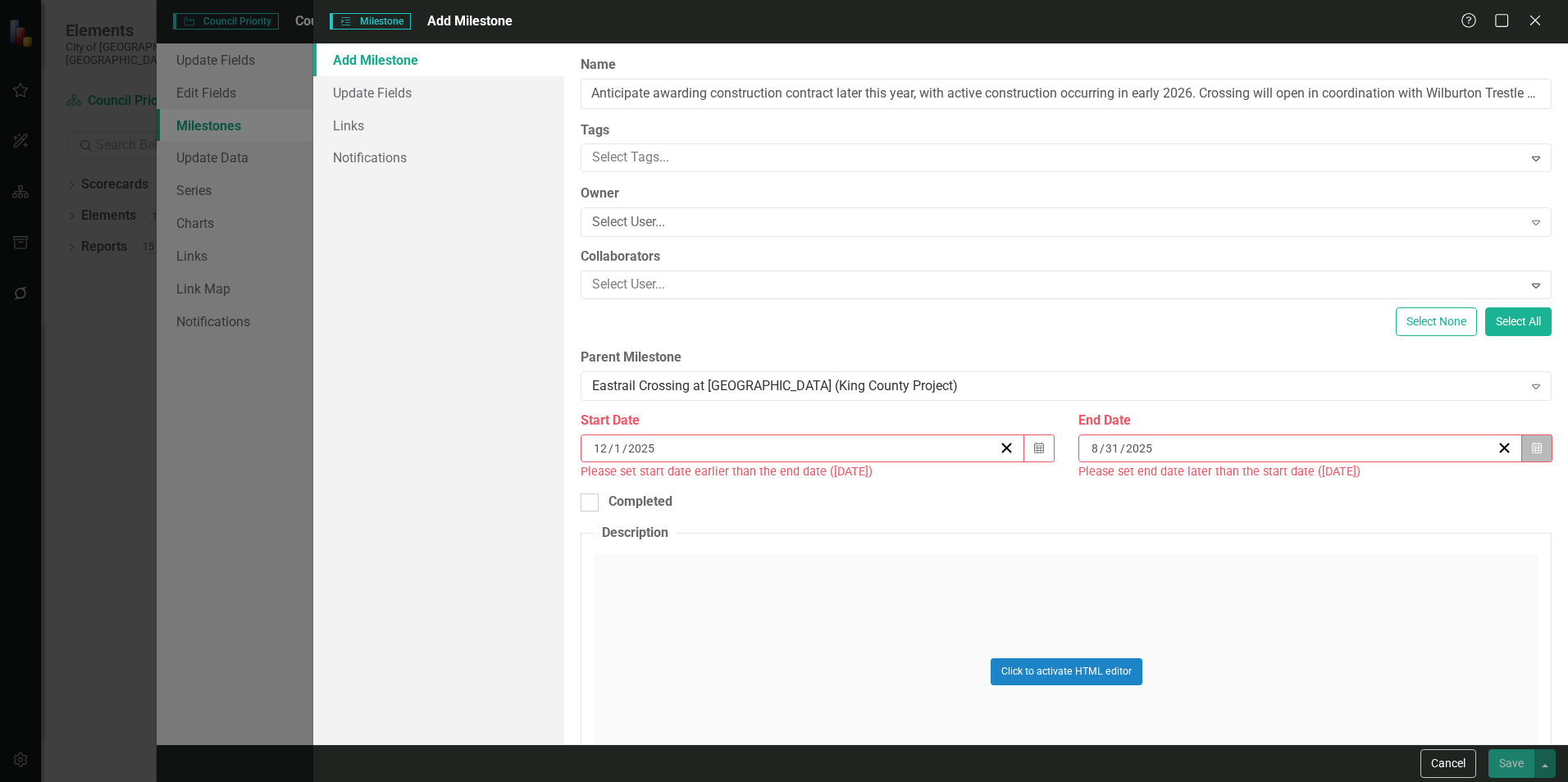
click at [1521, 452] on button "Calendar" at bounding box center [1537, 448] width 31 height 28
click at [1385, 485] on button "›" at bounding box center [1379, 488] width 36 height 36
click at [1252, 668] on abbr "30" at bounding box center [1250, 661] width 13 height 13
click at [1531, 448] on icon "Calendar" at bounding box center [1536, 448] width 10 height 11
click at [1419, 494] on button "»" at bounding box center [1416, 488] width 36 height 36
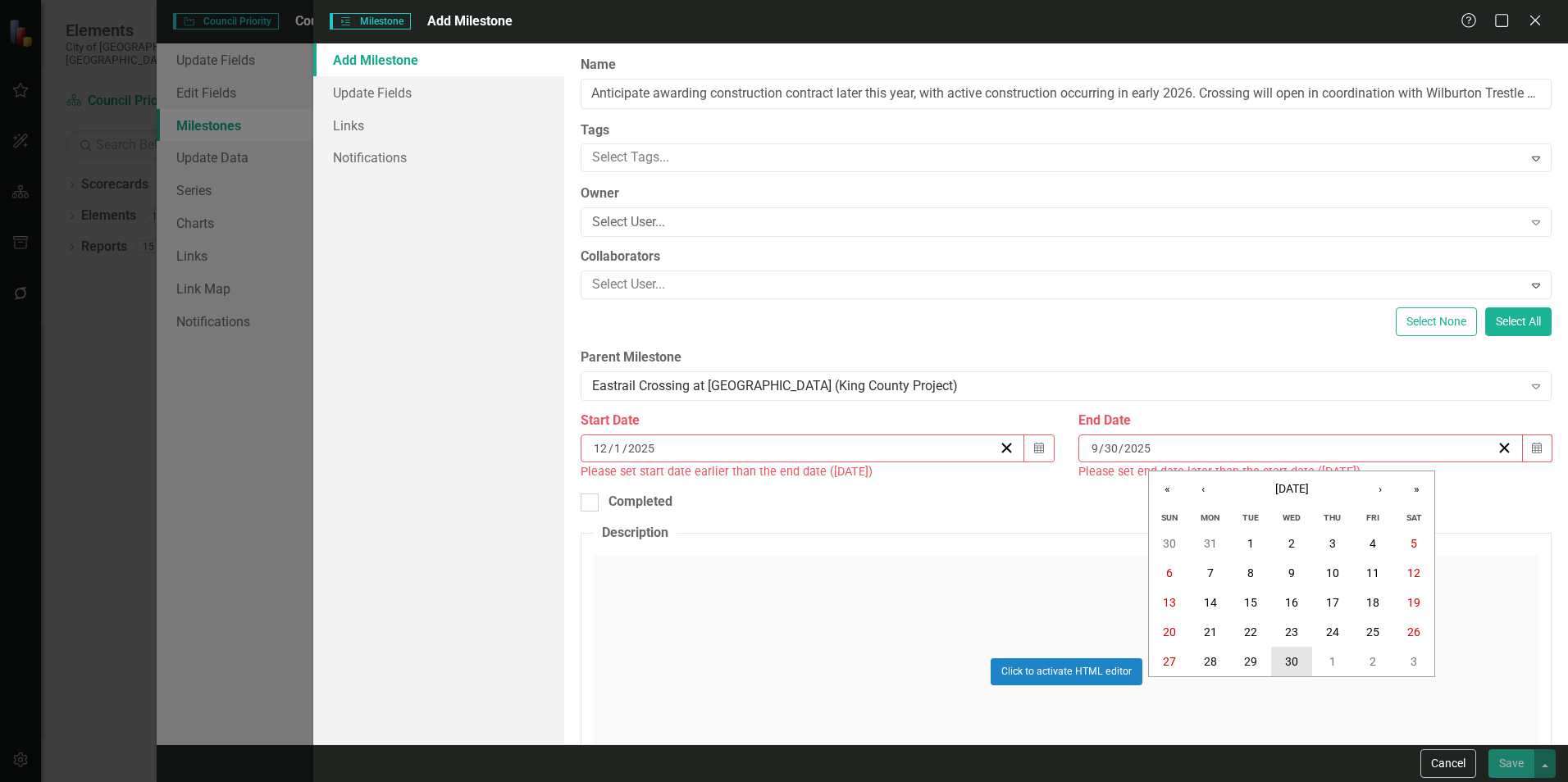
click at [1287, 653] on button "30" at bounding box center [1291, 661] width 41 height 30
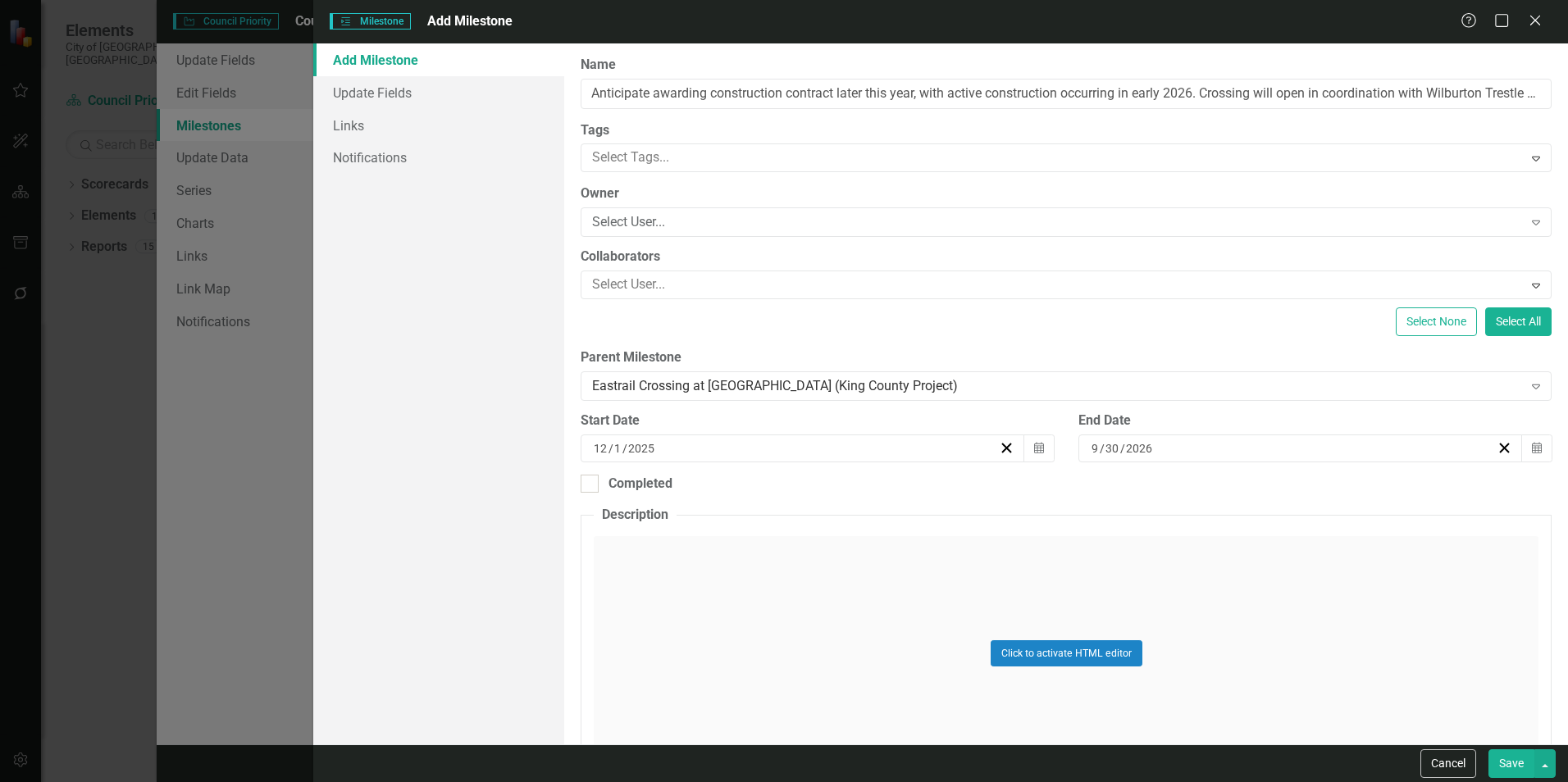
click at [1516, 752] on button "Save" at bounding box center [1511, 763] width 46 height 29
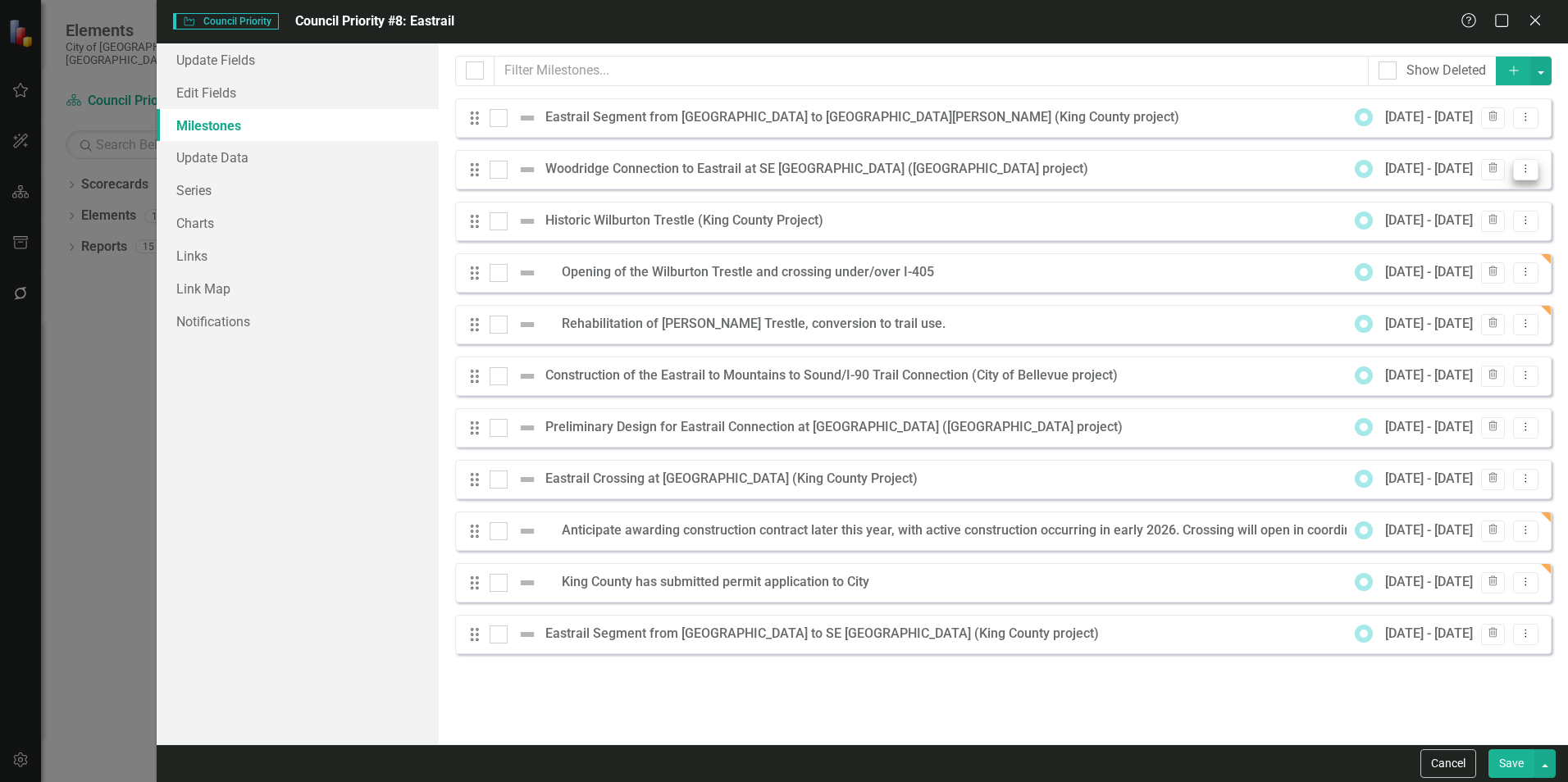
click at [1525, 164] on icon "Dropdown Menu" at bounding box center [1525, 169] width 14 height 10
click at [1482, 197] on link "Edit Edit Milestone" at bounding box center [1460, 196] width 154 height 31
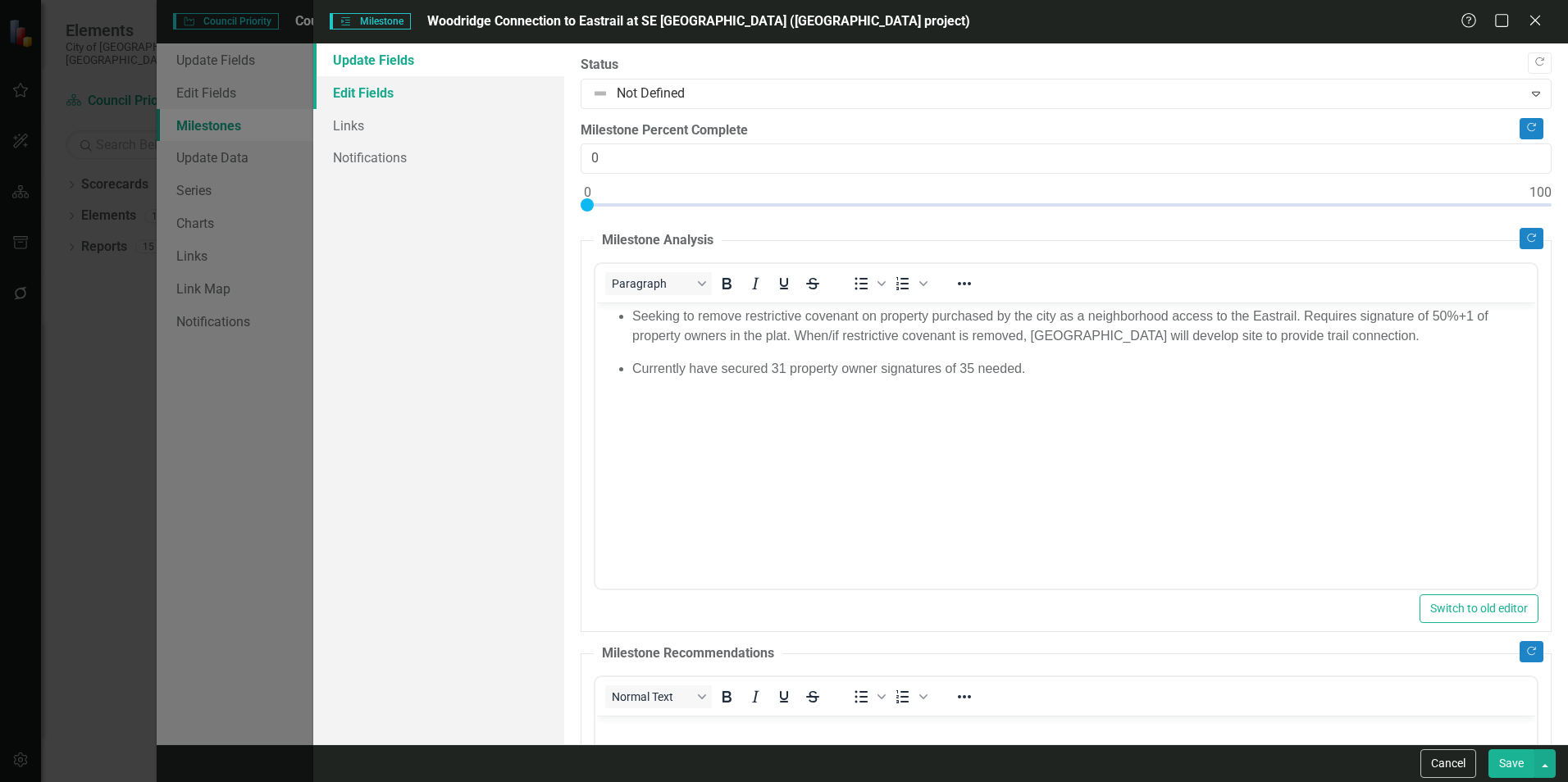
click at [357, 94] on link "Edit Fields" at bounding box center [438, 93] width 251 height 33
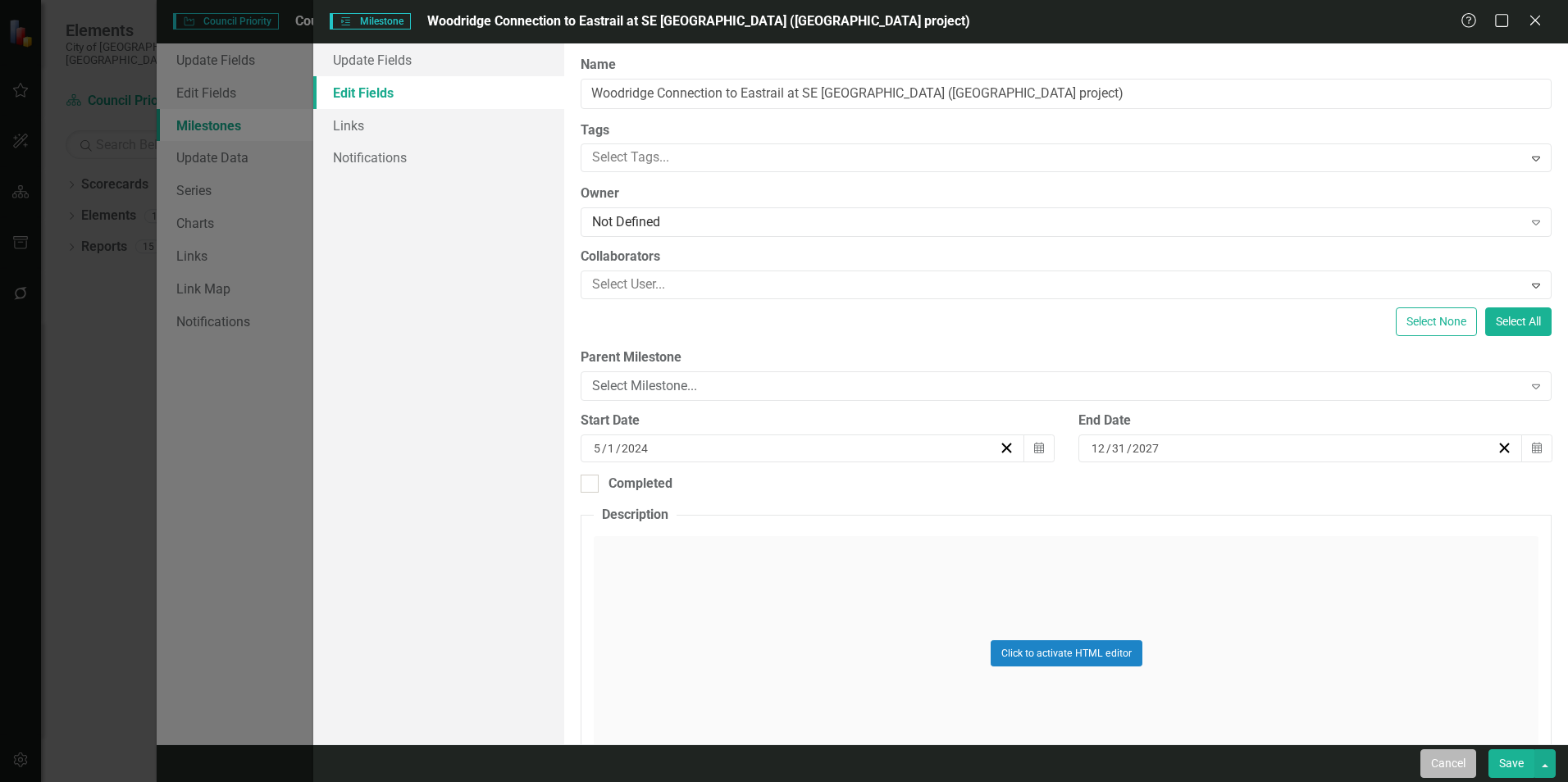
click at [1440, 766] on button "Cancel" at bounding box center [1448, 763] width 56 height 29
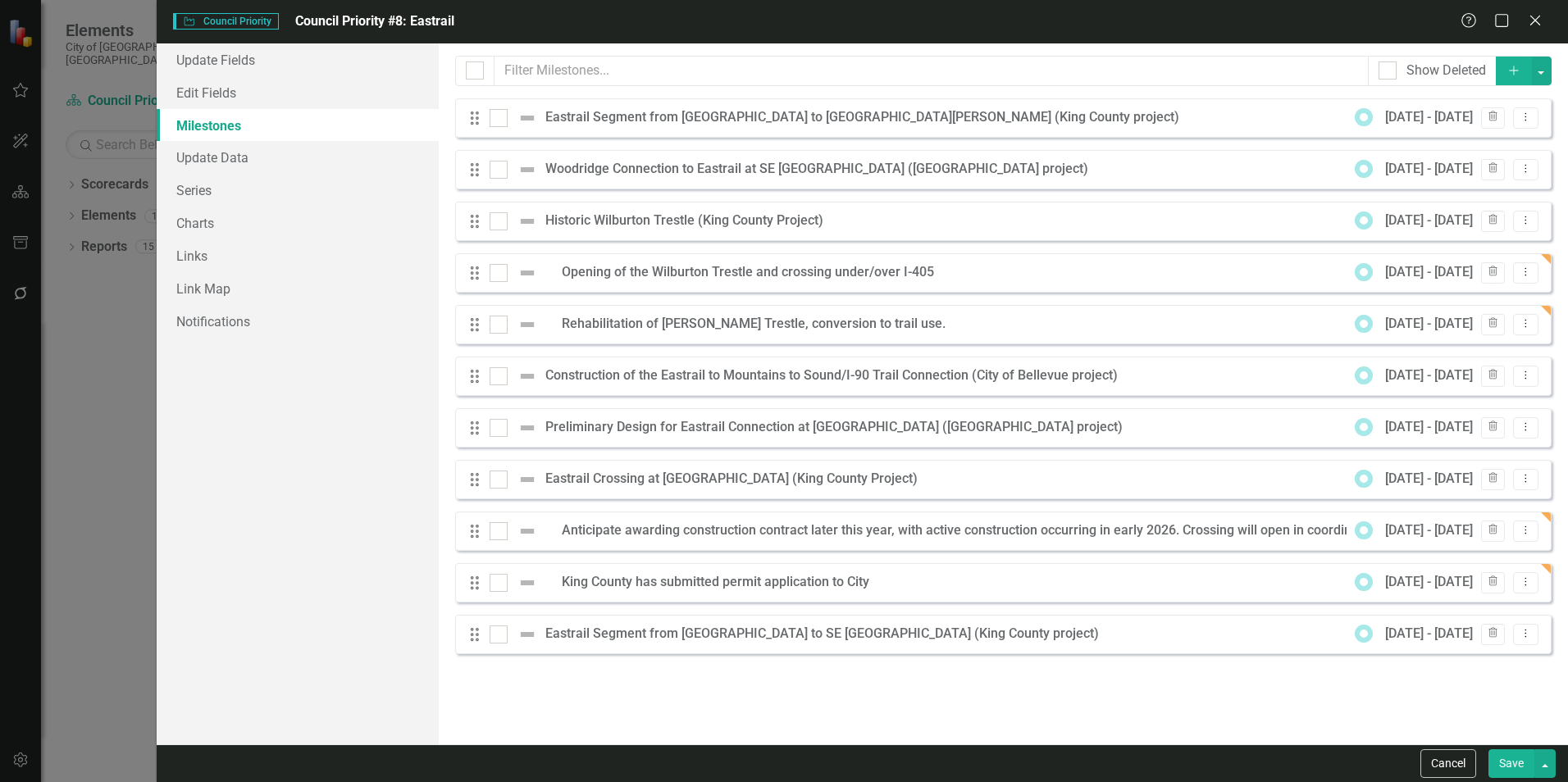
click at [1515, 61] on button "Add" at bounding box center [1513, 71] width 36 height 29
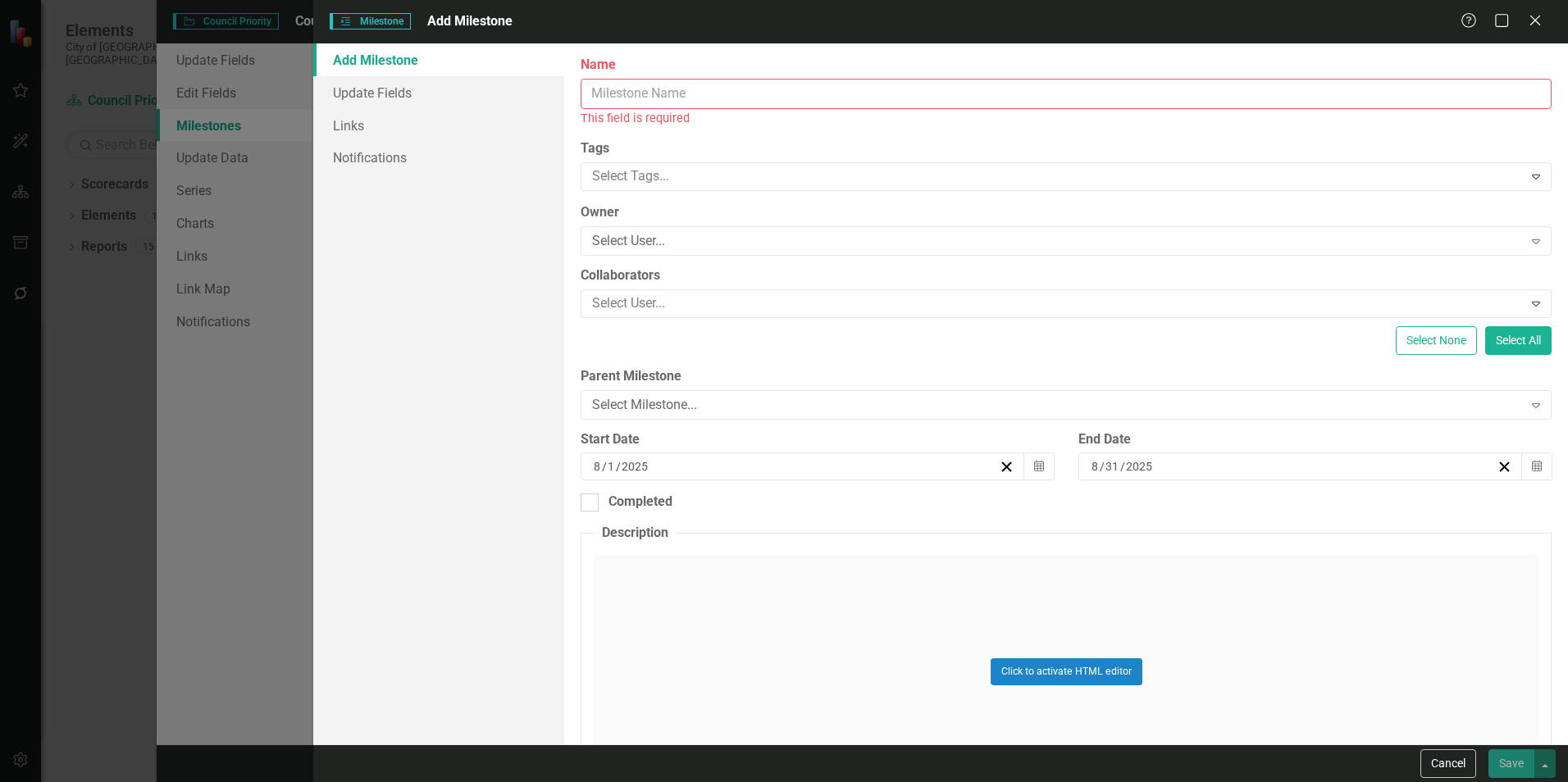
click at [746, 101] on input "Name" at bounding box center [1065, 93] width 971 height 31
paste input "Seeking to remove restrictive covenant on property purchased by the city as a n…"
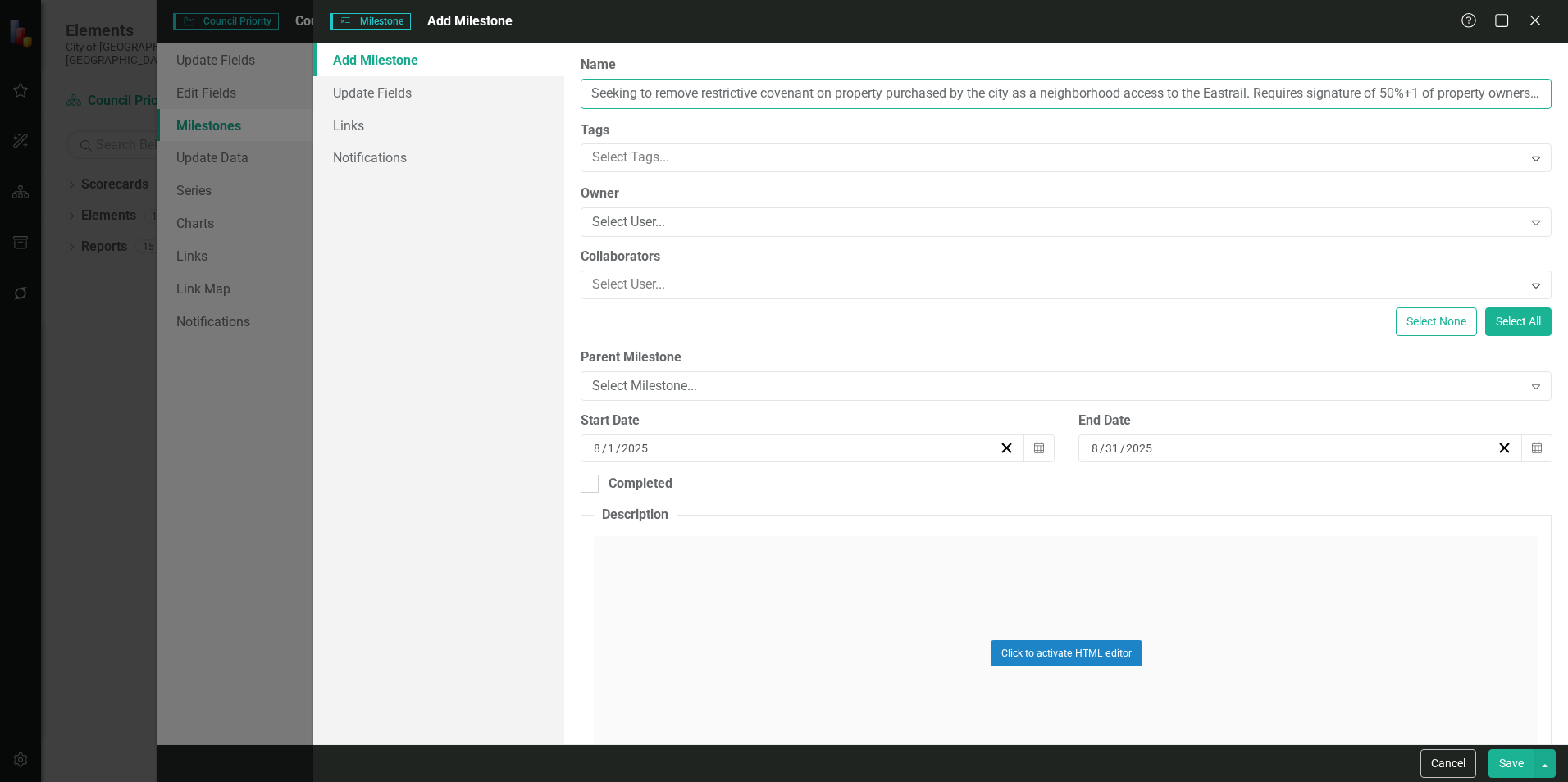
scroll to position [0, 657]
type input "Seeking to remove restrictive covenant on property purchased by the city as a n…"
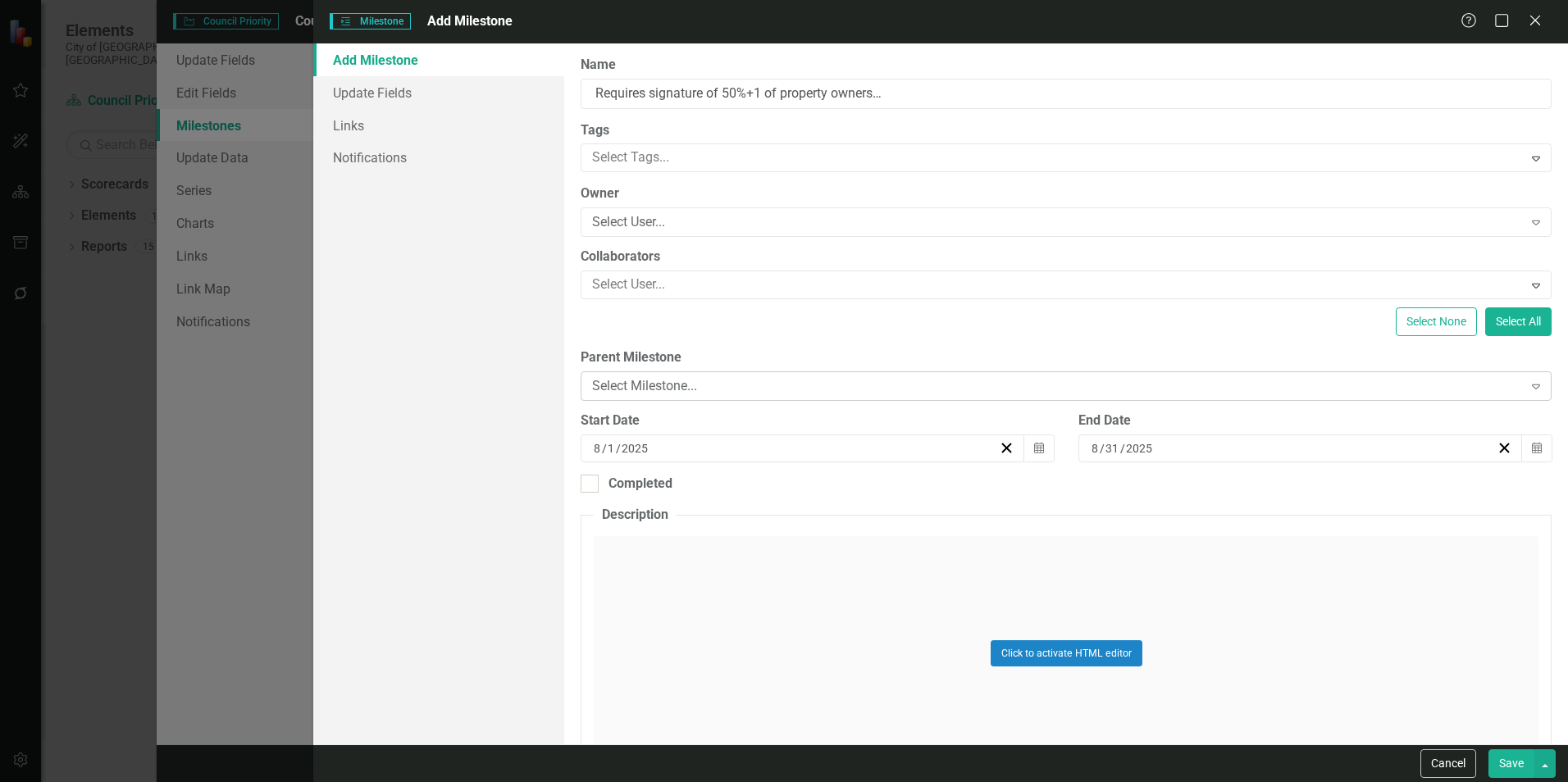
scroll to position [0, 0]
click at [881, 391] on div "Select Milestone..." at bounding box center [1057, 387] width 930 height 19
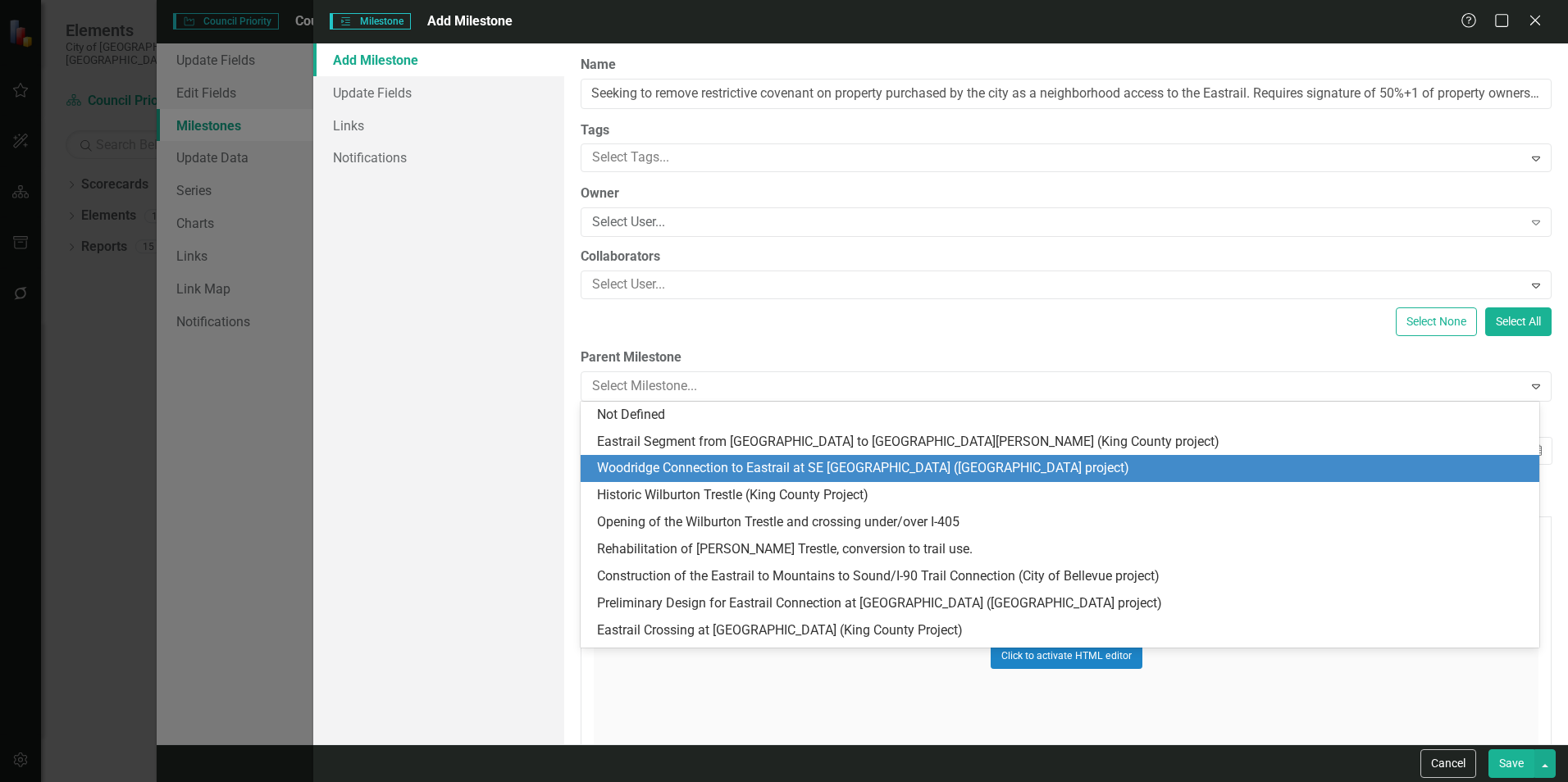
click at [704, 471] on div "Woodridge Connection to Eastrail at SE [GEOGRAPHIC_DATA] ([GEOGRAPHIC_DATA] pro…" at bounding box center [1063, 468] width 933 height 19
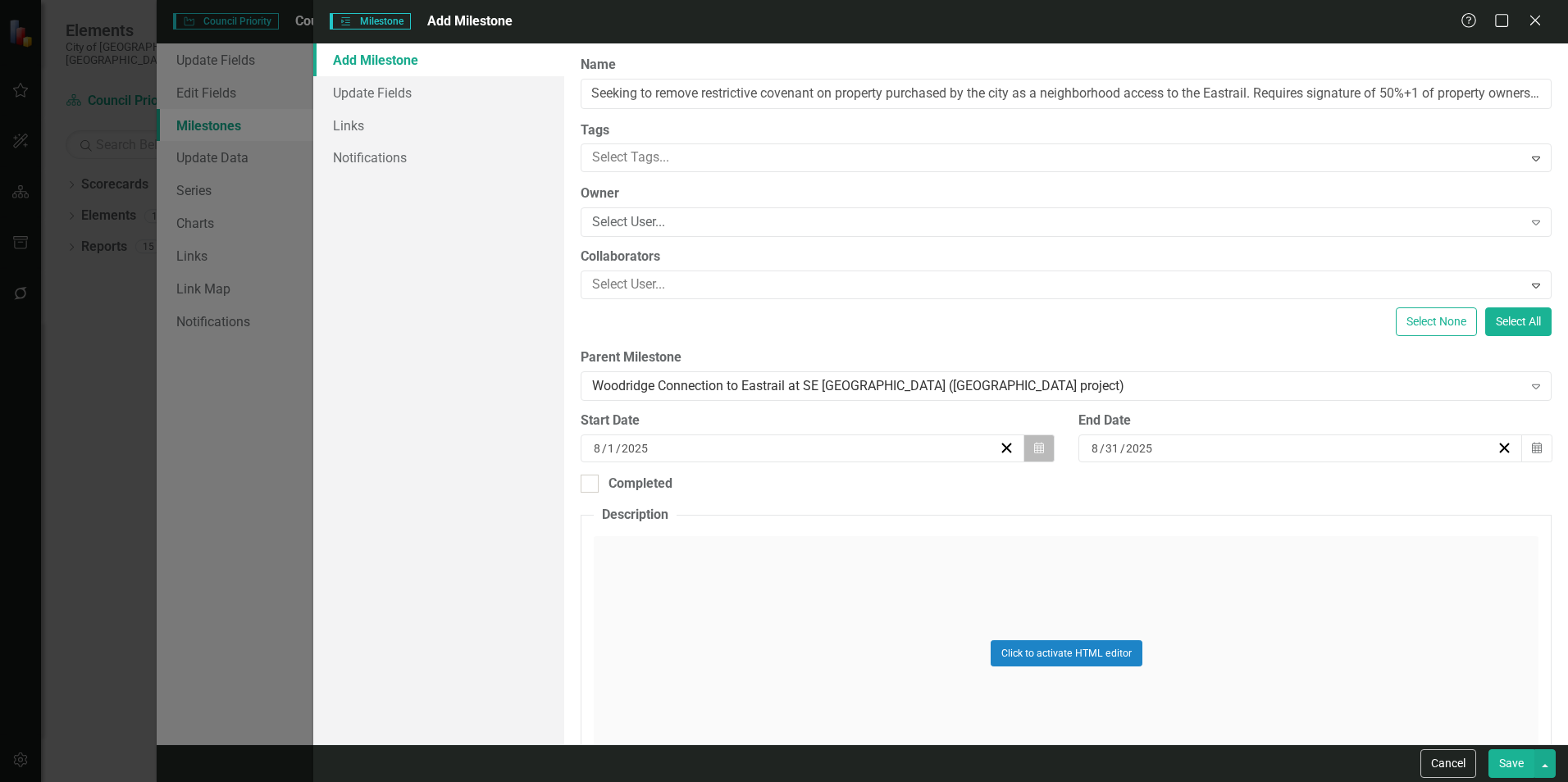
click at [1034, 452] on icon "Calendar" at bounding box center [1038, 448] width 10 height 11
click at [673, 495] on button "«" at bounding box center [674, 488] width 36 height 36
click at [707, 493] on button "‹" at bounding box center [711, 488] width 36 height 36
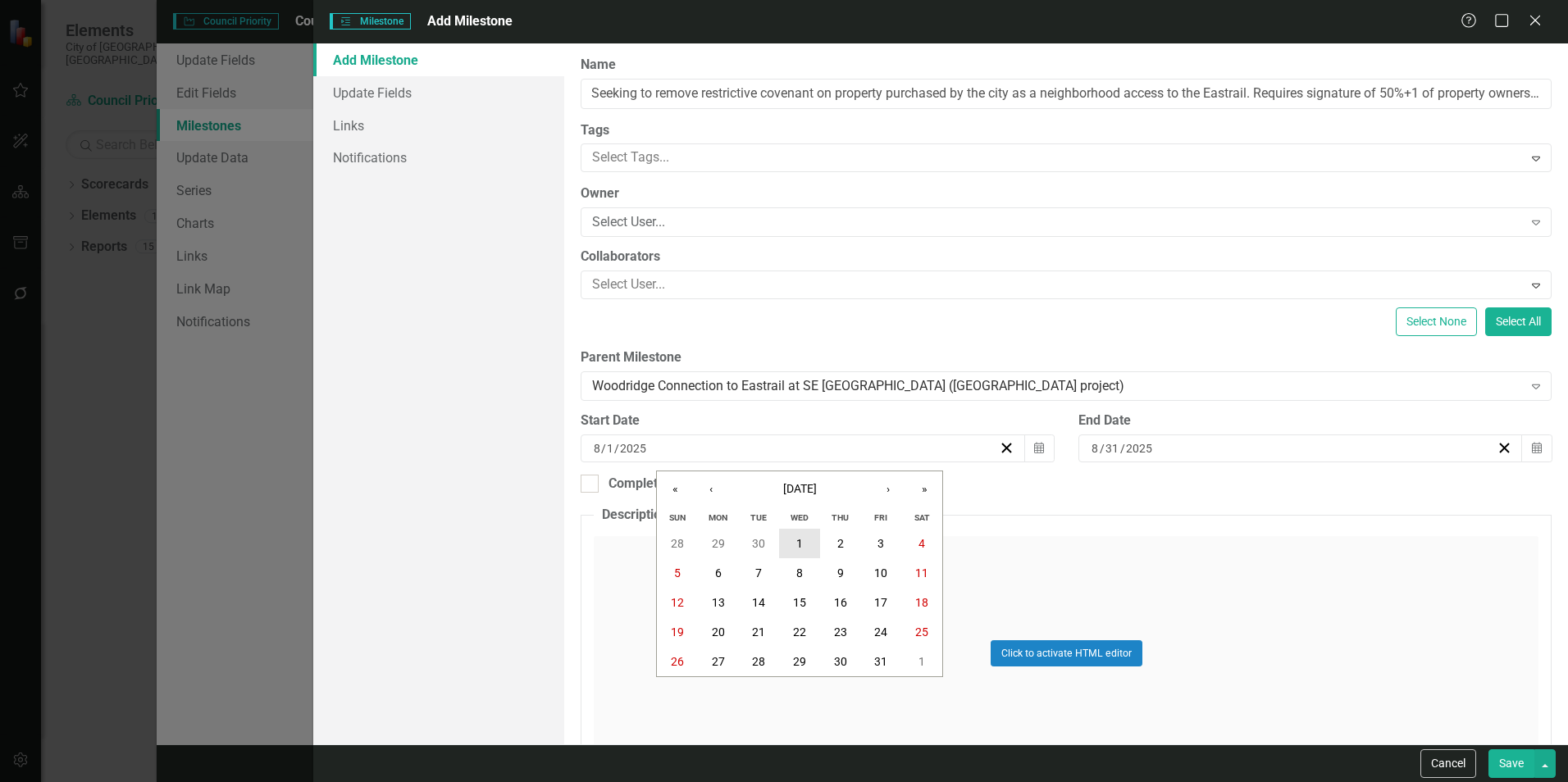
click at [806, 546] on button "1" at bounding box center [799, 543] width 41 height 30
click at [1531, 452] on icon "Calendar" at bounding box center [1536, 448] width 10 height 11
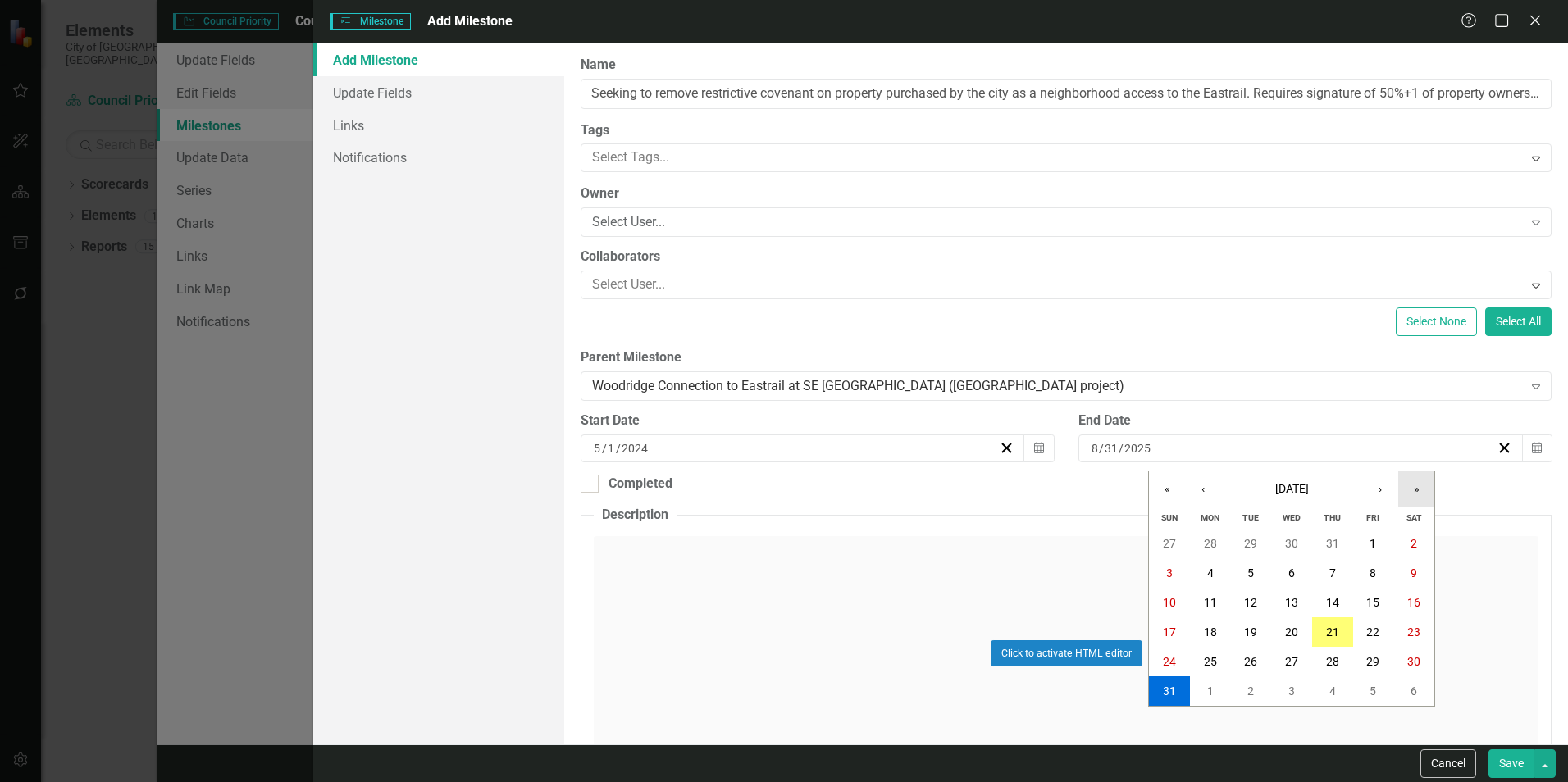
click at [1405, 485] on button "»" at bounding box center [1416, 488] width 36 height 36
click at [1381, 488] on button "›" at bounding box center [1379, 488] width 36 height 36
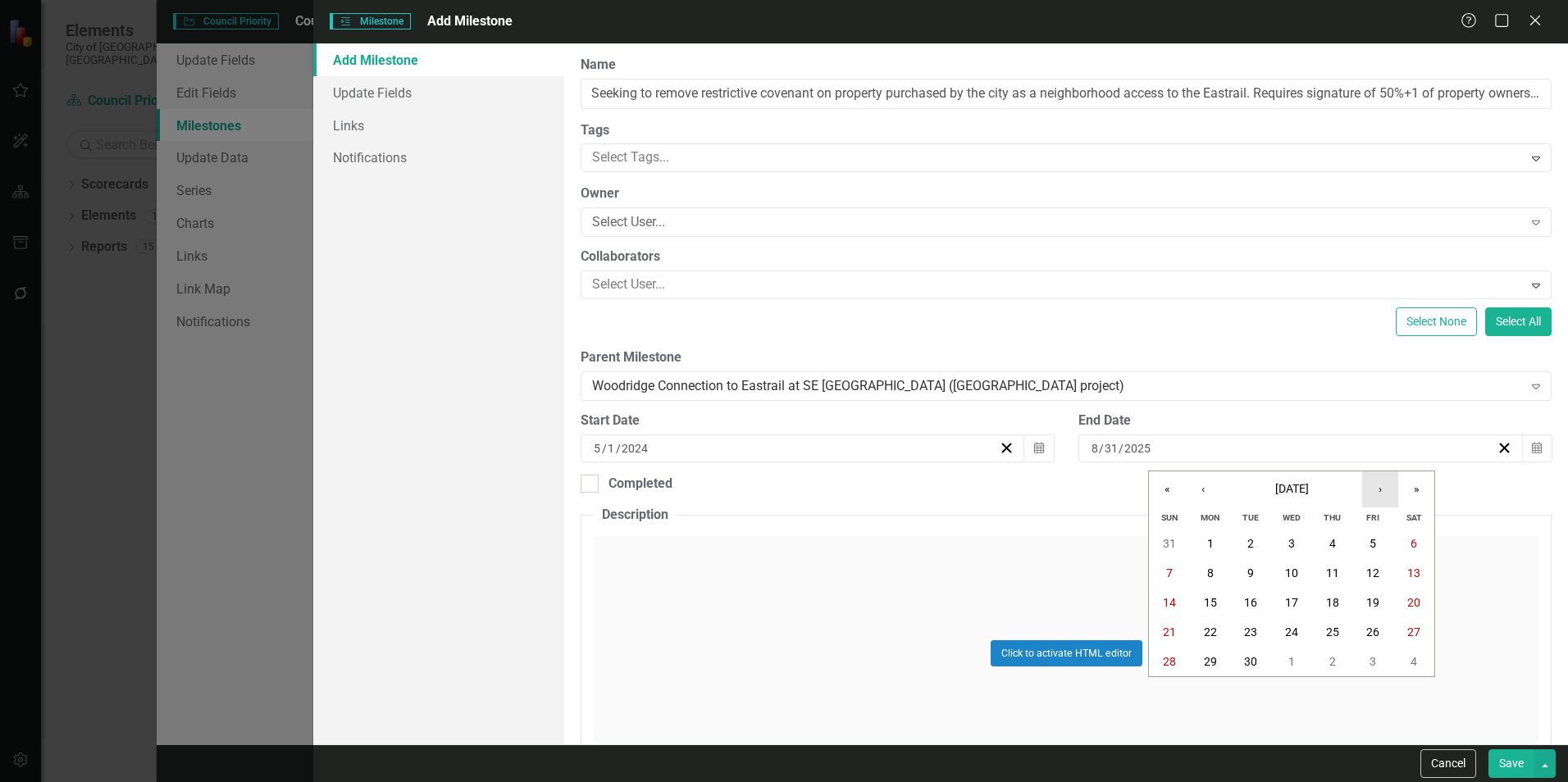
click at [1381, 488] on button "›" at bounding box center [1379, 488] width 36 height 36
click at [1358, 654] on button "31" at bounding box center [1373, 661] width 41 height 30
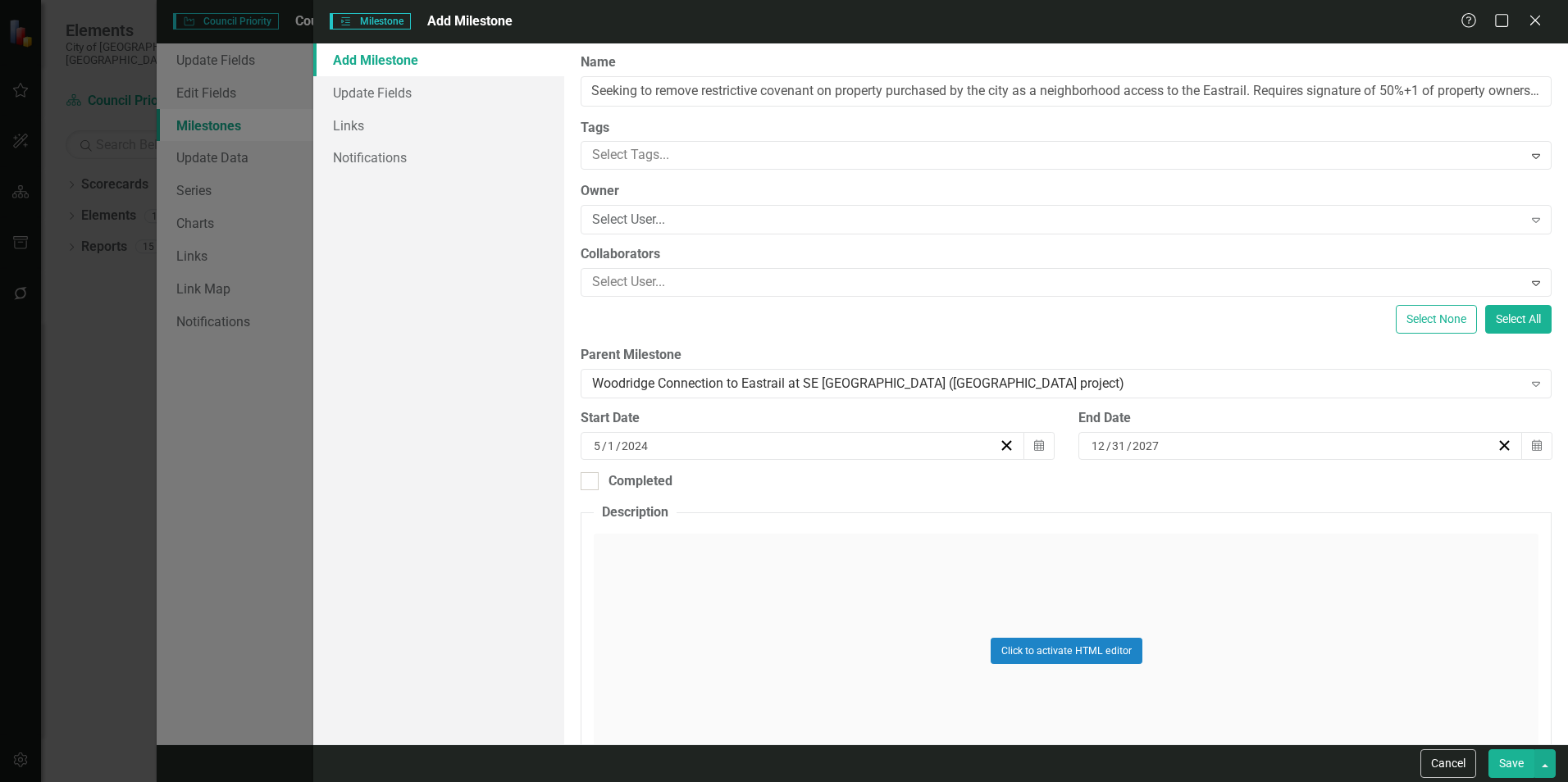
scroll to position [3, 0]
click at [1516, 772] on button "Save" at bounding box center [1511, 763] width 46 height 29
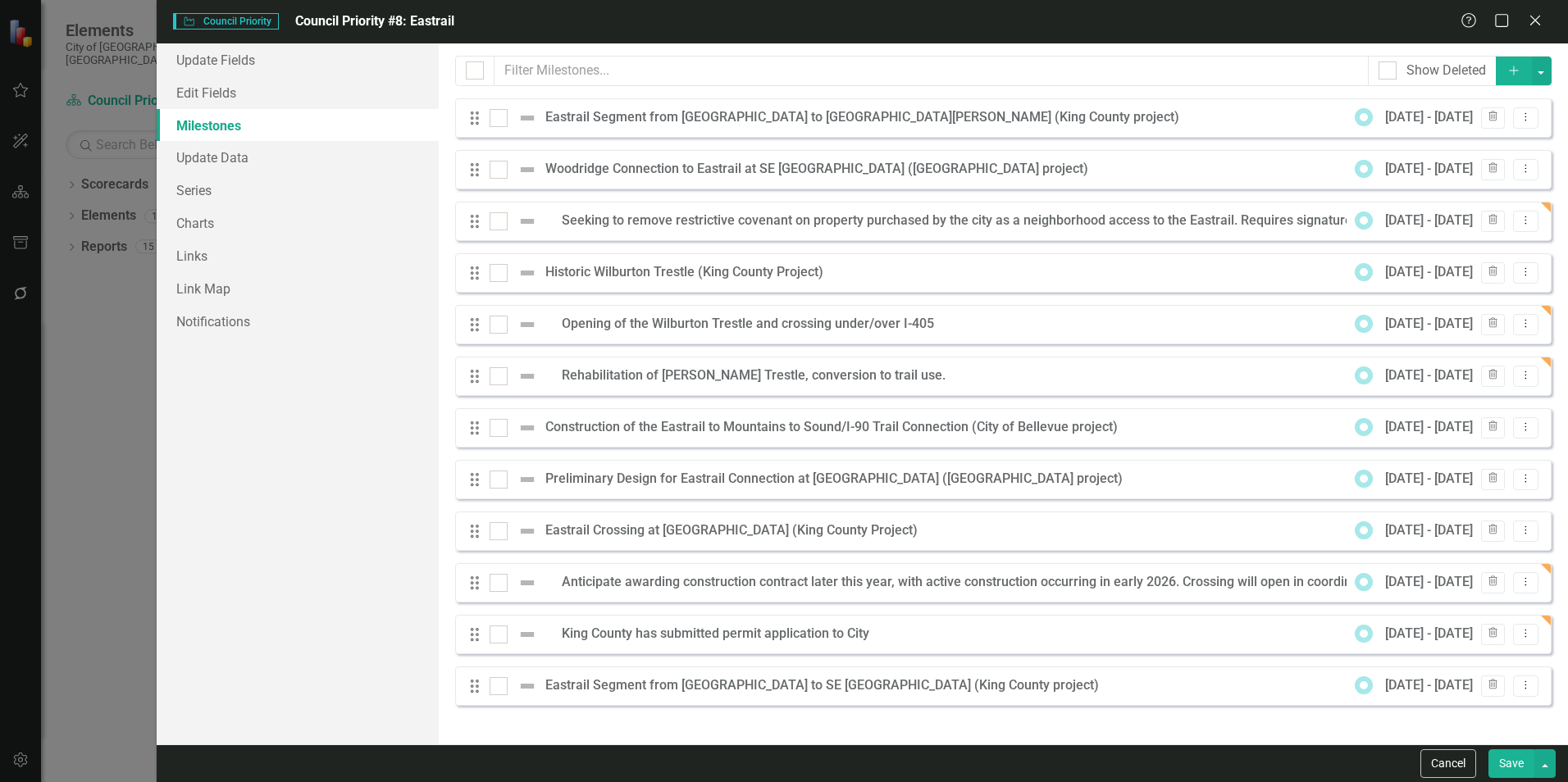
click at [1510, 73] on icon "Add" at bounding box center [1513, 70] width 15 height 11
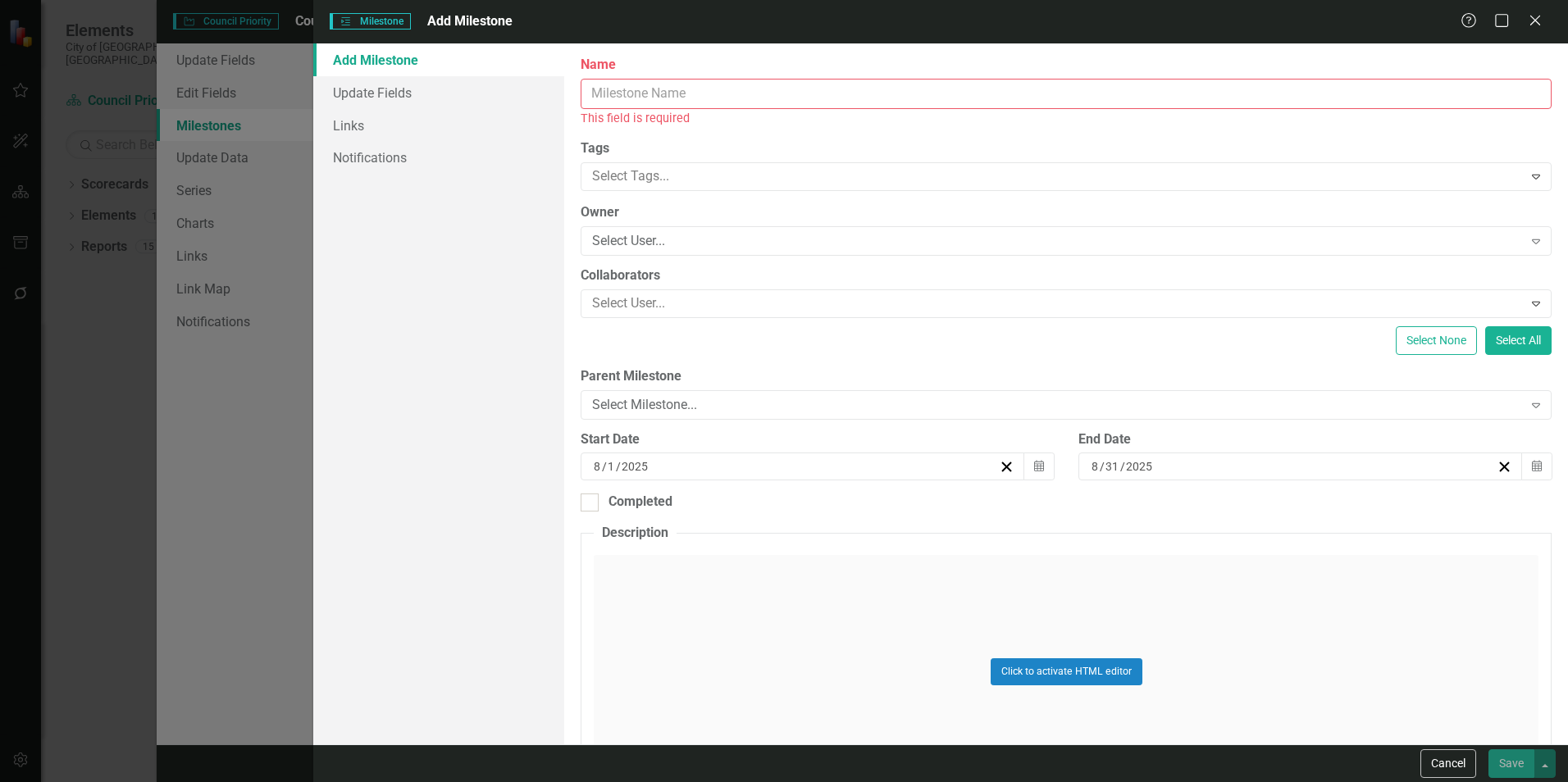
click at [787, 92] on input "Name" at bounding box center [1065, 93] width 971 height 31
paste input "Currently have secured 31 property owner signatures of 35 needed."
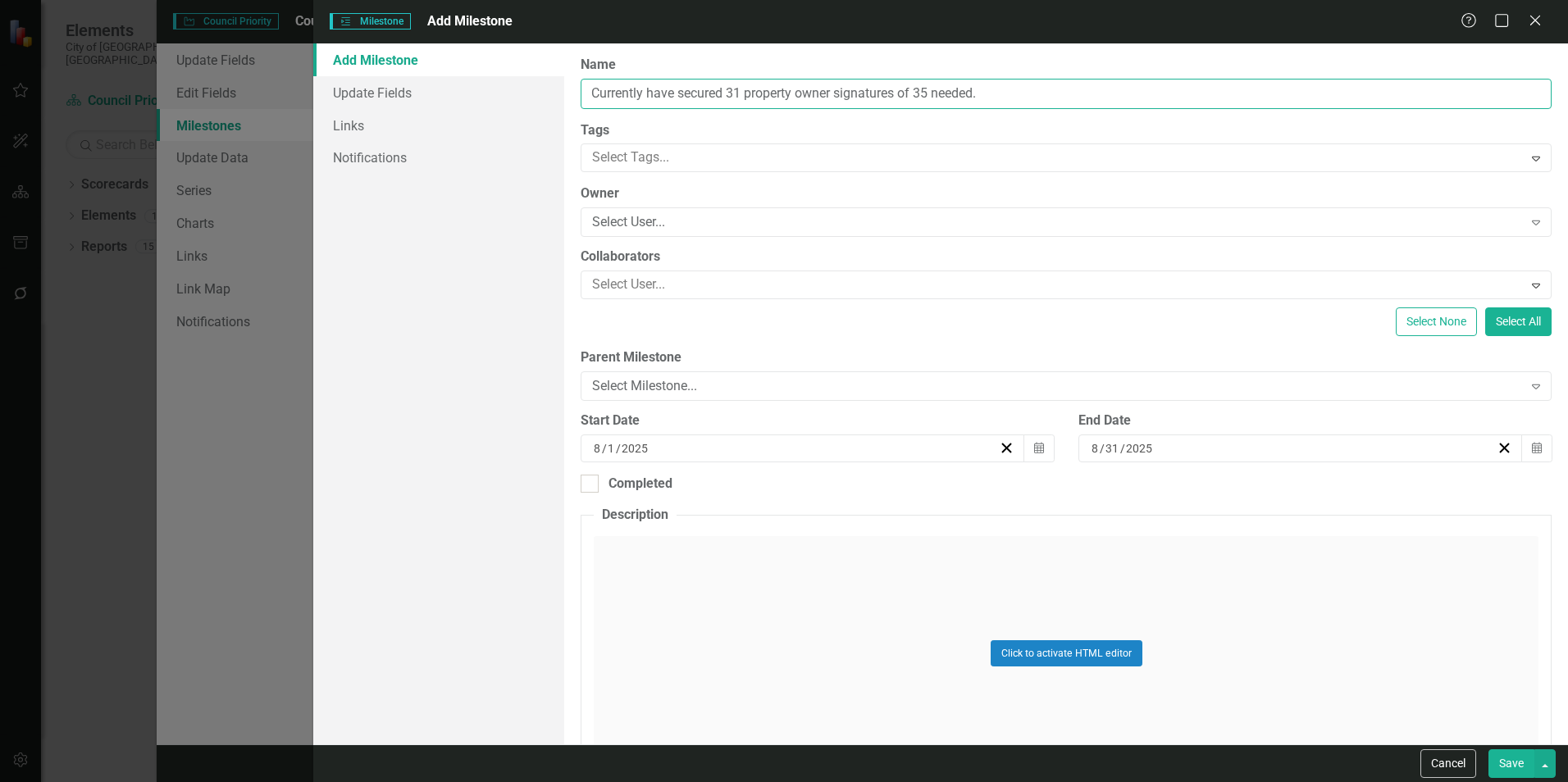
drag, startPoint x: 837, startPoint y: 93, endPoint x: 746, endPoint y: 94, distance: 91.0
click at [746, 94] on input "Currently have secured 31 property owner signatures of 35 needed." at bounding box center [1065, 93] width 971 height 31
click at [836, 89] on input "Currently have secured 31 signatures of 35 needed." at bounding box center [1065, 93] width 971 height 31
paste input "property owner"
click at [980, 96] on input "Currently have secured 31 signatures of property owner 35 needed." at bounding box center [1065, 93] width 971 height 31
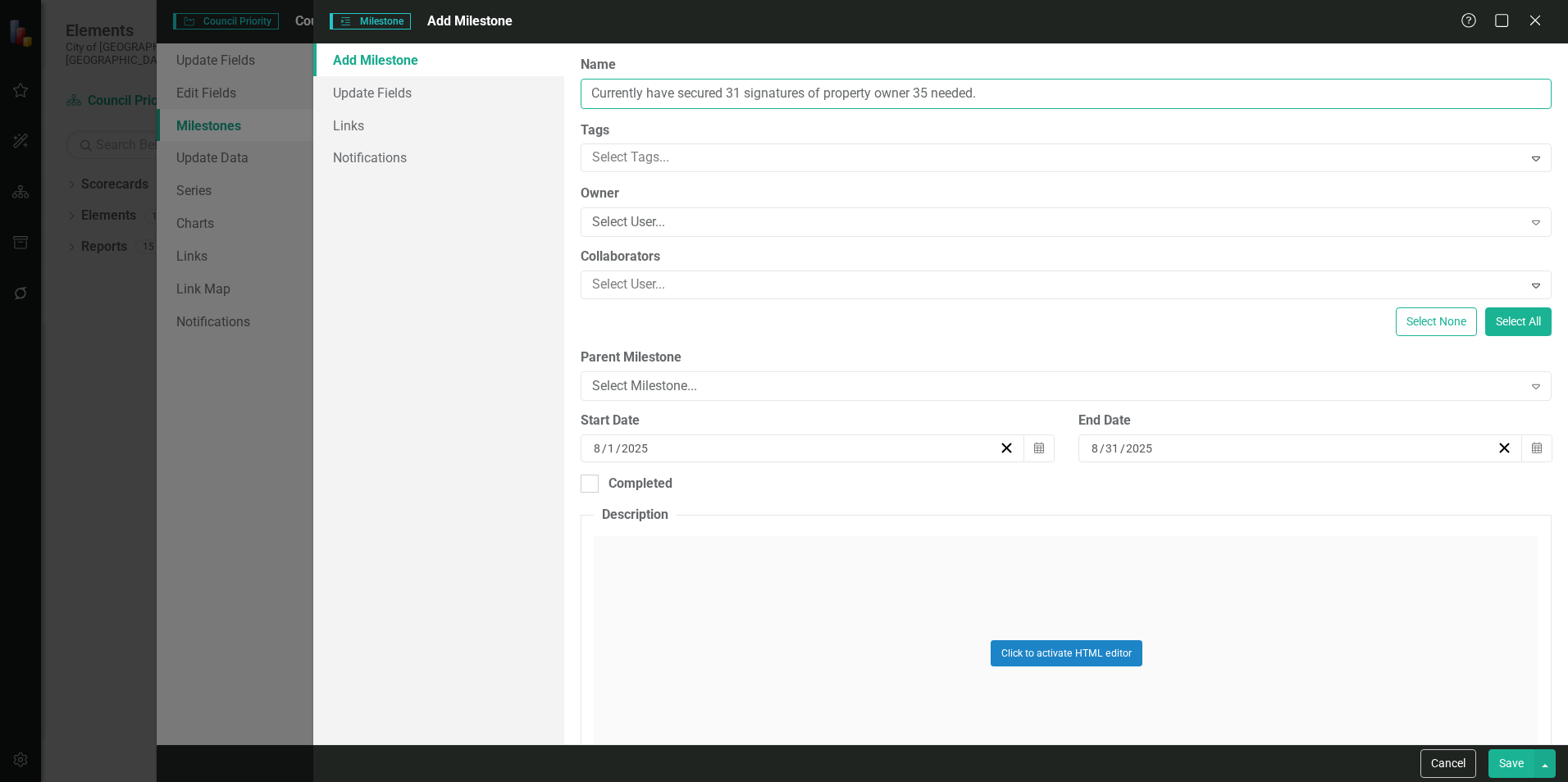
click at [926, 87] on input "Currently have secured 31 signatures of property owner 35 needed." at bounding box center [1065, 93] width 971 height 31
paste input "35"
type input "Signatures of 35 property owner needed."
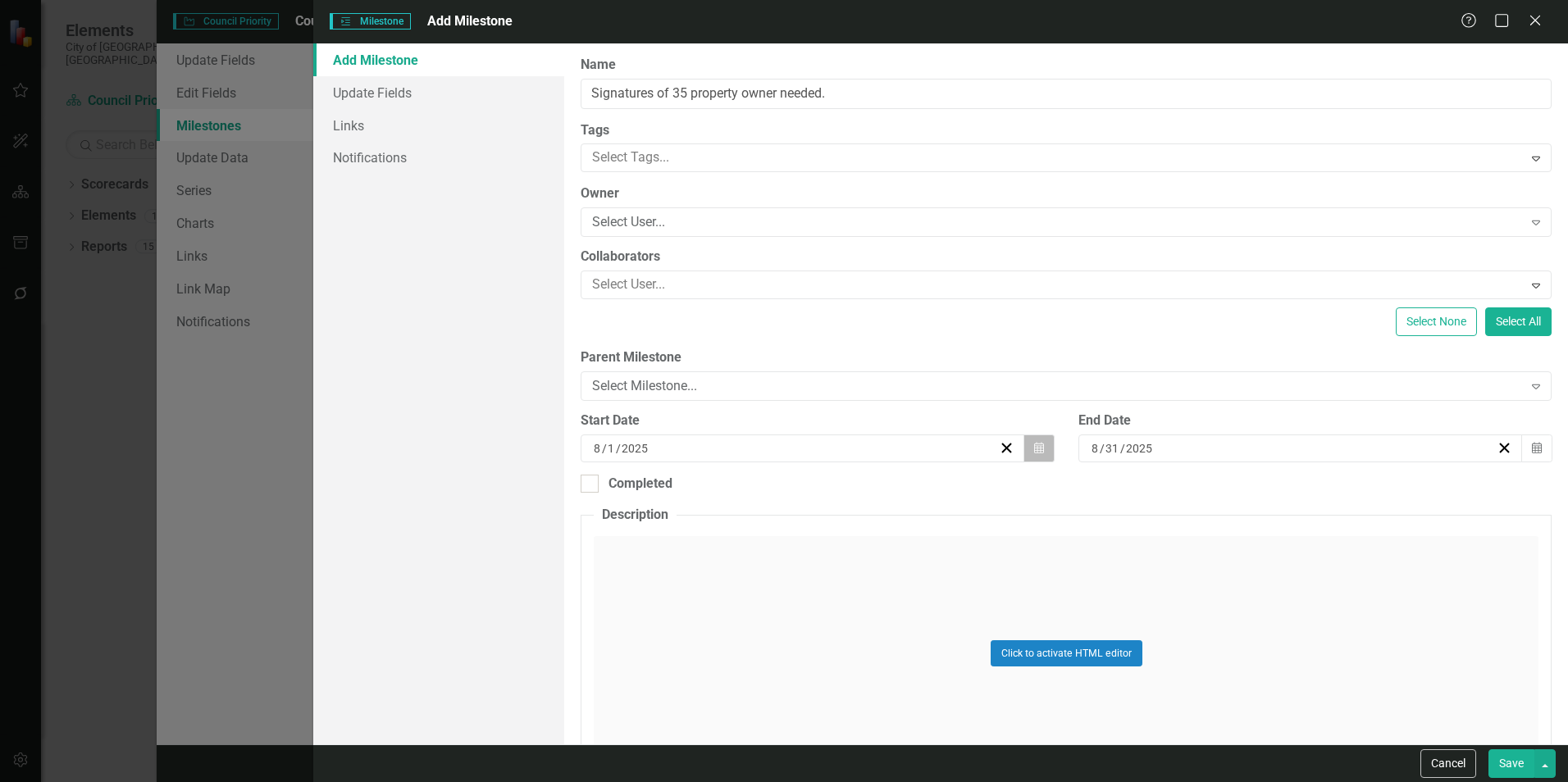
click at [1028, 455] on button "Calendar" at bounding box center [1039, 448] width 31 height 28
click at [670, 487] on button "«" at bounding box center [674, 488] width 36 height 36
click at [726, 491] on button "‹" at bounding box center [711, 488] width 36 height 36
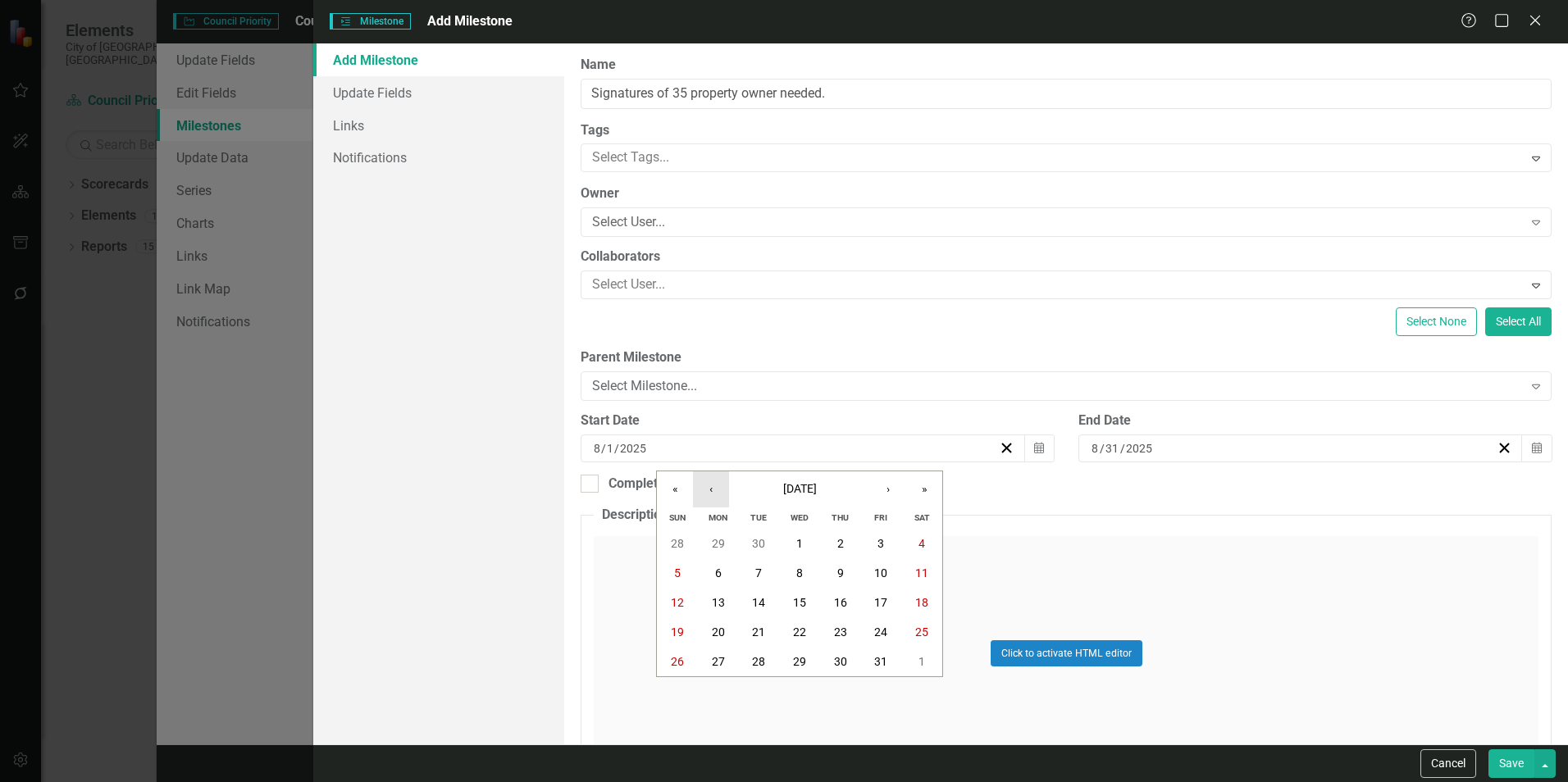
click at [726, 491] on button "‹" at bounding box center [711, 488] width 36 height 36
click at [794, 656] on button "1" at bounding box center [799, 661] width 41 height 30
click at [1531, 450] on icon "Calendar" at bounding box center [1536, 448] width 10 height 11
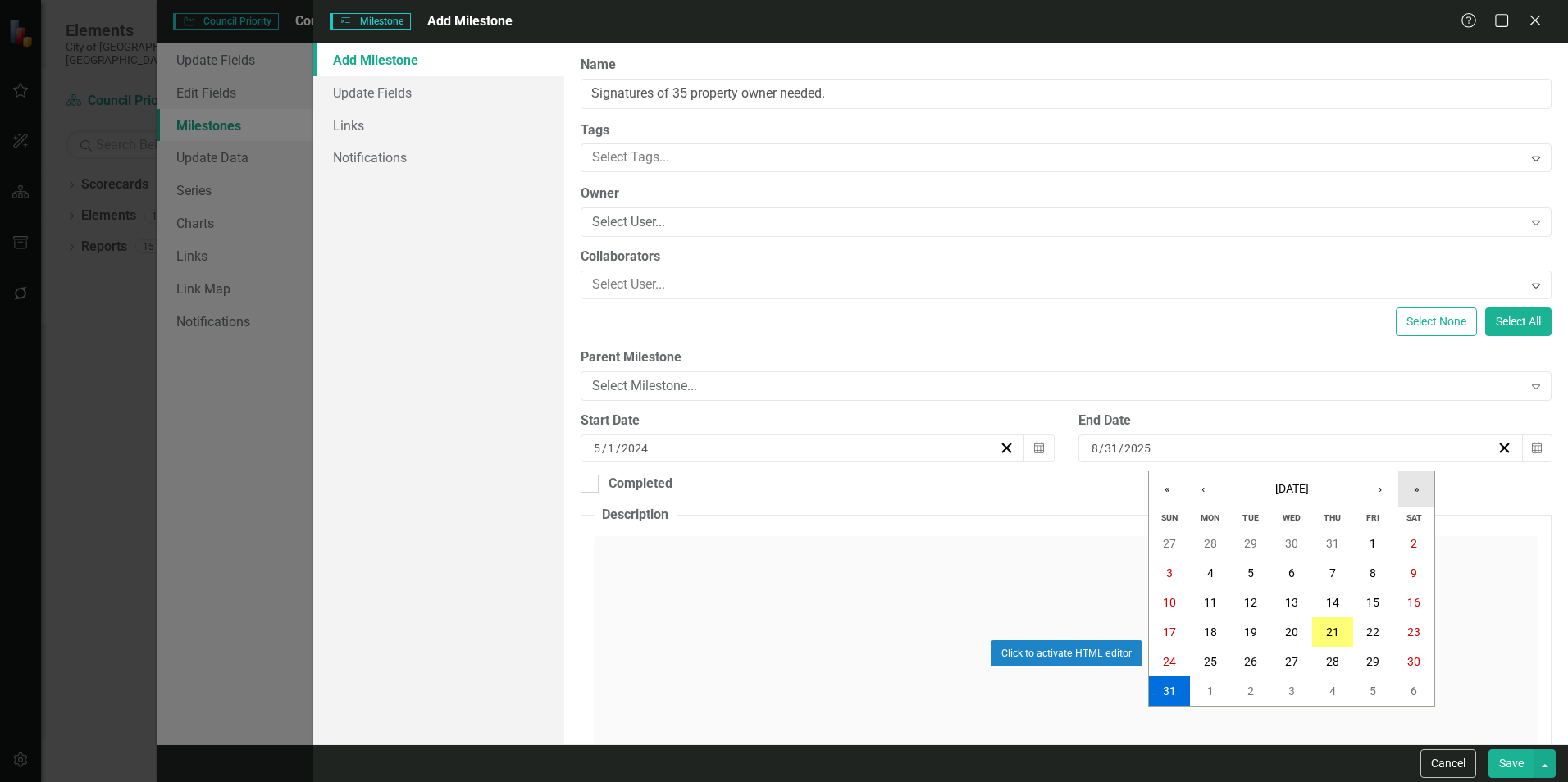
click at [1414, 482] on button "»" at bounding box center [1416, 488] width 36 height 36
click at [1385, 496] on button "›" at bounding box center [1379, 488] width 36 height 36
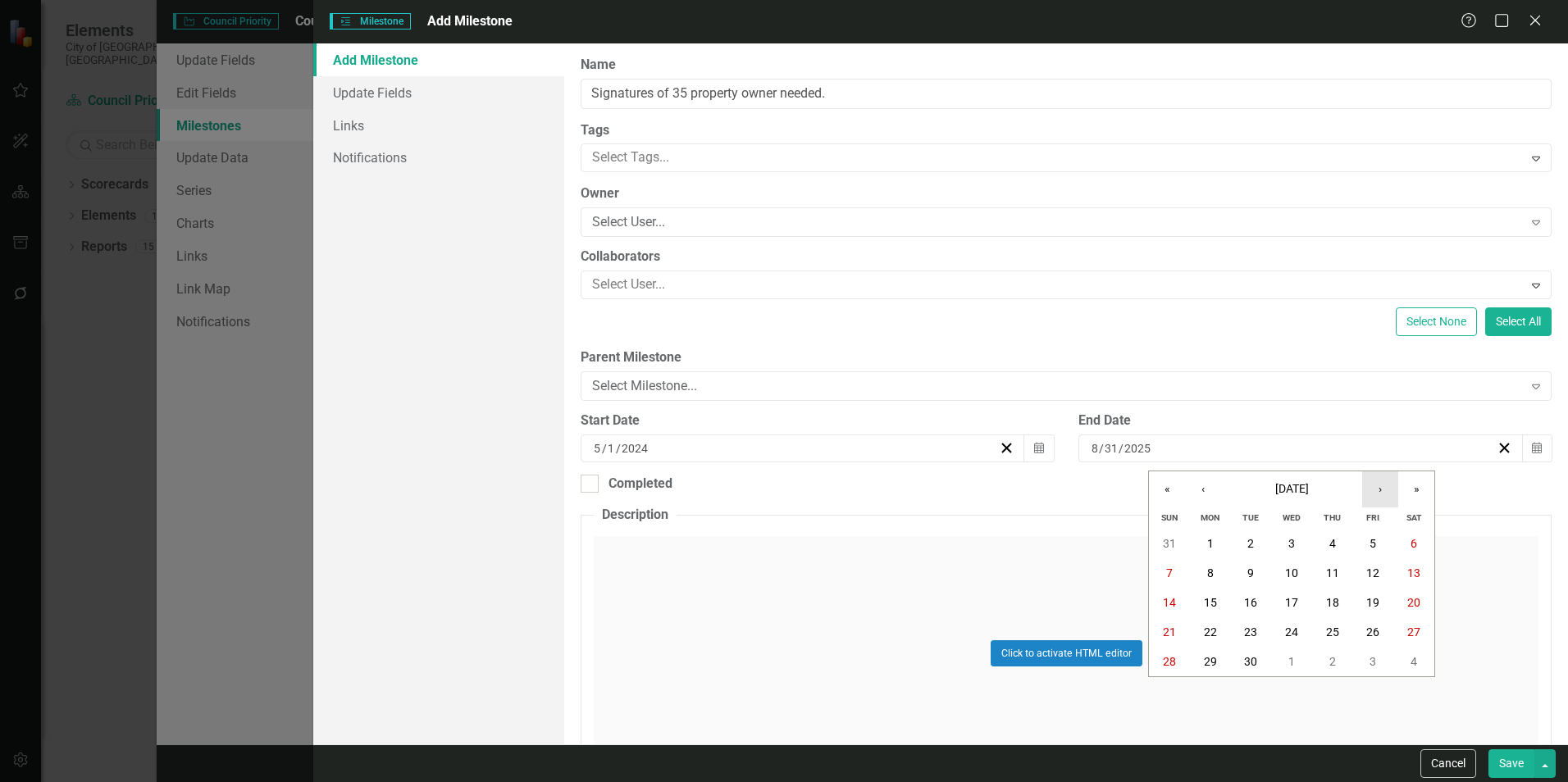
click at [1385, 496] on button "›" at bounding box center [1379, 488] width 36 height 36
click at [1361, 669] on button "31" at bounding box center [1373, 661] width 41 height 30
click at [1001, 380] on div "Select Milestone..." at bounding box center [1057, 387] width 930 height 19
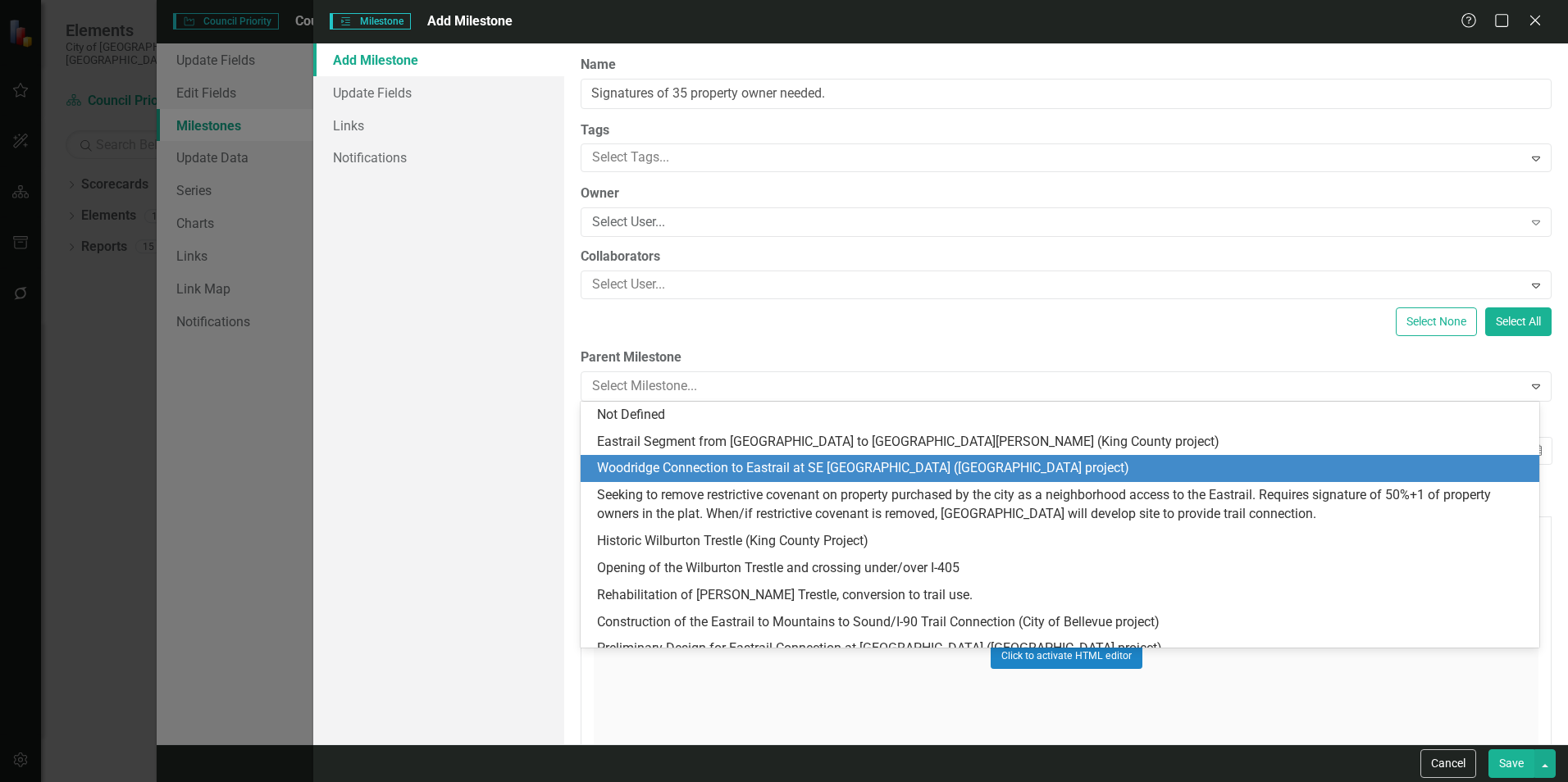
click at [857, 460] on div "Woodridge Connection to Eastrail at SE [GEOGRAPHIC_DATA] ([GEOGRAPHIC_DATA] pro…" at bounding box center [1063, 468] width 933 height 19
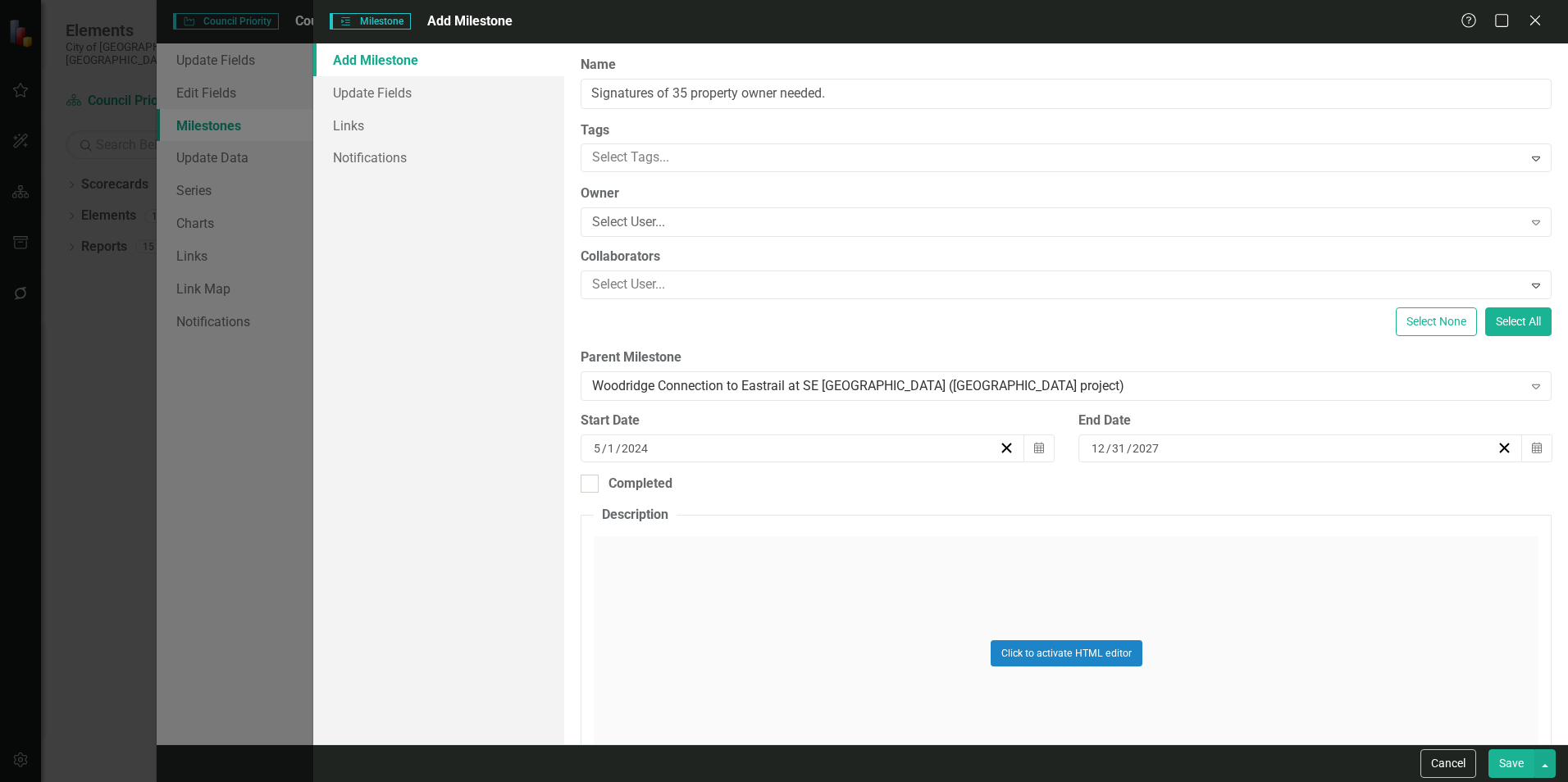
click at [1508, 756] on button "Save" at bounding box center [1511, 763] width 46 height 29
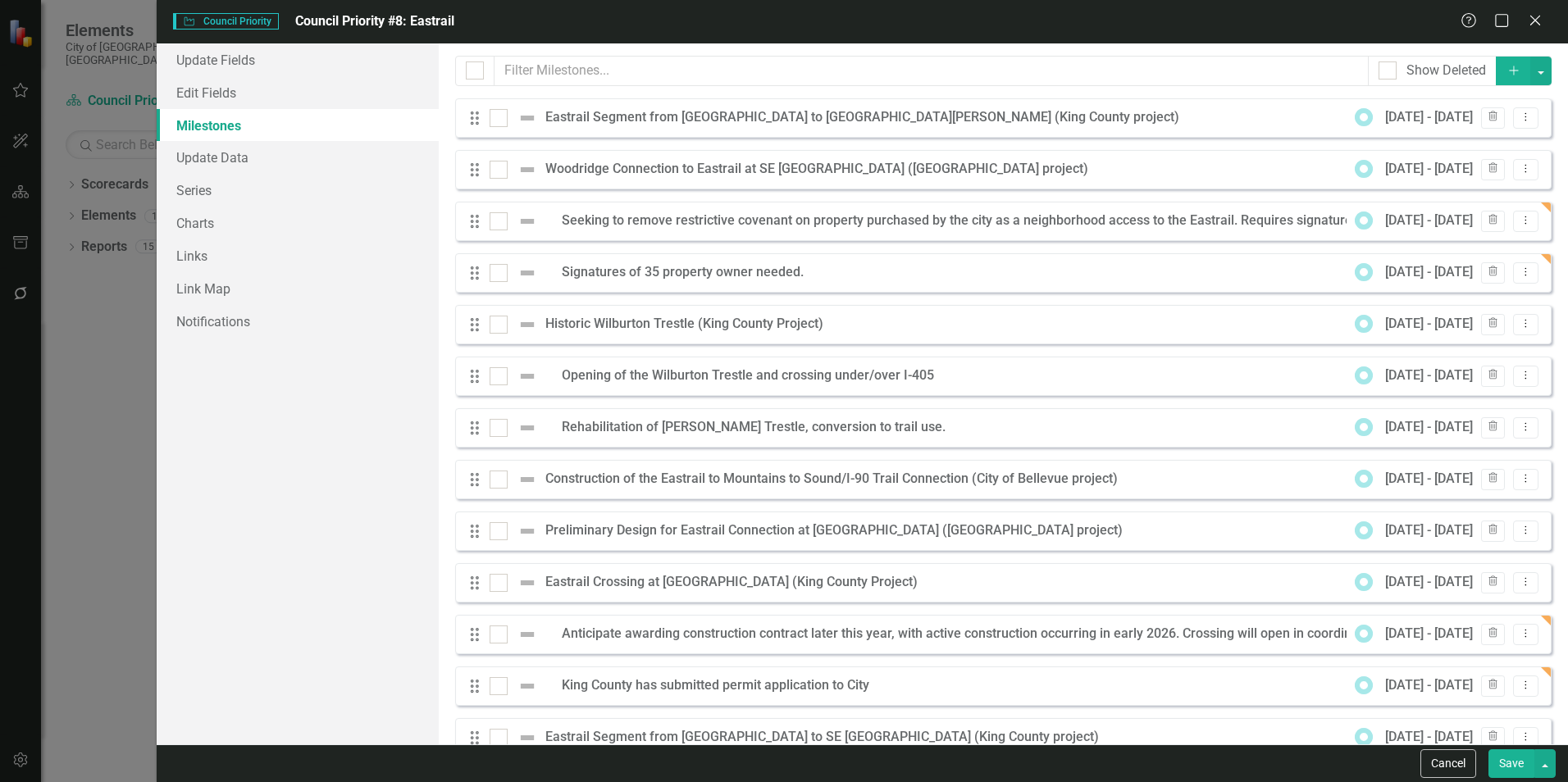
click at [1497, 758] on button "Save" at bounding box center [1511, 763] width 46 height 29
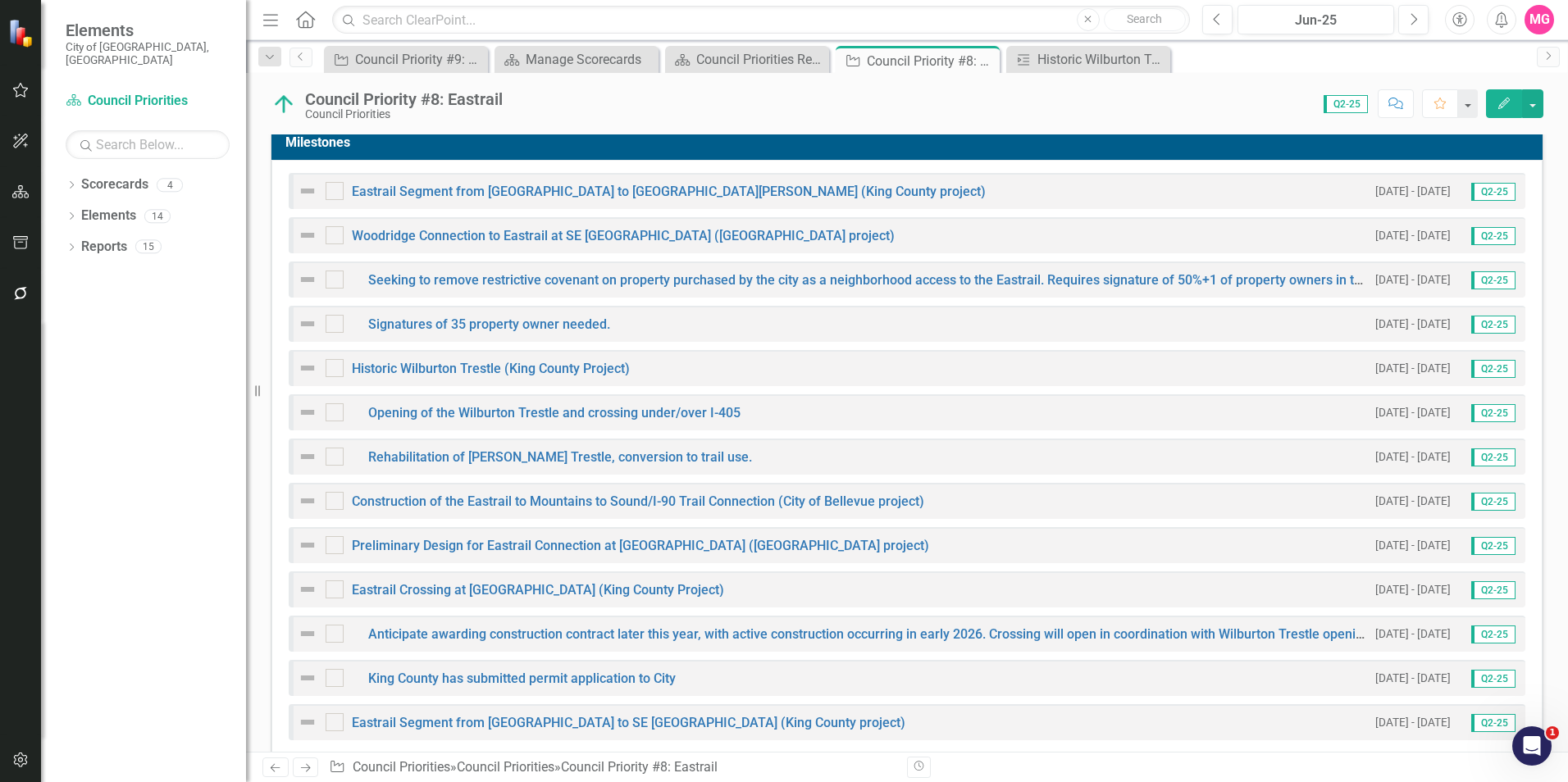
scroll to position [451, 0]
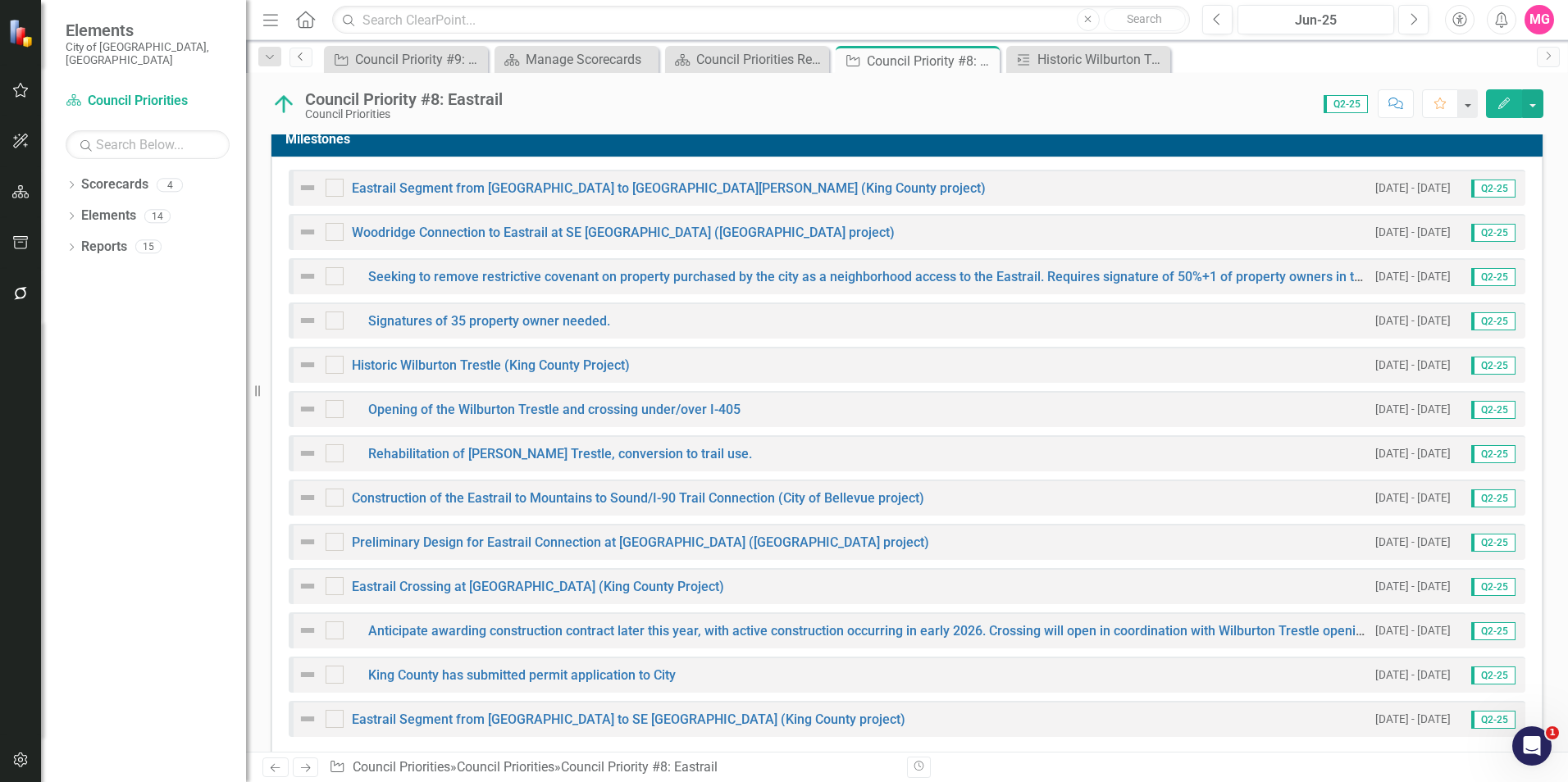
click at [300, 59] on icon at bounding box center [300, 56] width 4 height 8
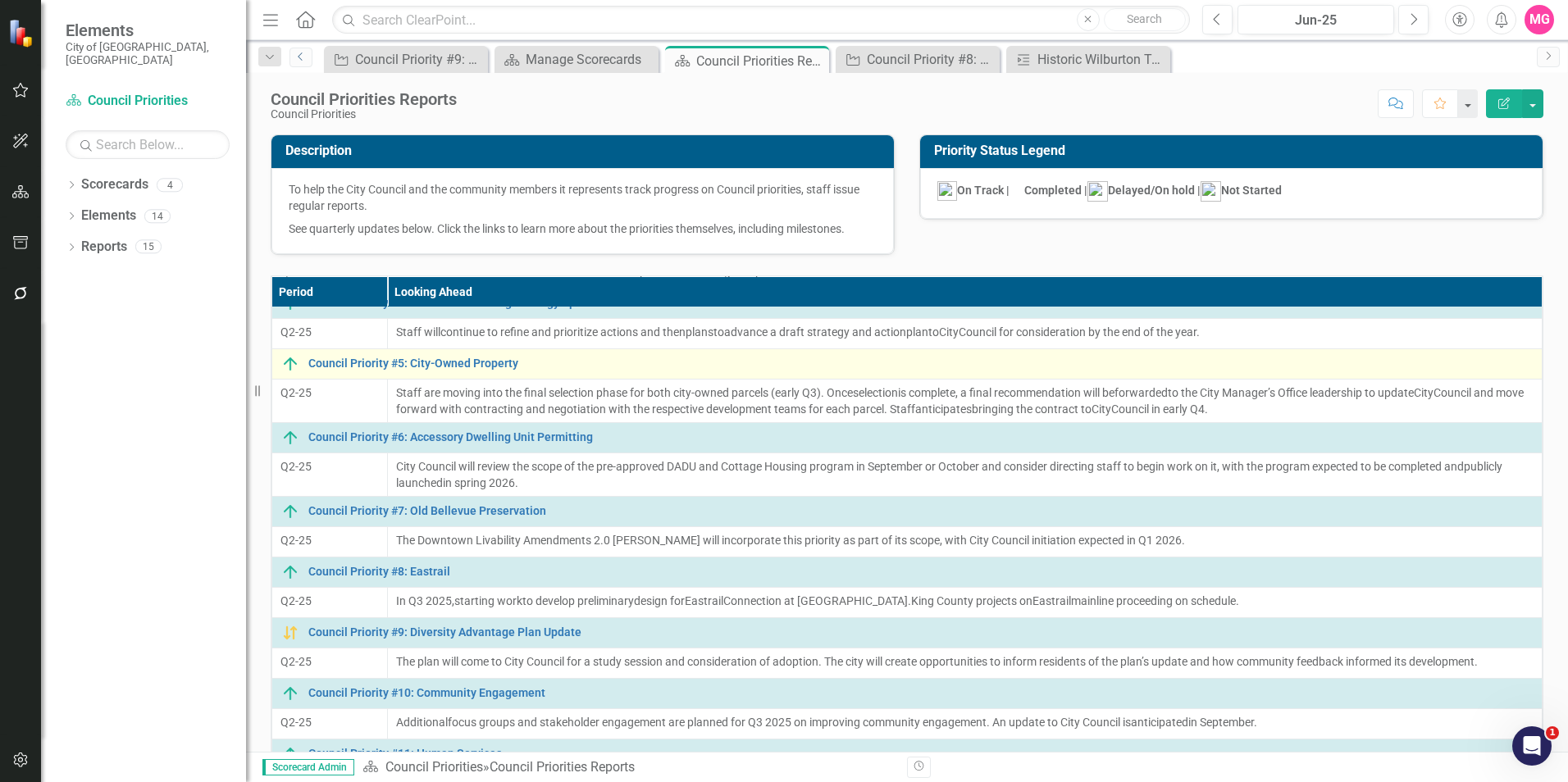
scroll to position [238, 0]
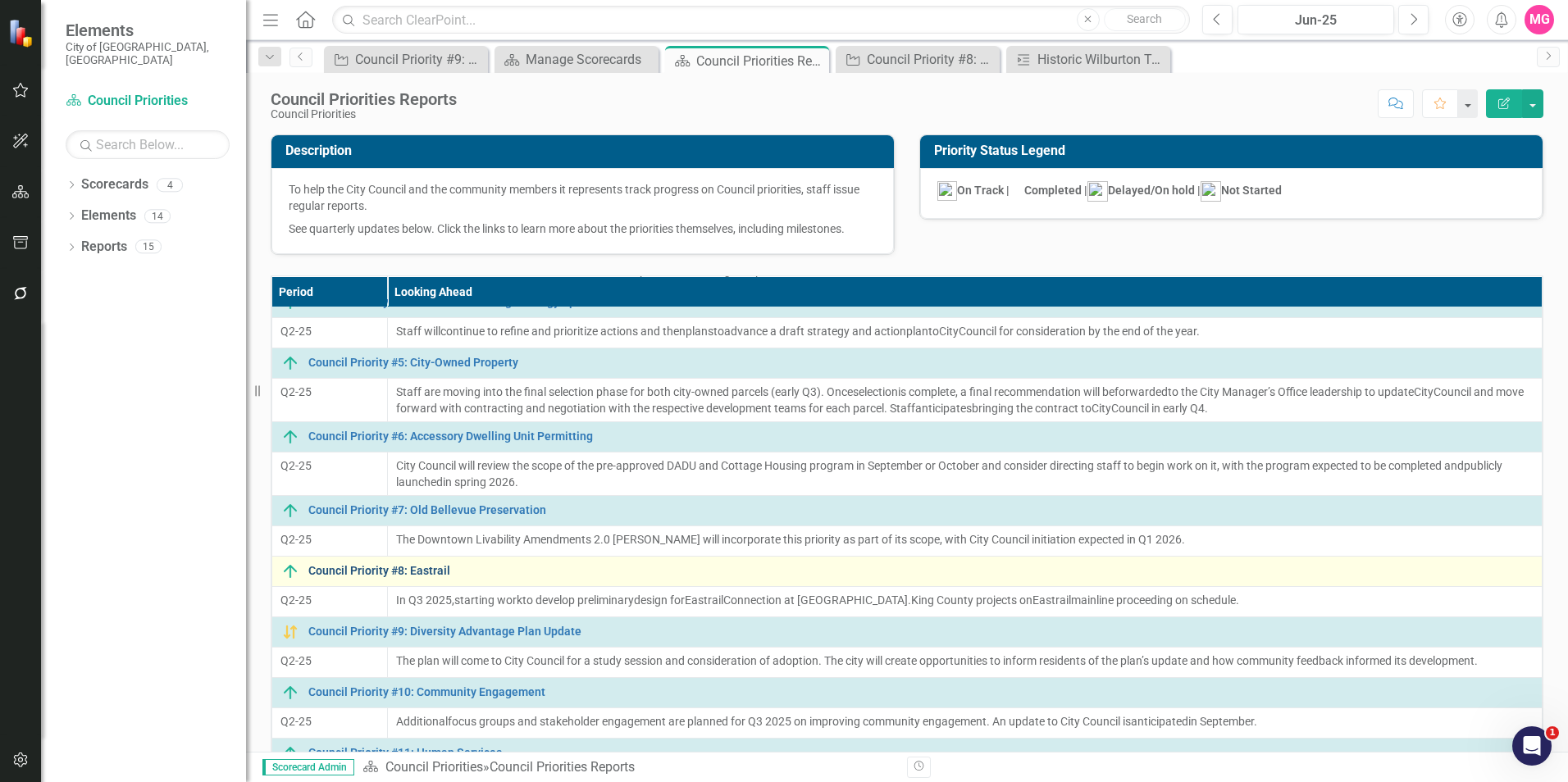
click at [427, 577] on link "Council Priority #8: Eastrail" at bounding box center [921, 571] width 1225 height 12
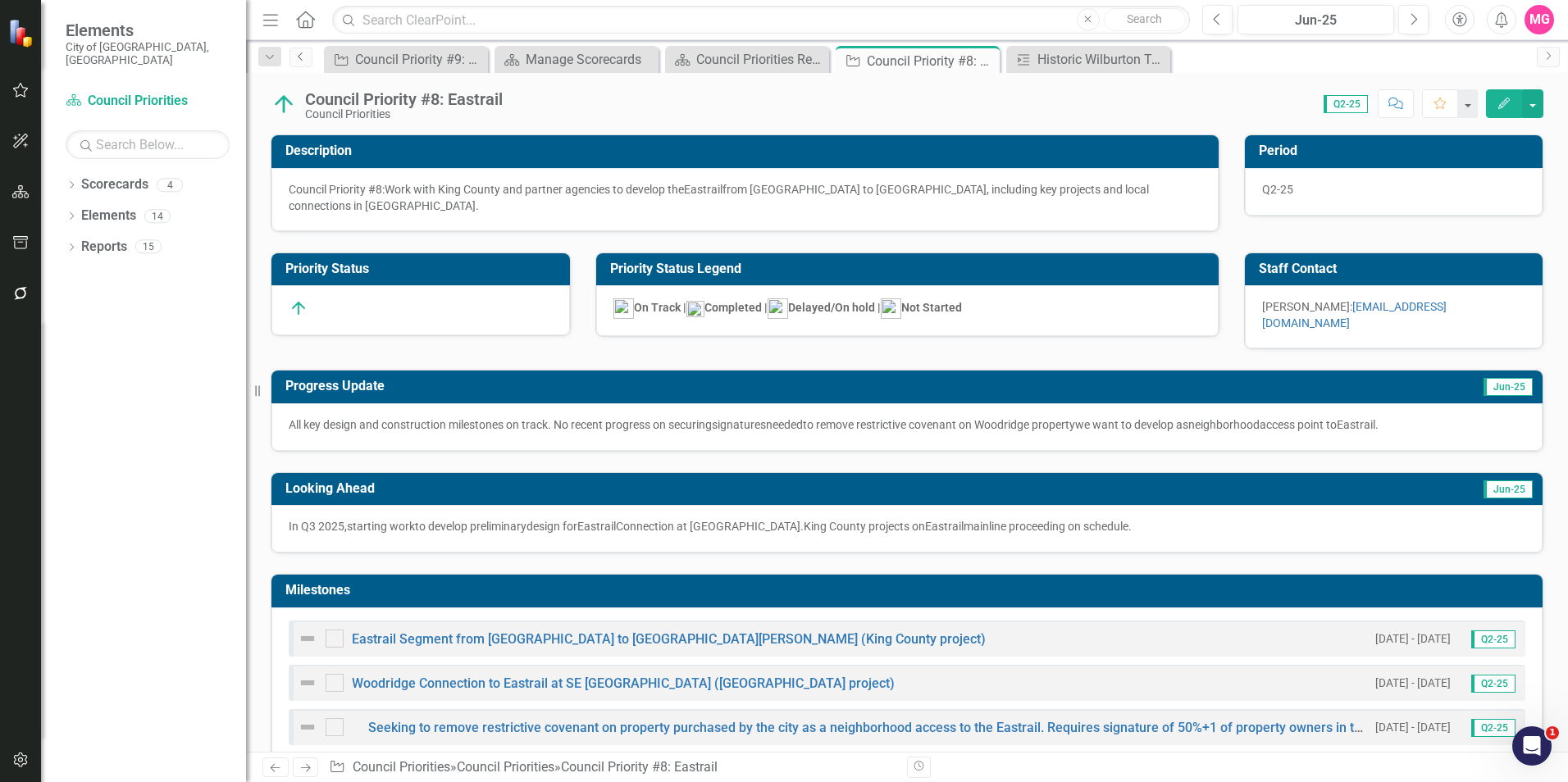
click at [306, 52] on icon "Previous" at bounding box center [301, 56] width 13 height 10
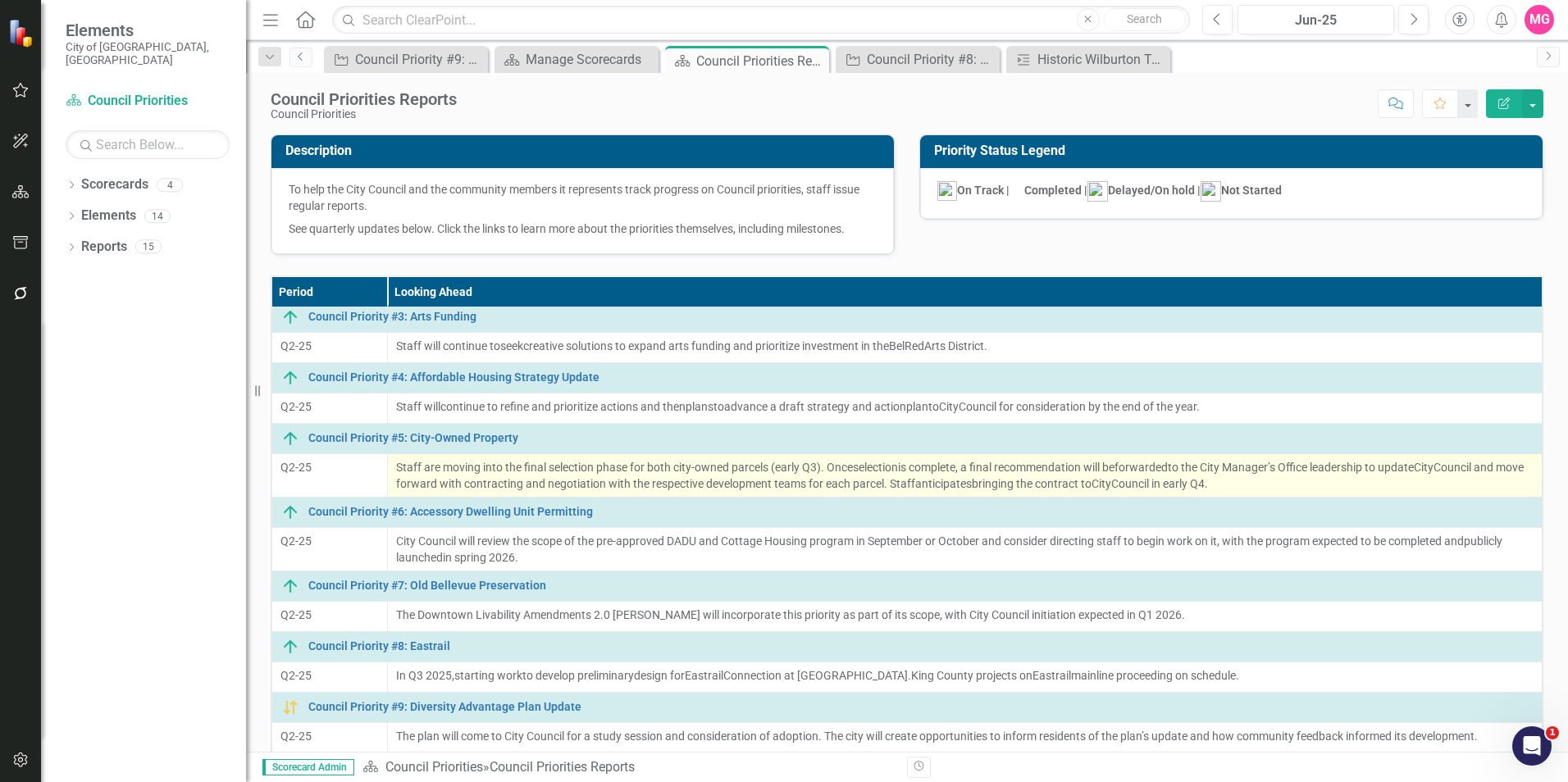
scroll to position [163, 0]
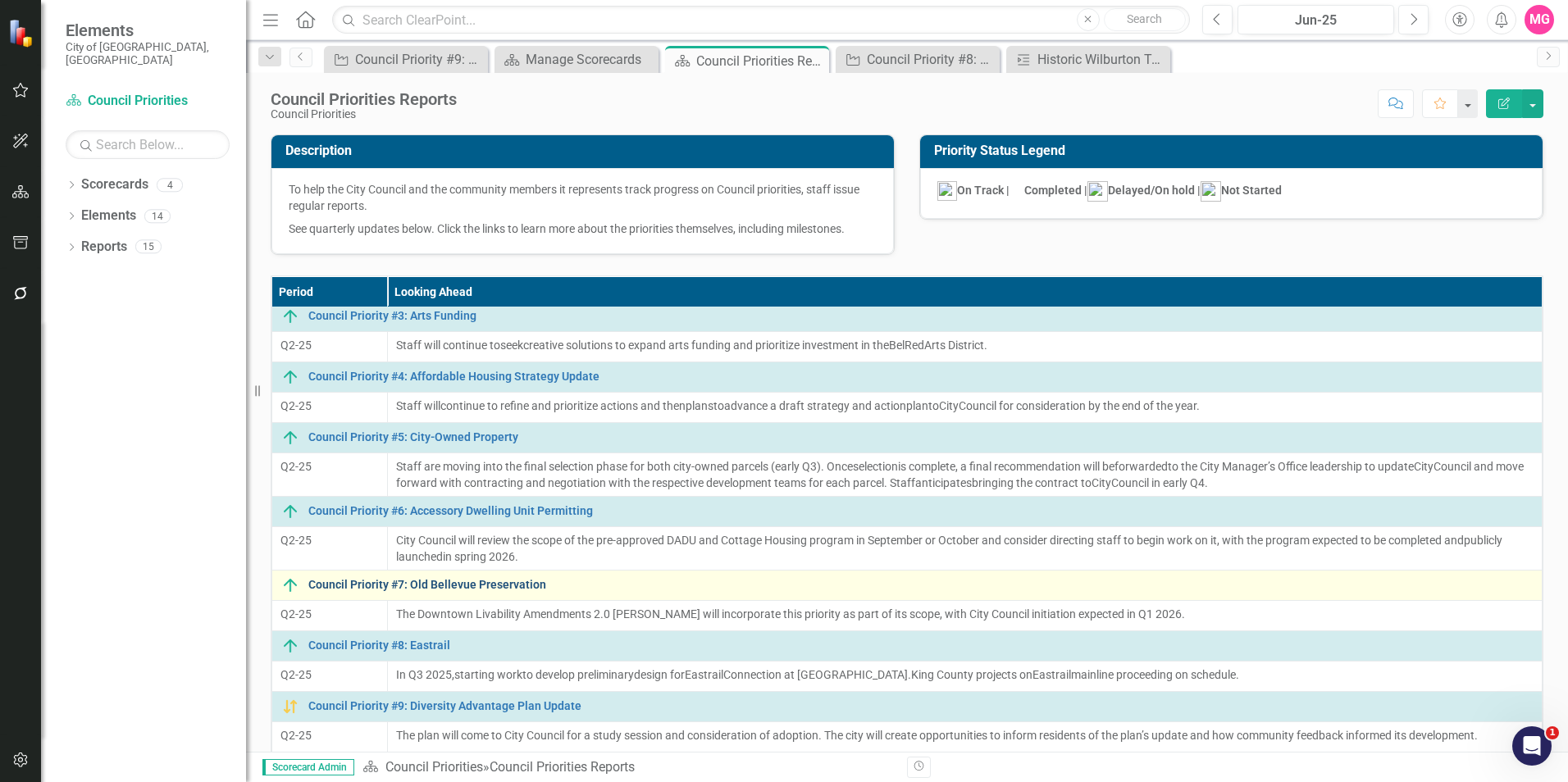
click at [467, 585] on link "Council Priority #7: Old Bellevue Preservation" at bounding box center [921, 585] width 1225 height 12
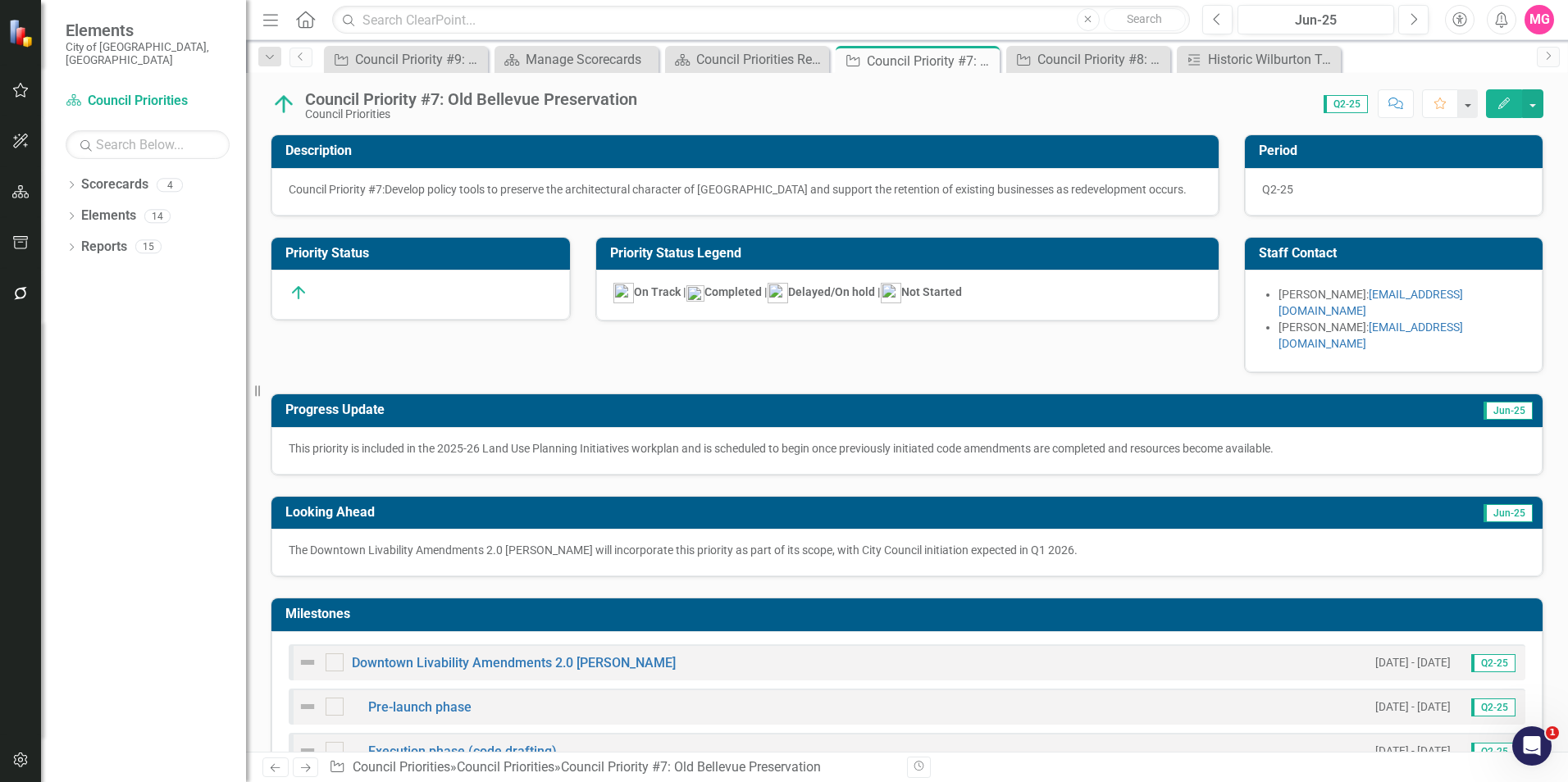
scroll to position [27, 0]
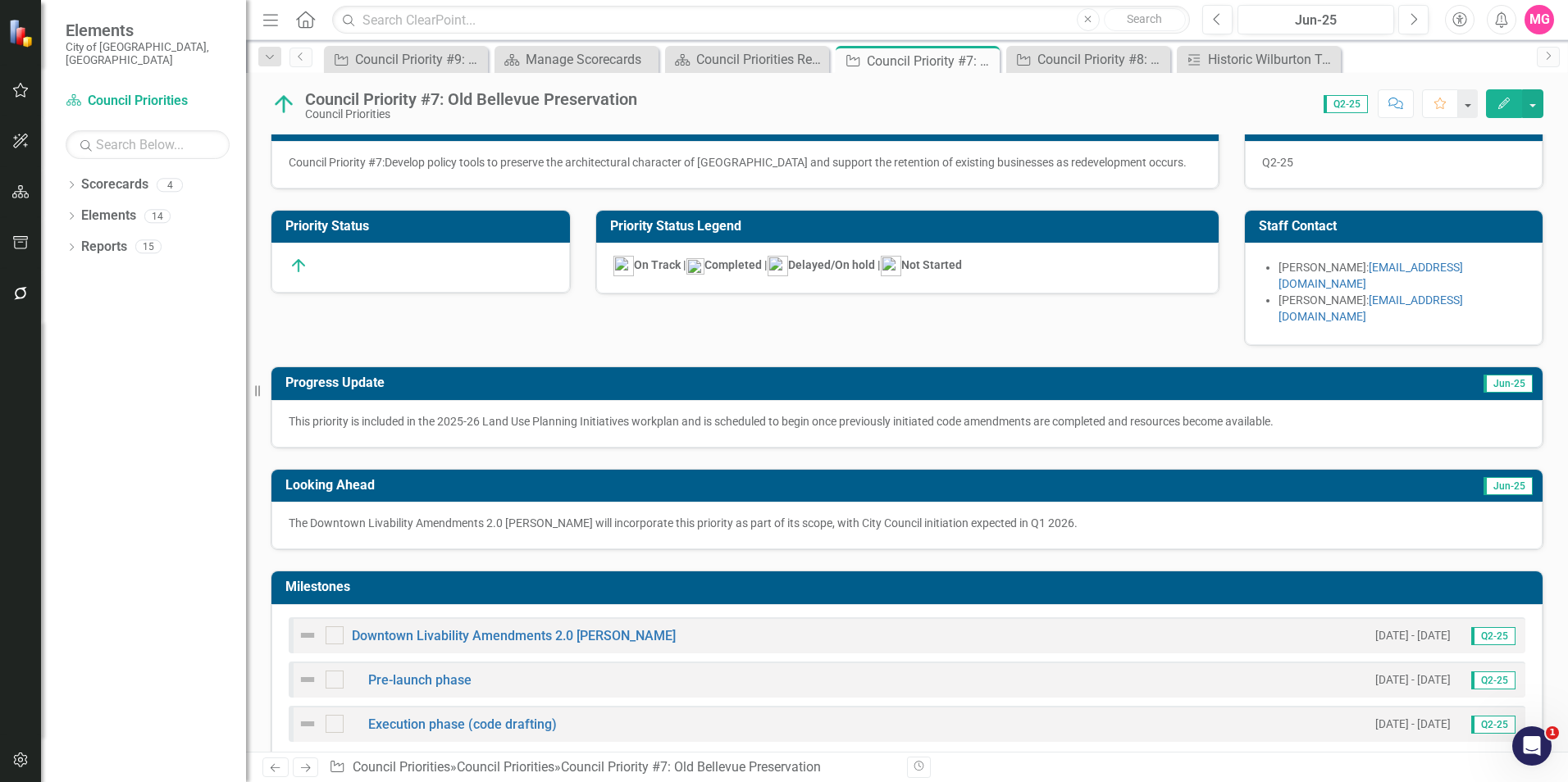
click at [320, 626] on div at bounding box center [312, 635] width 28 height 20
click at [310, 626] on img at bounding box center [308, 635] width 20 height 20
click at [311, 626] on img at bounding box center [308, 635] width 20 height 20
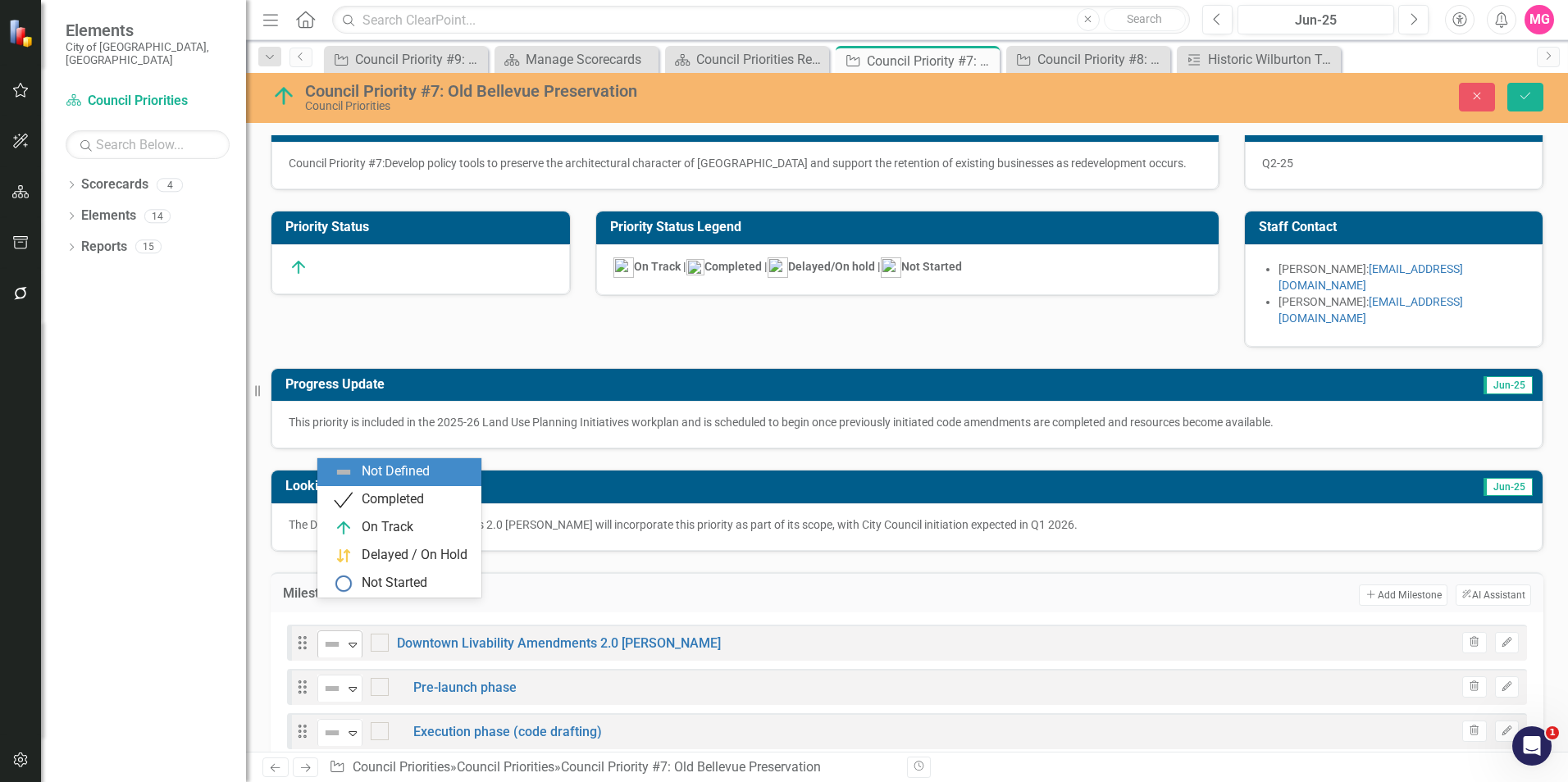
click at [347, 638] on icon "Expand" at bounding box center [352, 644] width 17 height 13
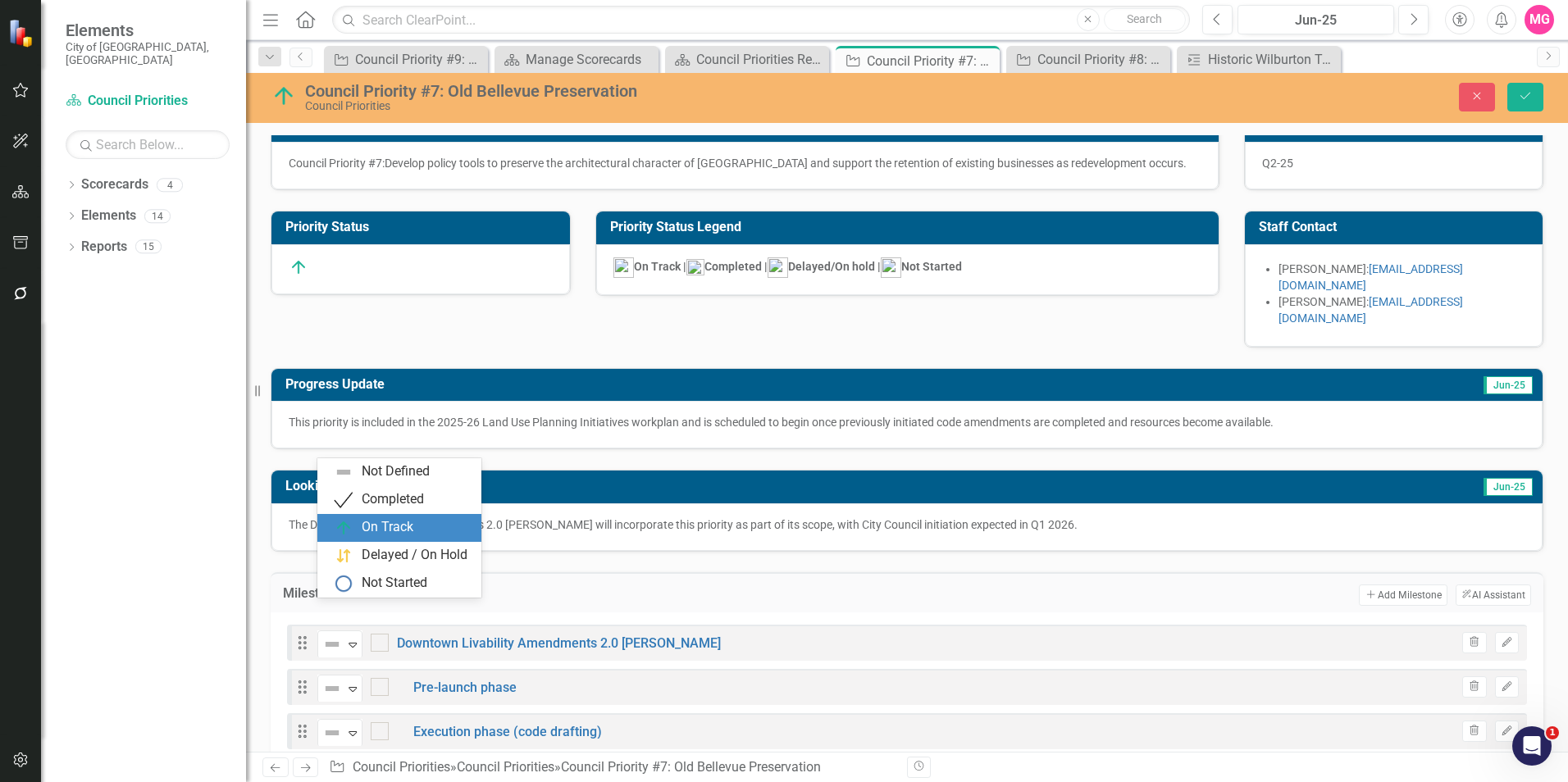
click at [379, 514] on div "On Track" at bounding box center [399, 528] width 164 height 28
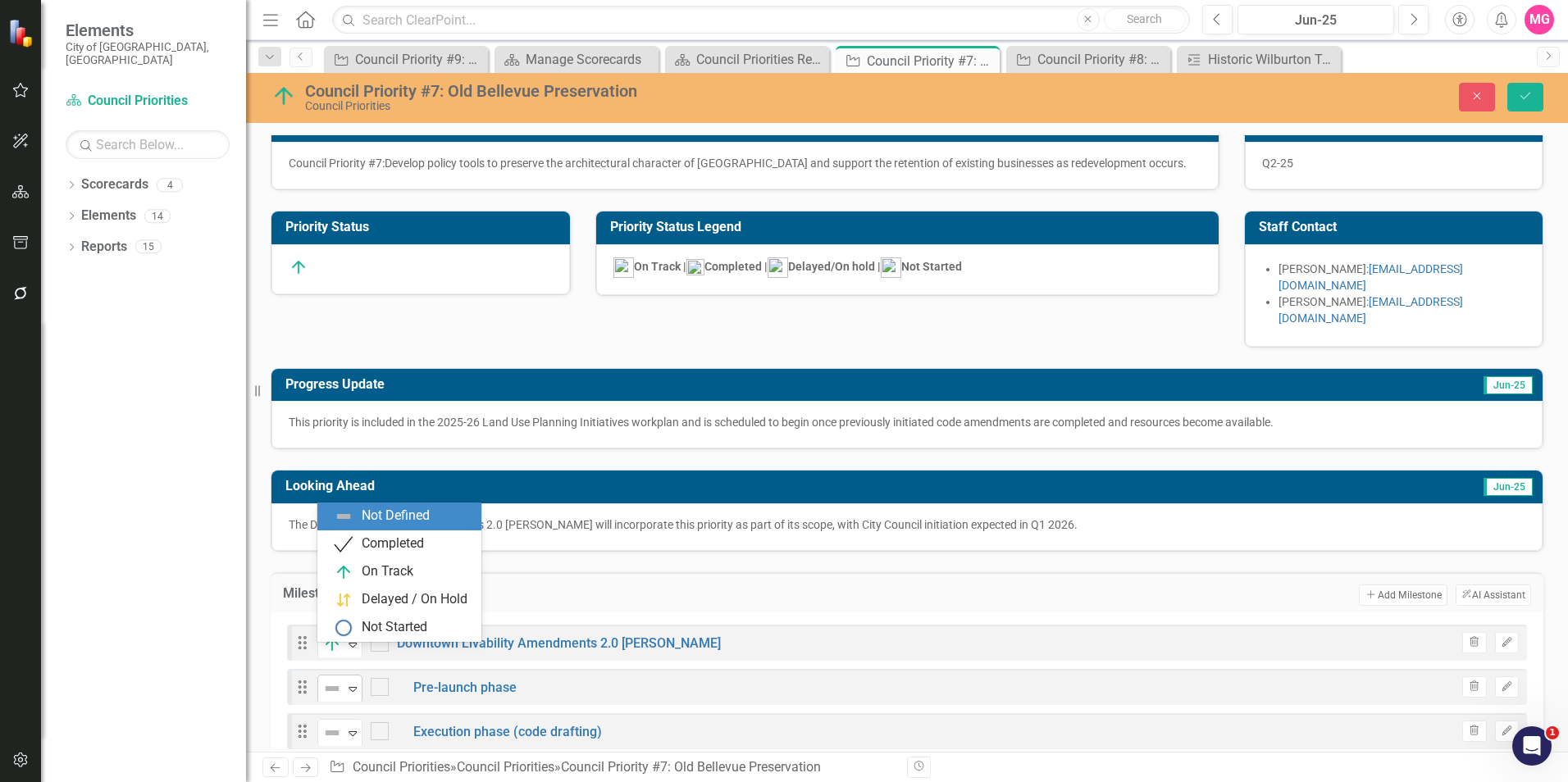
click at [339, 679] on img at bounding box center [332, 689] width 20 height 20
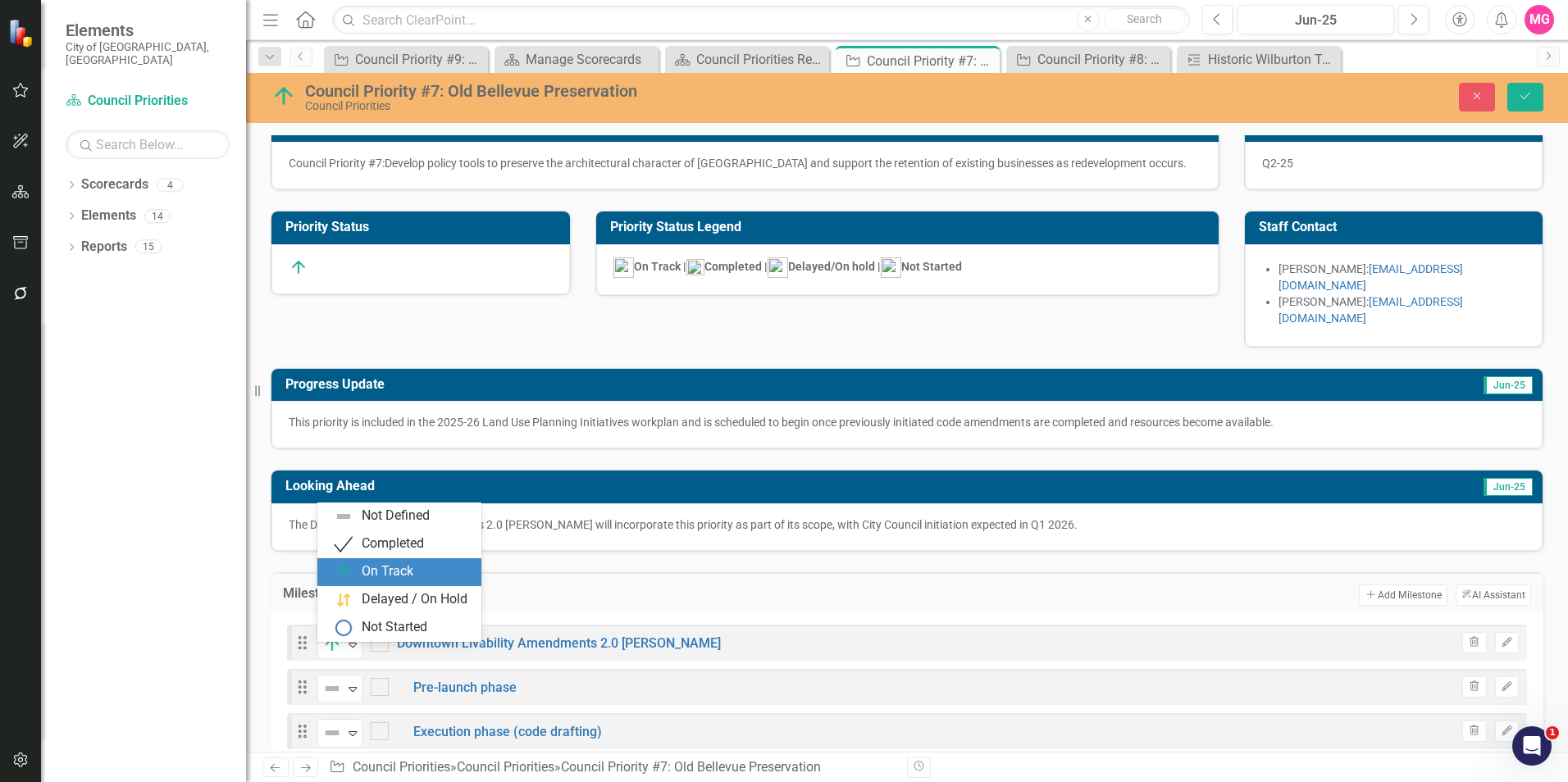
click at [352, 573] on img at bounding box center [343, 572] width 20 height 20
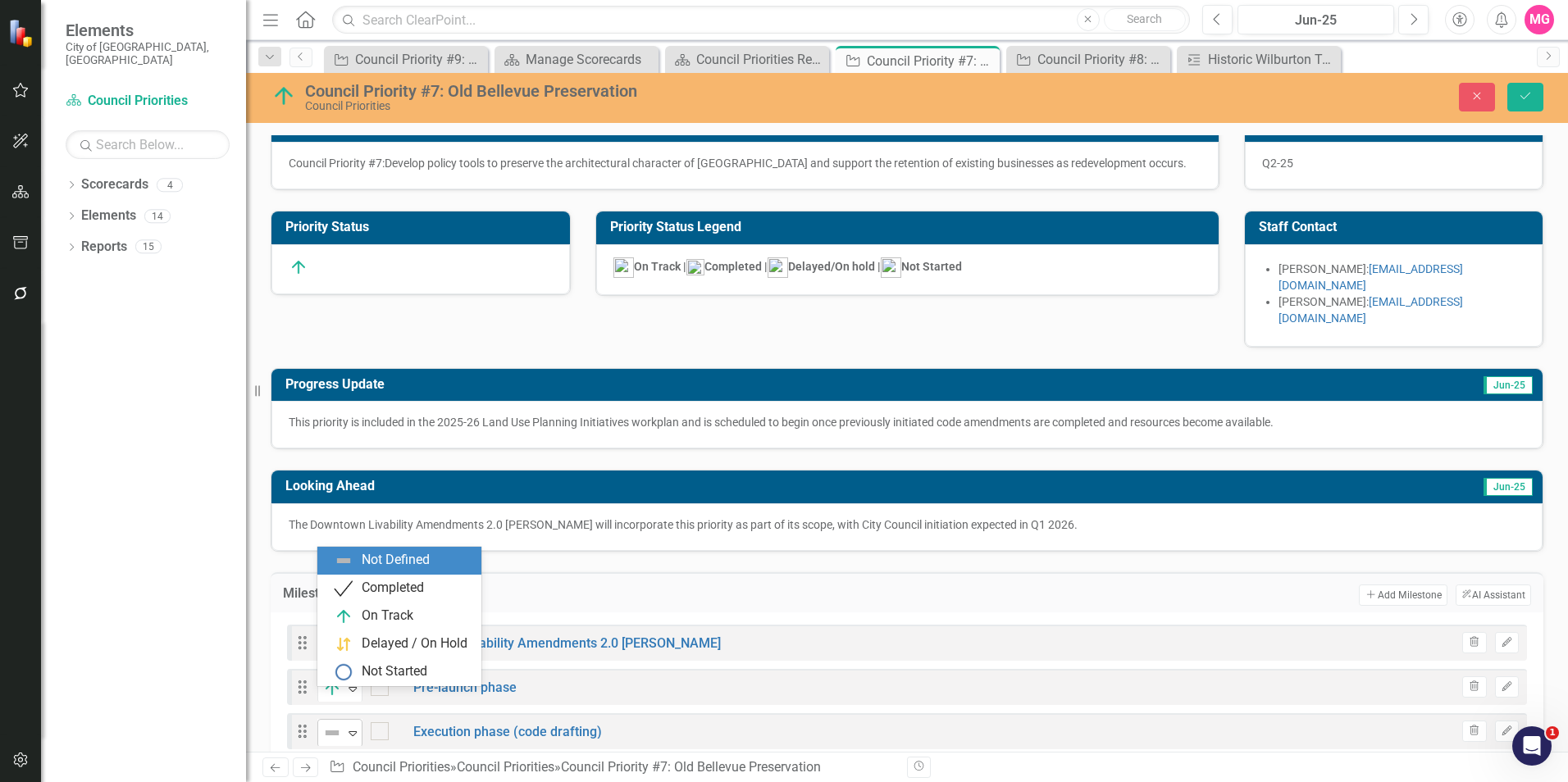
click at [326, 723] on img at bounding box center [332, 732] width 20 height 20
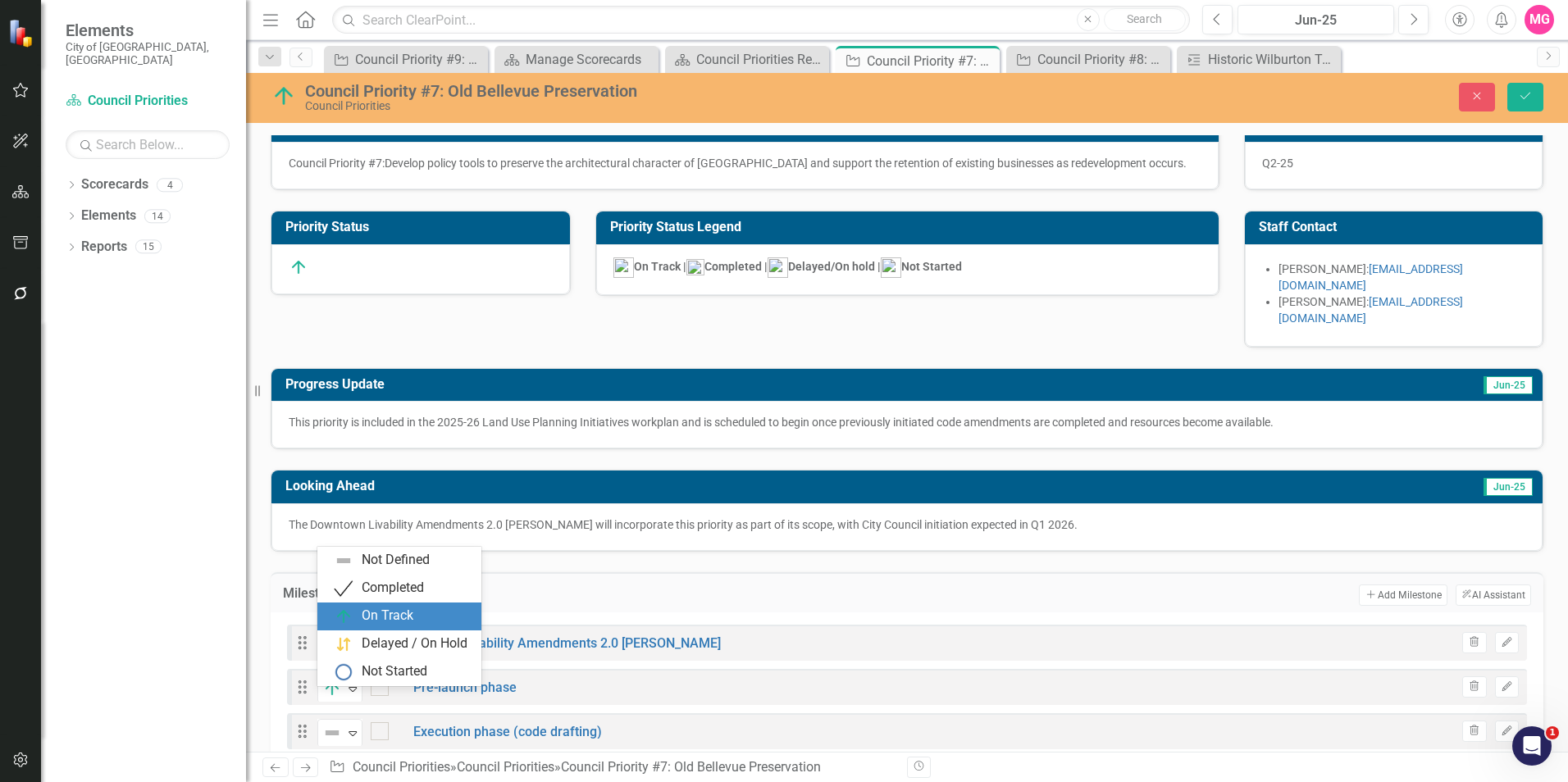
click at [390, 622] on div "On Track" at bounding box center [387, 616] width 52 height 19
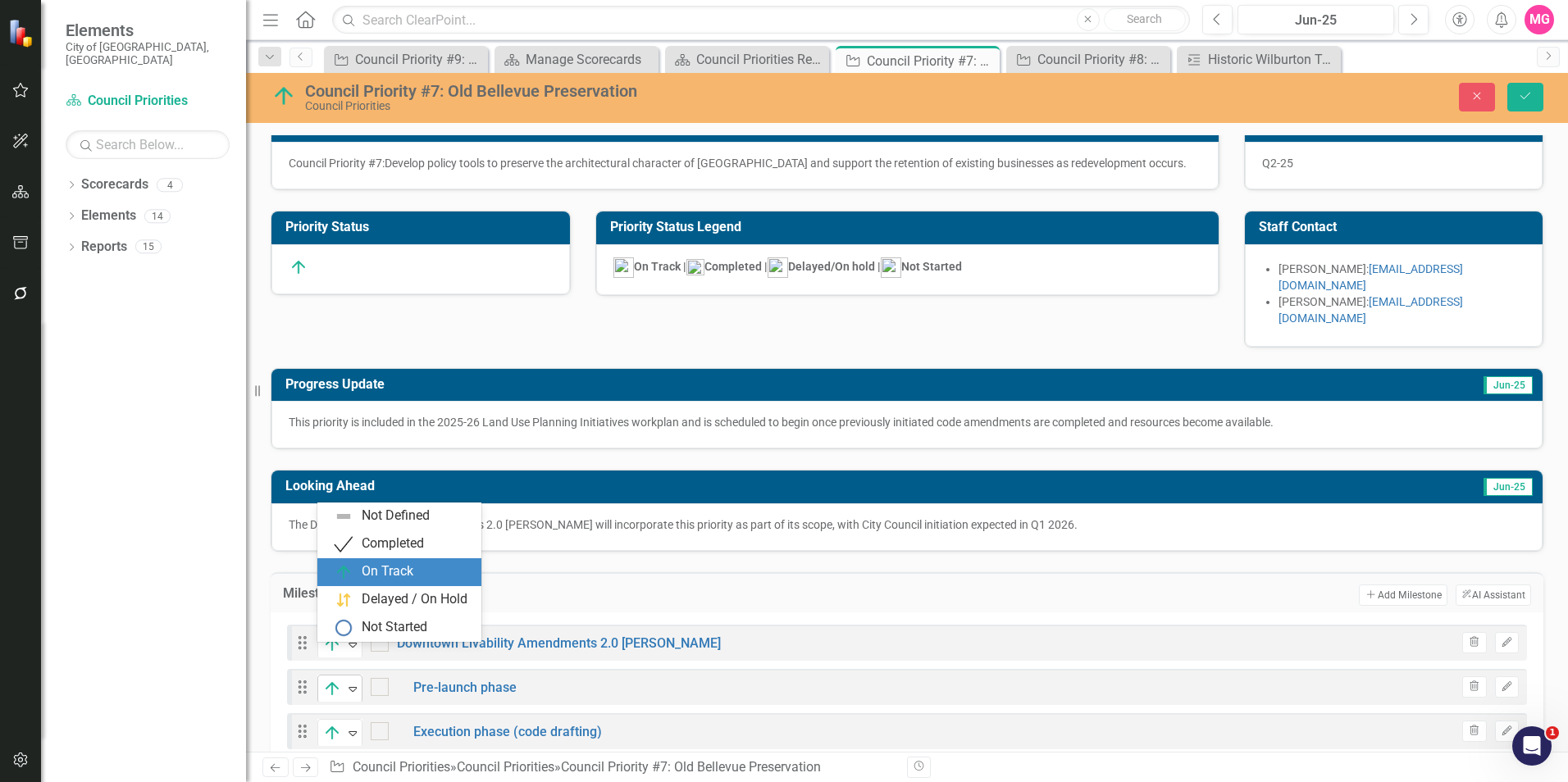
click at [340, 679] on img at bounding box center [332, 689] width 20 height 20
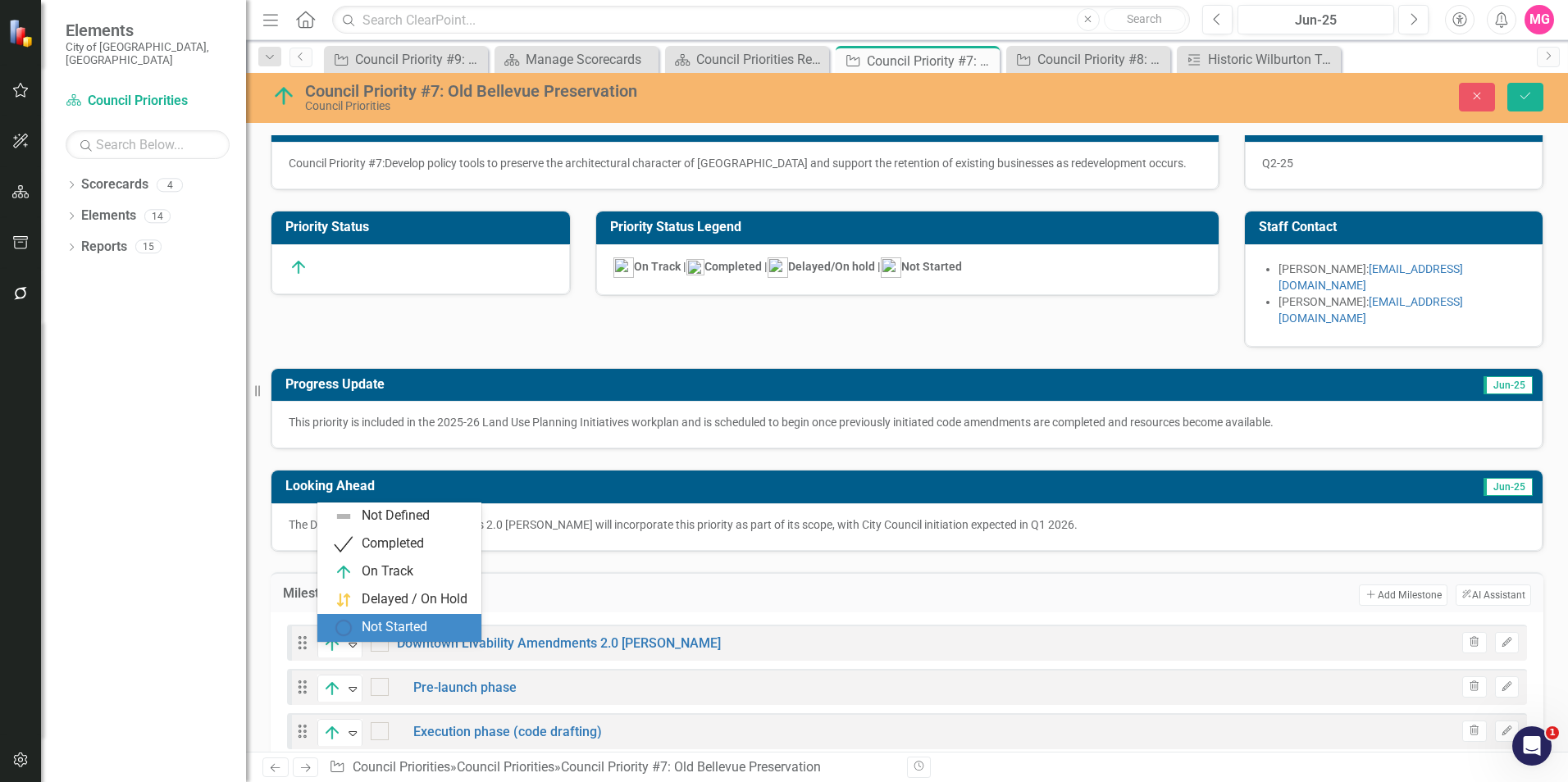
click at [384, 629] on div "Not Started" at bounding box center [394, 627] width 66 height 19
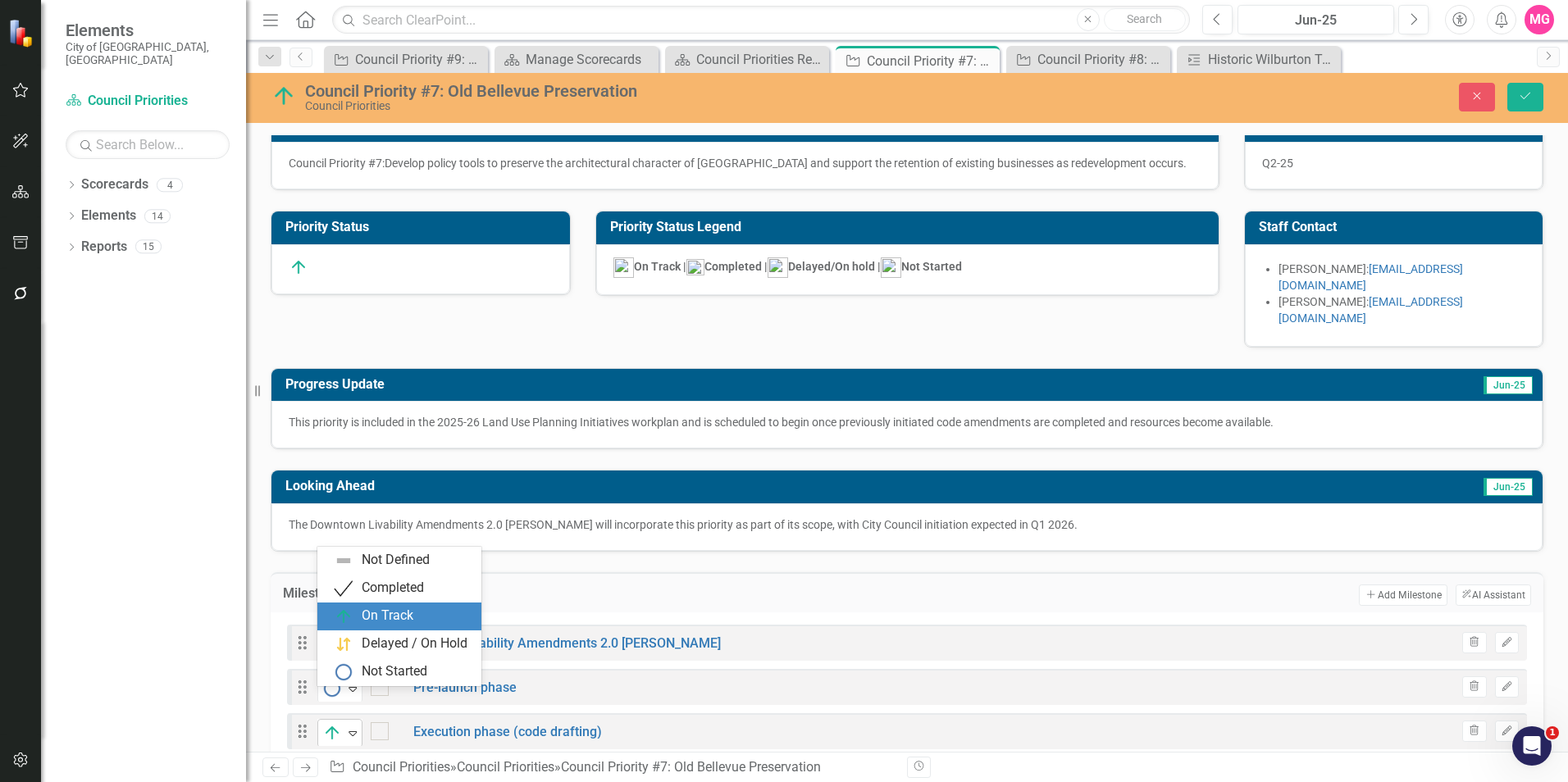
click at [341, 723] on img at bounding box center [332, 732] width 20 height 20
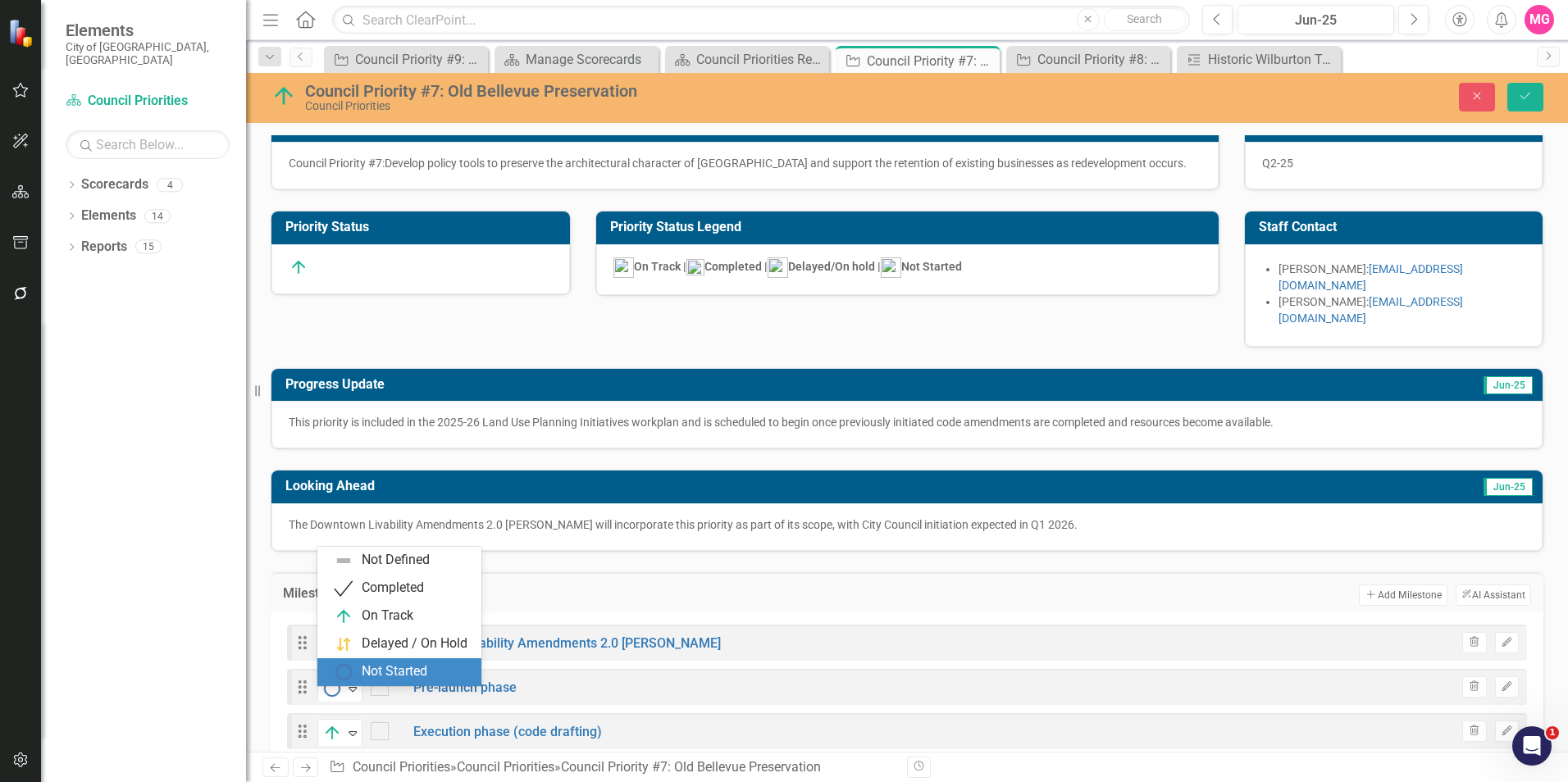
click at [391, 668] on div "Not Started" at bounding box center [394, 672] width 66 height 19
click at [1518, 105] on button "Save" at bounding box center [1524, 97] width 36 height 29
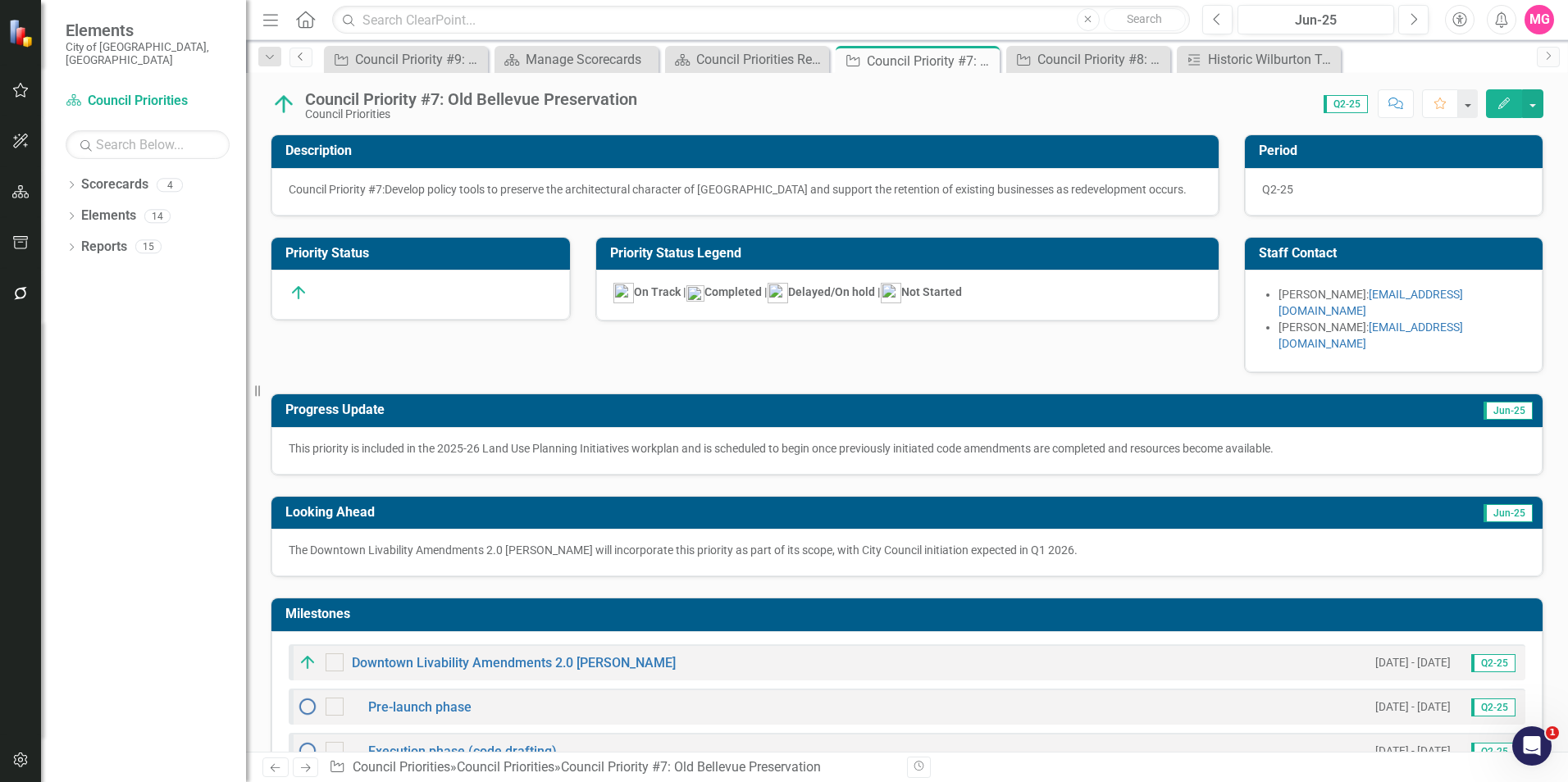
click at [306, 52] on icon "Previous" at bounding box center [301, 56] width 13 height 10
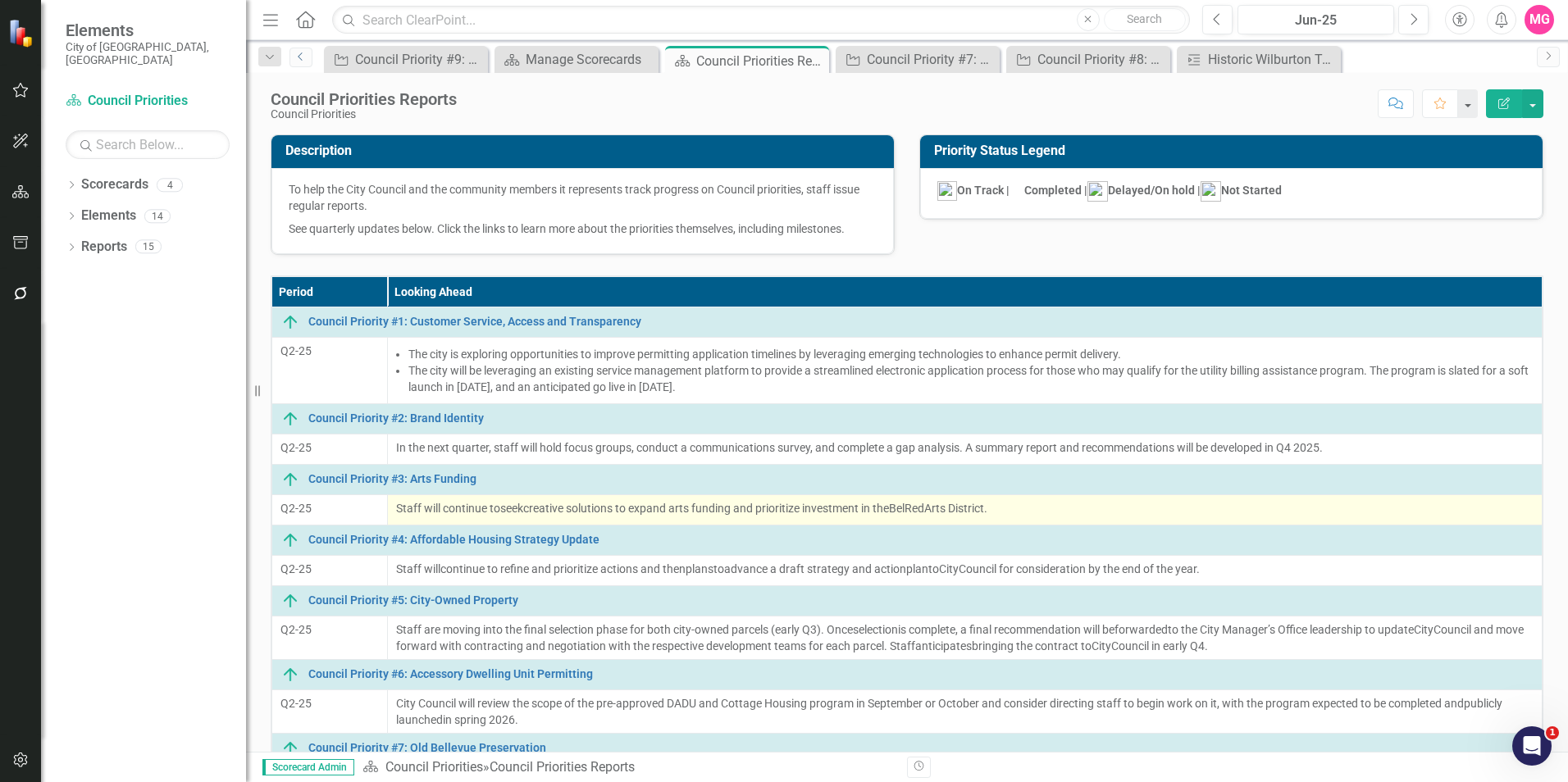
scroll to position [303, 0]
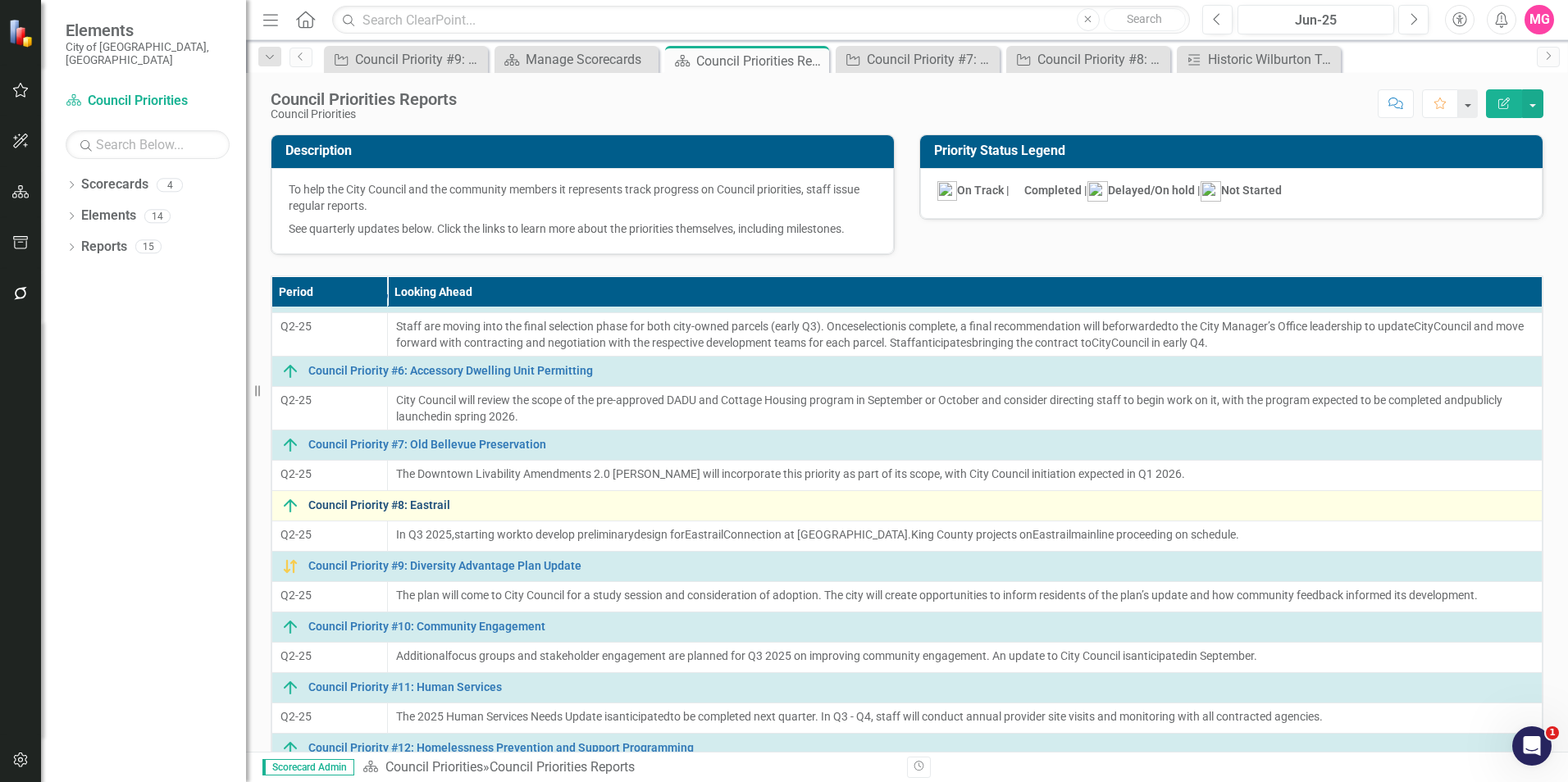
click at [427, 508] on link "Council Priority #8: Eastrail" at bounding box center [921, 505] width 1225 height 12
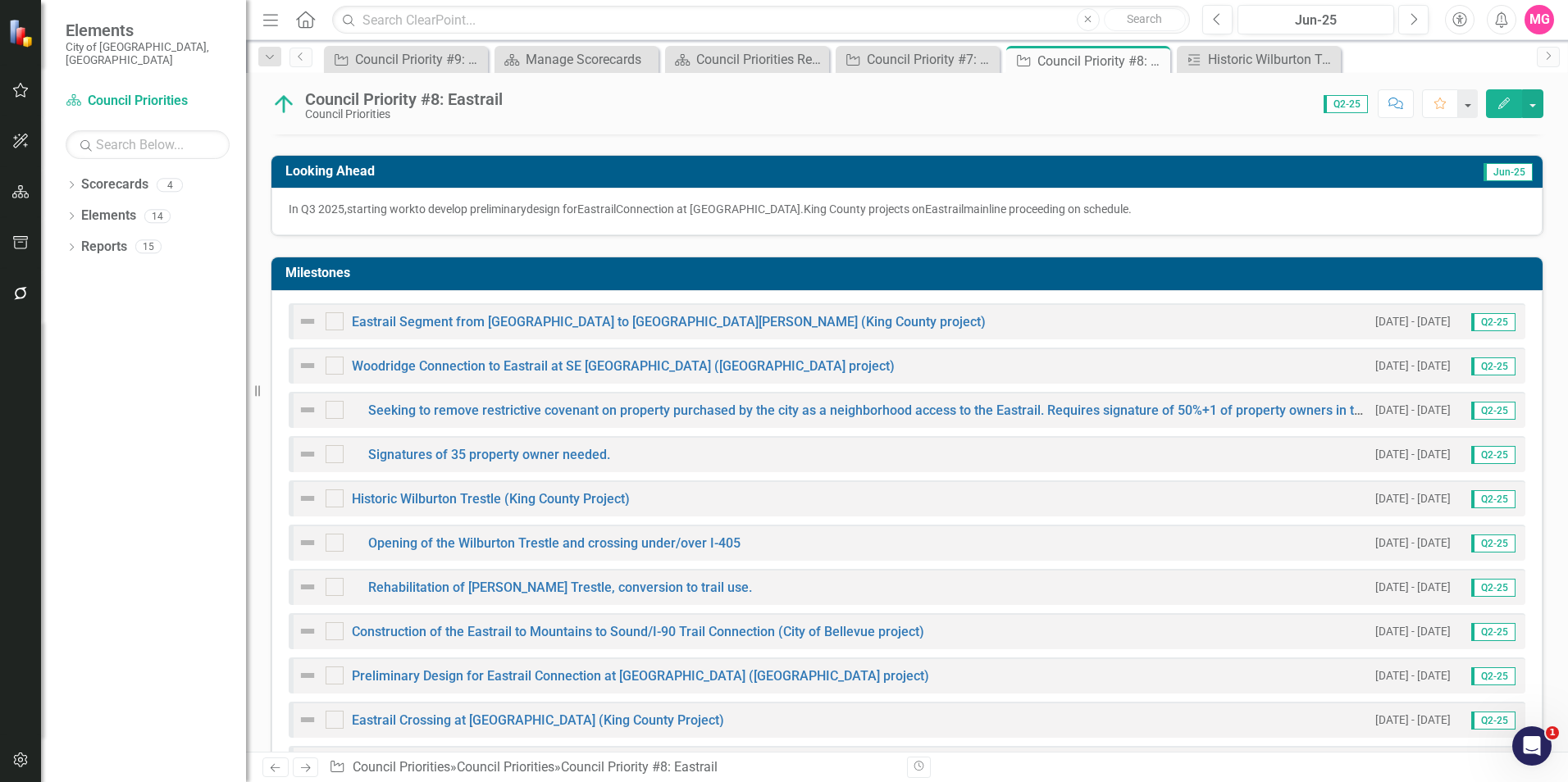
scroll to position [318, 0]
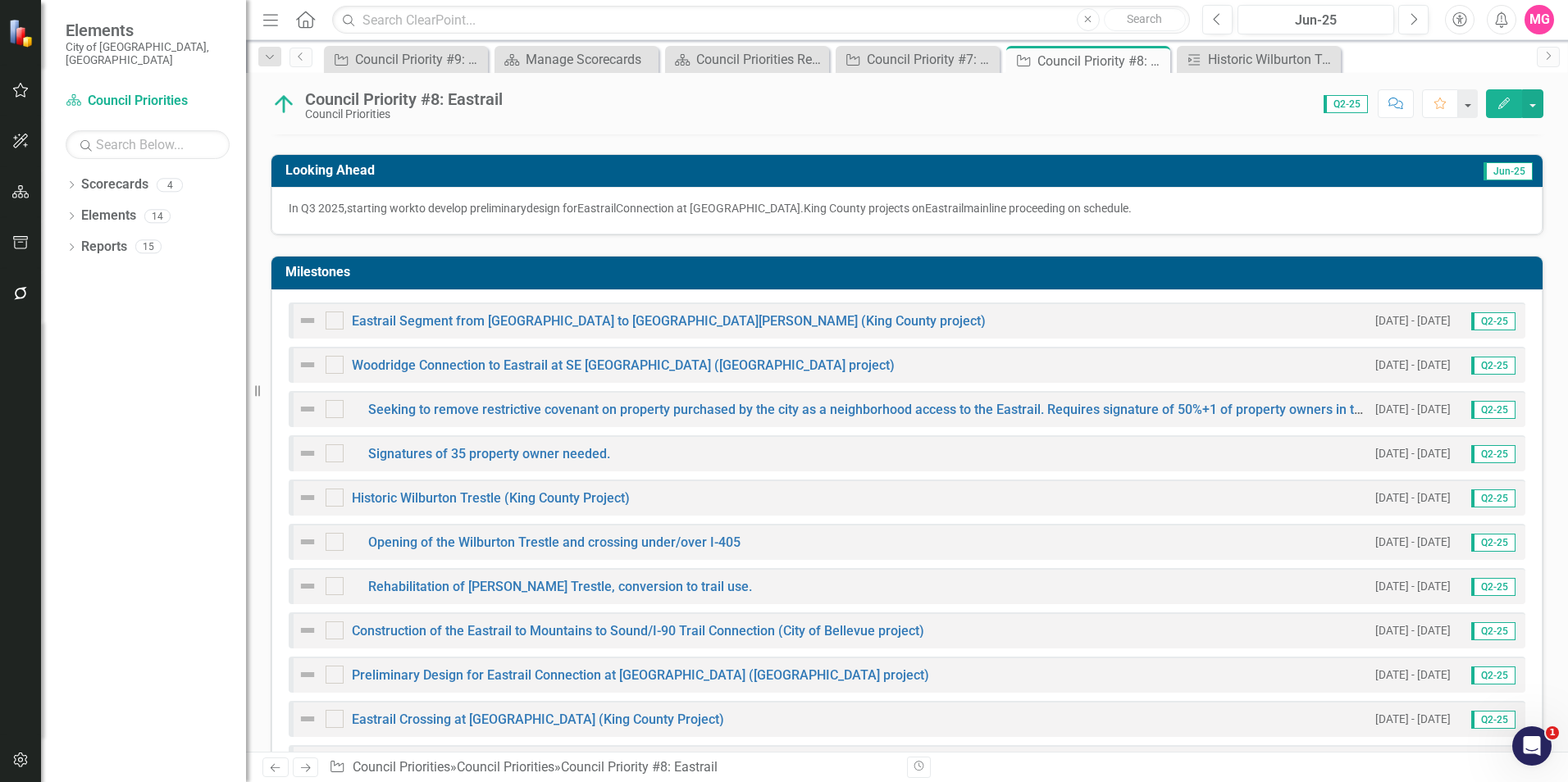
click at [307, 311] on img at bounding box center [308, 321] width 20 height 20
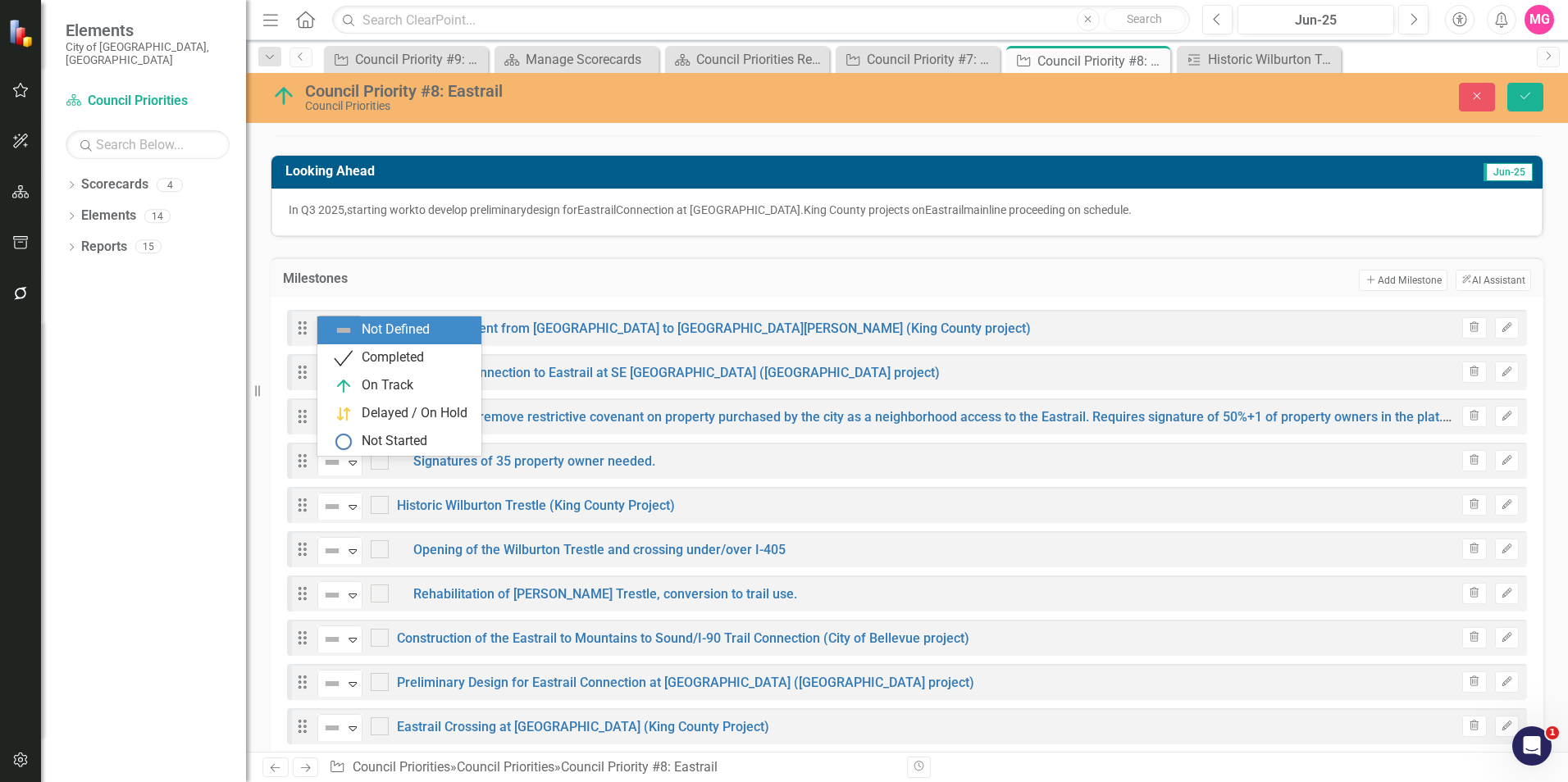
click at [318, 315] on div "Not Defined Expand" at bounding box center [340, 329] width 45 height 29
click at [371, 379] on div "On Track" at bounding box center [387, 386] width 52 height 19
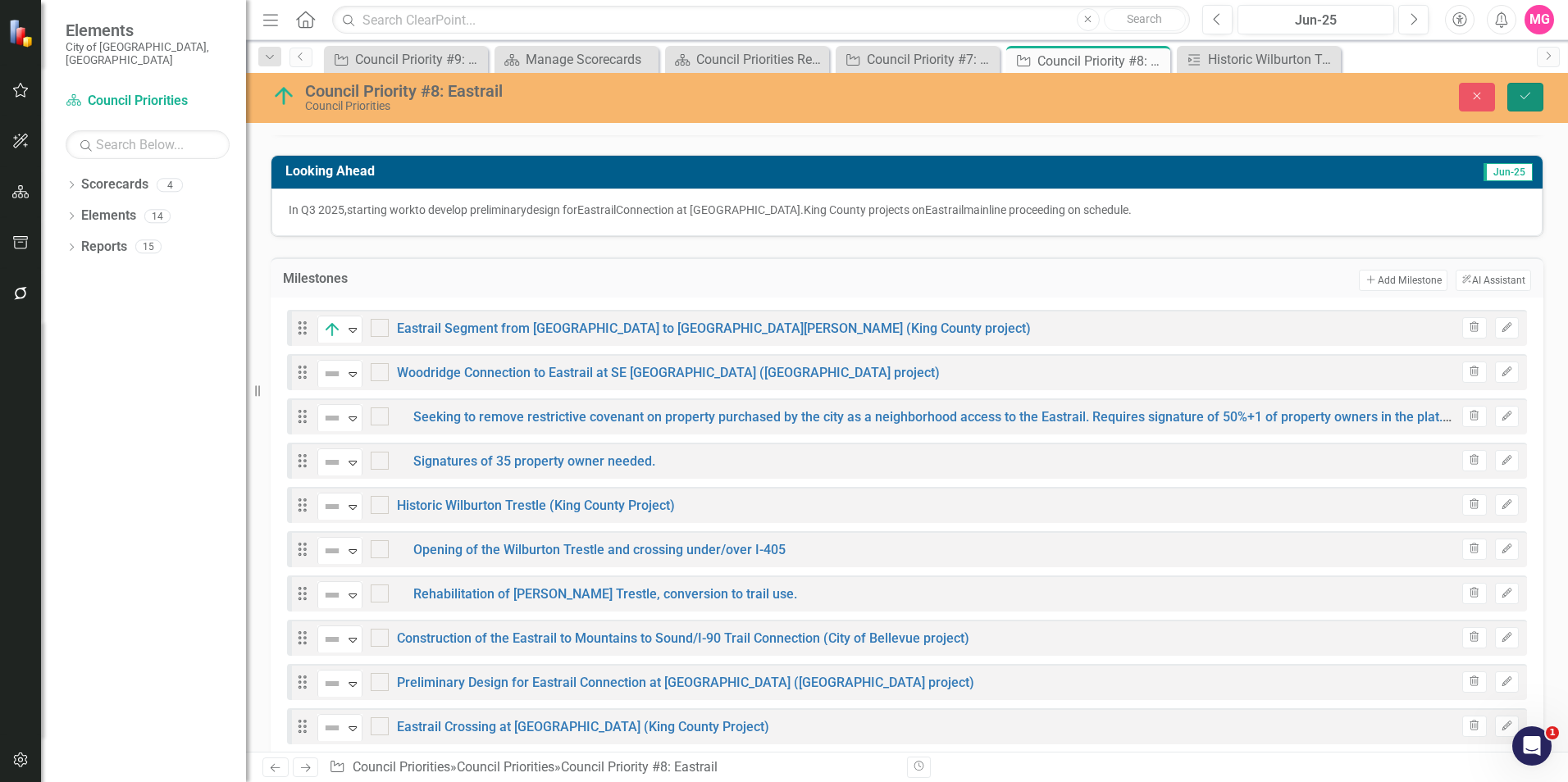
click at [1520, 105] on button "Save" at bounding box center [1524, 97] width 36 height 29
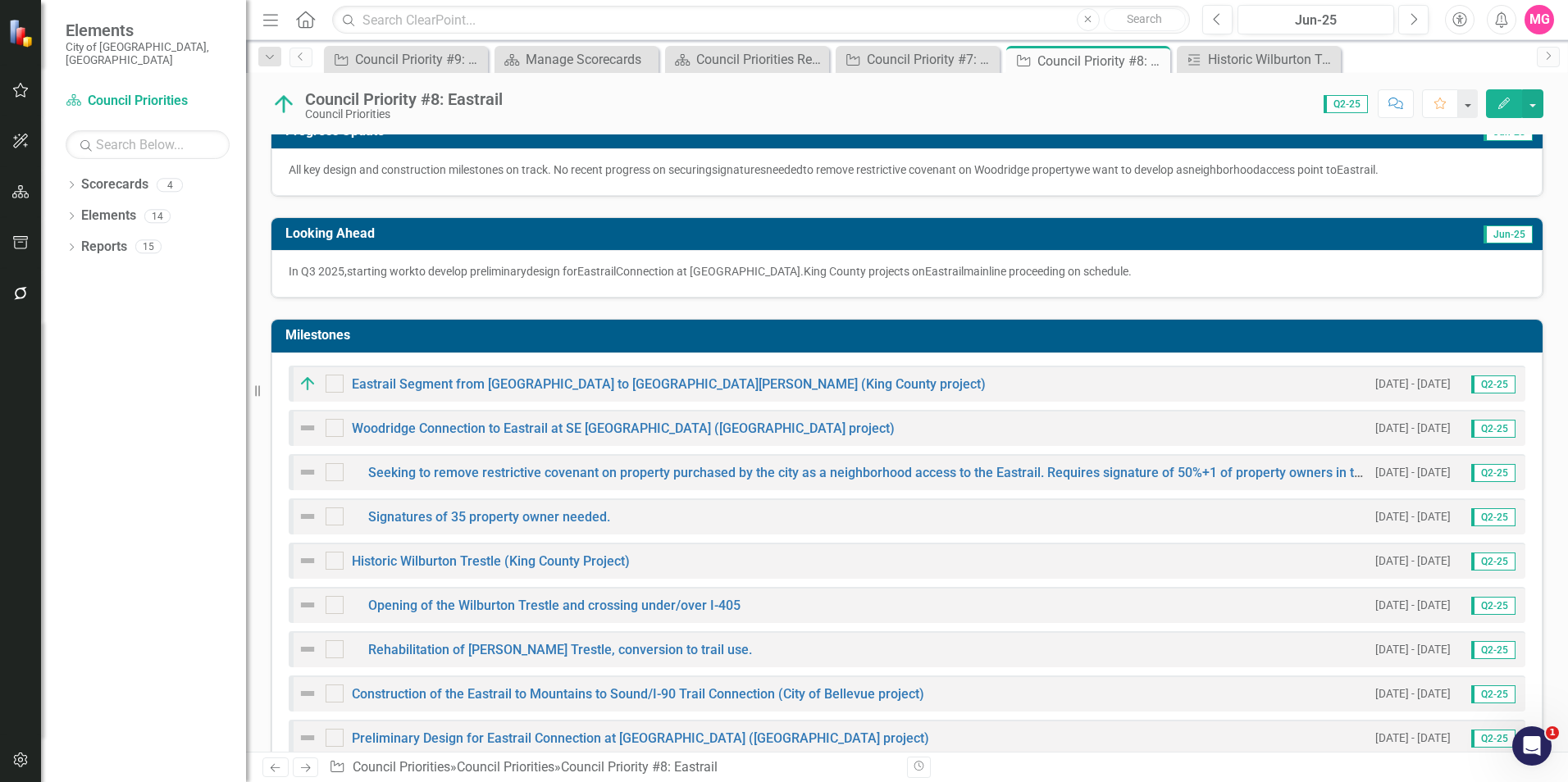
scroll to position [451, 0]
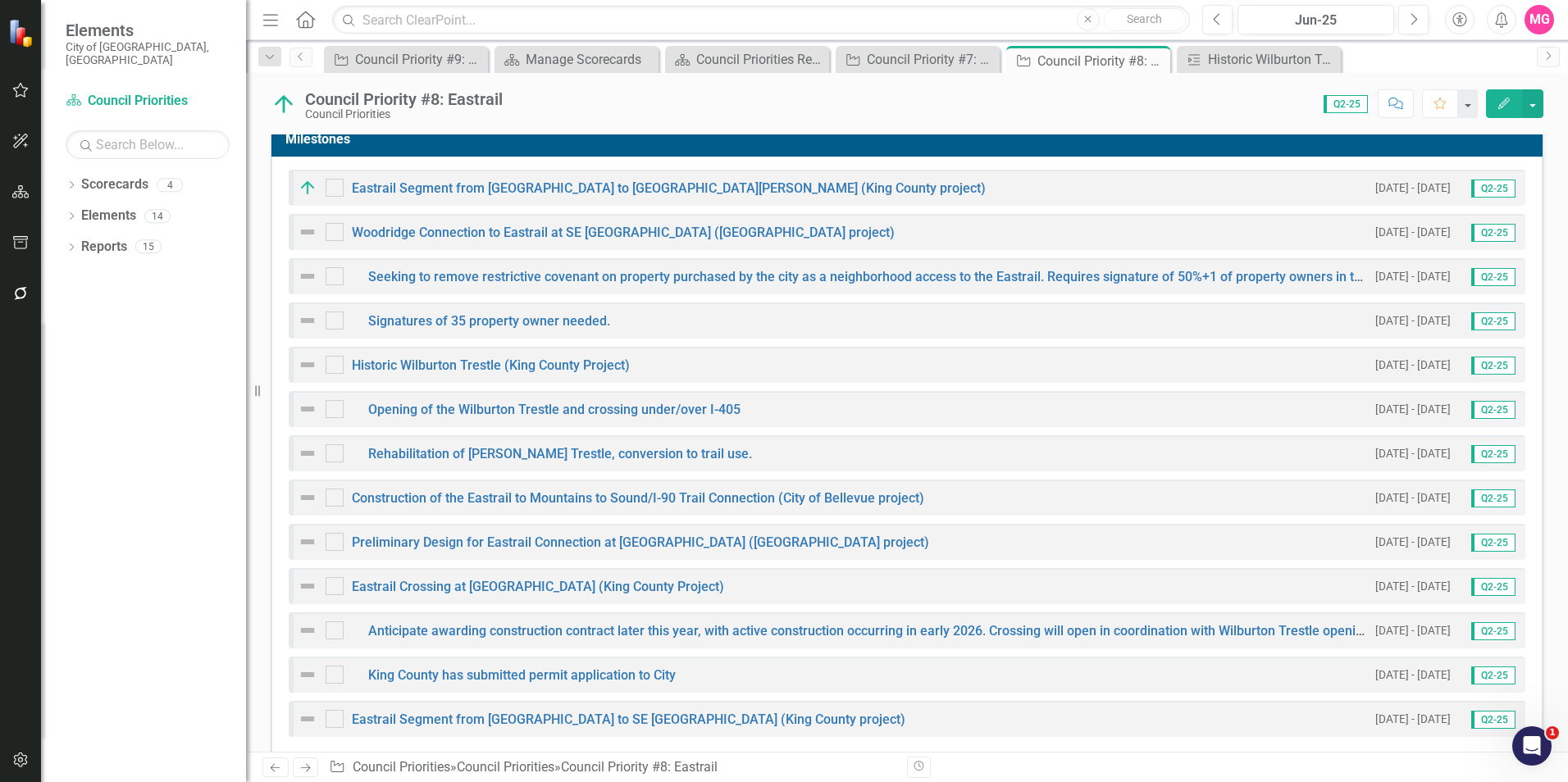
click at [310, 577] on img at bounding box center [308, 586] width 20 height 20
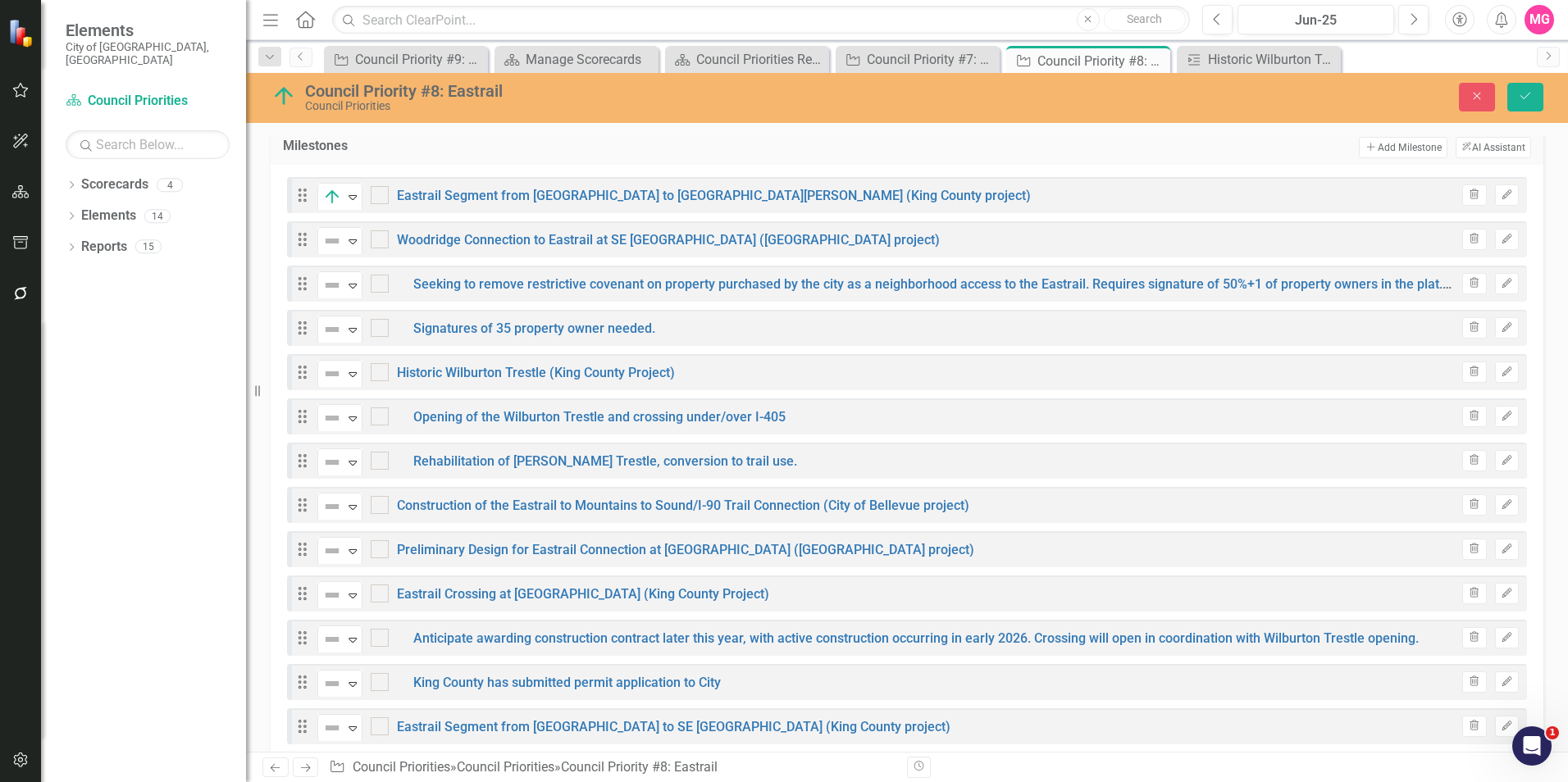
scroll to position [456, 0]
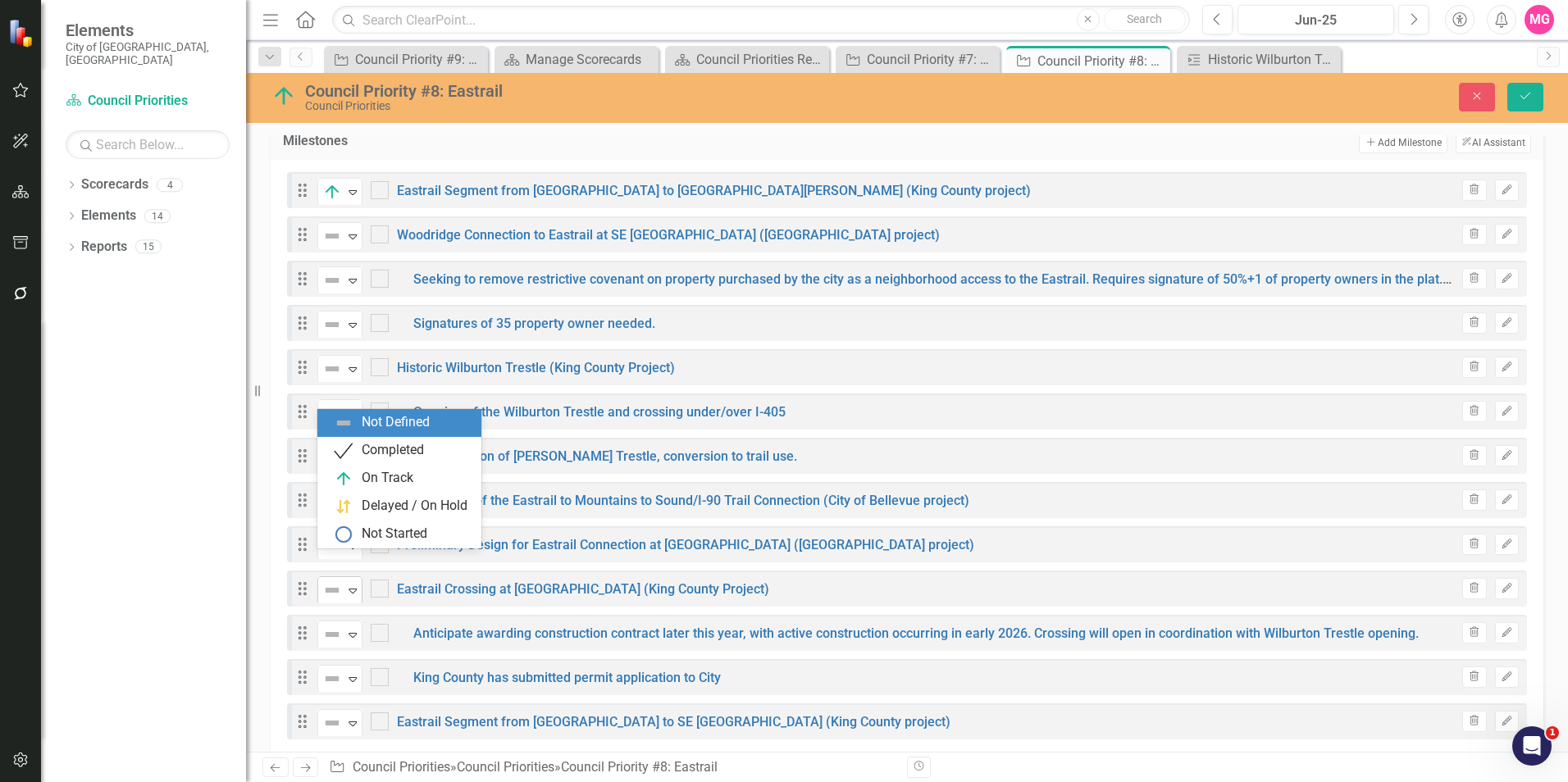
click at [339, 580] on img at bounding box center [332, 590] width 20 height 20
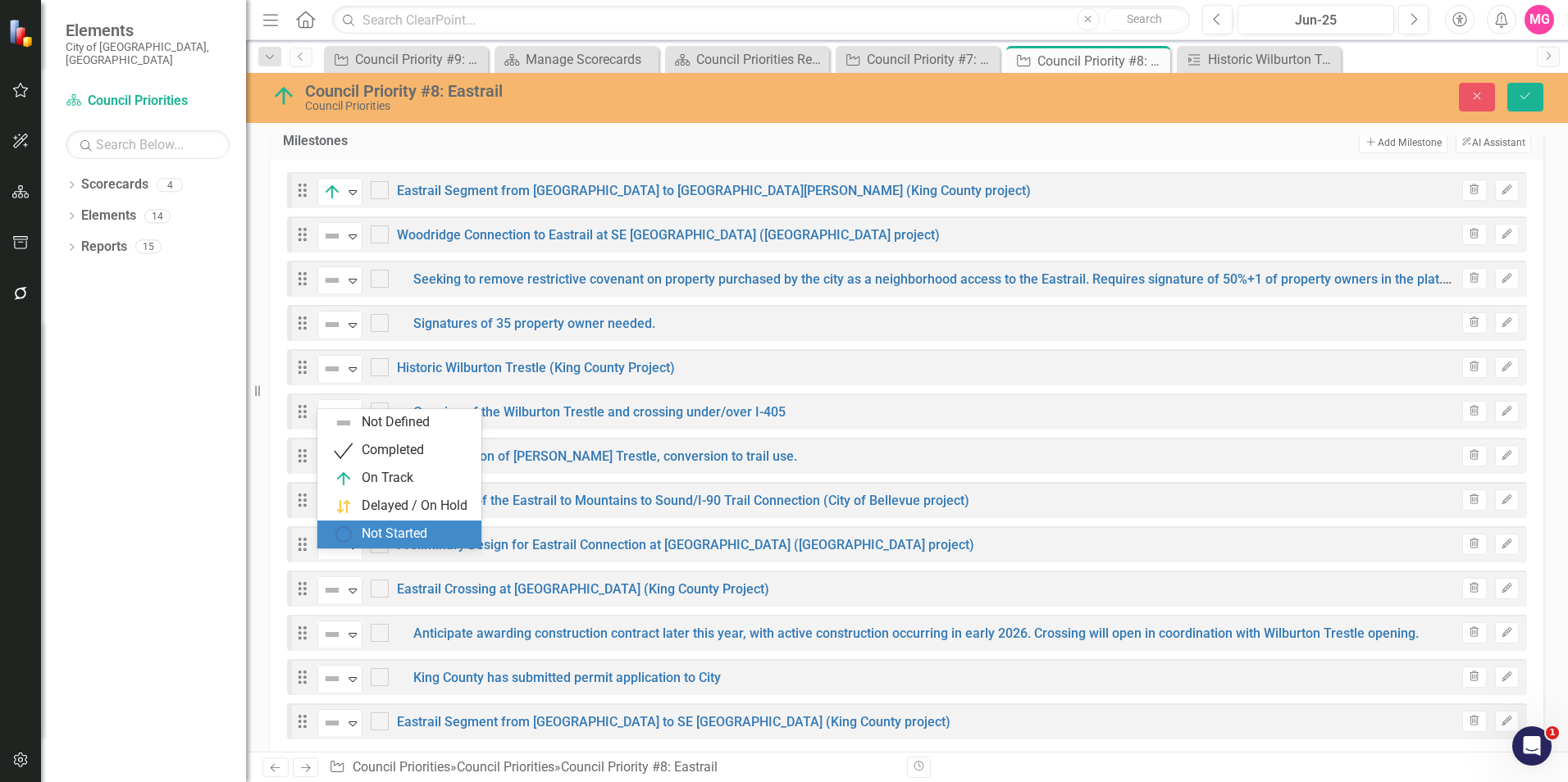
click at [387, 530] on div "Not Started" at bounding box center [394, 534] width 66 height 19
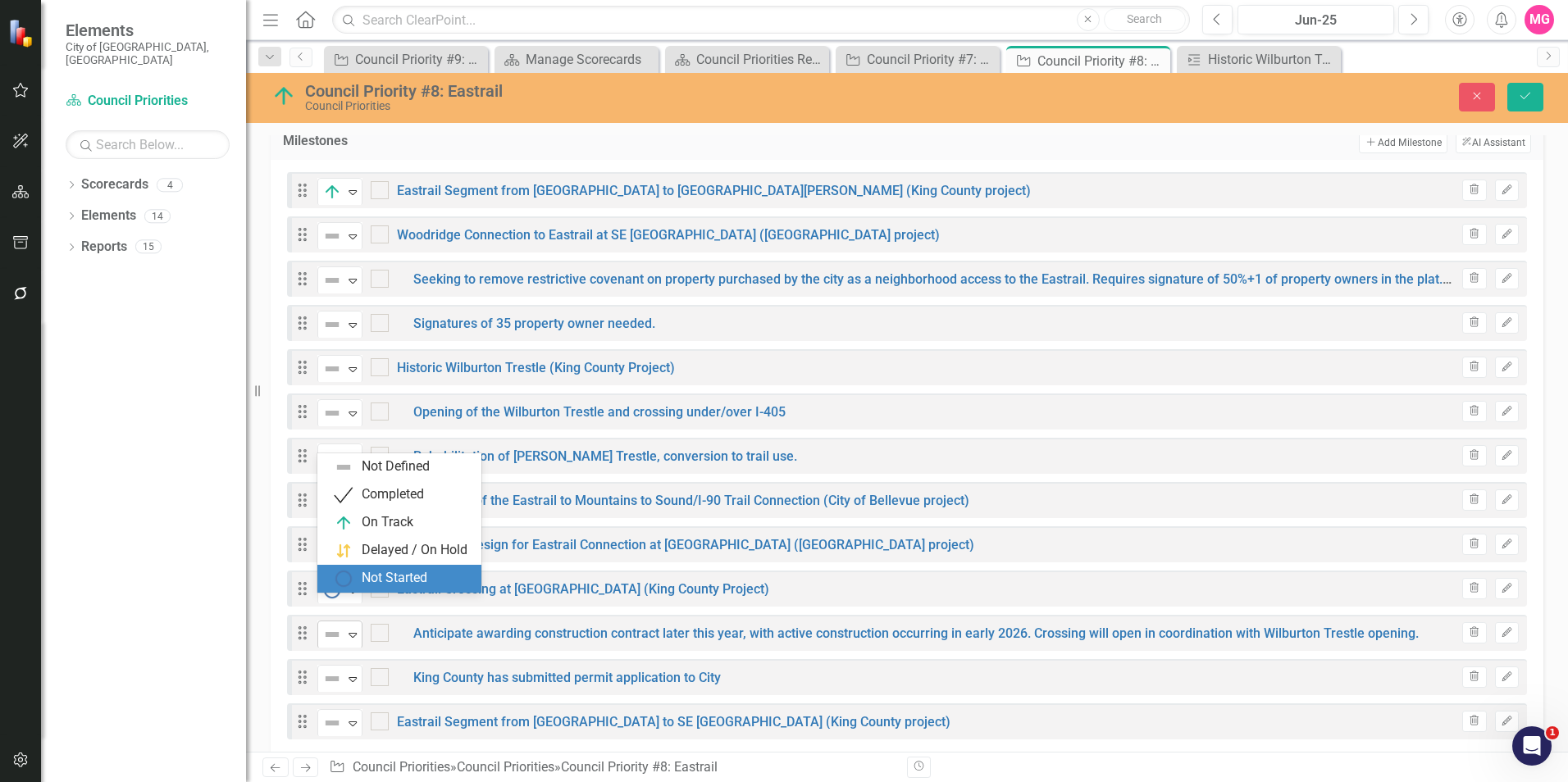
click at [338, 592] on div "Elements City of [GEOGRAPHIC_DATA], [GEOGRAPHIC_DATA] Scorecard Council Priorit…" at bounding box center [784, 391] width 1568 height 782
click at [369, 581] on div "Not Started" at bounding box center [394, 578] width 66 height 19
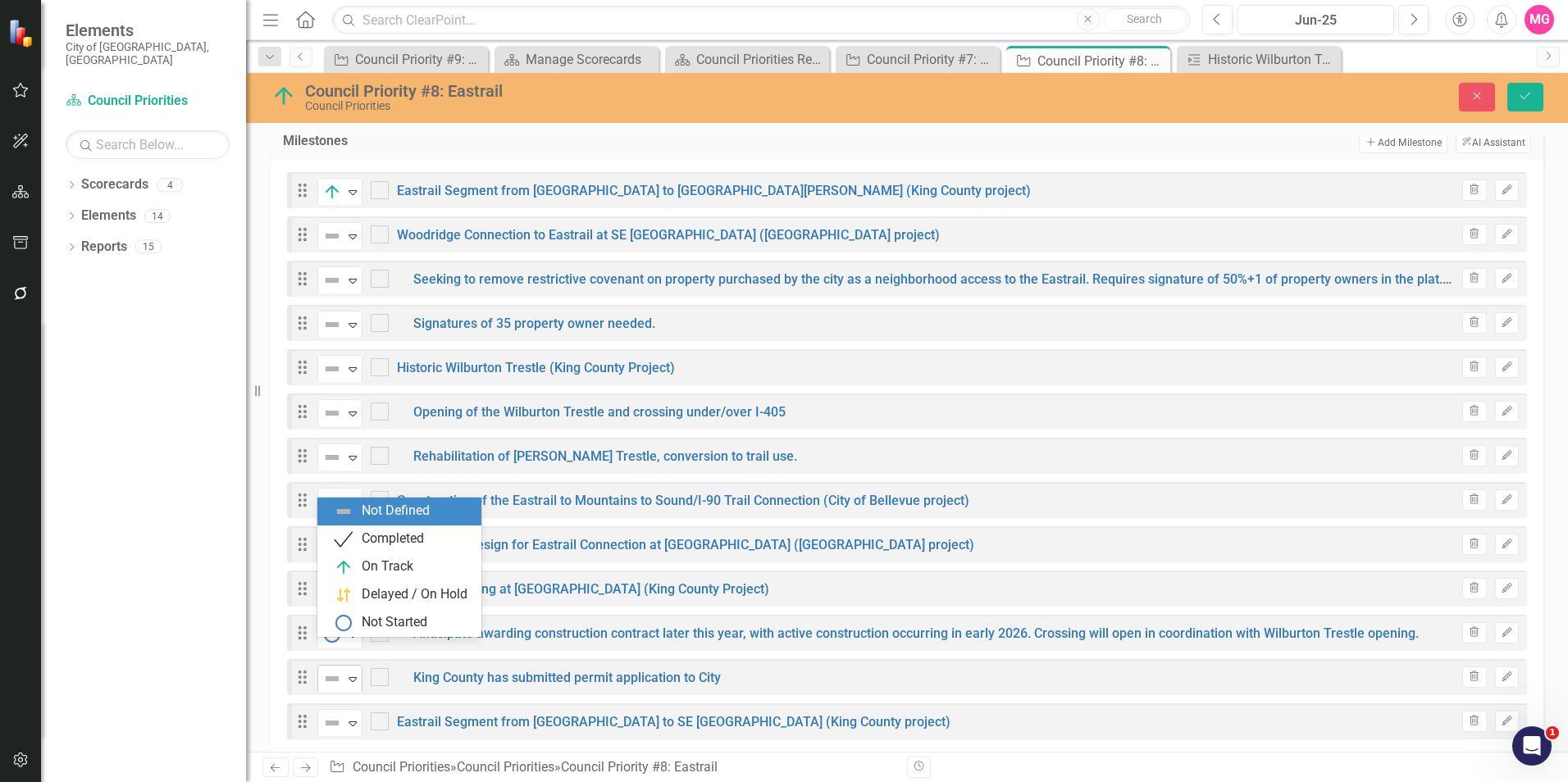
click at [346, 672] on icon "Expand" at bounding box center [352, 678] width 17 height 13
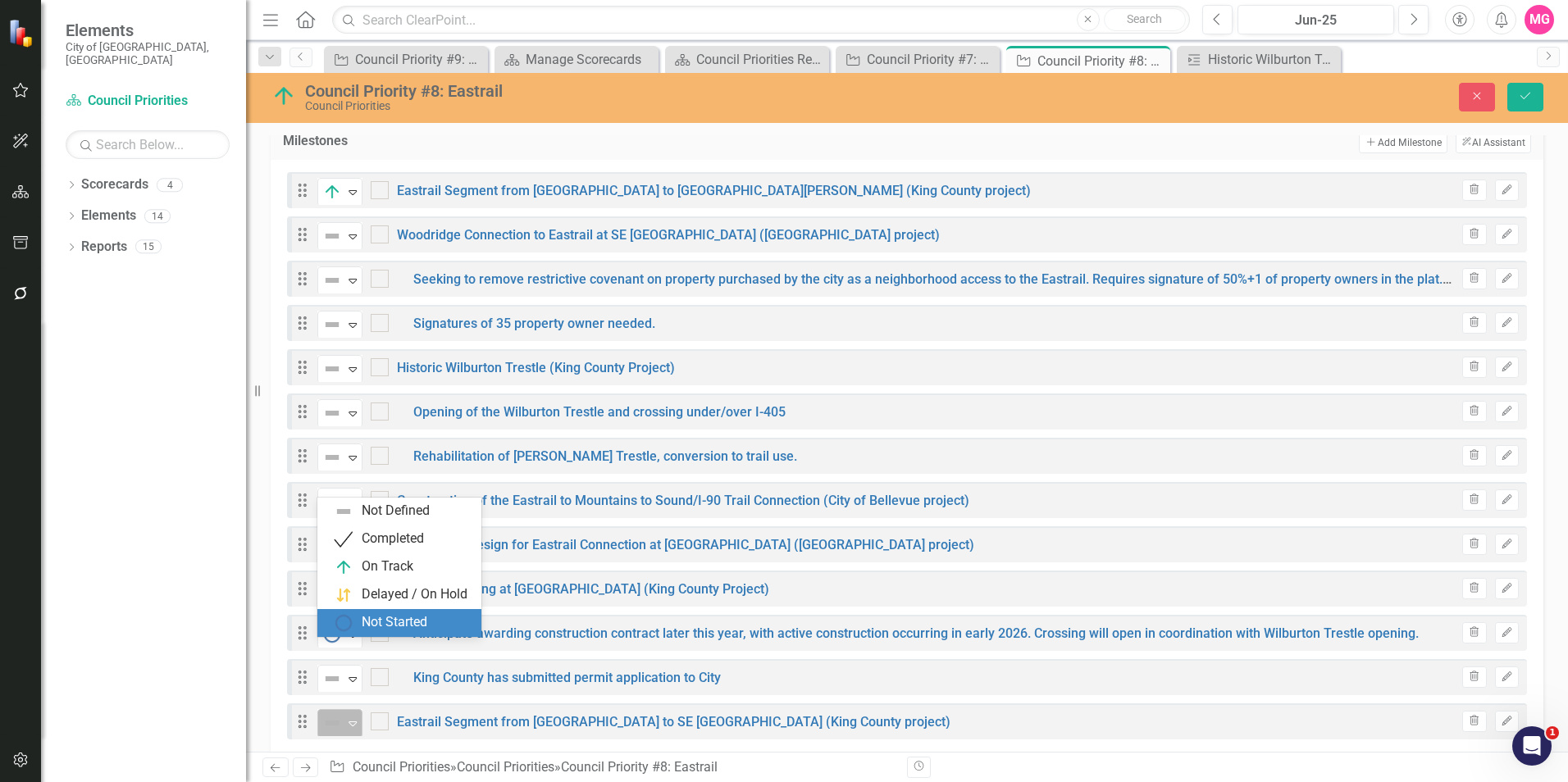
drag, startPoint x: 373, startPoint y: 629, endPoint x: 350, endPoint y: 692, distance: 67.1
click at [350, 692] on div "Elements City of [GEOGRAPHIC_DATA], [GEOGRAPHIC_DATA] Scorecard Council Priorit…" at bounding box center [784, 391] width 1568 height 782
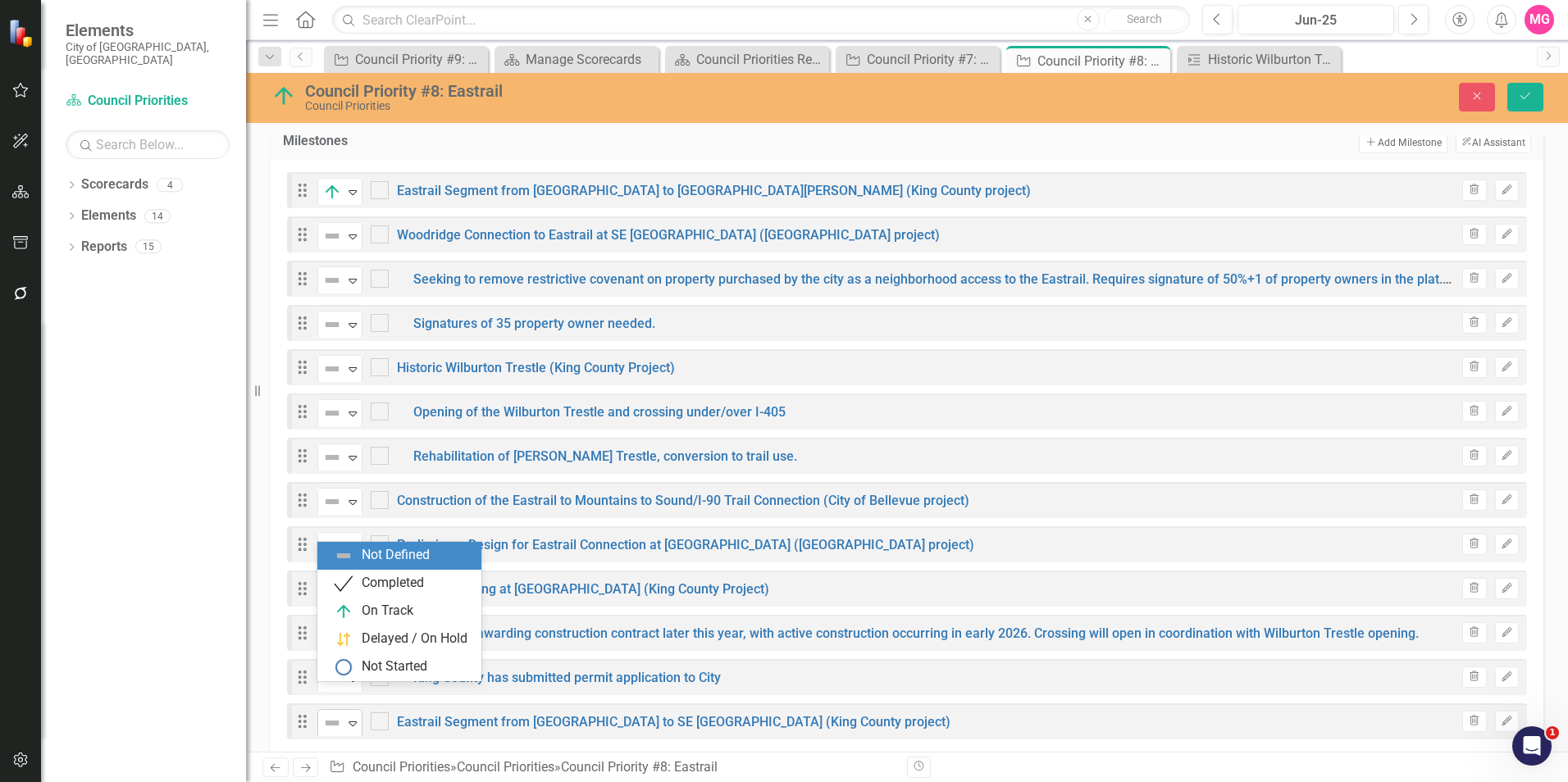
click at [350, 716] on icon "Expand" at bounding box center [352, 723] width 17 height 13
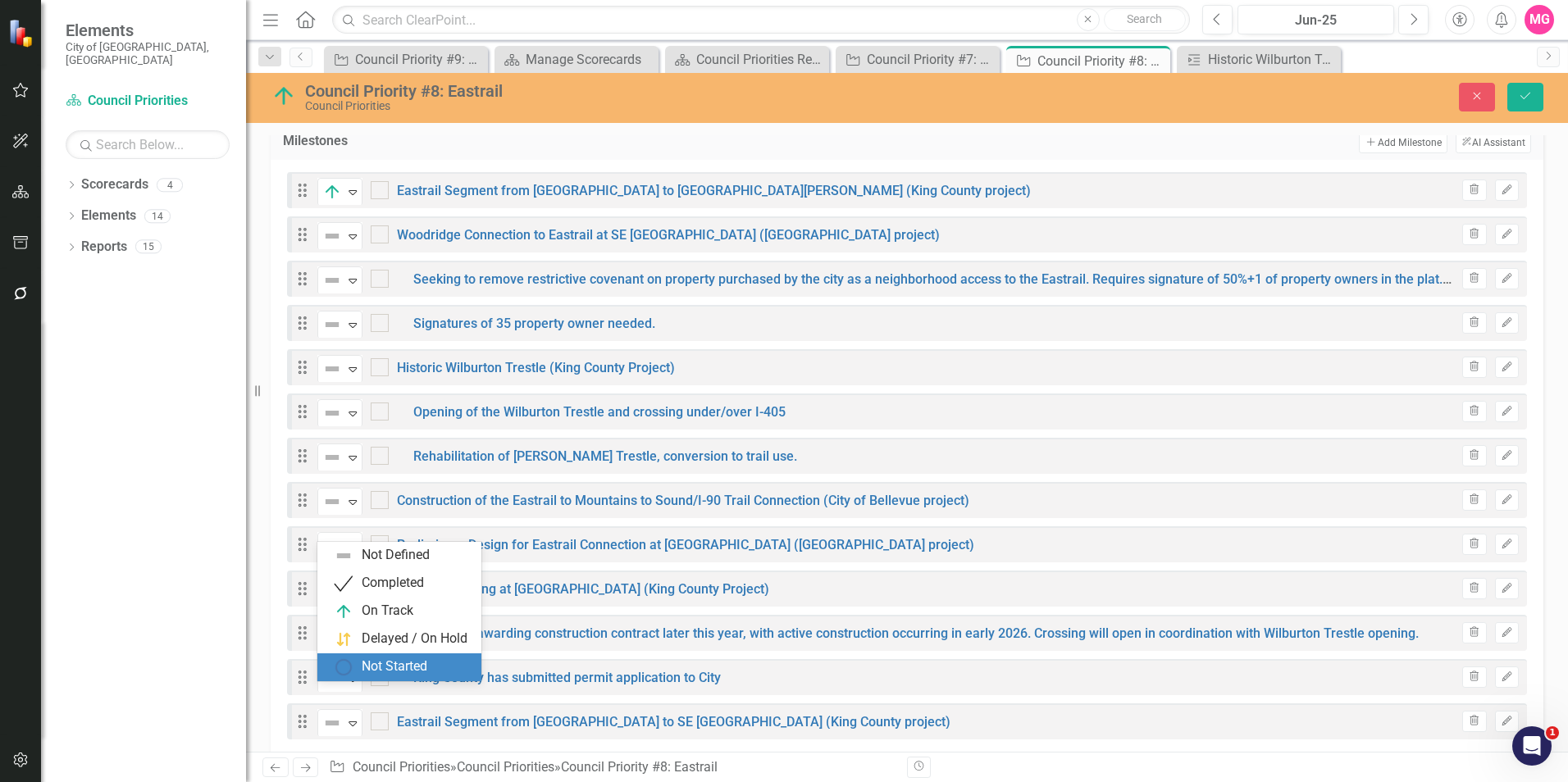
click at [362, 672] on div "Not Started" at bounding box center [394, 667] width 66 height 19
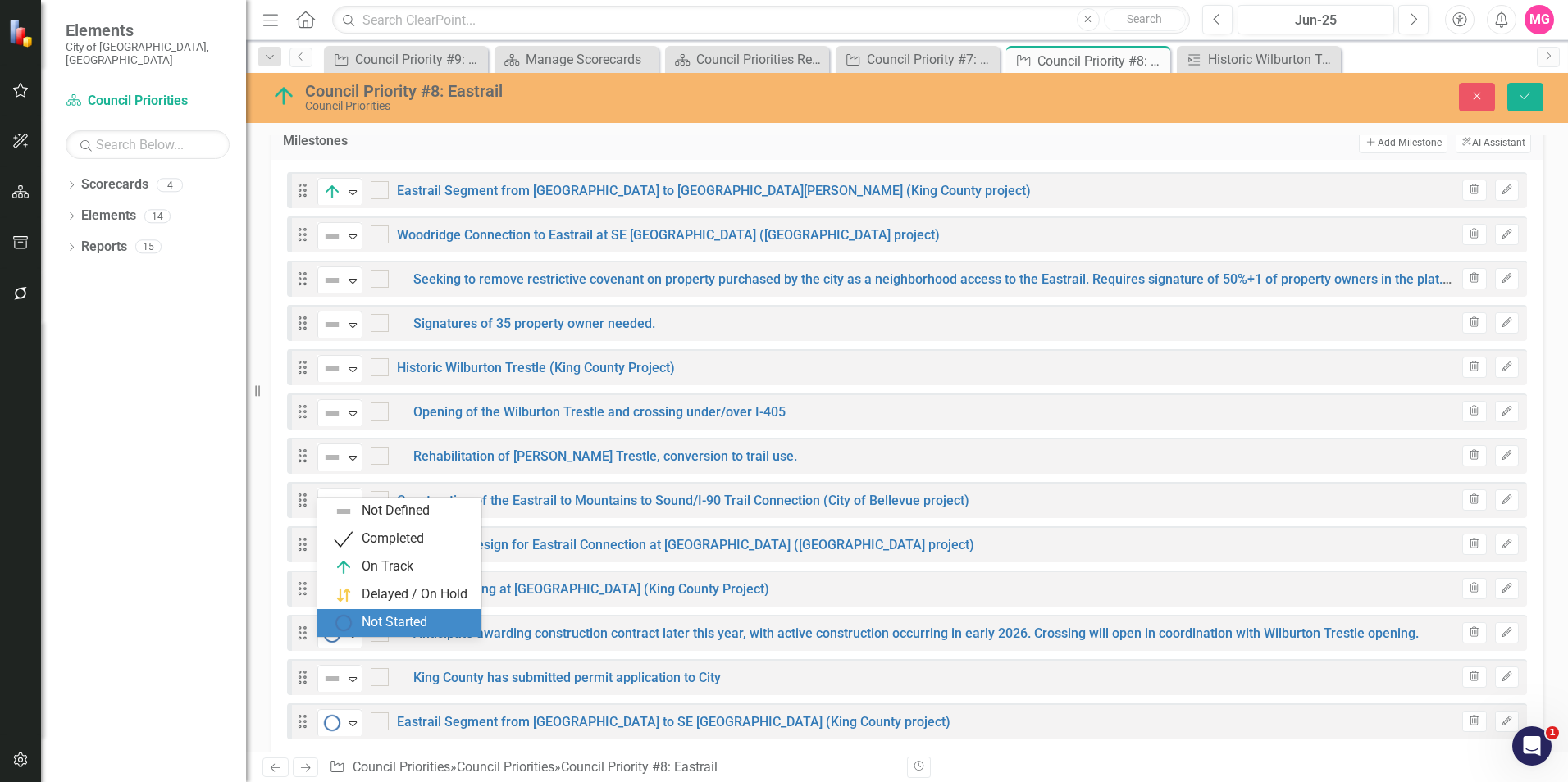
drag, startPoint x: 355, startPoint y: 661, endPoint x: 396, endPoint y: 626, distance: 53.9
click at [396, 626] on div "Elements City of [GEOGRAPHIC_DATA], [GEOGRAPHIC_DATA] Scorecard Council Priorit…" at bounding box center [784, 391] width 1568 height 782
click at [396, 626] on div "Not Started" at bounding box center [394, 623] width 66 height 19
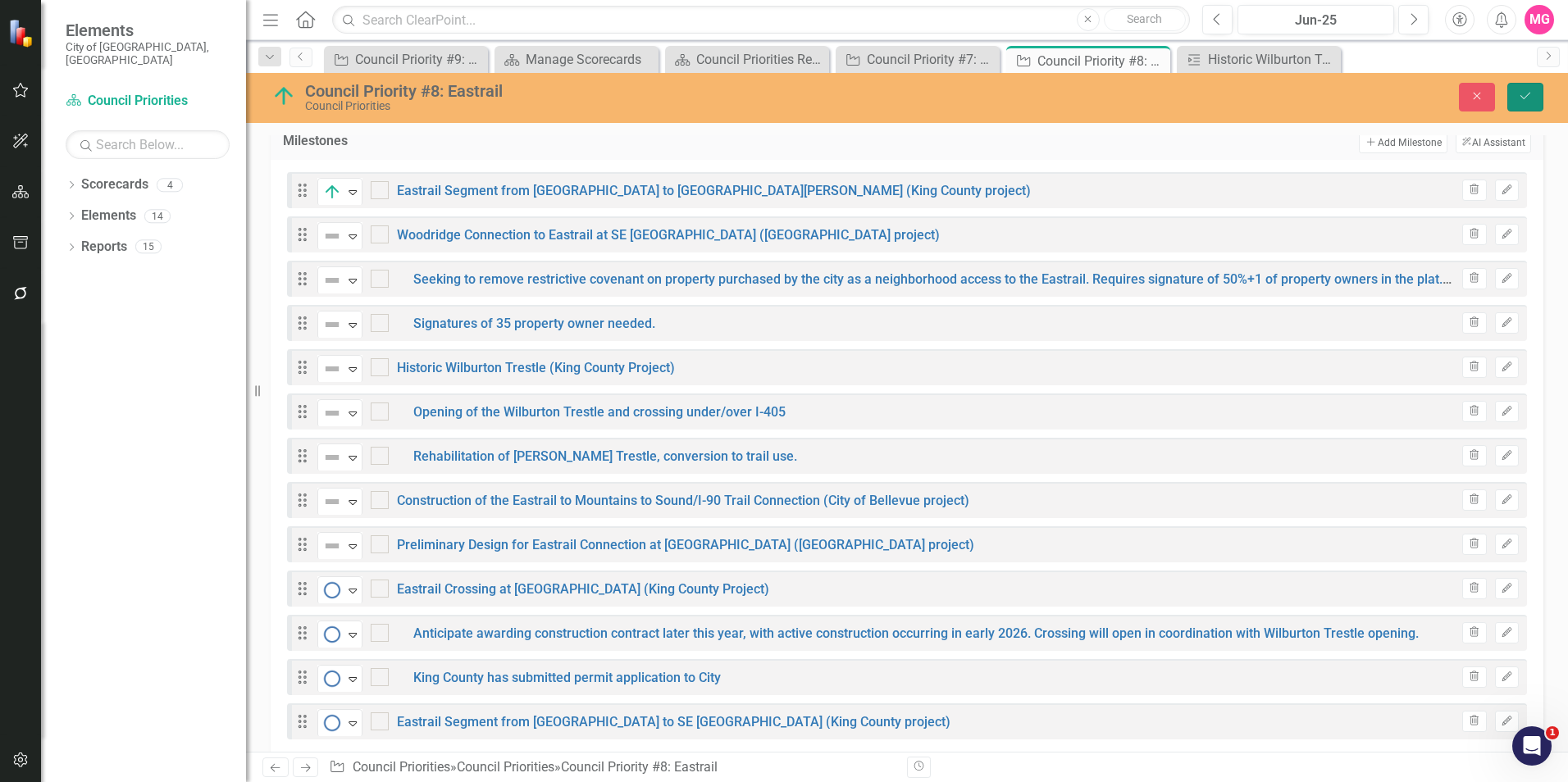
click at [1526, 105] on button "Save" at bounding box center [1524, 97] width 36 height 29
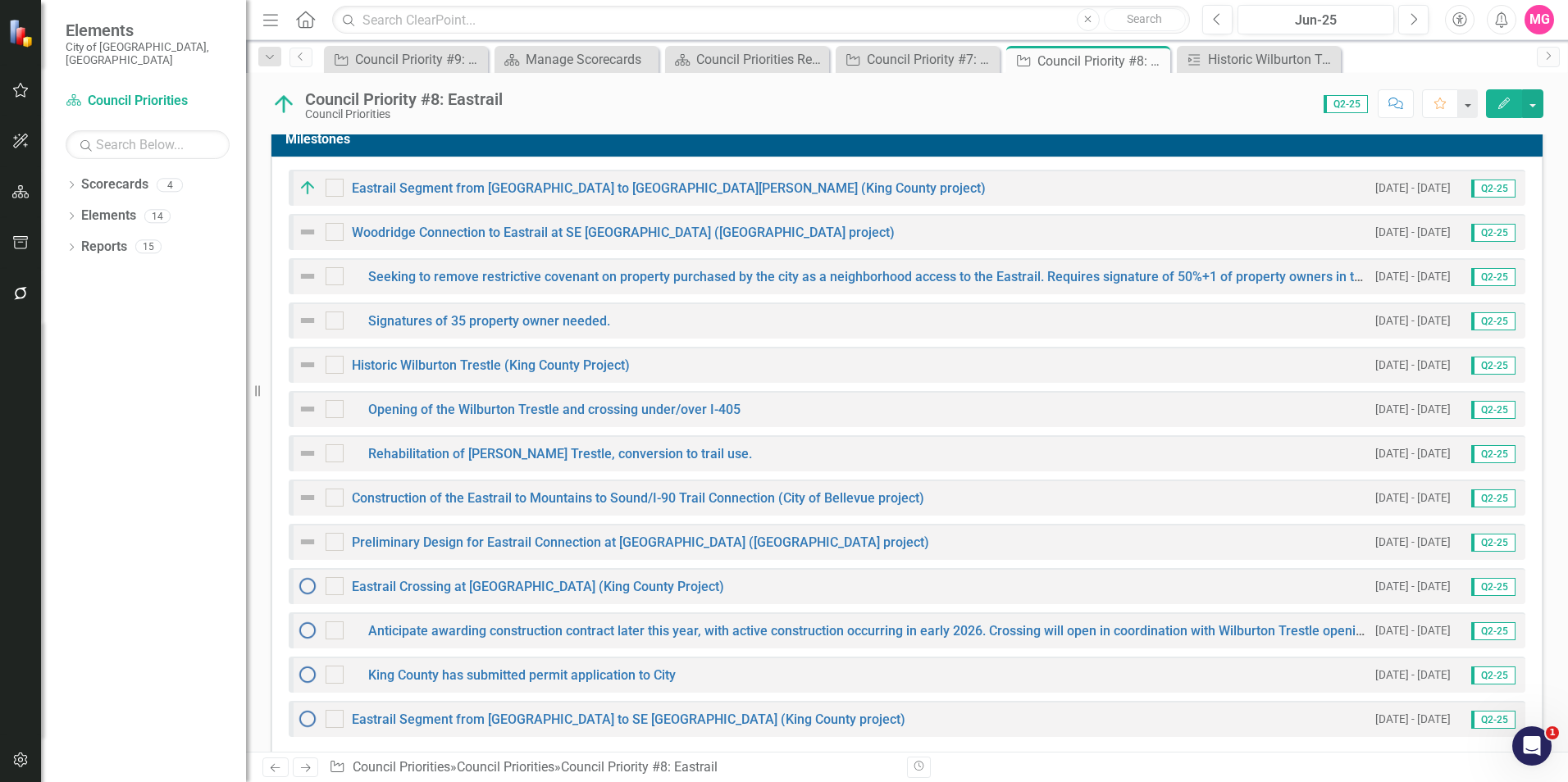
scroll to position [381, 0]
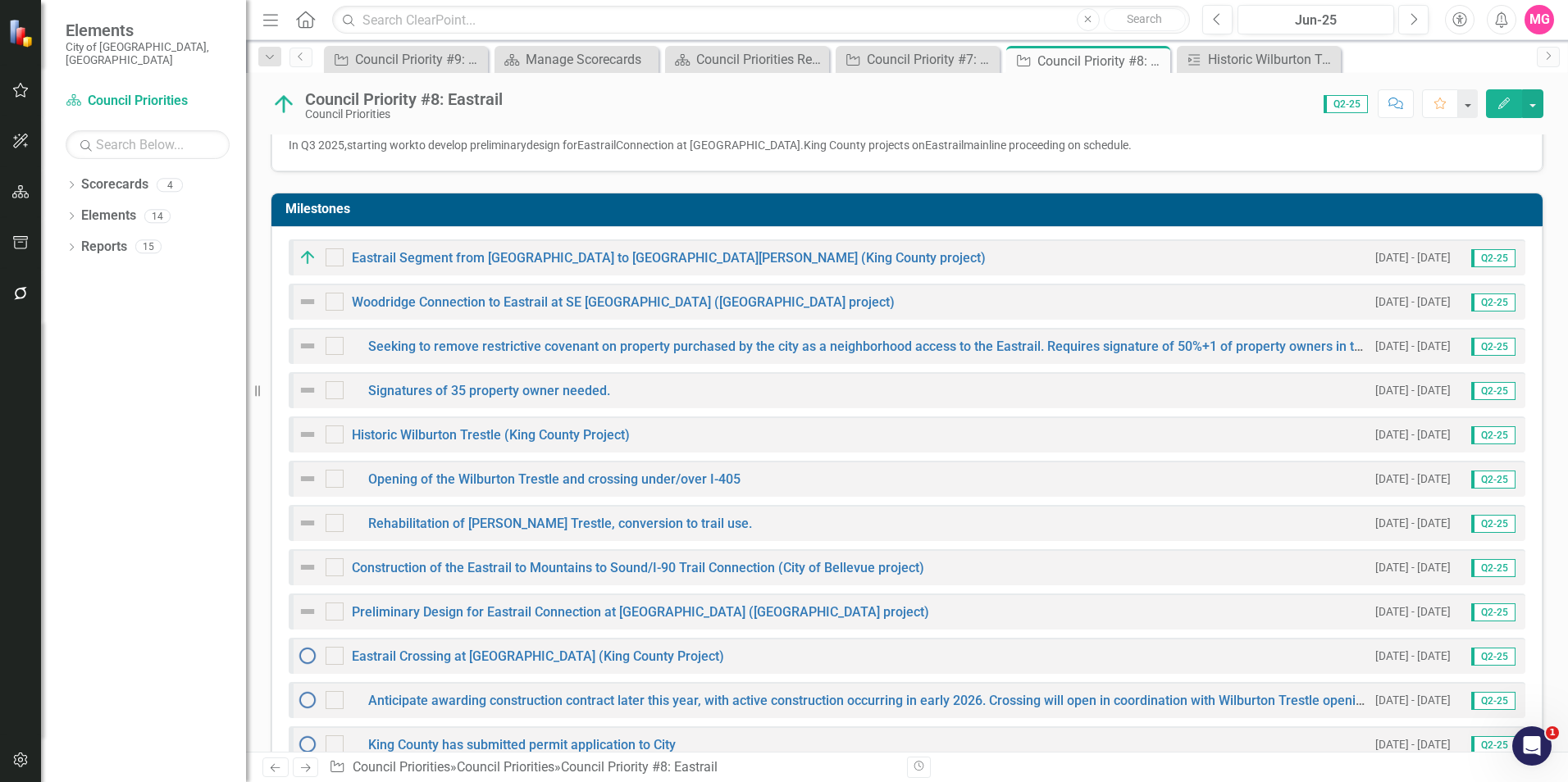
click at [310, 292] on img at bounding box center [308, 301] width 20 height 20
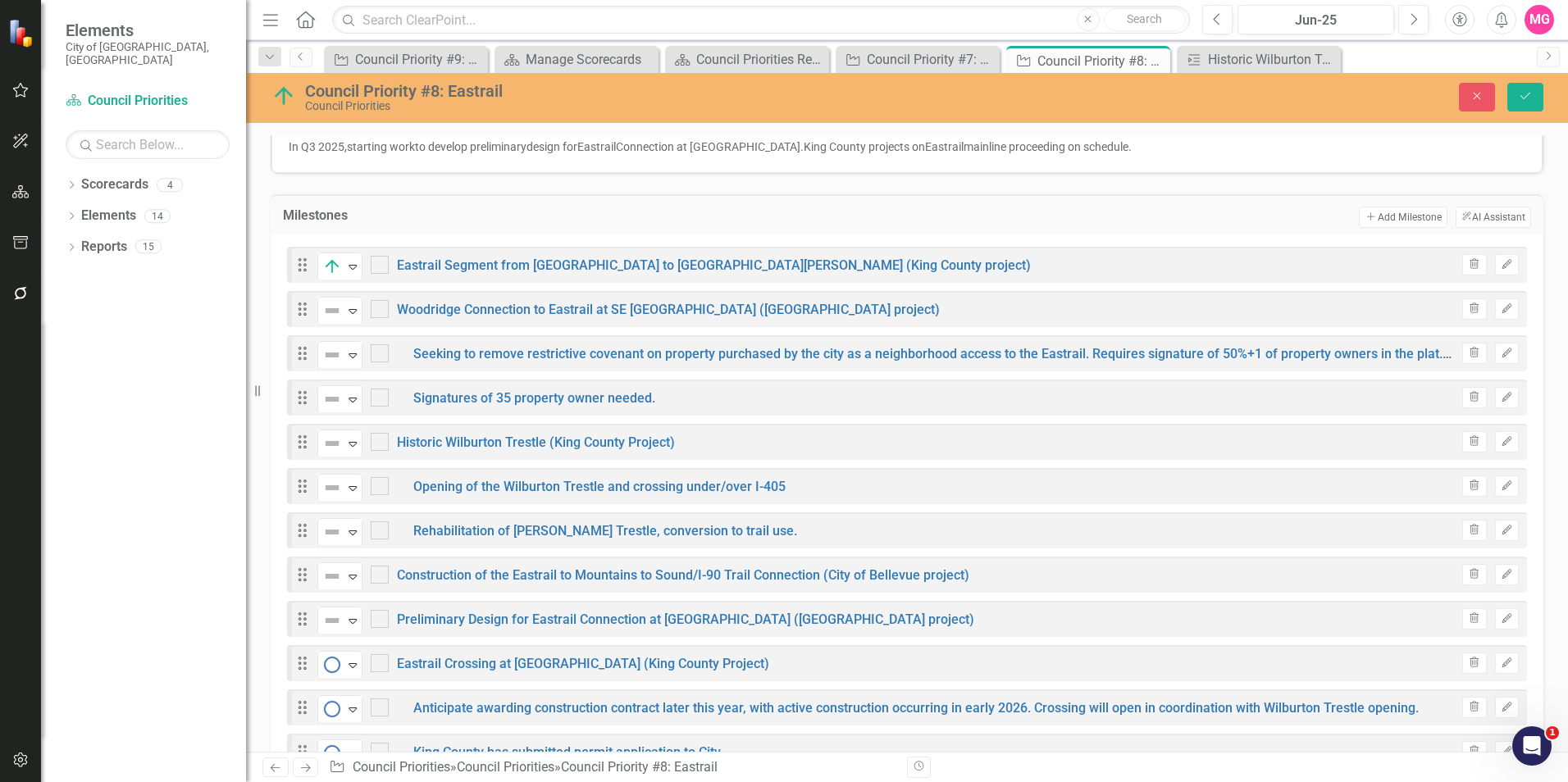
click at [310, 301] on icon "Drag" at bounding box center [302, 308] width 21 height 17
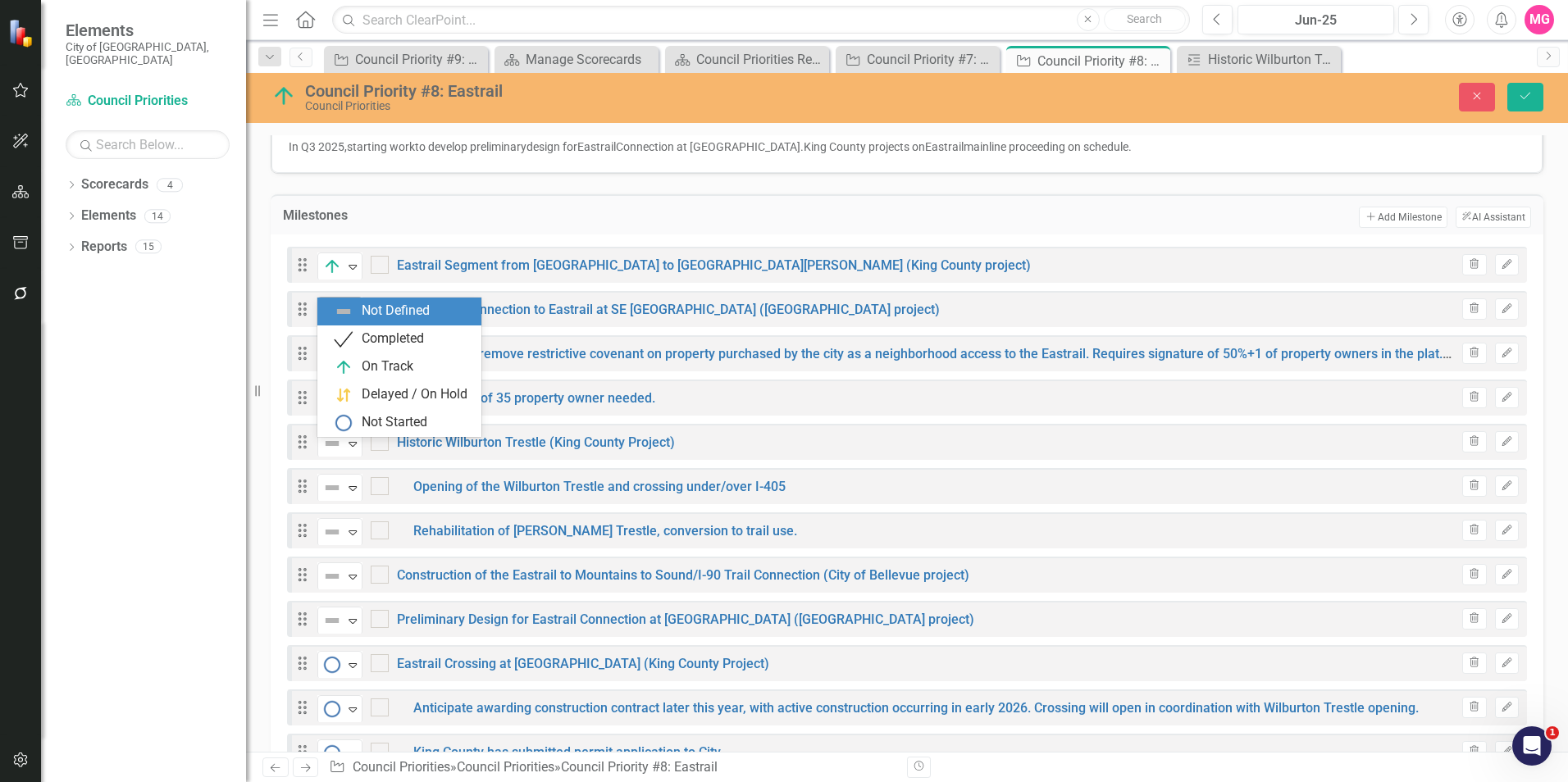
click at [339, 301] on img at bounding box center [332, 310] width 20 height 20
drag, startPoint x: 401, startPoint y: 361, endPoint x: 381, endPoint y: 369, distance: 21.5
click at [381, 369] on div "On Track" at bounding box center [387, 367] width 52 height 19
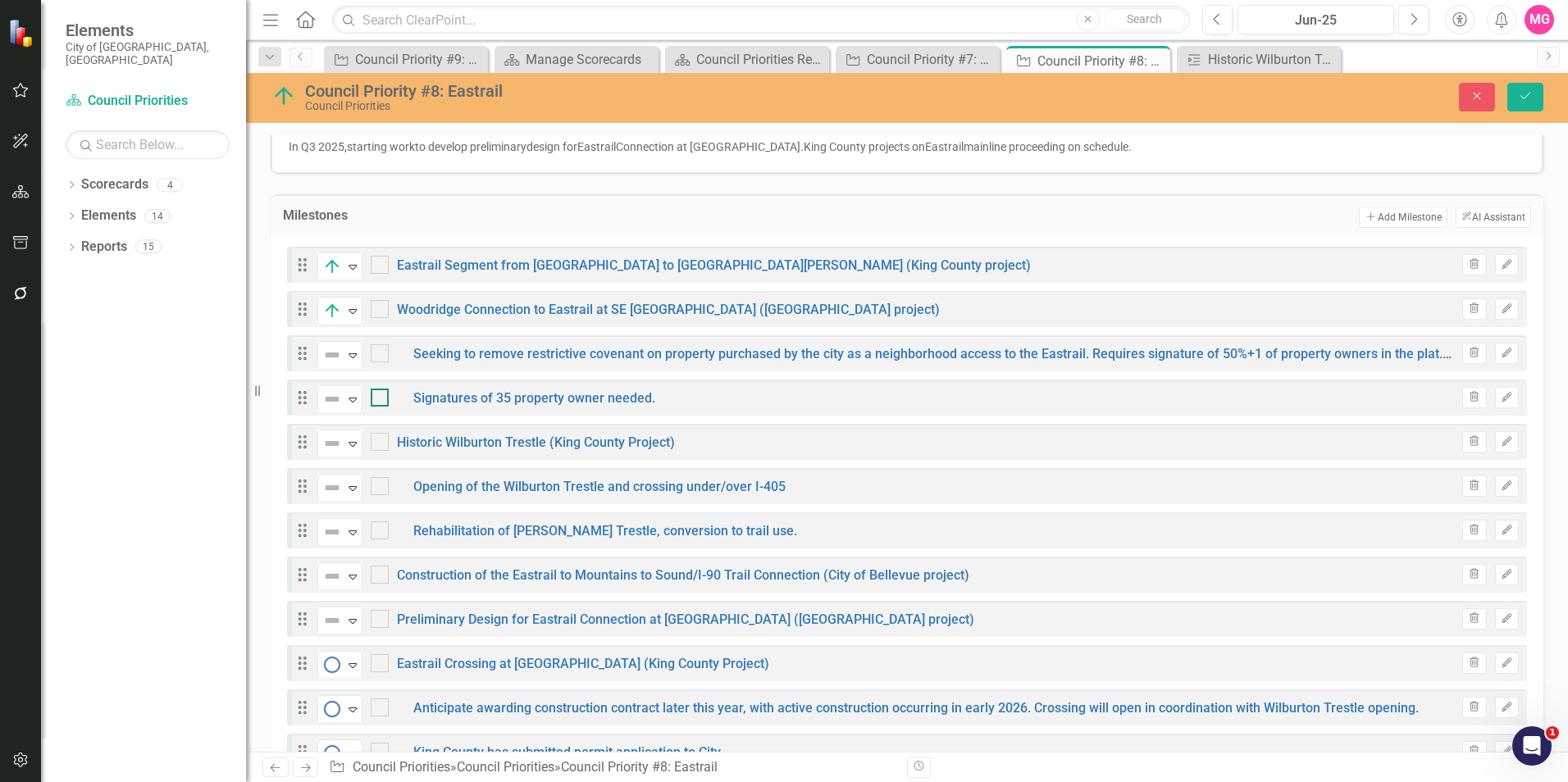
click at [381, 389] on div at bounding box center [379, 398] width 18 height 18
click at [381, 389] on input "checkbox" at bounding box center [376, 394] width 10 height 10
click at [381, 389] on div at bounding box center [379, 398] width 18 height 18
click at [381, 389] on input "checkbox" at bounding box center [376, 394] width 10 height 10
checkbox input "false"
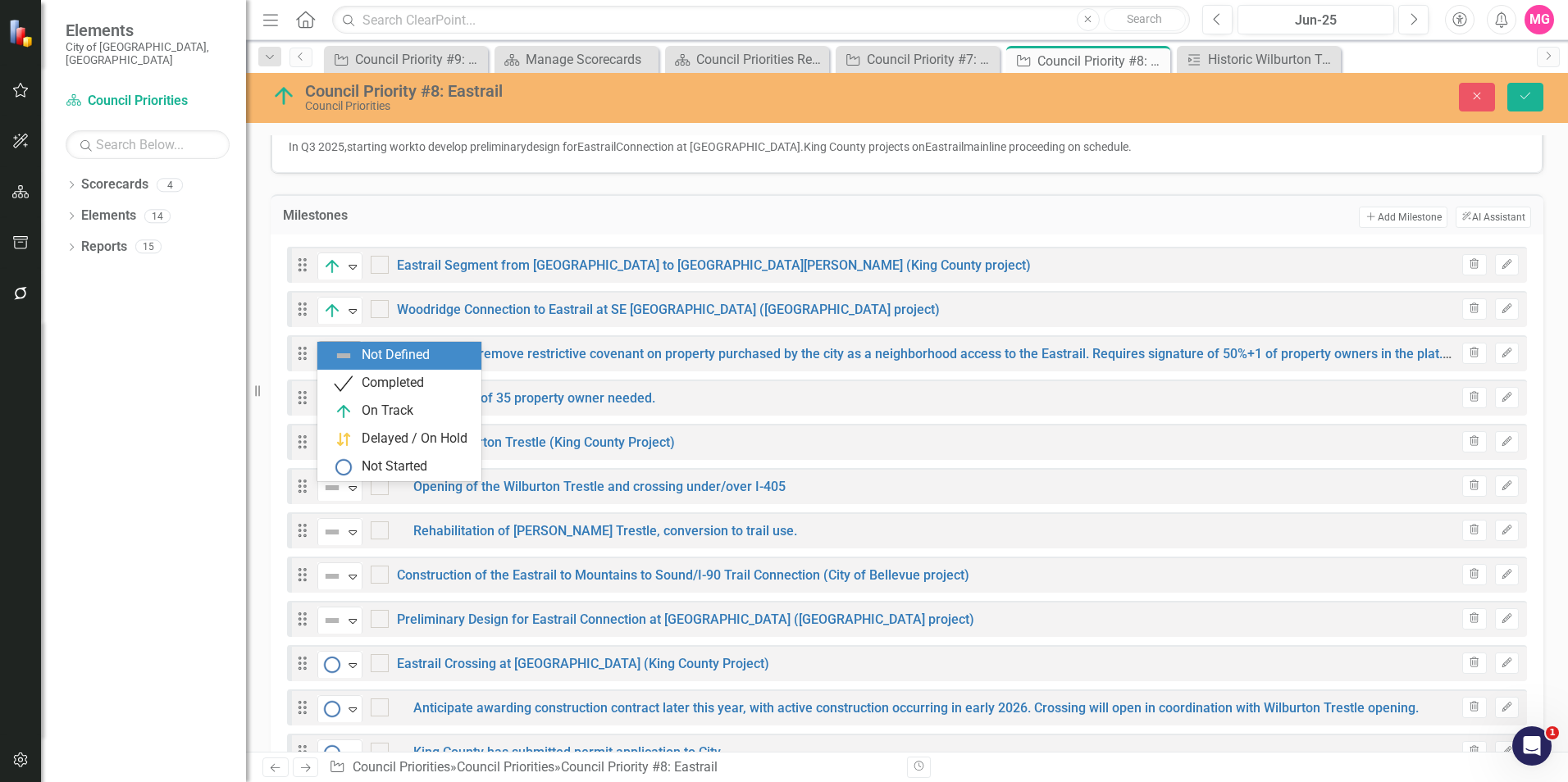
click at [340, 345] on img at bounding box center [332, 355] width 20 height 20
click at [391, 412] on div "On Track" at bounding box center [387, 412] width 52 height 19
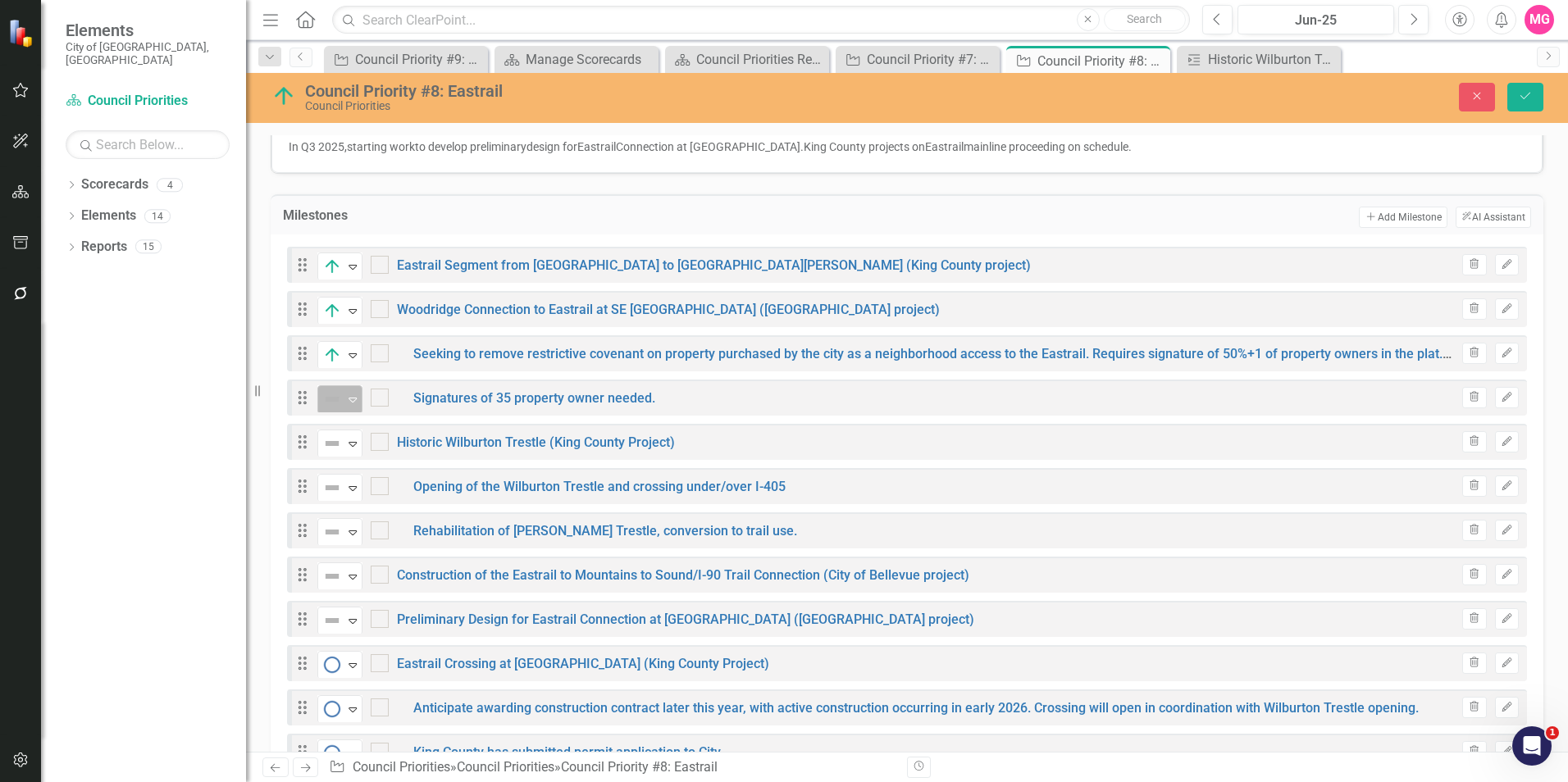
click at [329, 390] on img at bounding box center [332, 399] width 20 height 20
click at [371, 457] on div "On Track" at bounding box center [387, 455] width 52 height 19
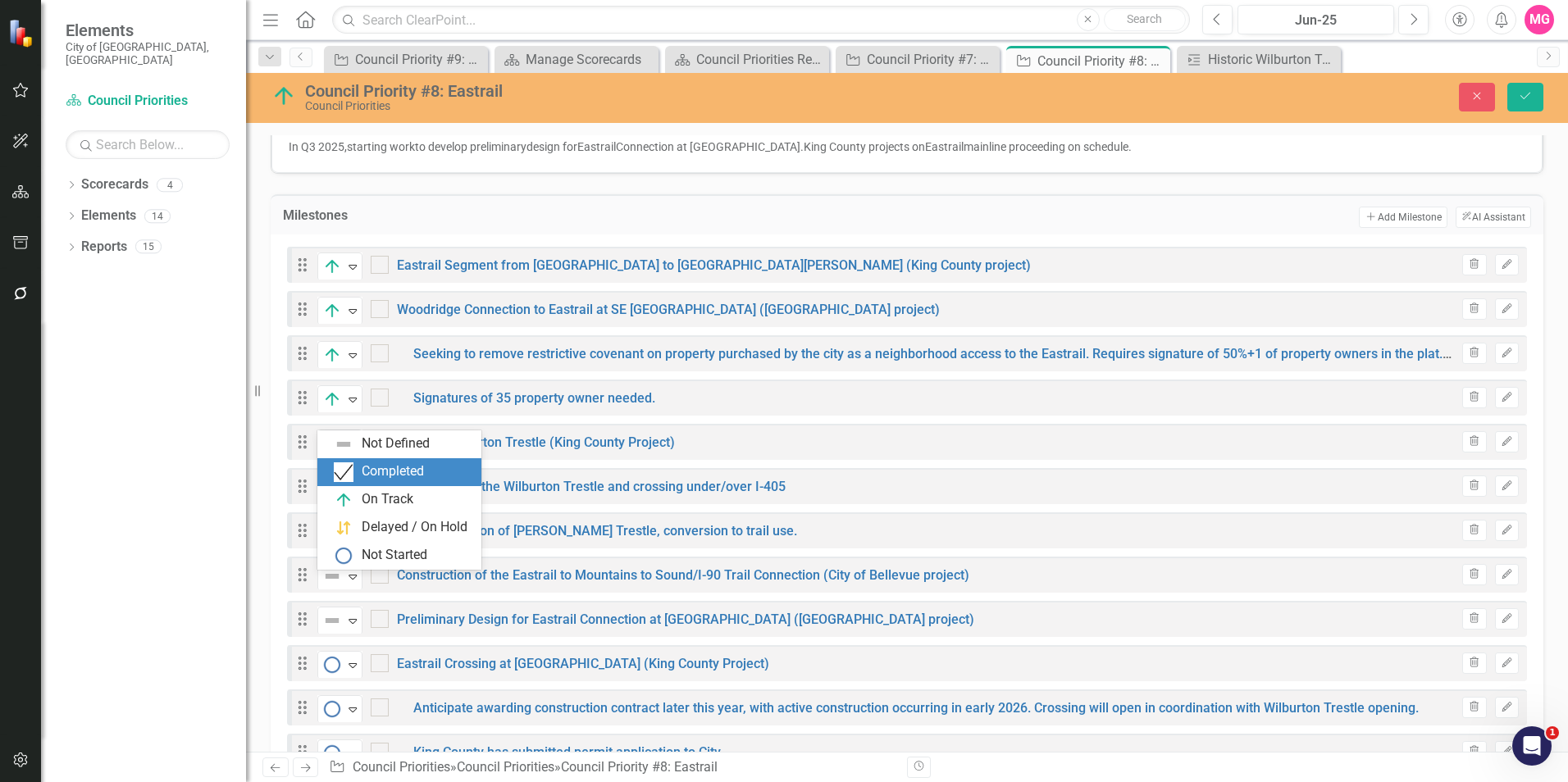
drag, startPoint x: 333, startPoint y: 419, endPoint x: 370, endPoint y: 492, distance: 81.8
click at [370, 492] on div "Elements City of [GEOGRAPHIC_DATA], [GEOGRAPHIC_DATA] Scorecard Council Priorit…" at bounding box center [784, 391] width 1568 height 782
click at [370, 492] on div "On Track" at bounding box center [387, 500] width 52 height 19
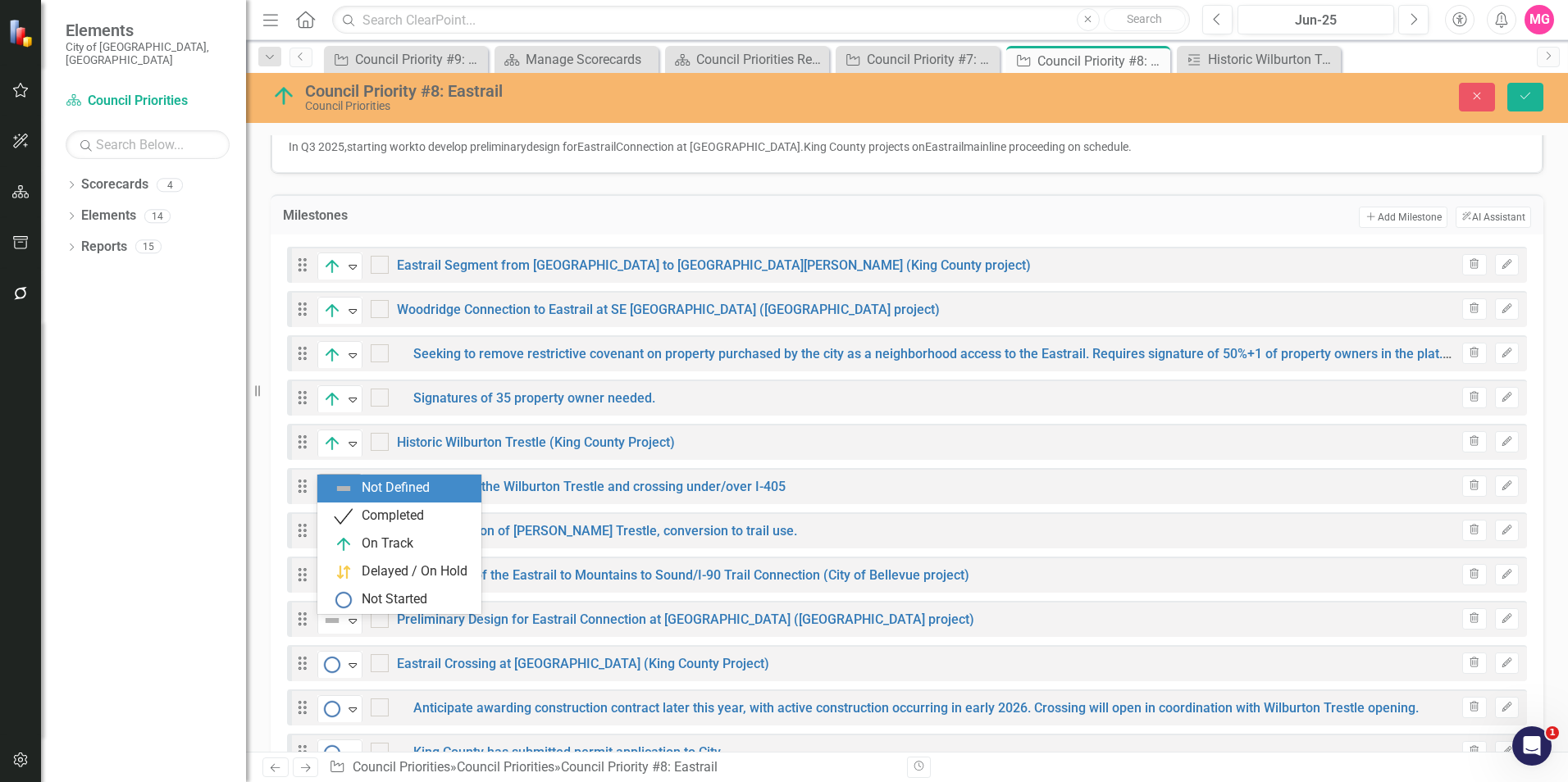
click at [334, 478] on img at bounding box center [332, 488] width 20 height 20
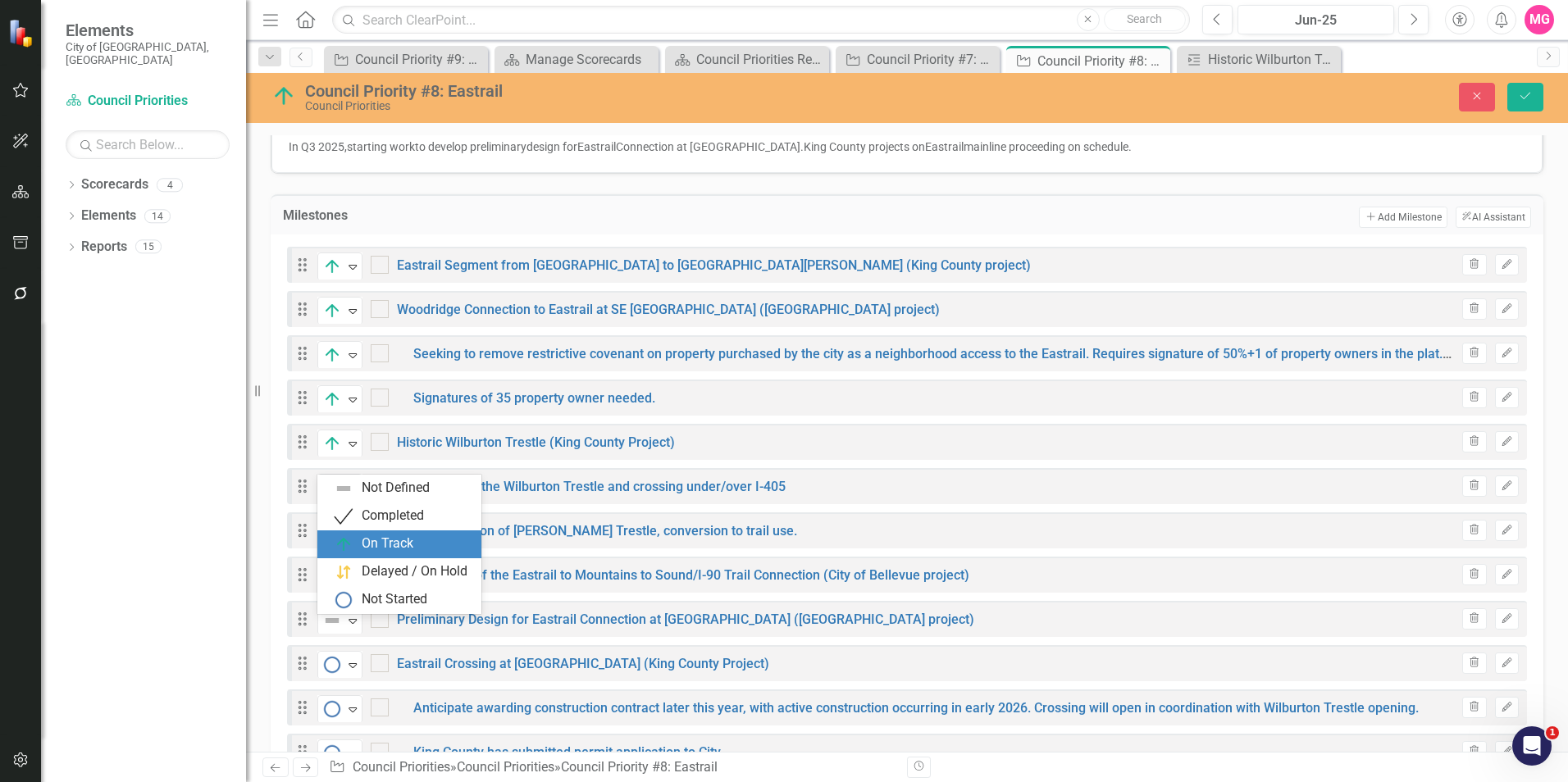
click at [366, 535] on div "On Track" at bounding box center [403, 544] width 138 height 20
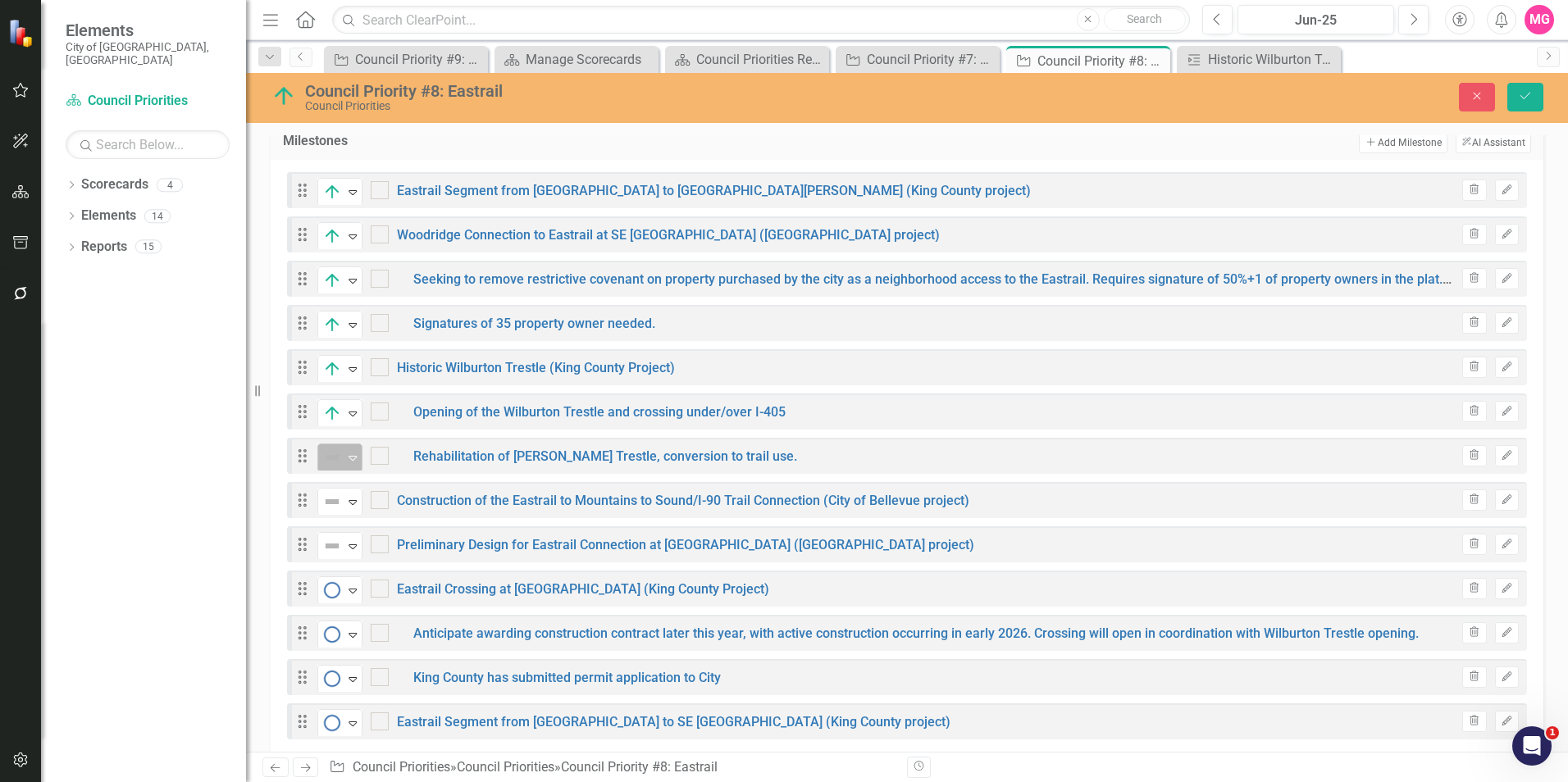
drag, startPoint x: 341, startPoint y: 444, endPoint x: 337, endPoint y: 434, distance: 10.8
click at [337, 438] on div "Drag Not Defined Expand Rehabilitation of [PERSON_NAME] Trestle, conversion to …" at bounding box center [906, 455] width 1239 height 36
click at [337, 447] on img at bounding box center [332, 457] width 20 height 20
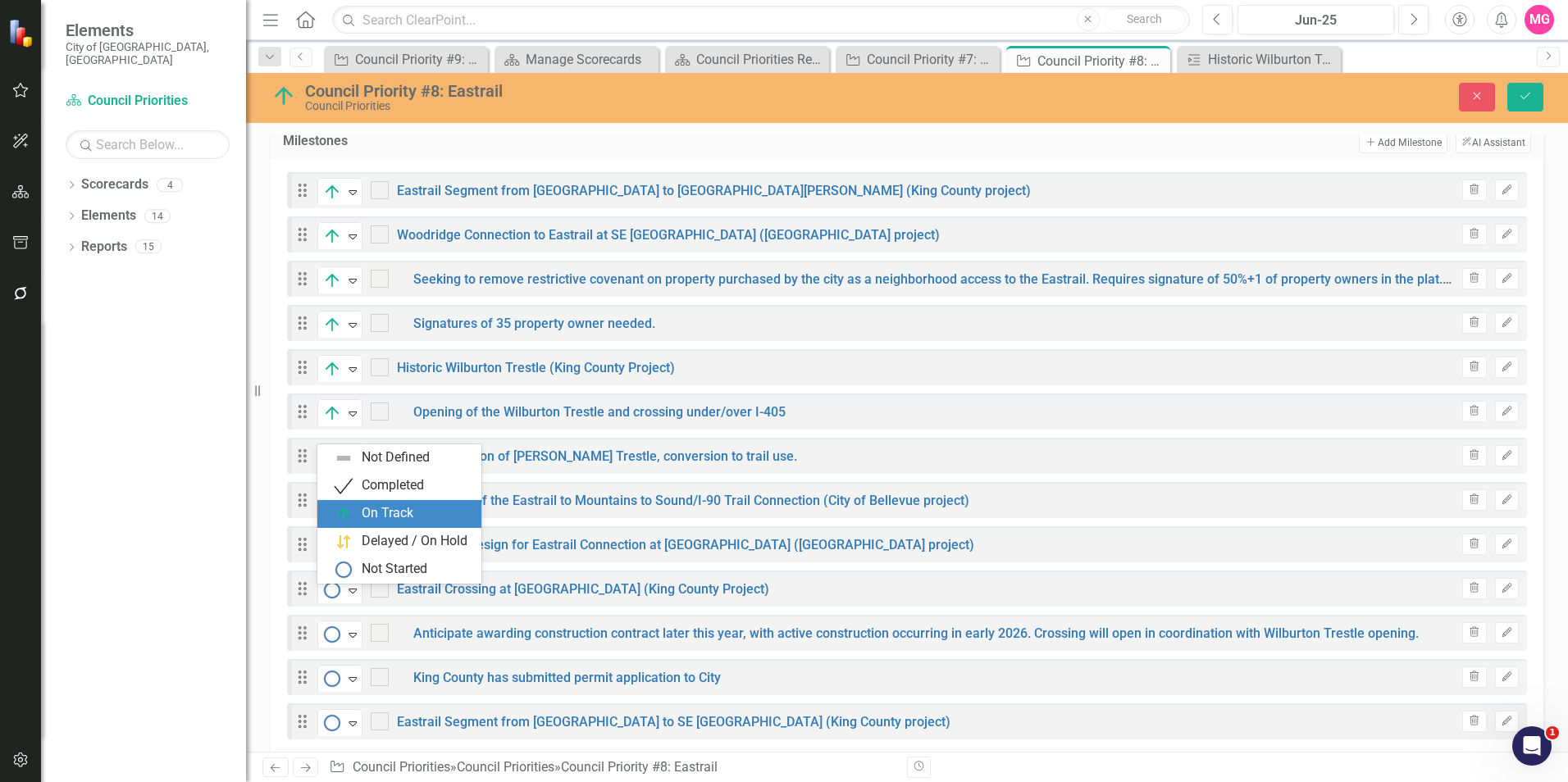
click at [352, 504] on div "On Track" at bounding box center [403, 514] width 138 height 20
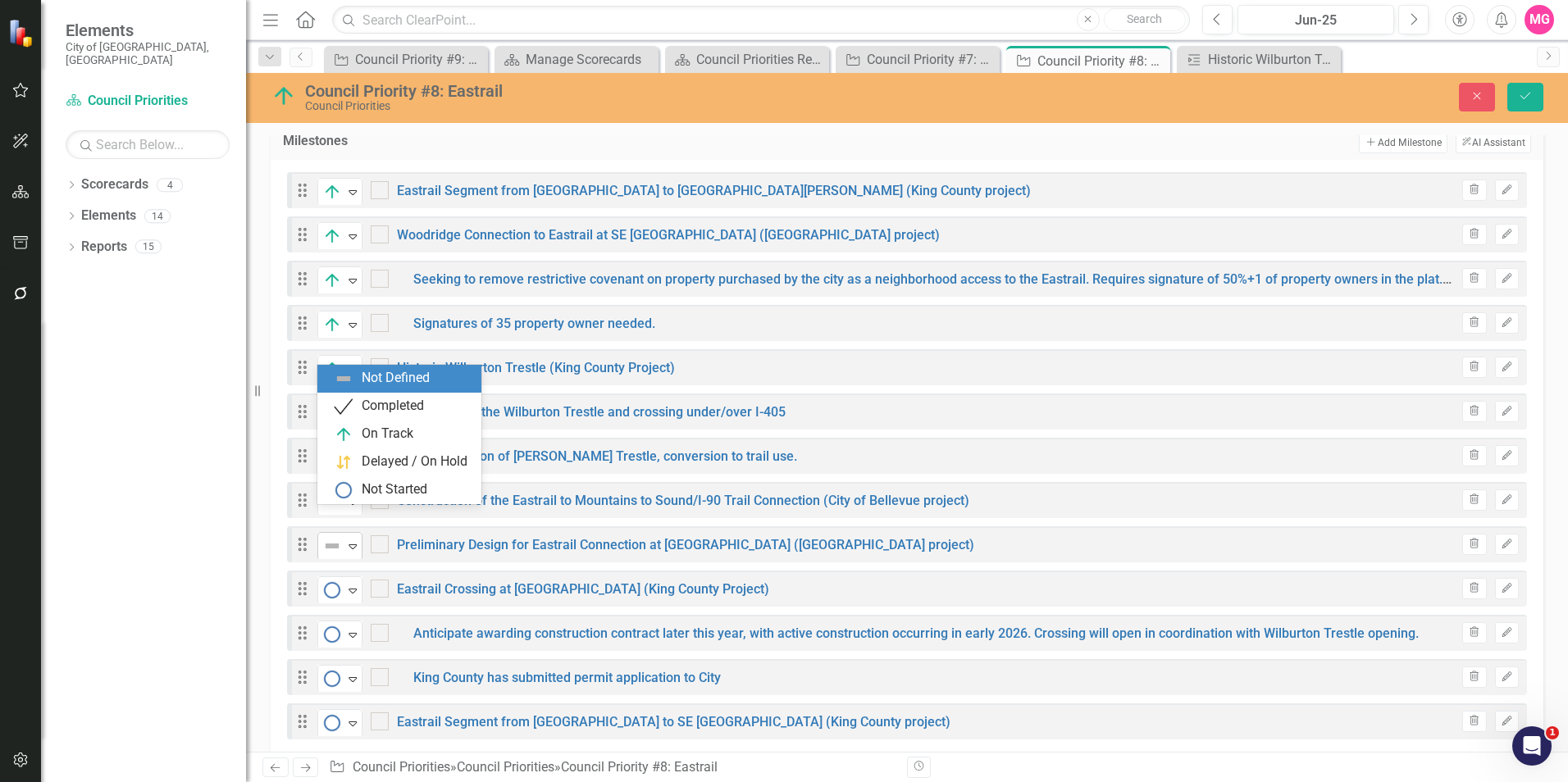
click at [352, 533] on div "Expand" at bounding box center [352, 546] width 17 height 27
click at [354, 439] on div "On Track" at bounding box center [403, 434] width 138 height 20
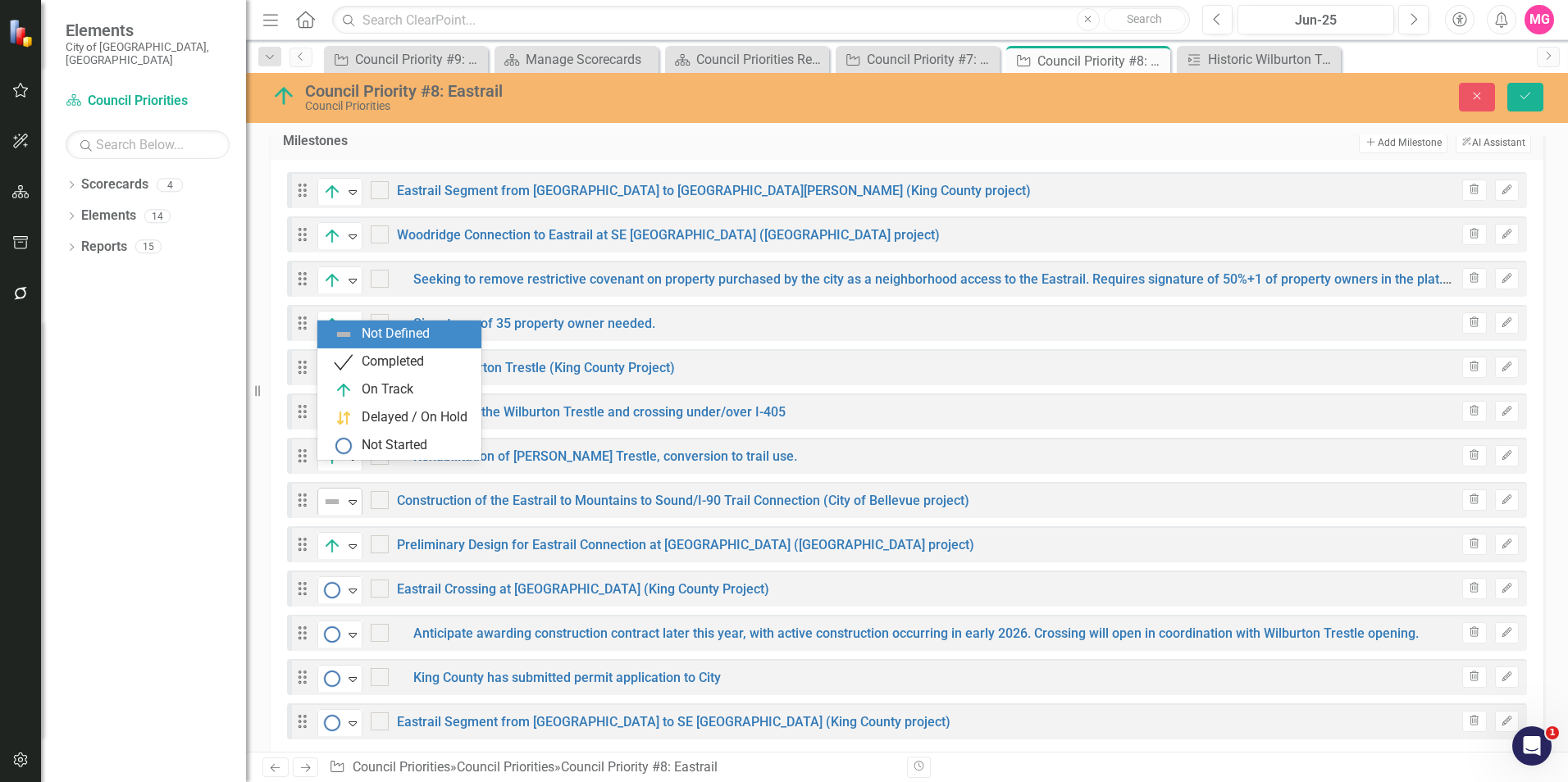
click at [337, 492] on img at bounding box center [332, 502] width 20 height 20
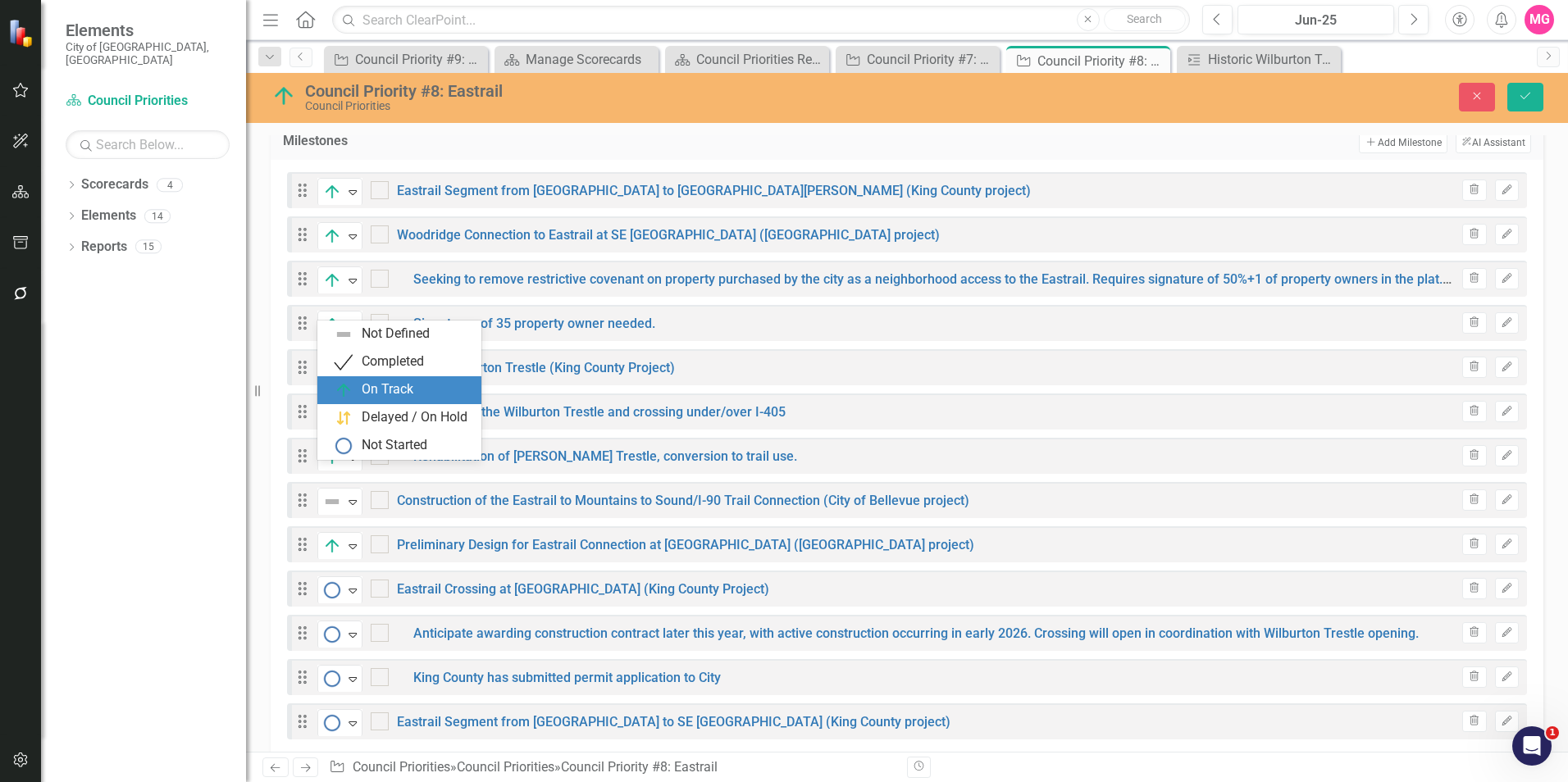
click at [401, 382] on div "On Track" at bounding box center [387, 390] width 52 height 19
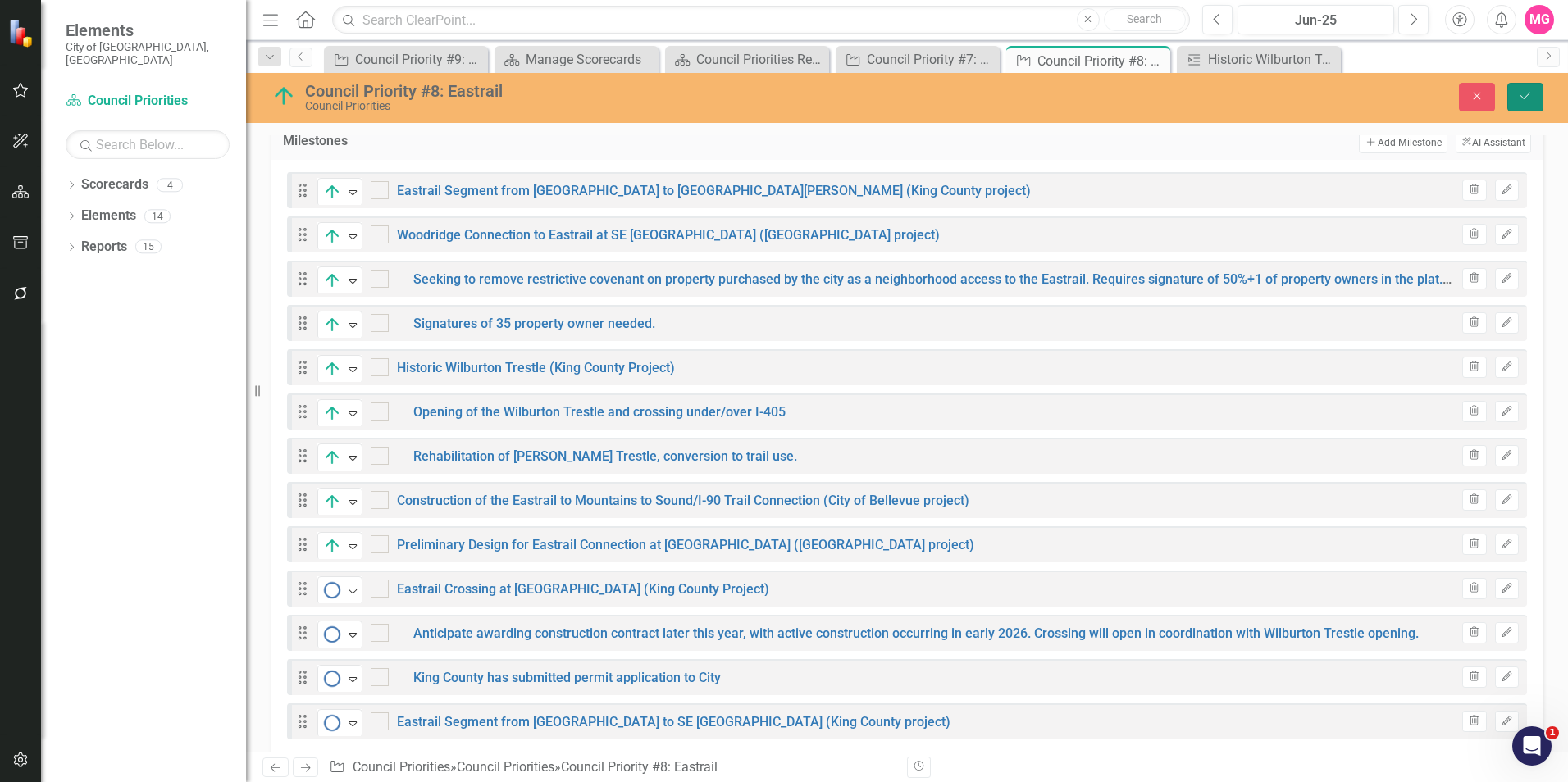
click at [1537, 101] on button "Save" at bounding box center [1524, 97] width 36 height 29
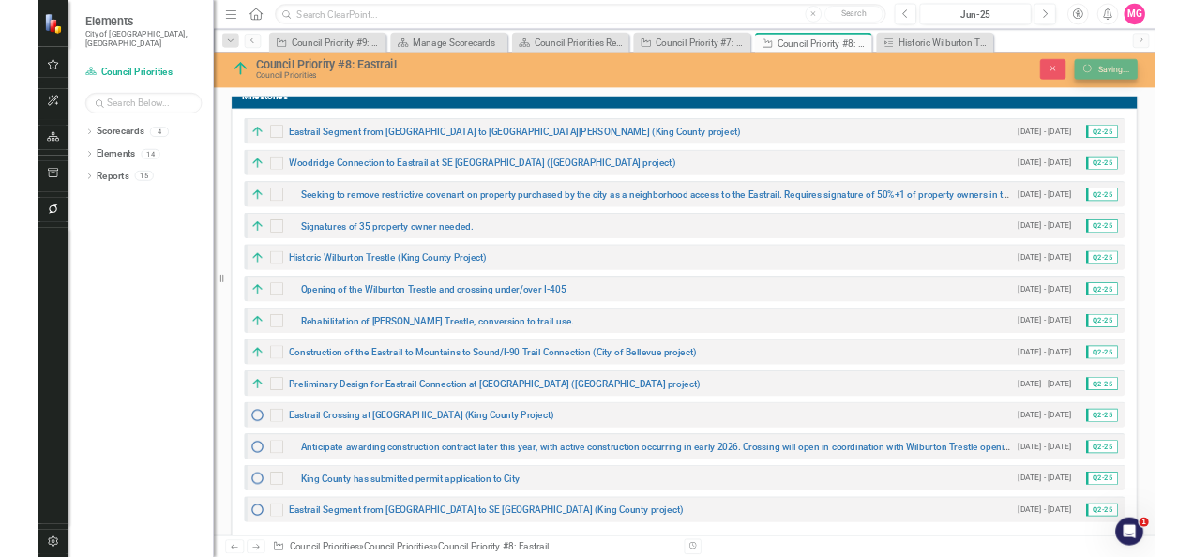
scroll to position [514, 0]
